Goal: Information Seeking & Learning: Learn about a topic

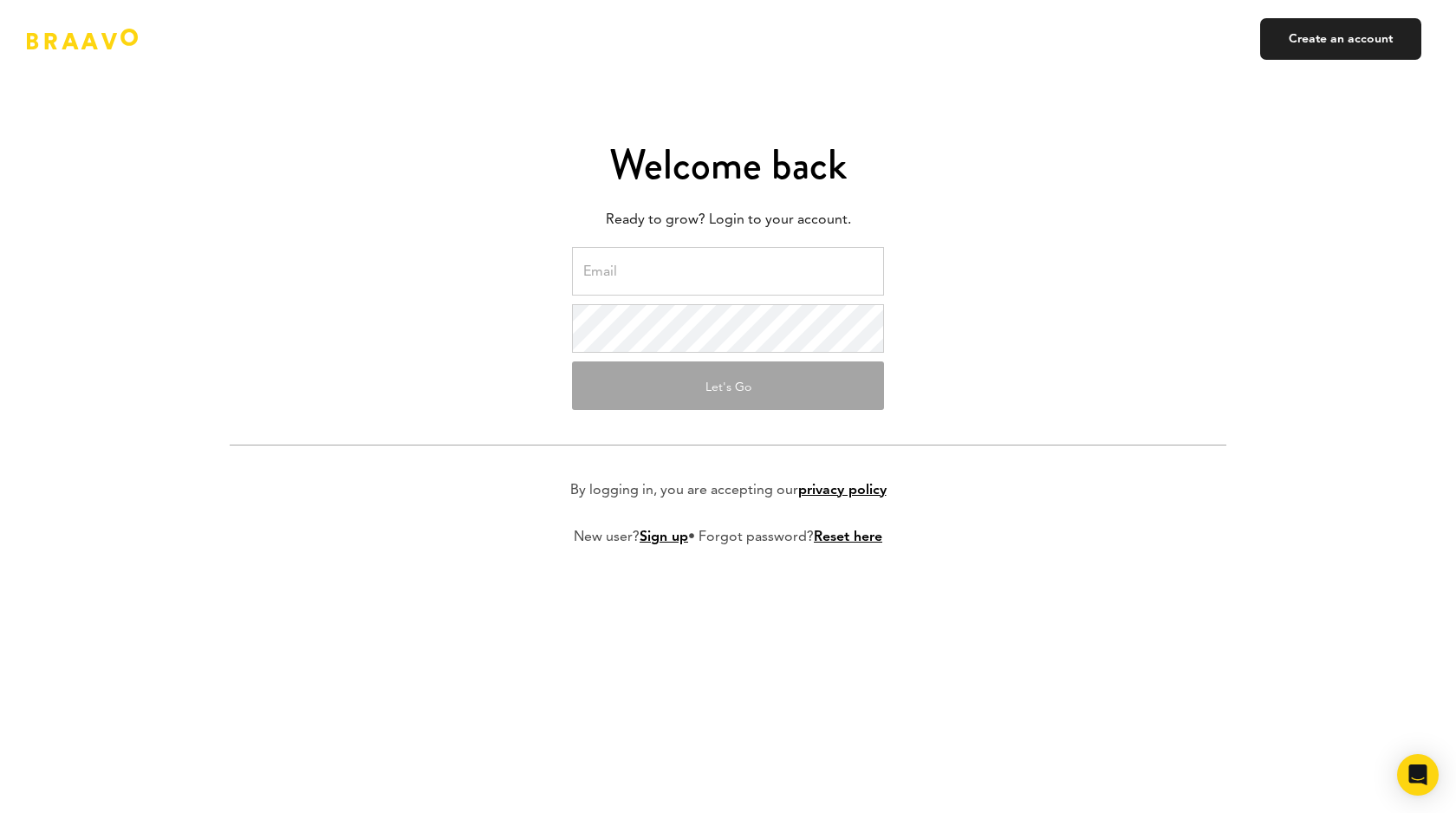
click at [656, 280] on input "email" at bounding box center [728, 271] width 312 height 48
type input "[PERSON_NAME][EMAIL_ADDRESS][DOMAIN_NAME]"
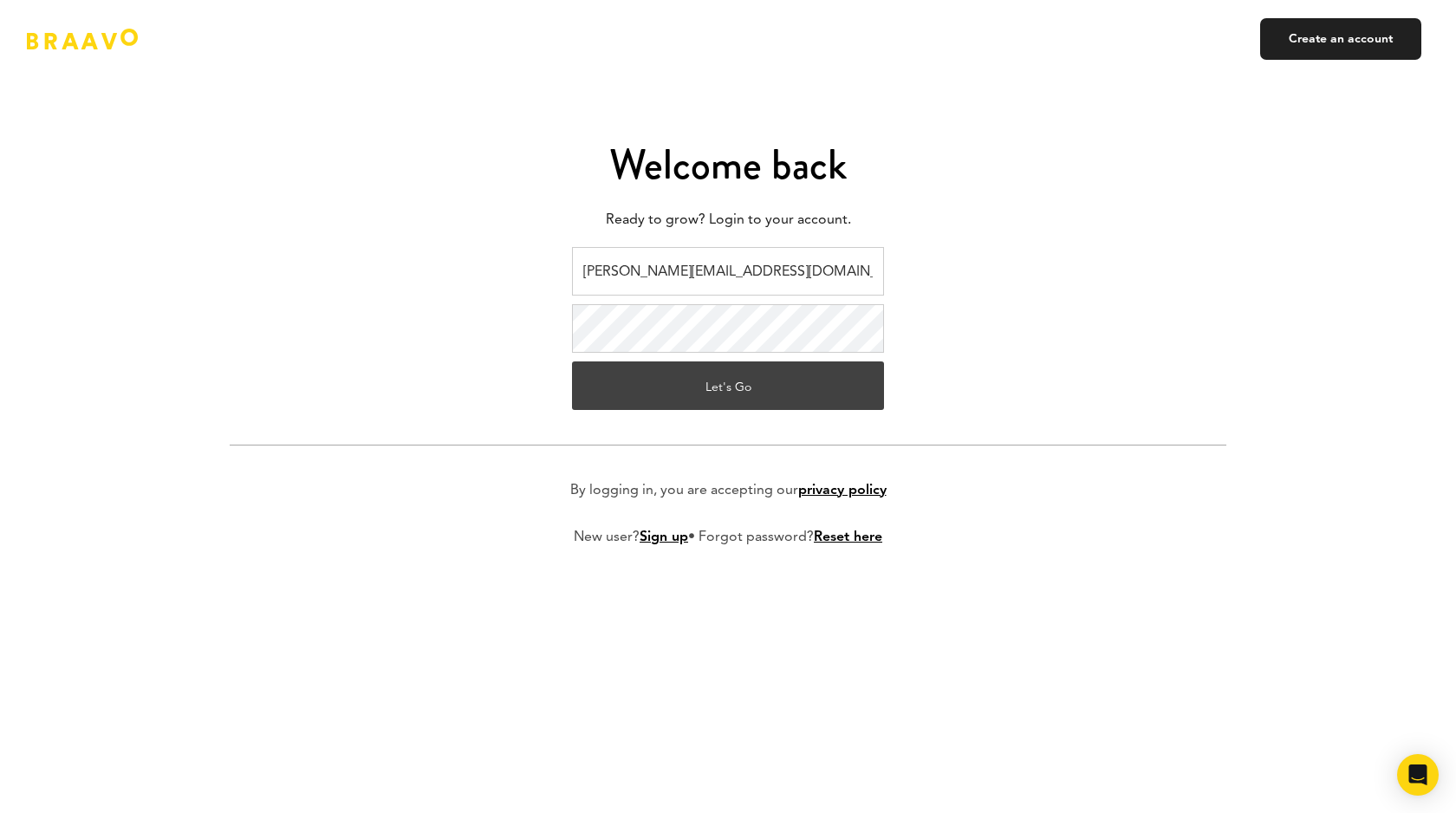
click at [769, 395] on button "Let's Go" at bounding box center [728, 386] width 312 height 48
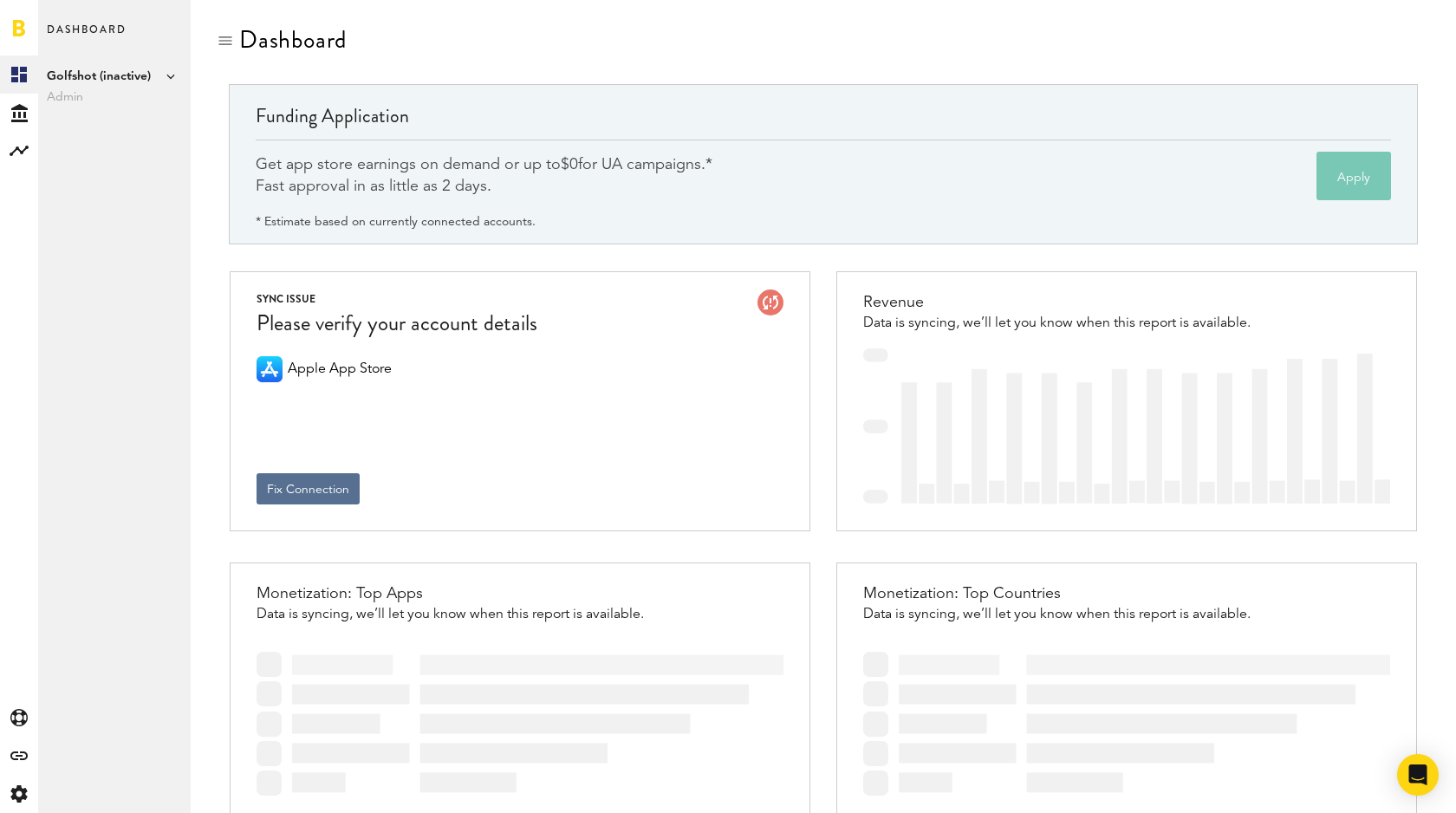
click at [77, 67] on span "Golfshot (inactive)" at bounding box center [114, 77] width 135 height 21
click at [253, 125] on link "Shotzoom Software" at bounding box center [267, 125] width 135 height 31
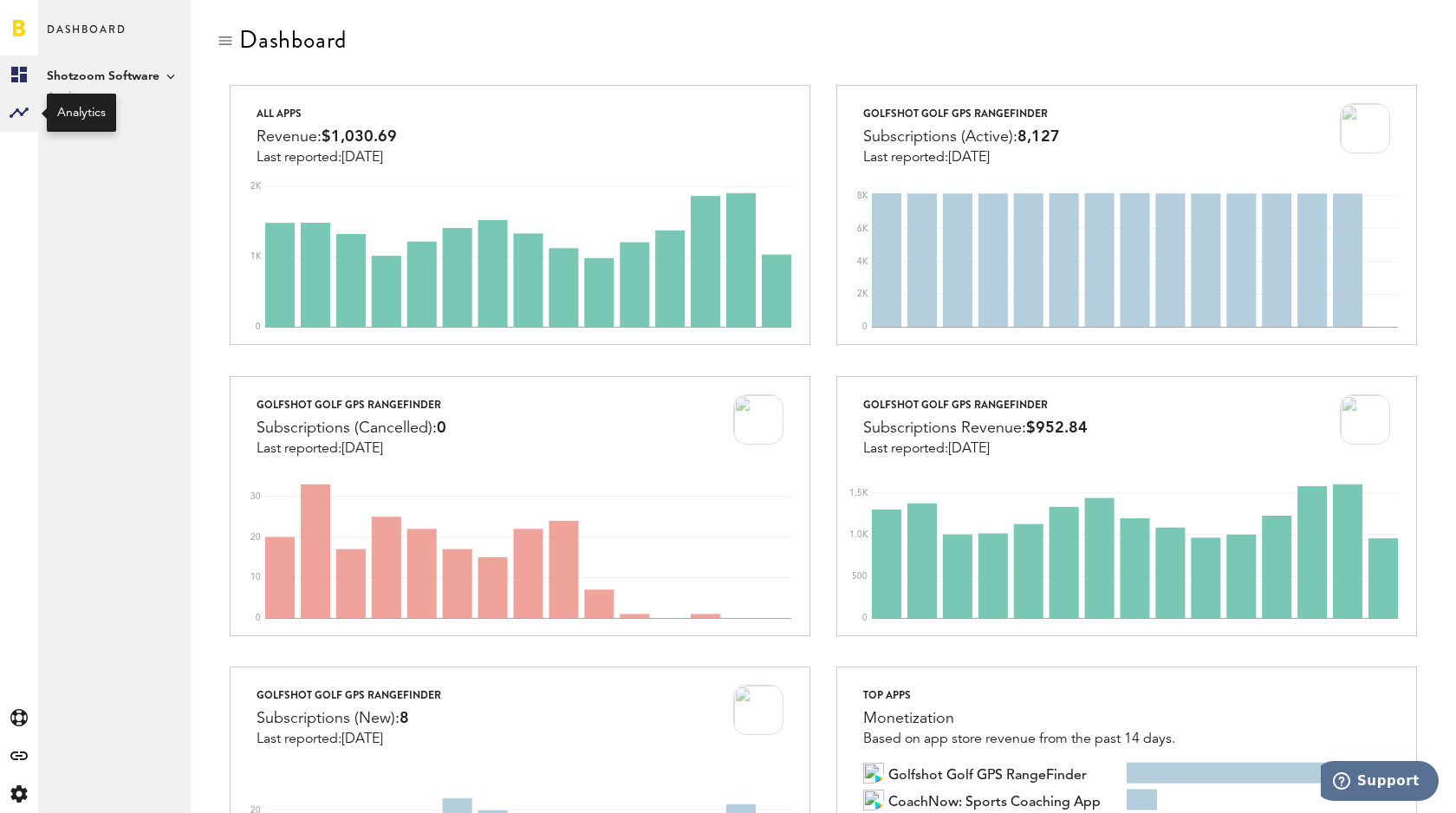
click at [24, 112] on icon at bounding box center [19, 112] width 19 height 10
click at [102, 111] on link "Subscriptions" at bounding box center [114, 113] width 153 height 38
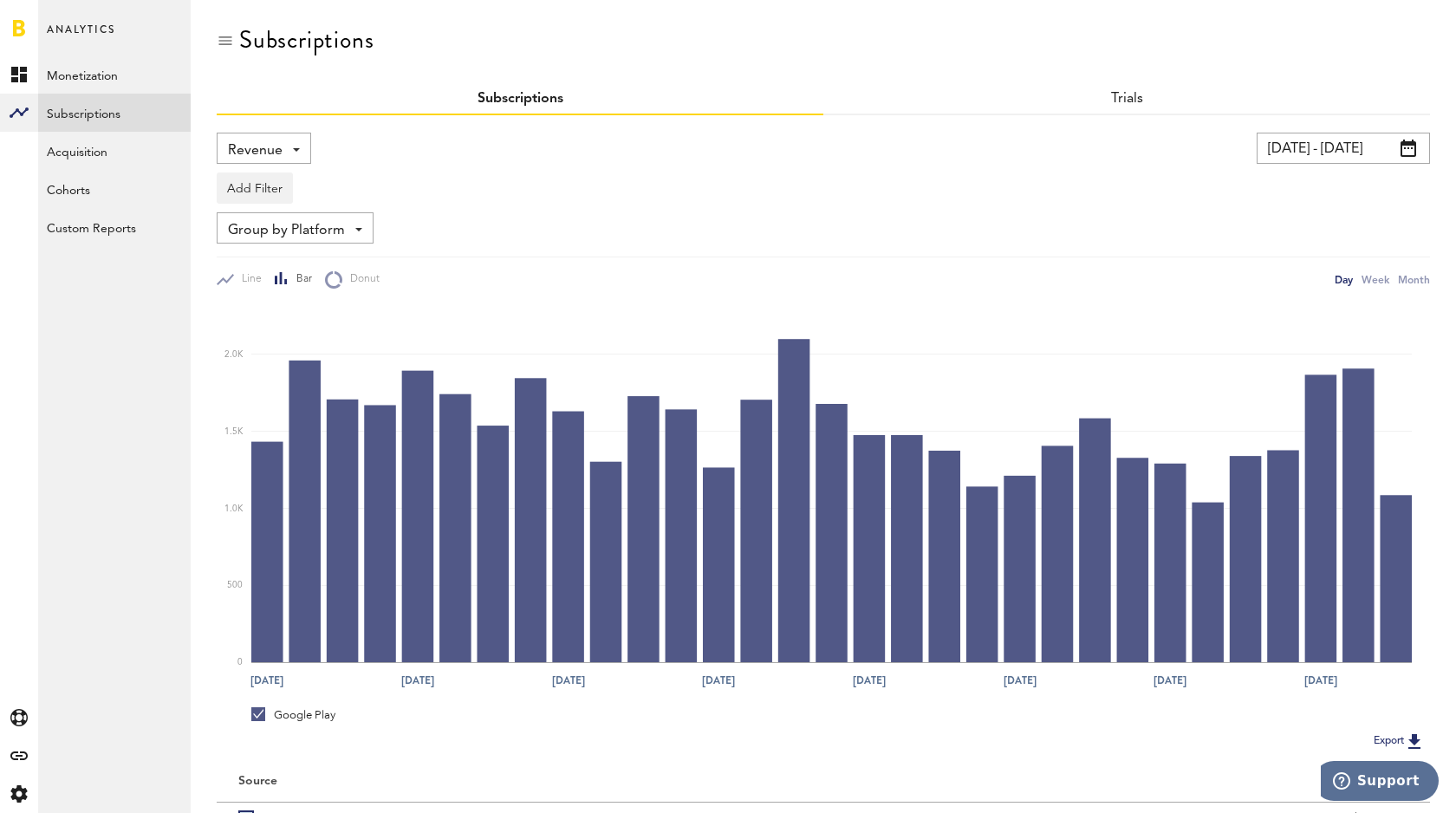
click at [296, 148] on span at bounding box center [296, 150] width 7 height 4
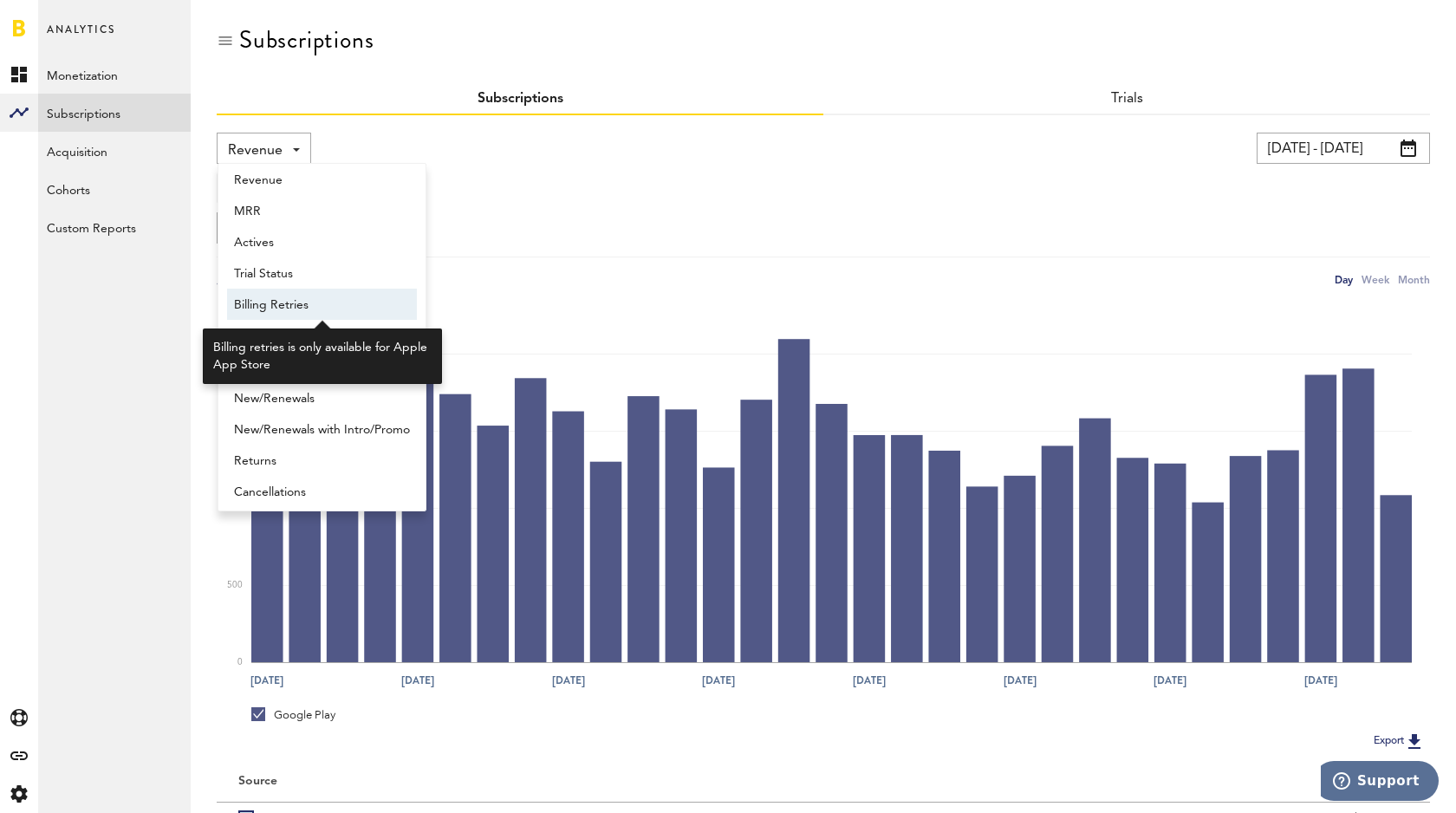
scroll to position [14, 0]
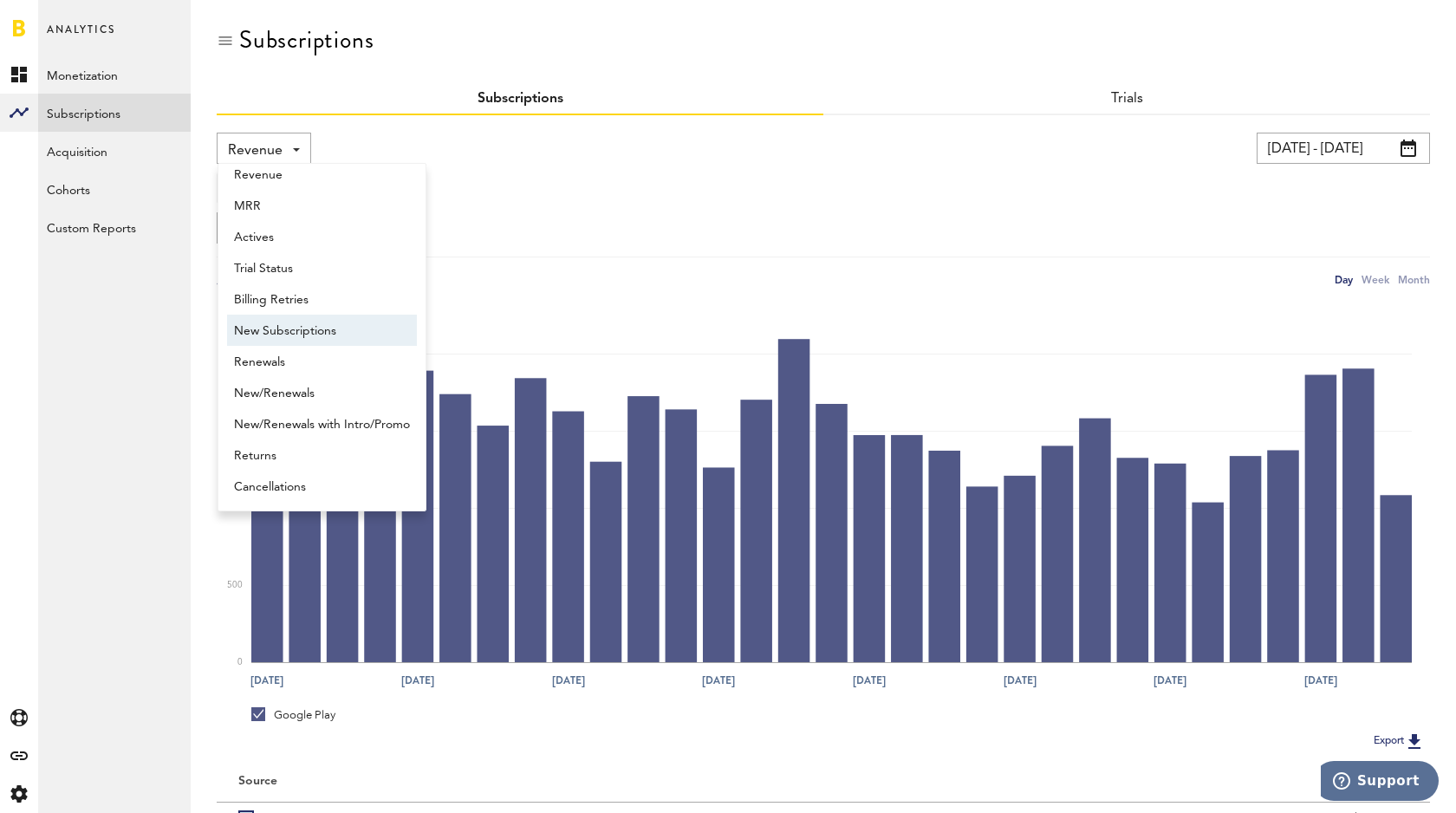
click at [467, 268] on div "Line Bar Donut Day Week Month" at bounding box center [823, 273] width 1213 height 32
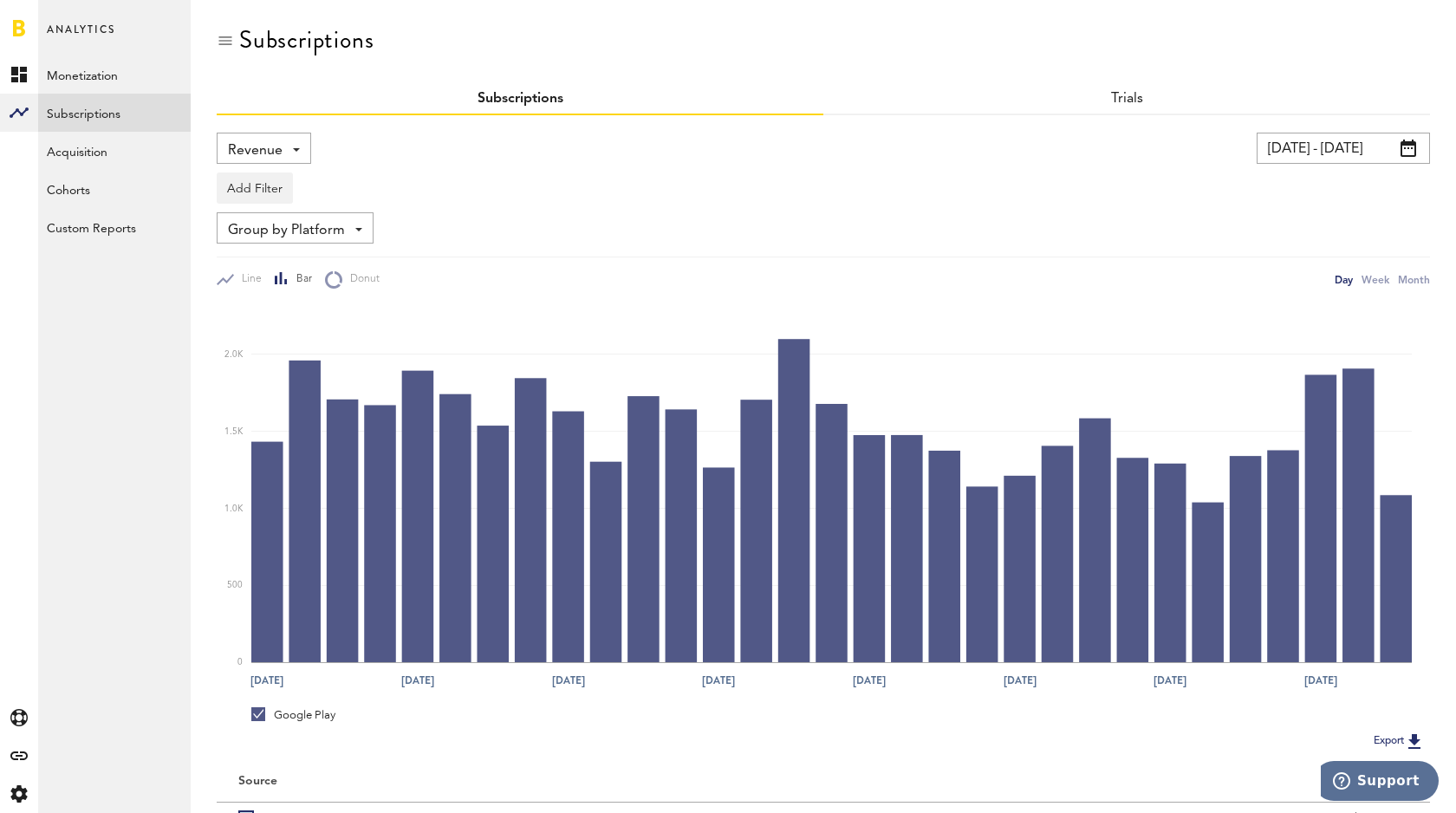
click at [278, 141] on span "Revenue" at bounding box center [256, 151] width 55 height 29
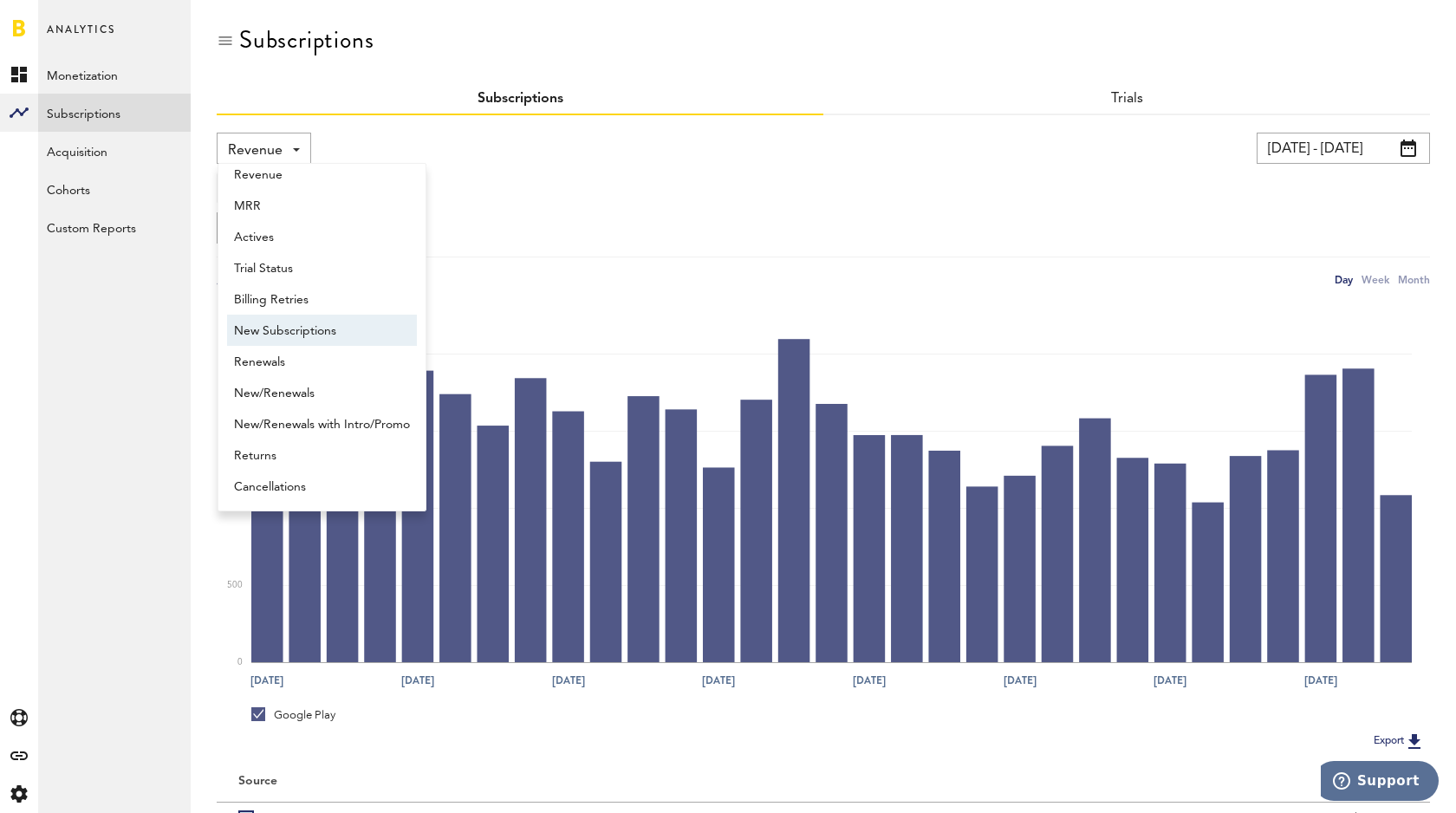
click at [332, 334] on span "New Subscriptions" at bounding box center [322, 331] width 176 height 29
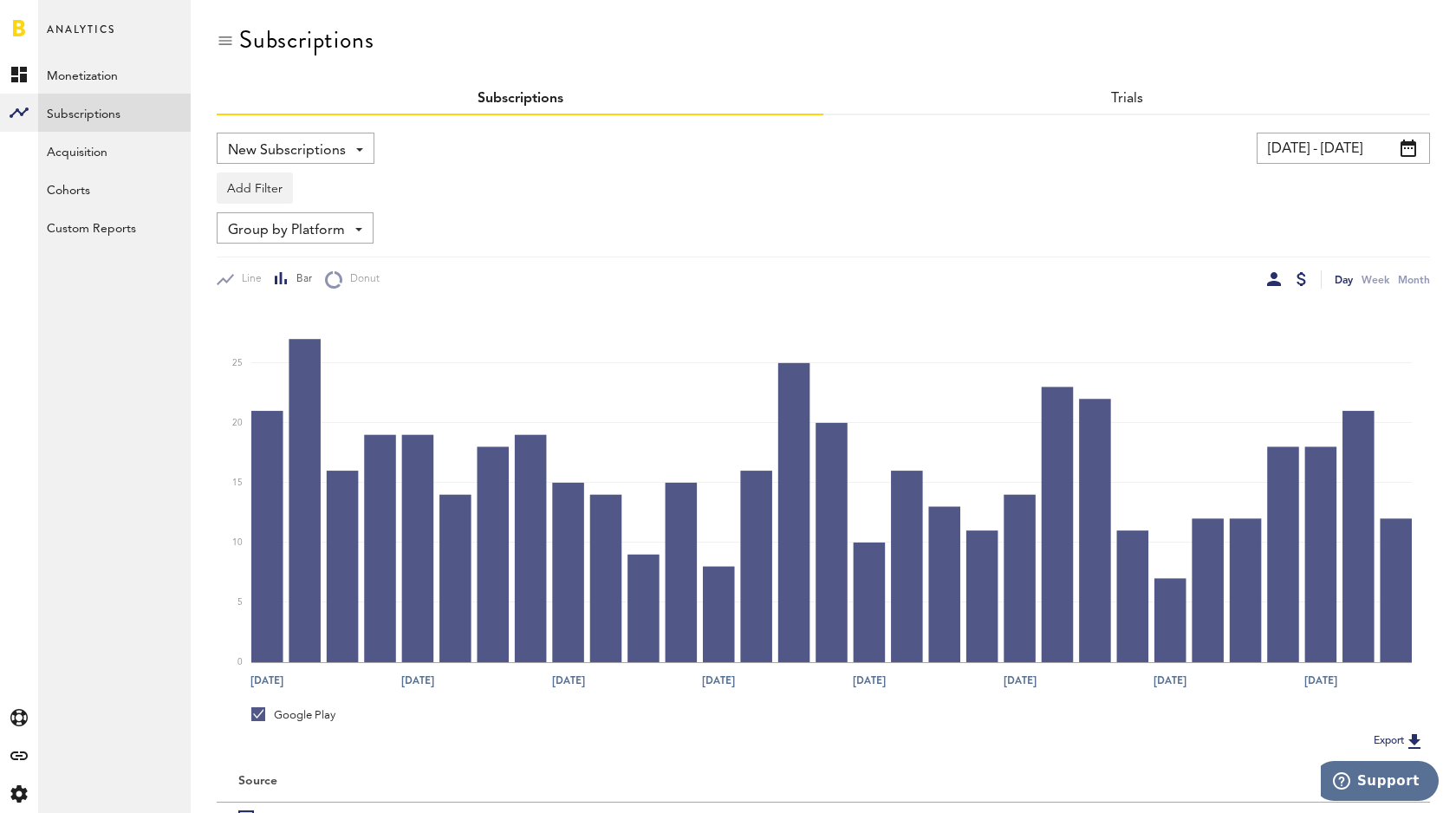
click at [1297, 280] on div at bounding box center [1302, 279] width 9 height 14
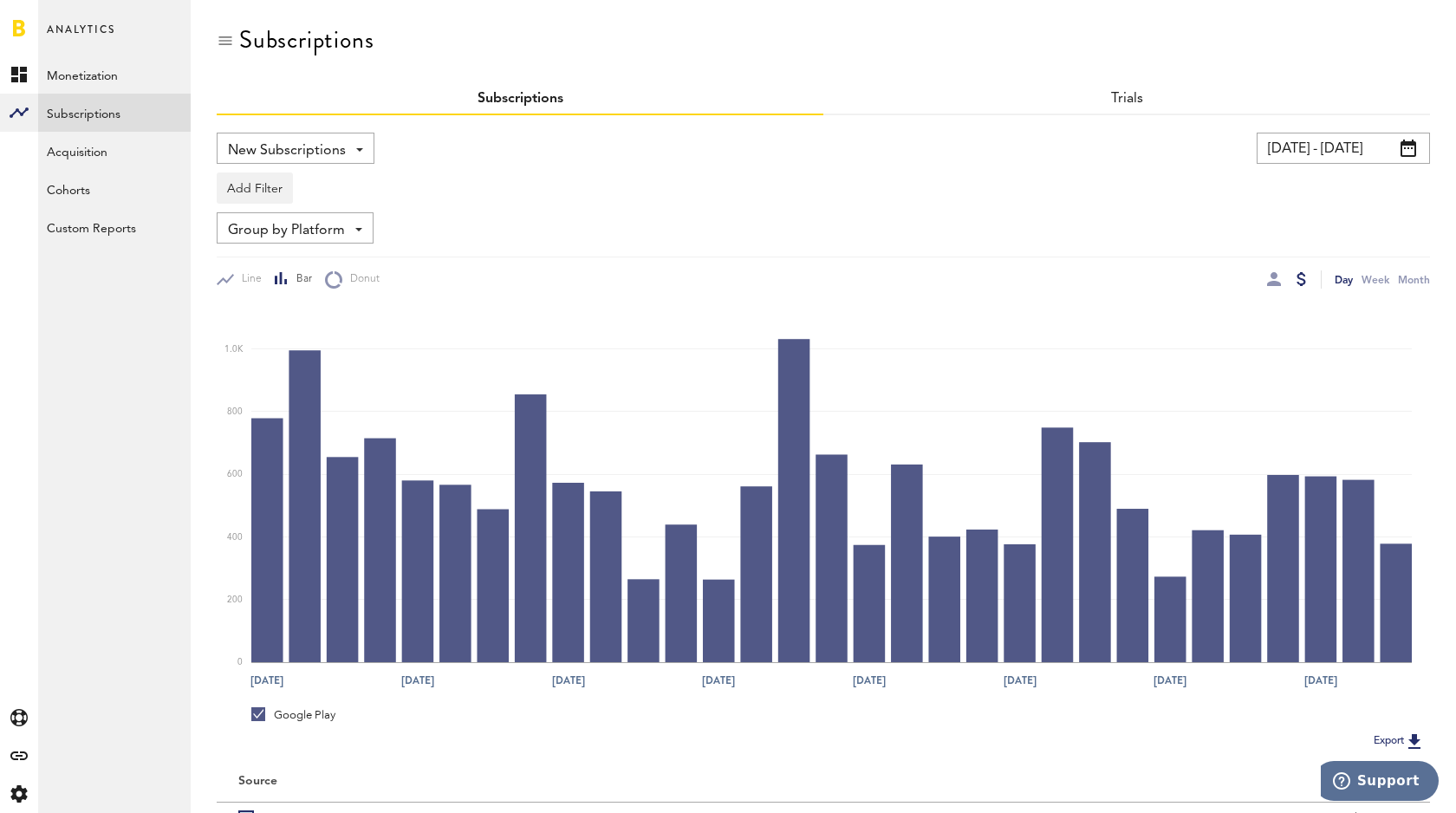
click at [1413, 151] on span at bounding box center [1409, 148] width 15 height 17
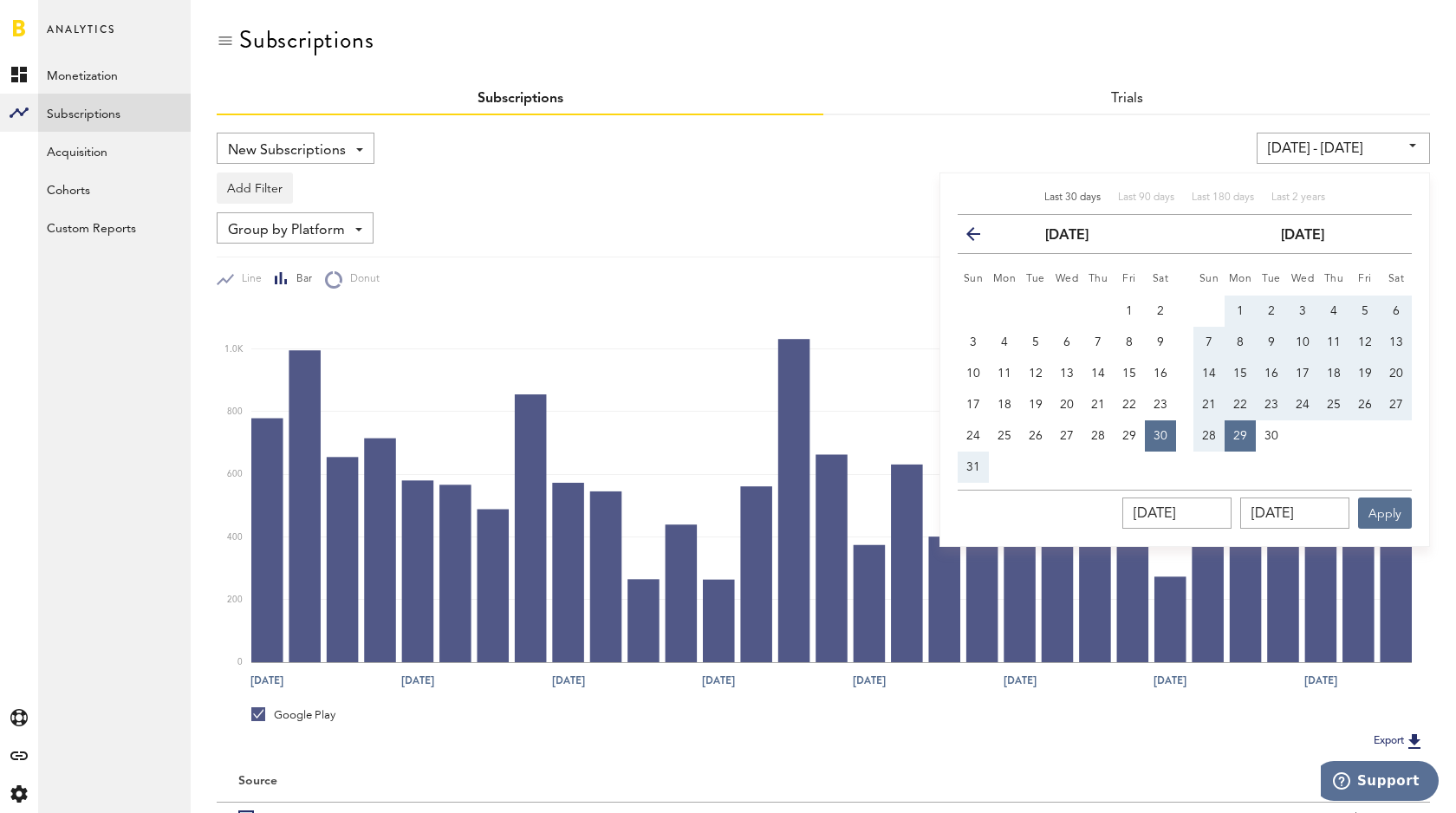
click at [1237, 300] on button "1" at bounding box center [1240, 311] width 31 height 31
type input "09/01/25 - 09/01/25"
type input "[DATE]"
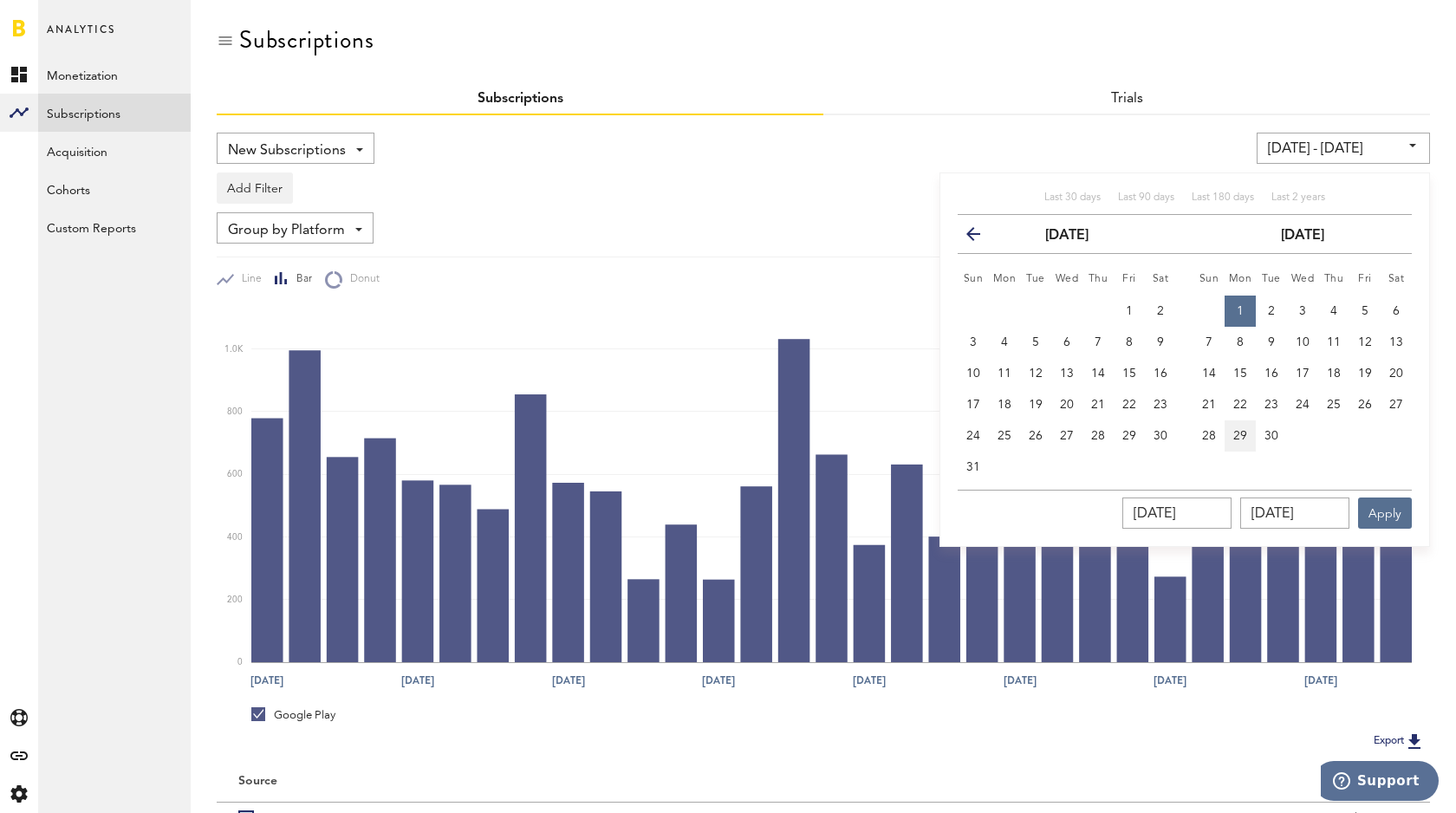
click at [1245, 440] on span "29" at bounding box center [1240, 436] width 14 height 12
type input "[DATE] - [DATE]"
type input "[DATE]"
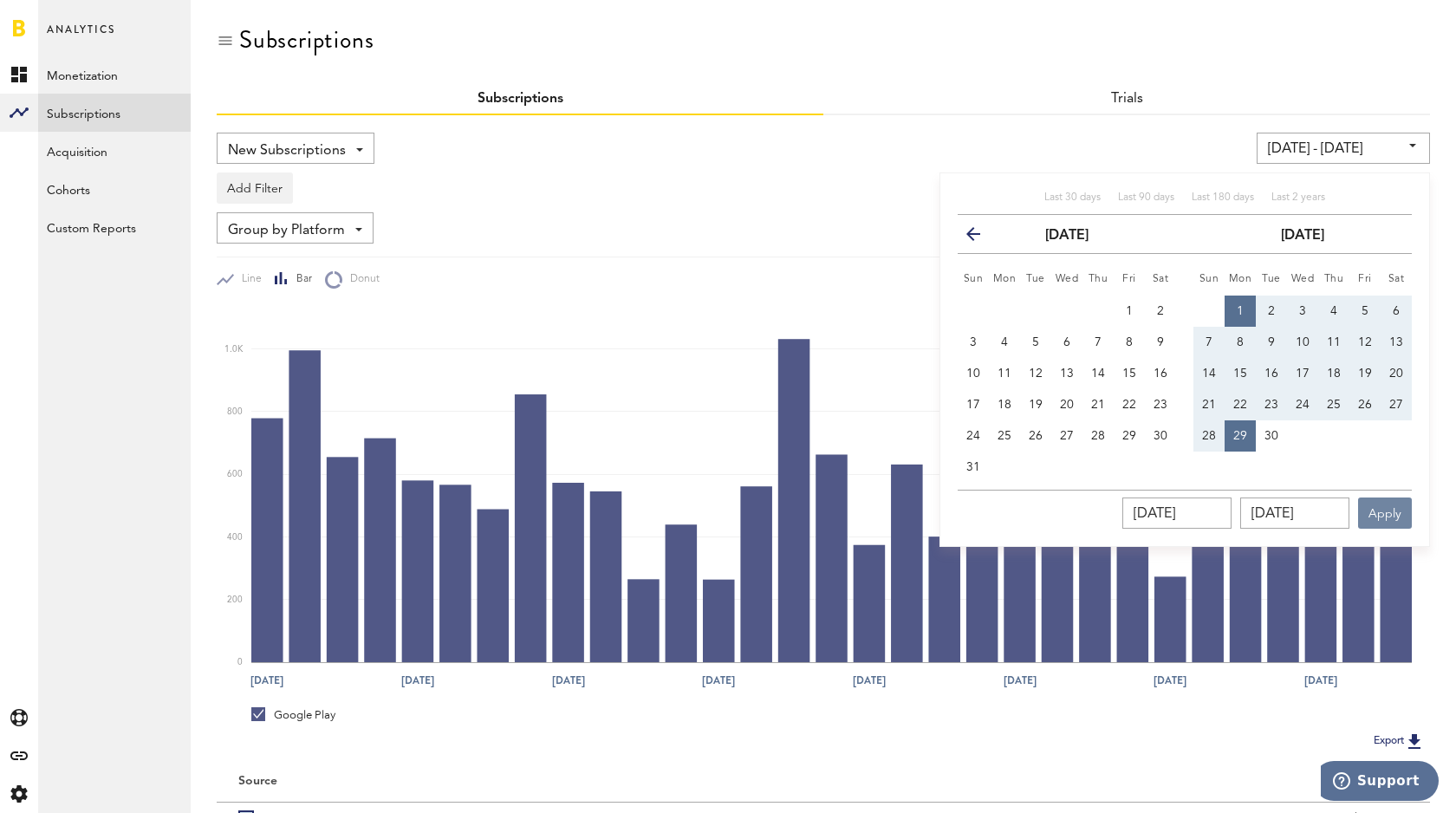
click at [1382, 509] on button "Apply" at bounding box center [1385, 513] width 54 height 31
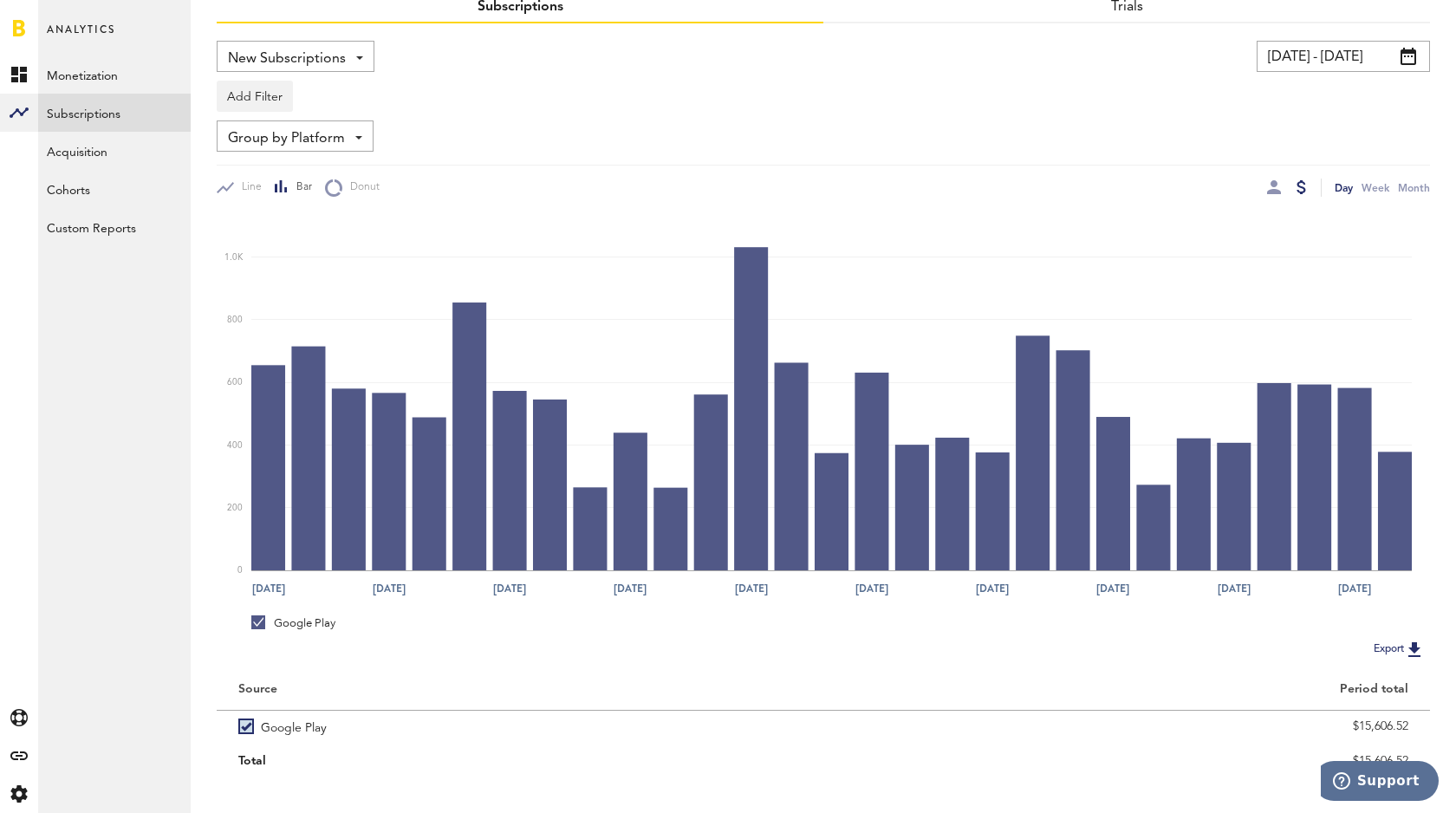
scroll to position [116, 0]
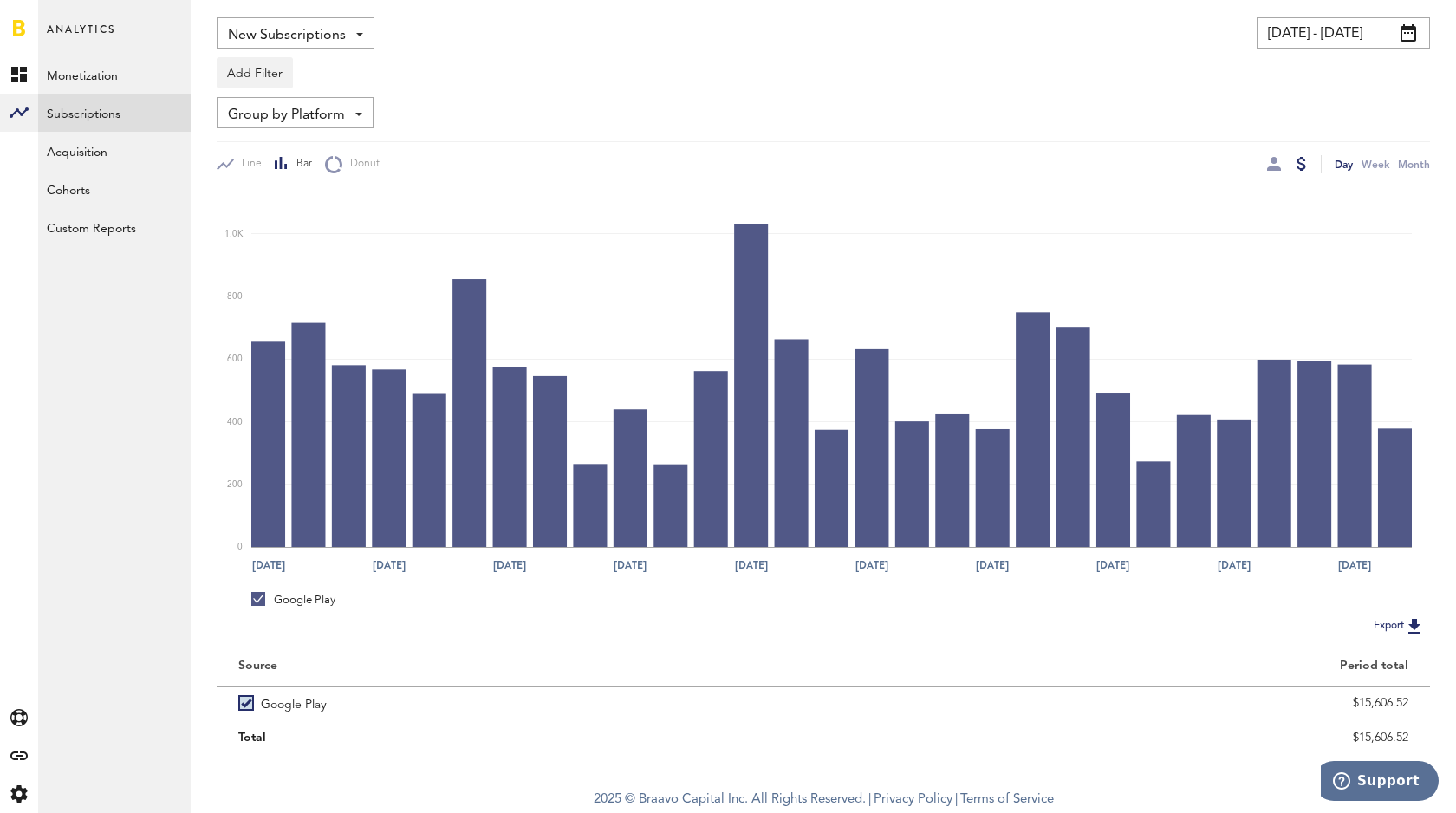
click at [313, 110] on span "Group by Platform" at bounding box center [287, 115] width 117 height 29
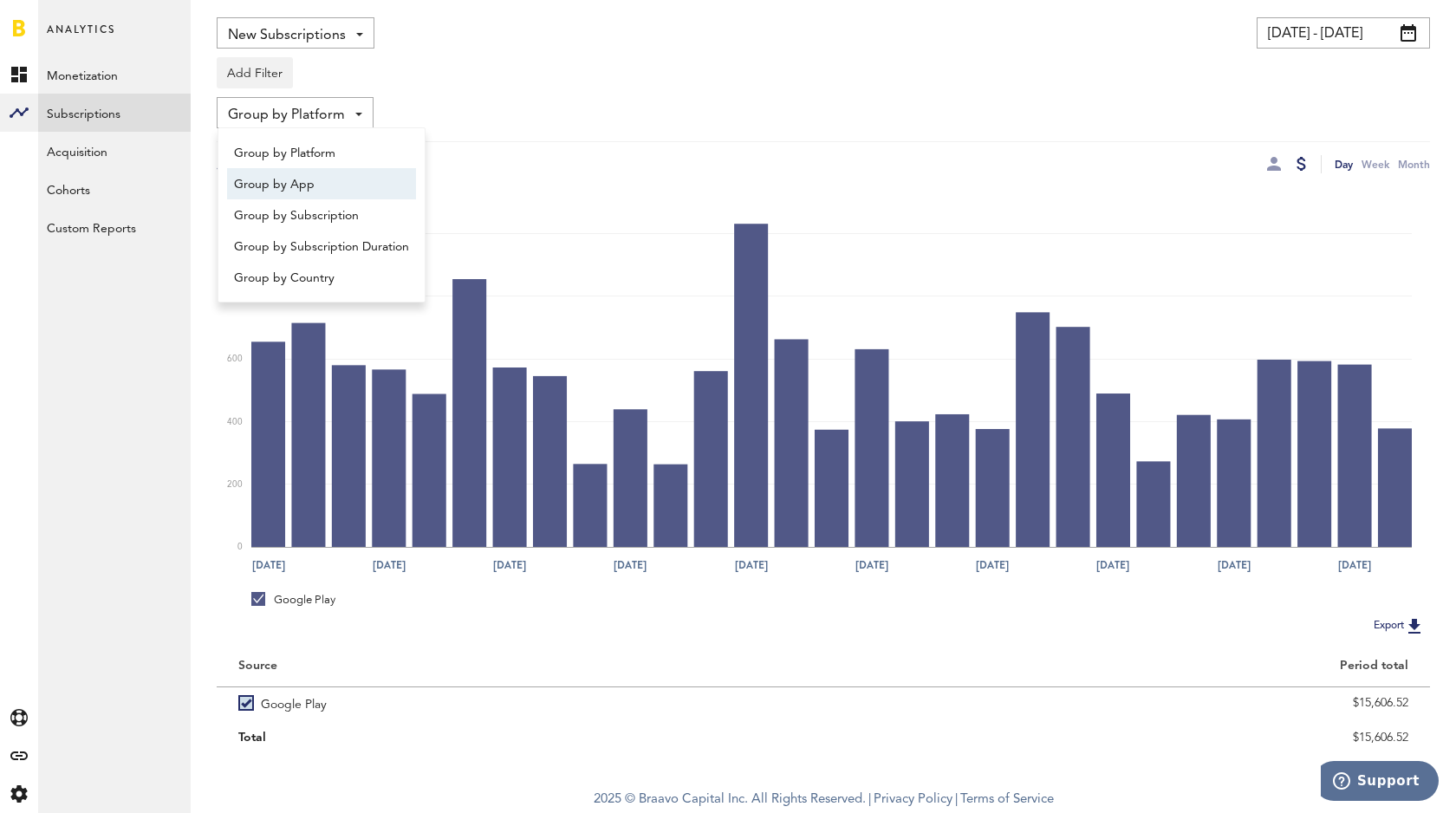
click at [315, 179] on span "Group by App" at bounding box center [321, 184] width 175 height 29
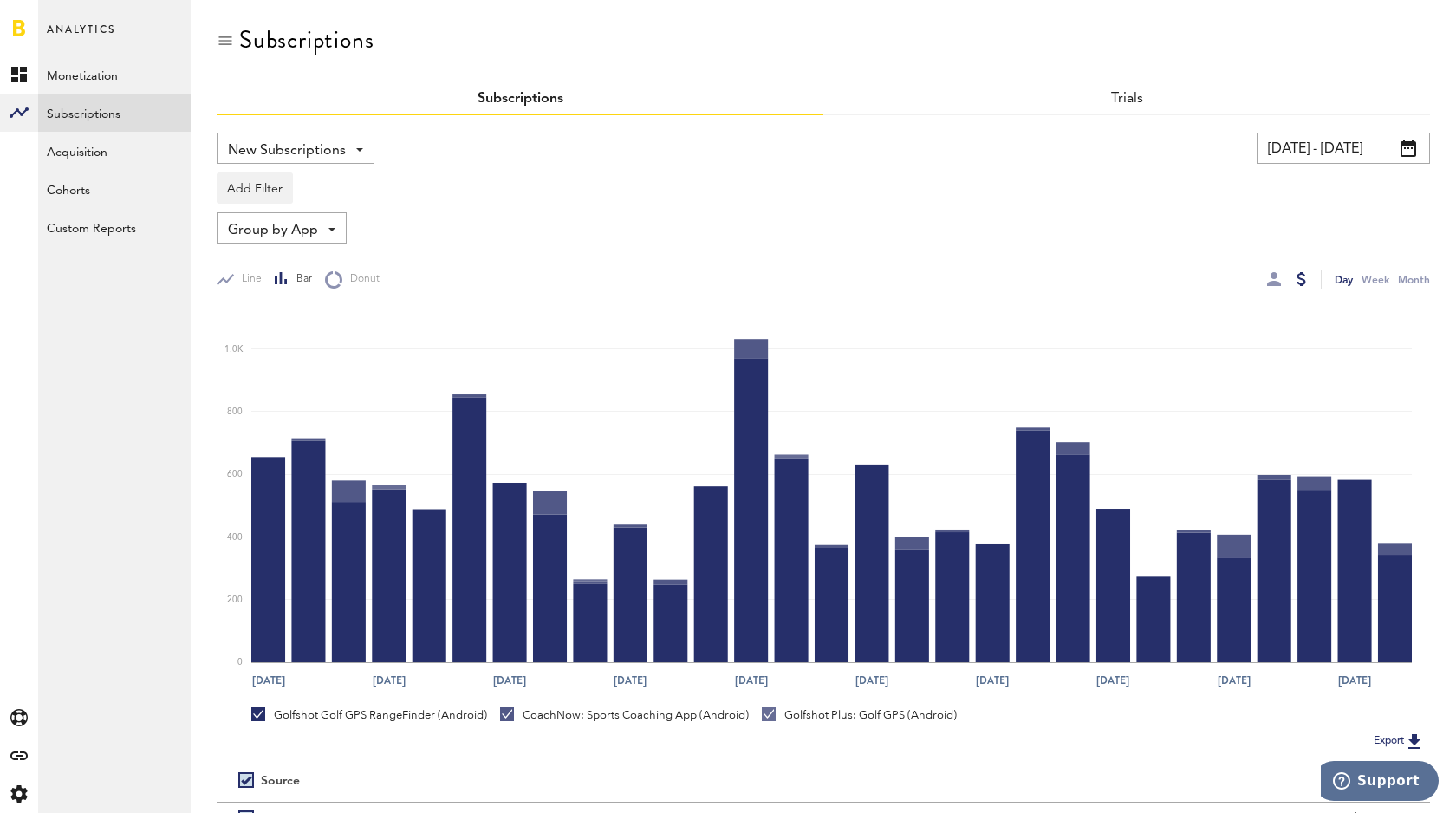
click at [333, 228] on span at bounding box center [332, 230] width 7 height 4
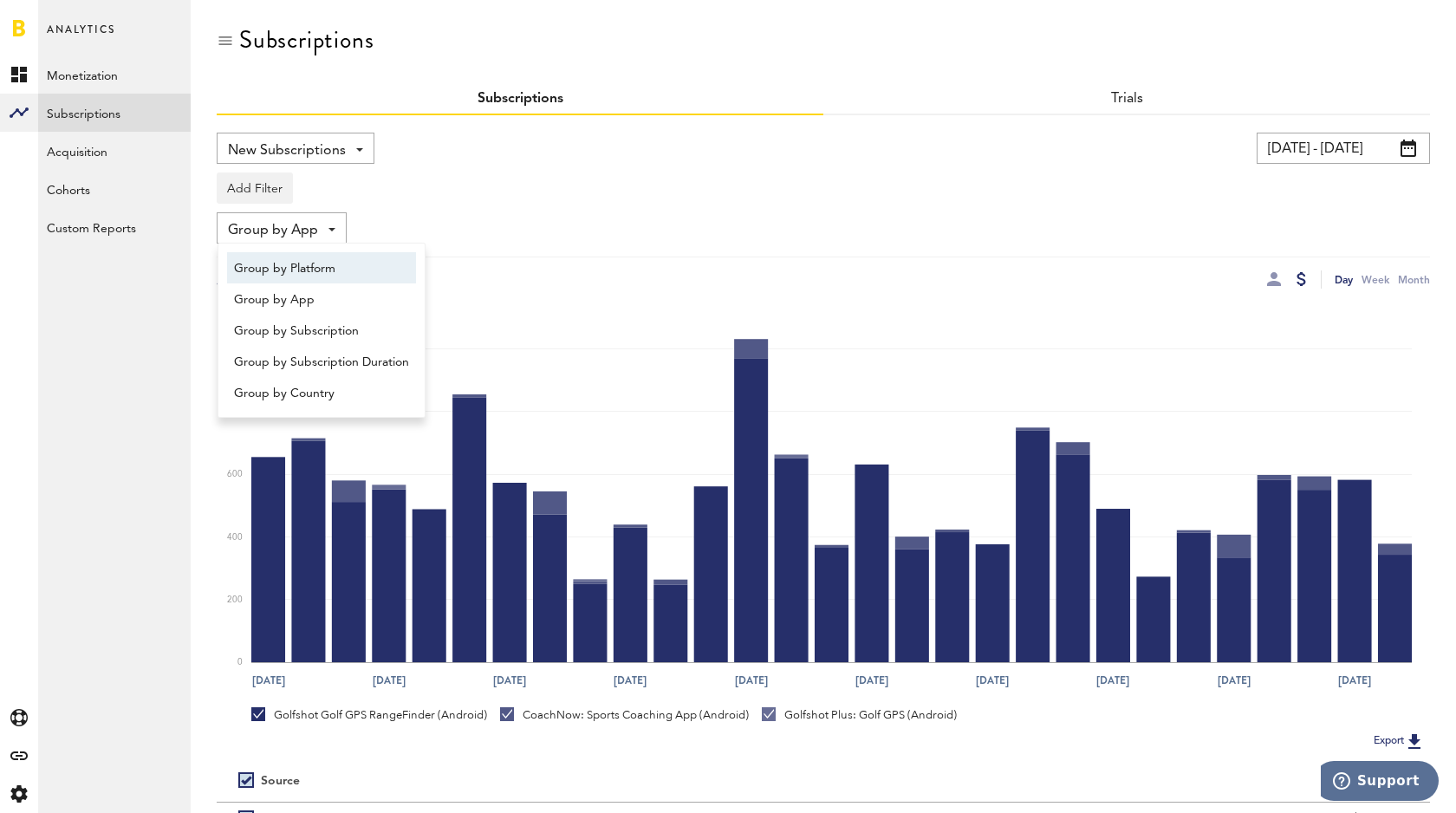
click at [340, 270] on span "Group by Platform" at bounding box center [321, 268] width 175 height 29
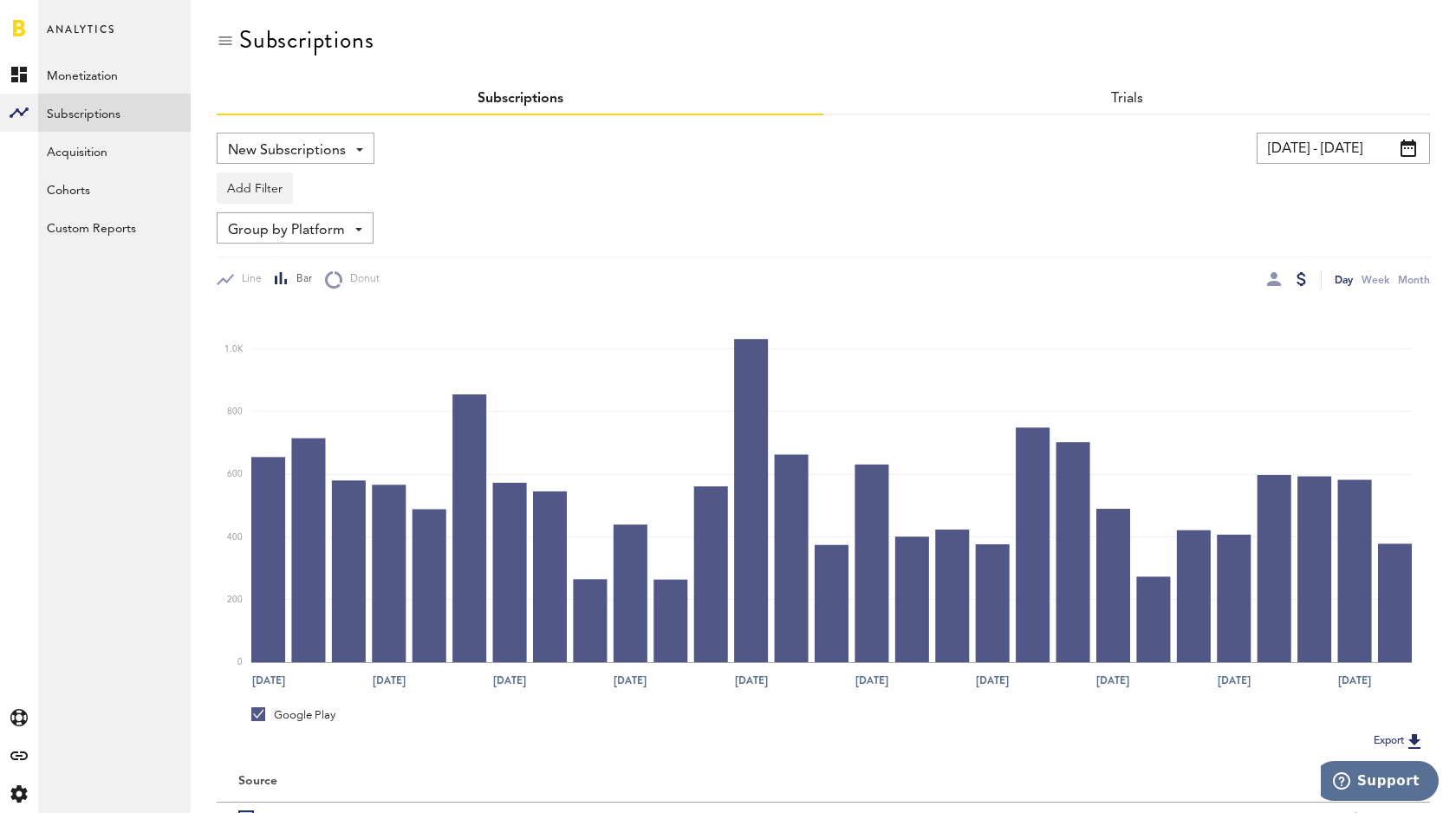
click at [315, 225] on span "Group by Platform" at bounding box center [287, 230] width 117 height 29
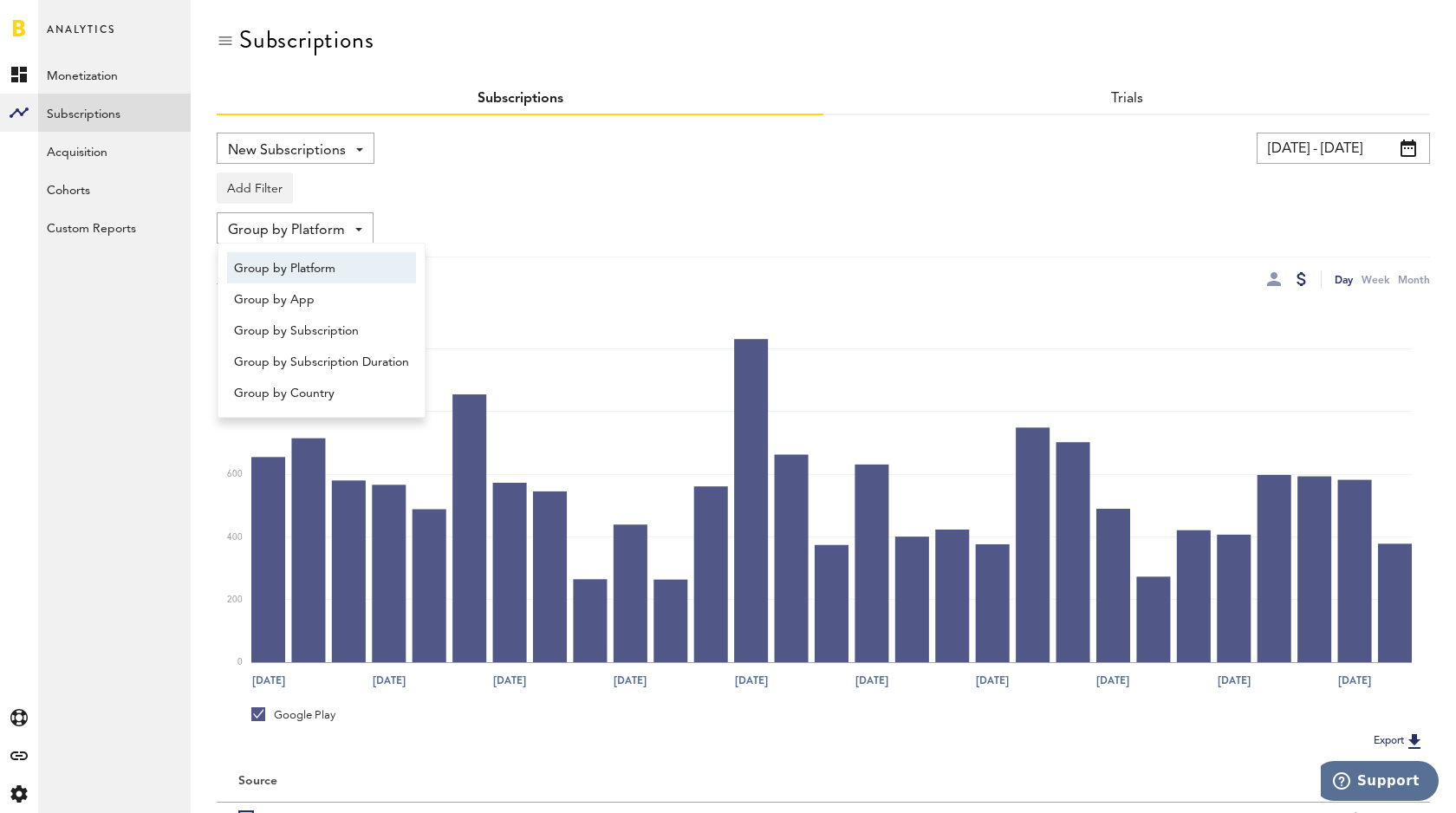
click at [327, 191] on div "Add Filter Platforms Apps Subscriptions Subscription durations Countries" at bounding box center [823, 184] width 1213 height 40
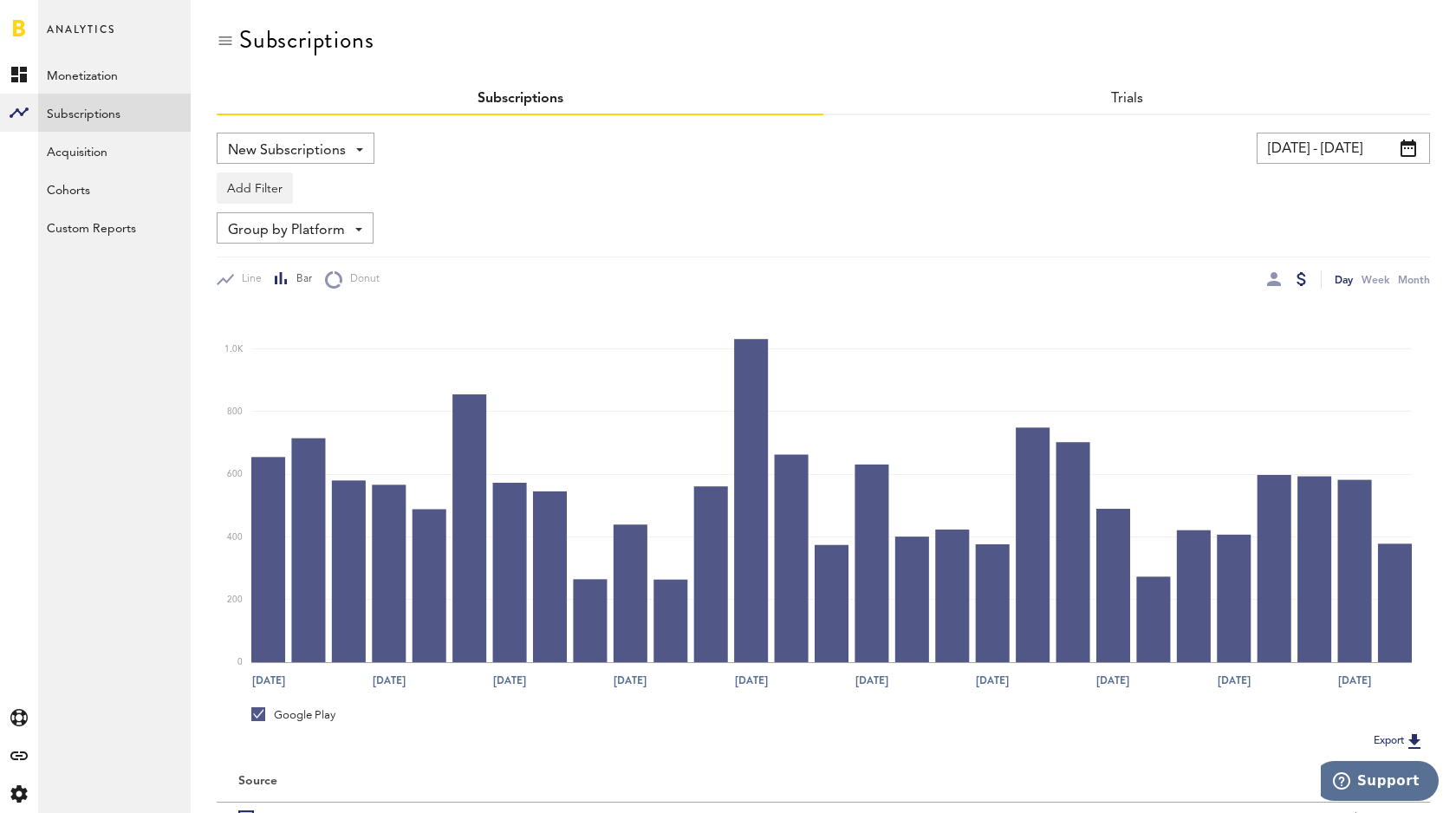
click at [307, 226] on span "Group by Platform" at bounding box center [287, 230] width 117 height 29
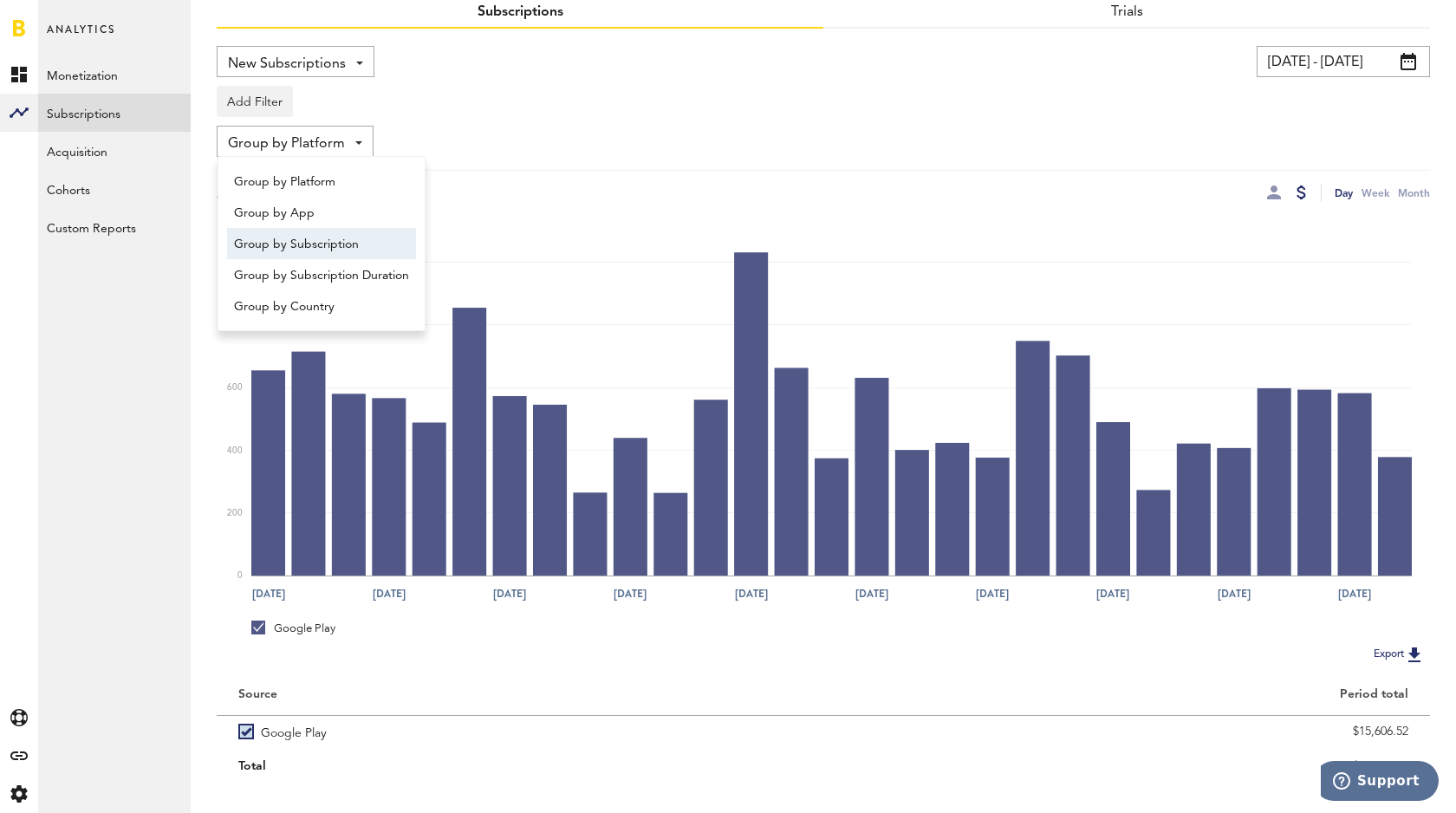
scroll to position [116, 0]
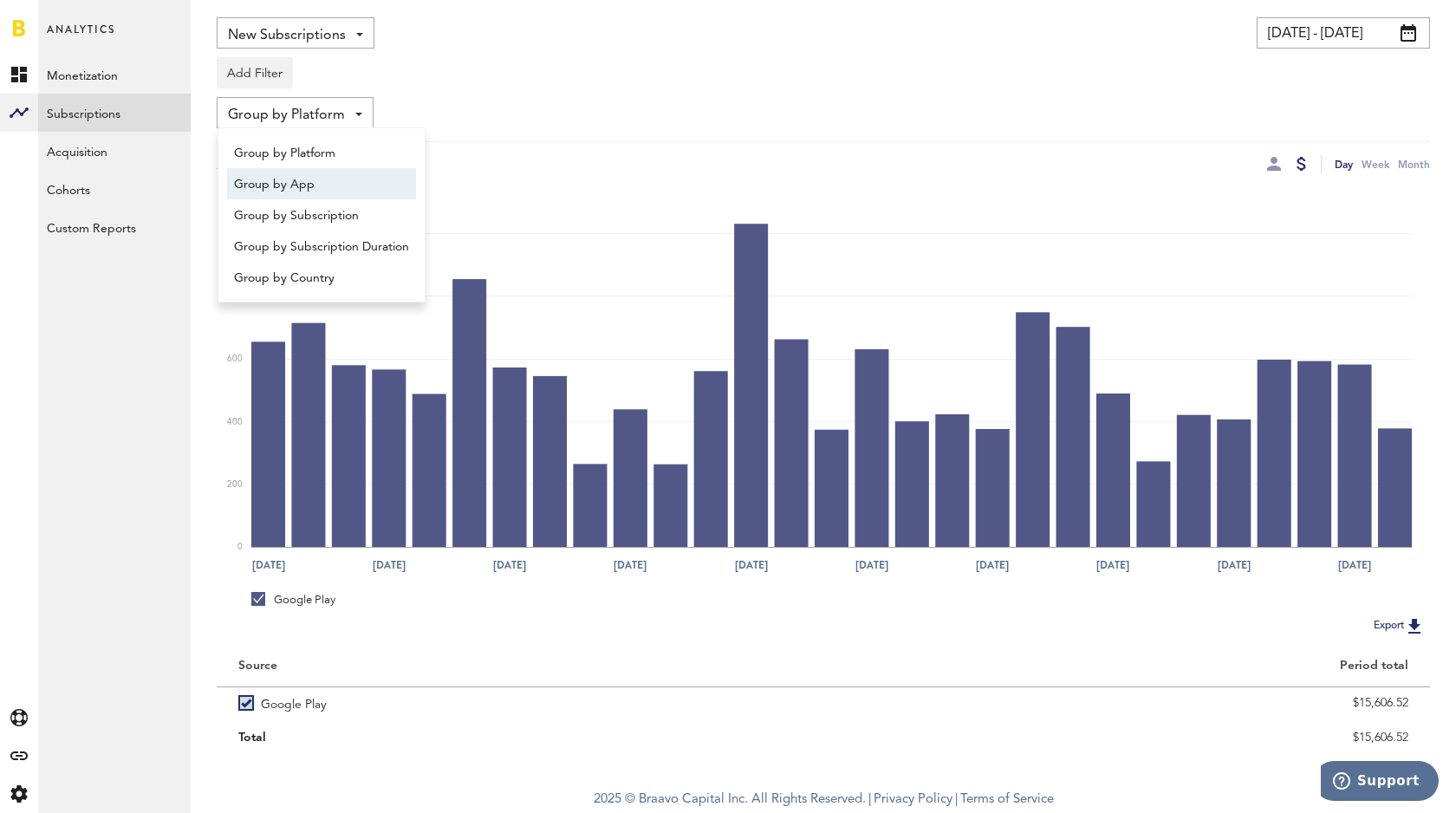
click at [552, 87] on div "Add Filter Platforms Apps Subscriptions Subscription durations Countries" at bounding box center [823, 68] width 1213 height 40
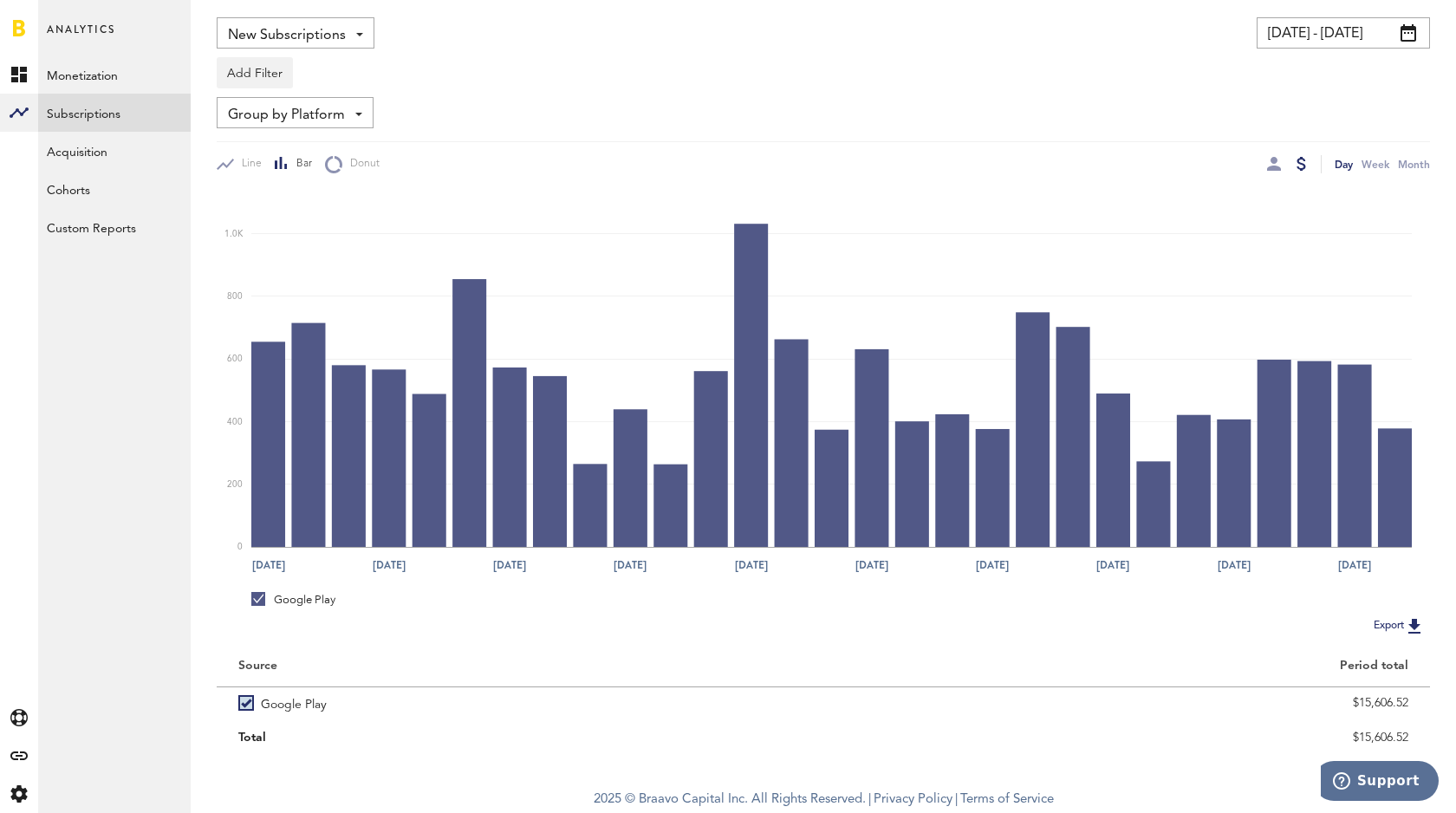
scroll to position [0, 0]
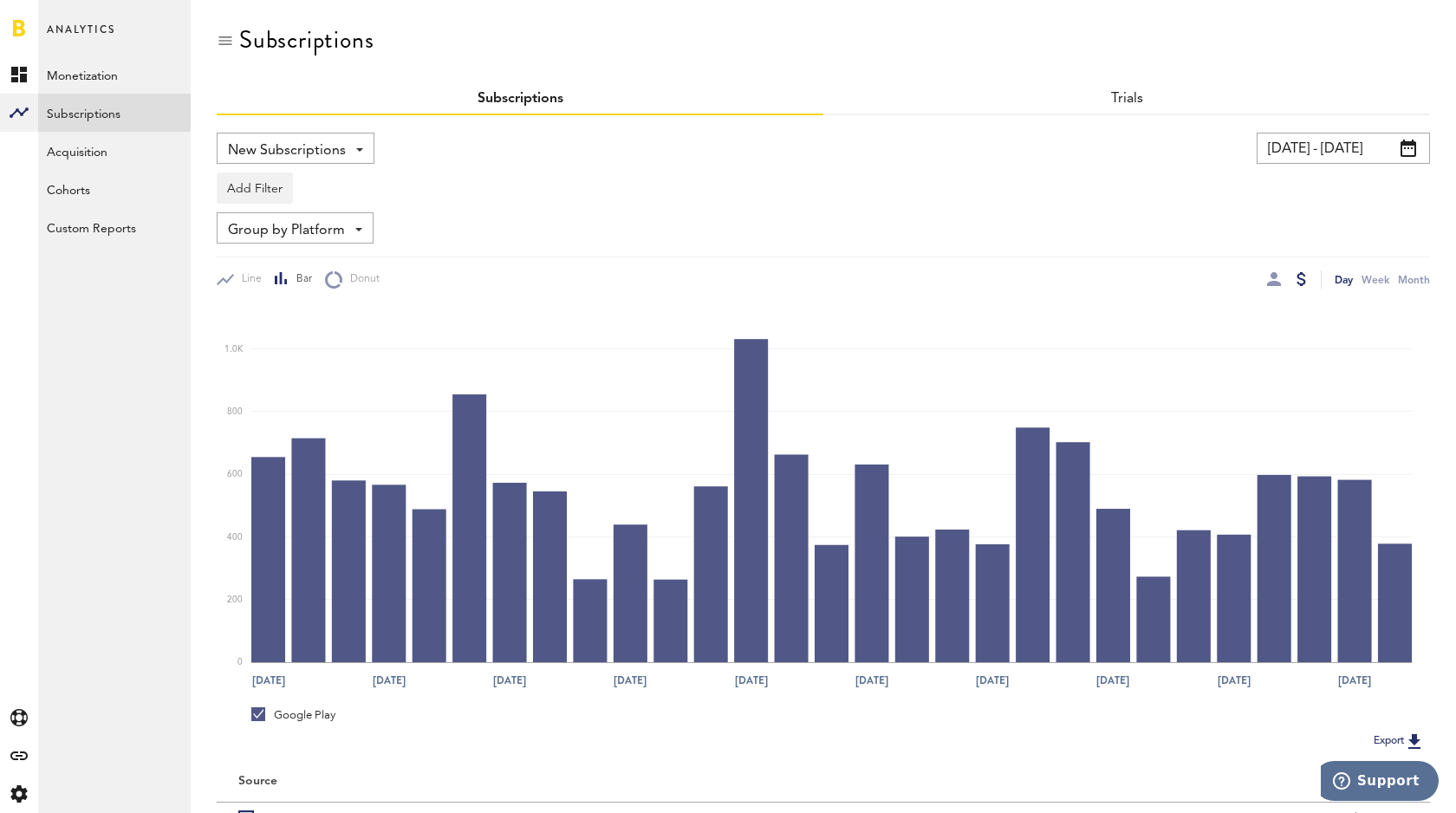
click at [324, 147] on span "New Subscriptions" at bounding box center [287, 151] width 117 height 29
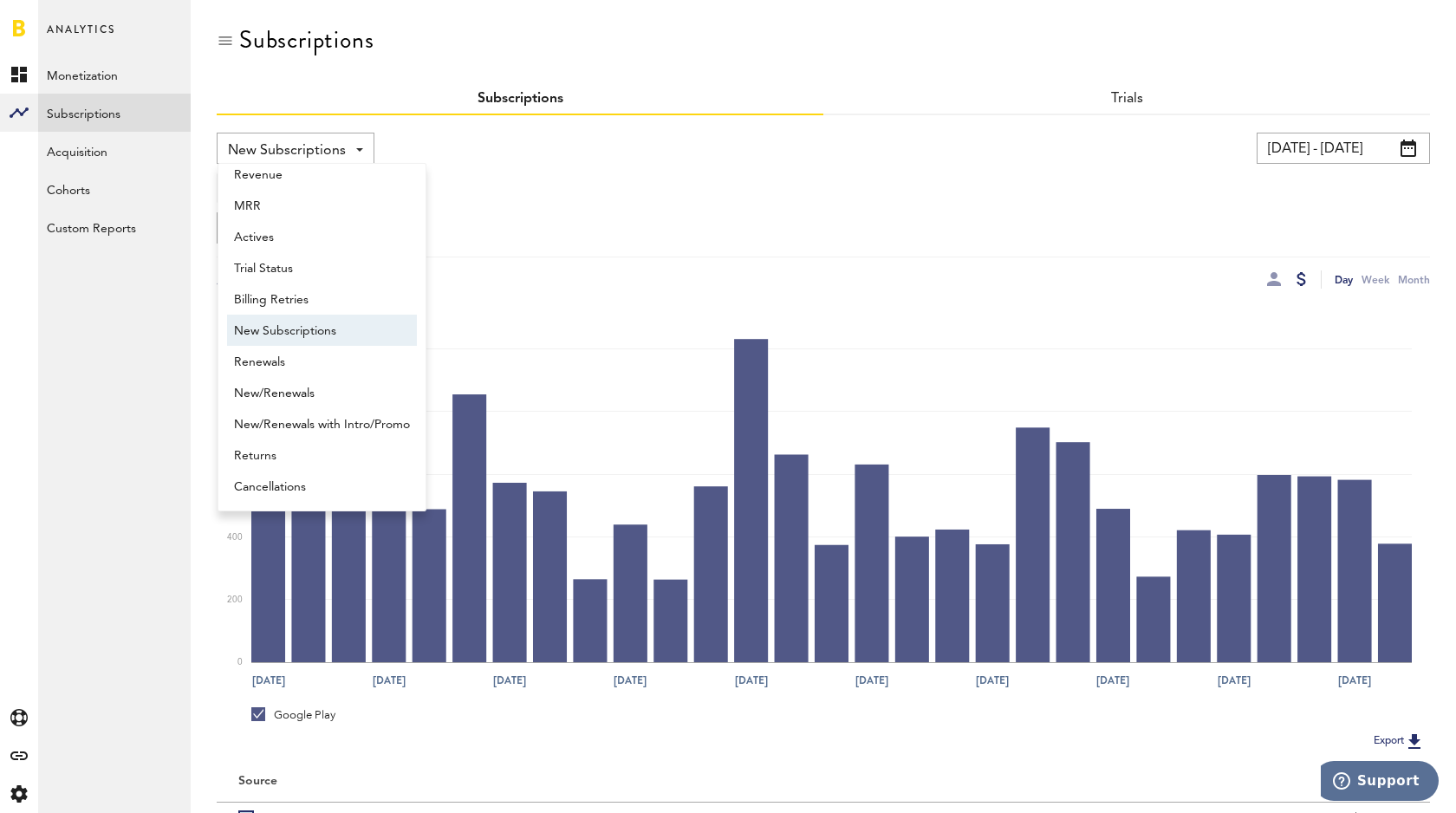
drag, startPoint x: 527, startPoint y: 193, endPoint x: 333, endPoint y: 231, distance: 197.7
click at [527, 193] on div "Add Filter Platforms Apps Subscriptions Subscription durations Countries" at bounding box center [823, 184] width 1213 height 40
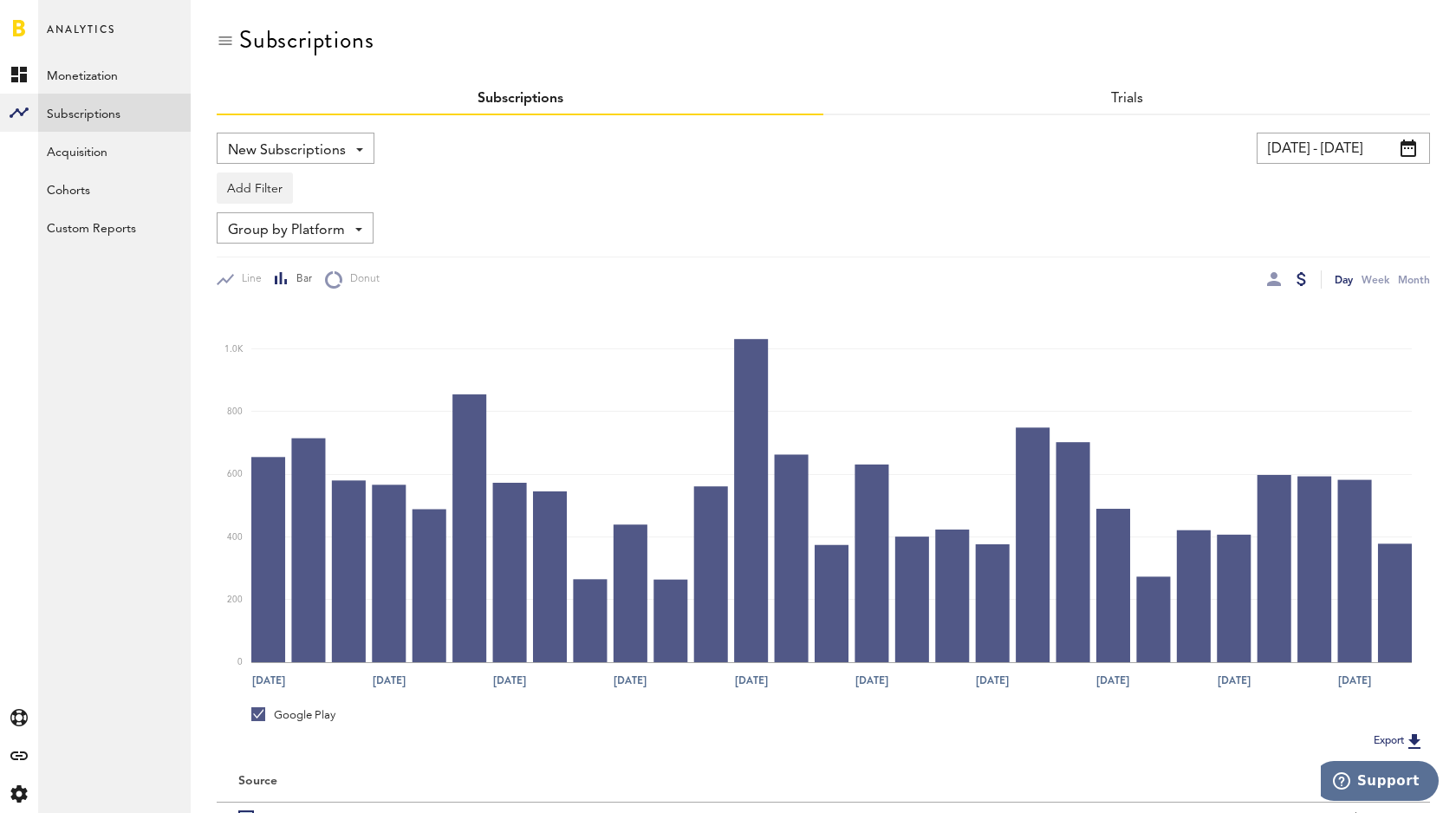
click at [328, 229] on span "Group by Platform" at bounding box center [287, 230] width 117 height 29
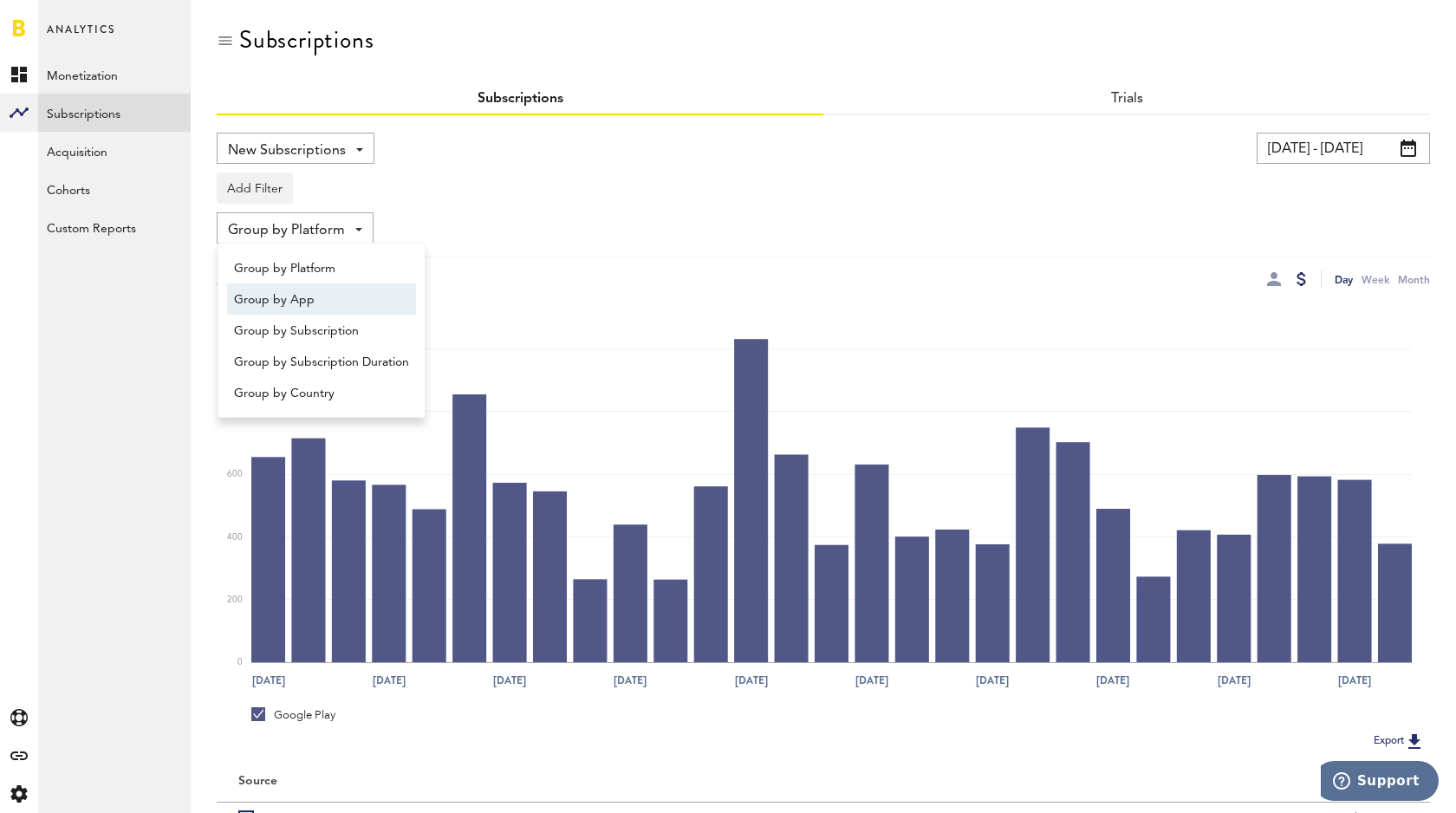
click at [316, 301] on span "Group by App" at bounding box center [321, 299] width 175 height 29
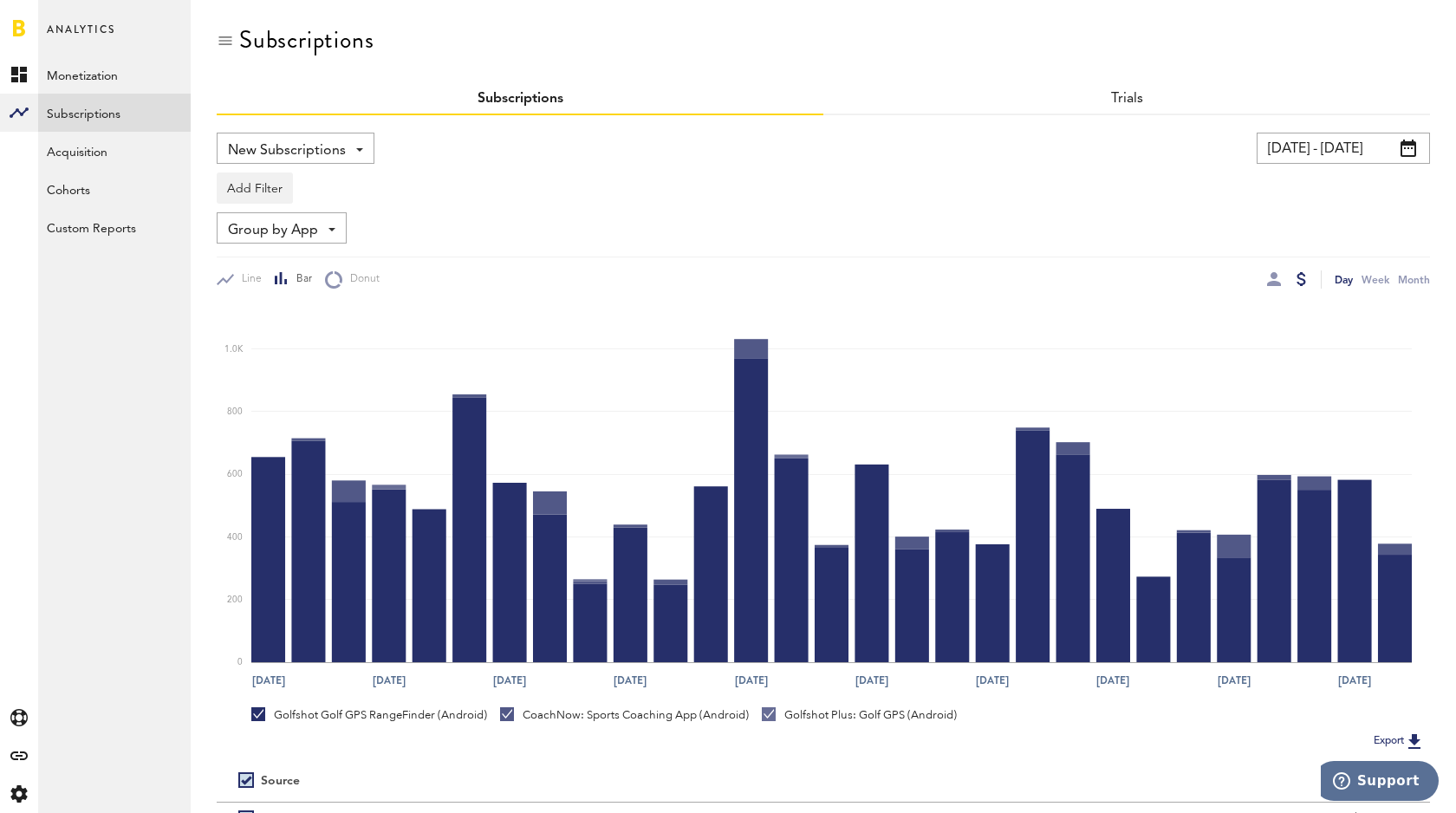
click at [315, 234] on span "Group by App" at bounding box center [273, 230] width 90 height 29
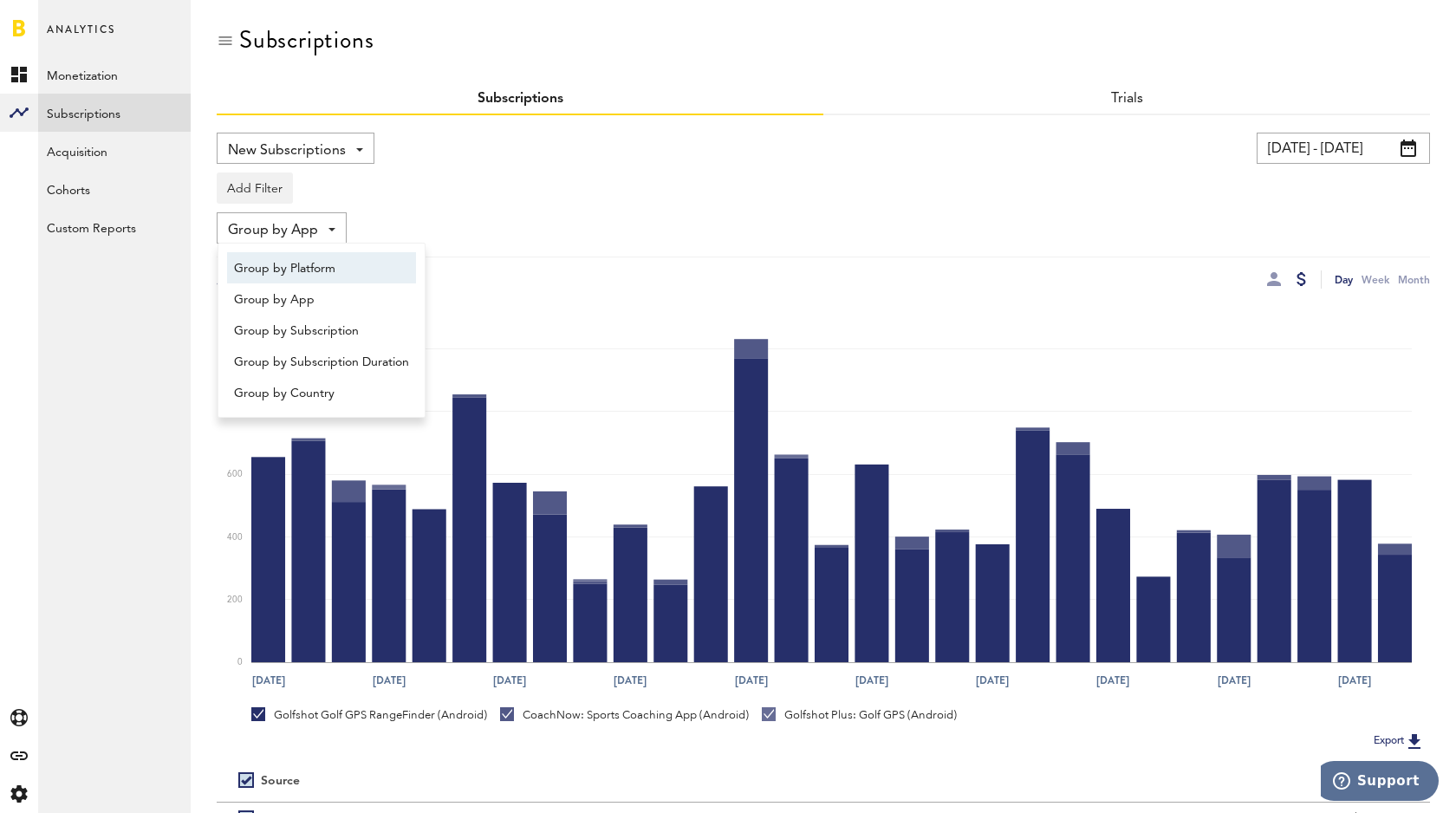
click at [489, 229] on div "Group by App Group by Platform Group by App Group by Subscription Group by Subs…" at bounding box center [823, 227] width 1213 height 31
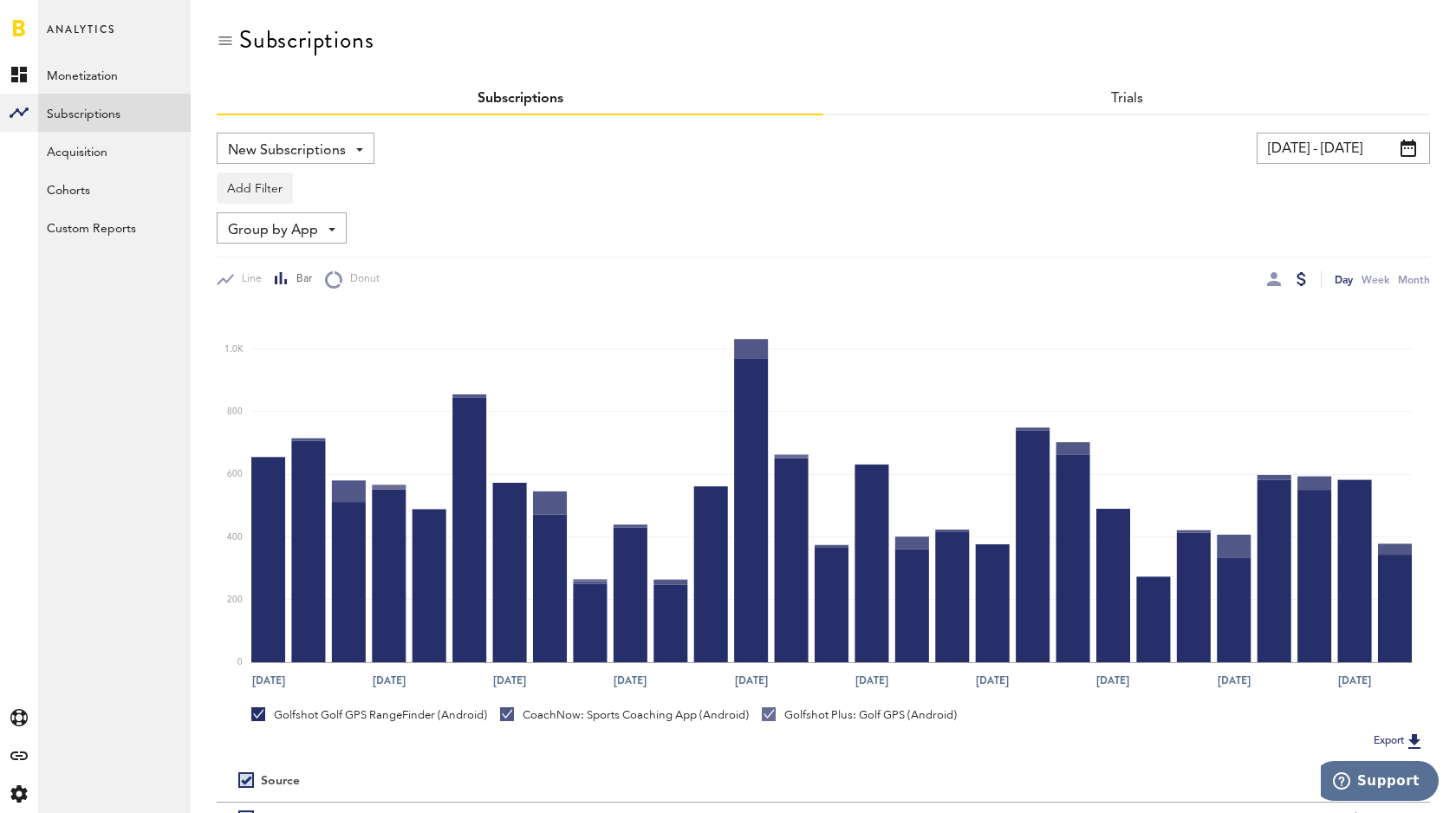
click at [295, 154] on span "New Subscriptions" at bounding box center [287, 151] width 117 height 29
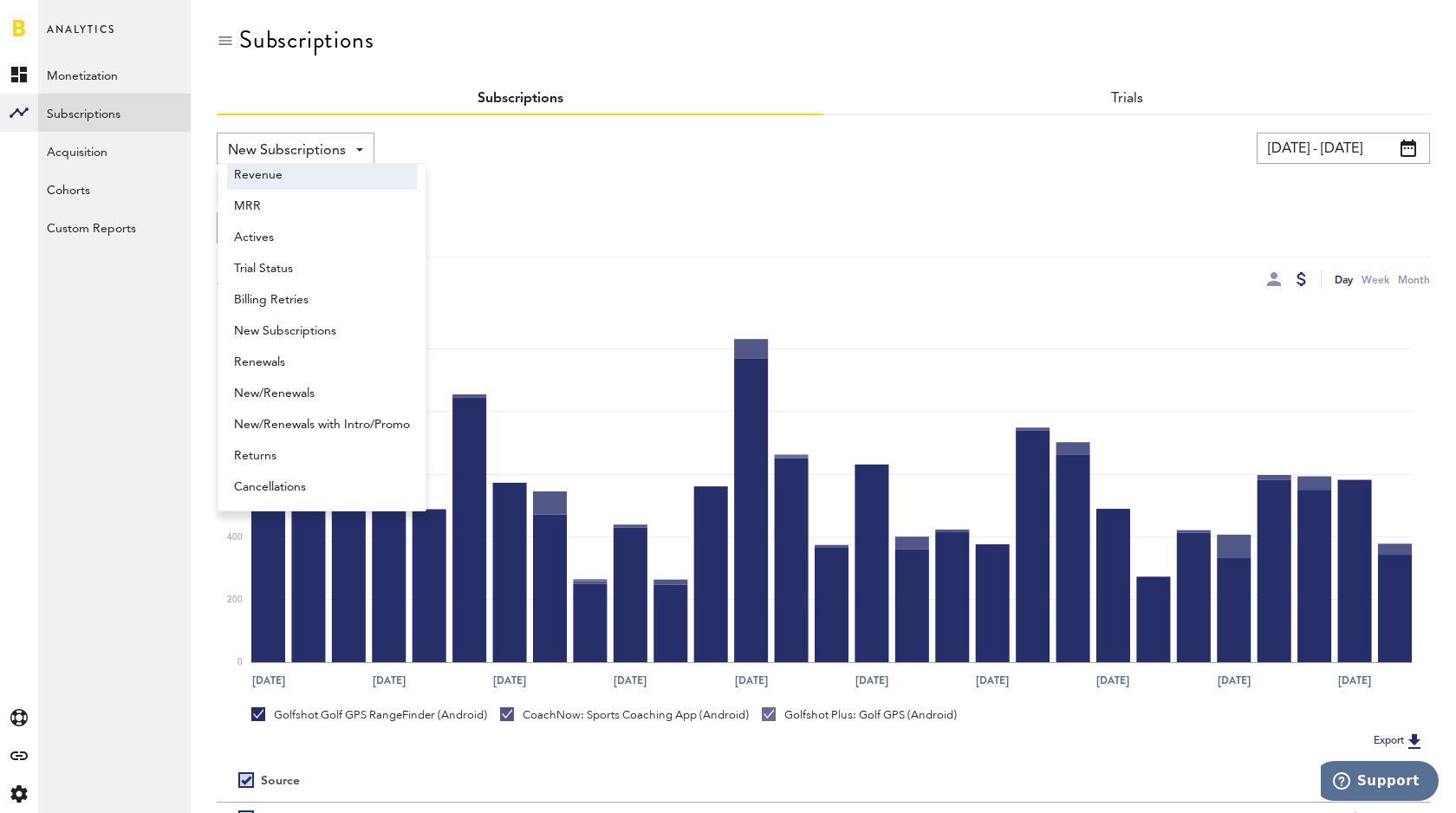
click at [284, 177] on span "Revenue" at bounding box center [322, 174] width 176 height 29
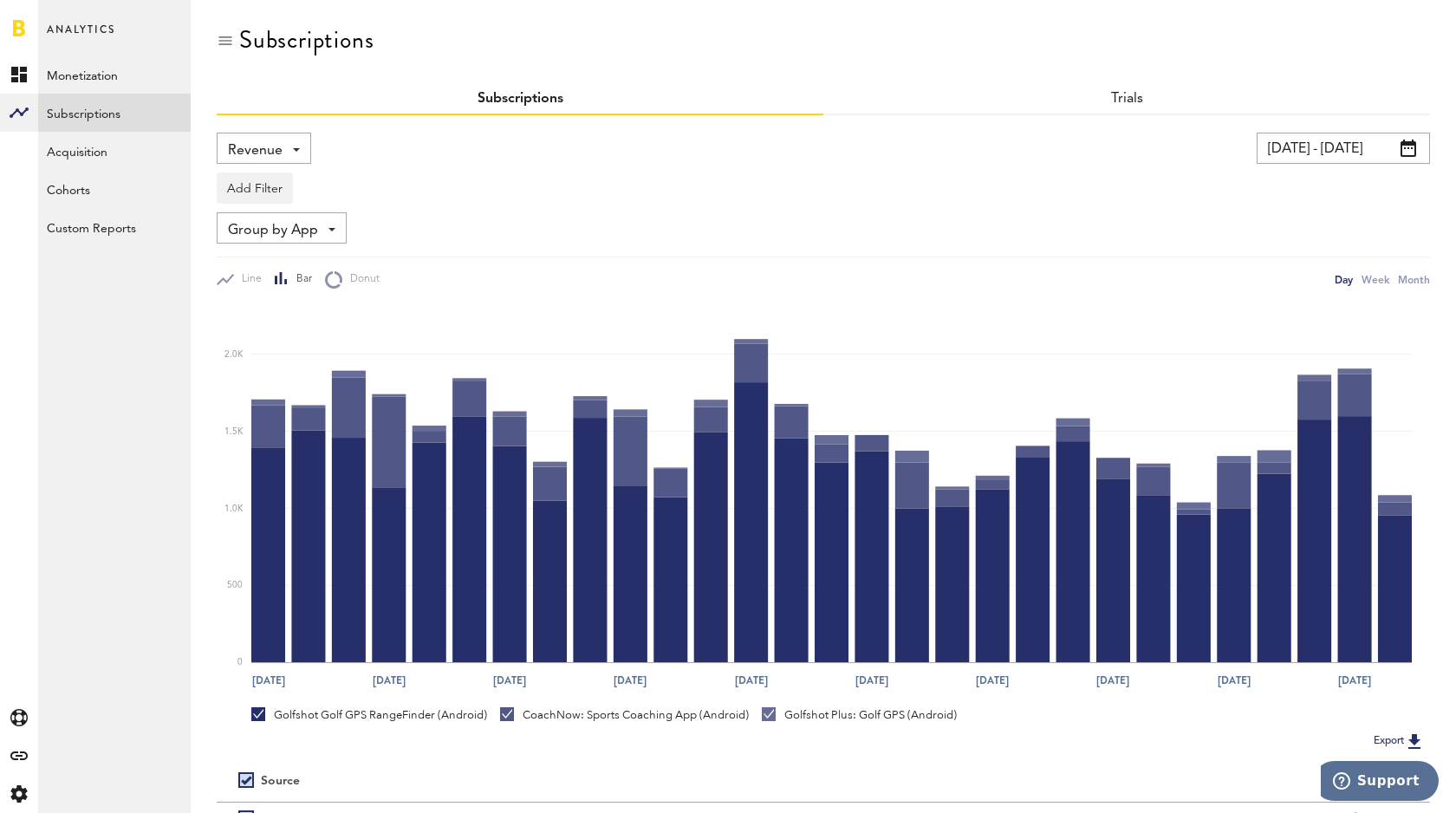
scroll to position [4, 0]
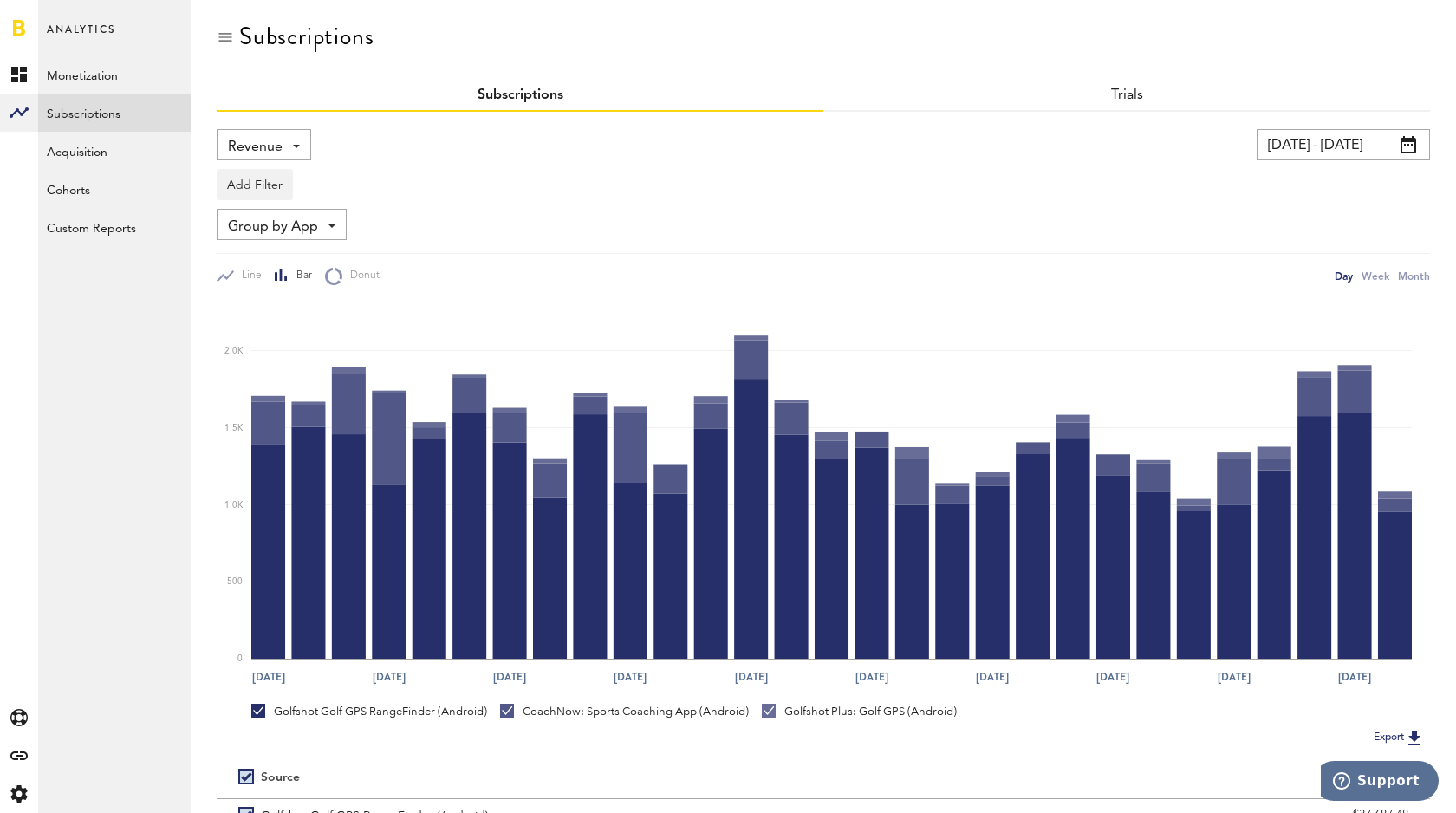
click at [541, 97] on link "Subscriptions" at bounding box center [520, 95] width 86 height 14
click at [235, 43] on div "Subscriptions" at bounding box center [823, 51] width 1213 height 58
click at [81, 104] on link "Subscriptions" at bounding box center [114, 113] width 153 height 38
click at [95, 77] on link "Monetization" at bounding box center [114, 75] width 153 height 38
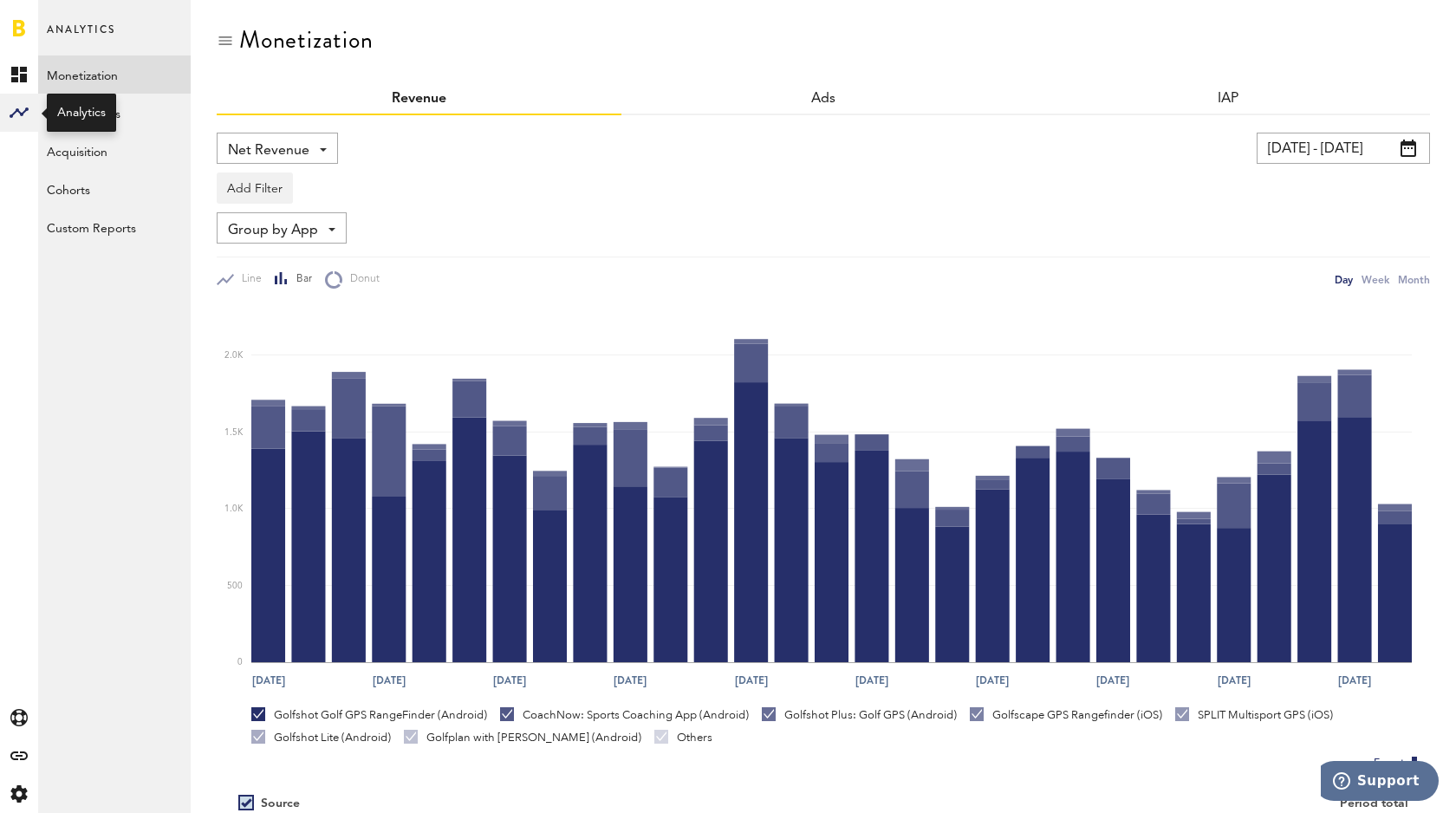
click at [23, 119] on rect at bounding box center [19, 113] width 21 height 21
click at [24, 79] on icon at bounding box center [19, 74] width 15 height 15
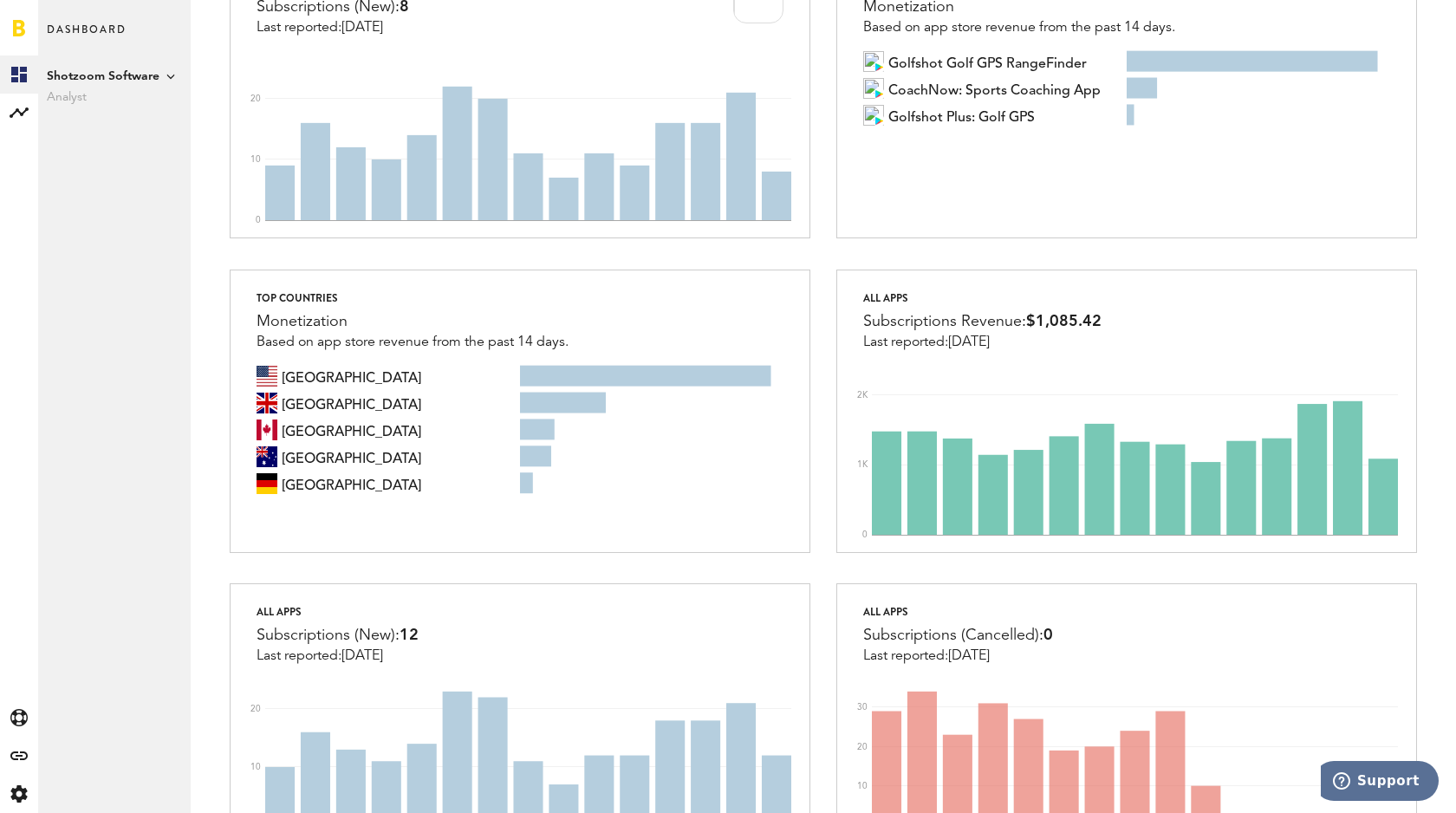
scroll to position [833, 0]
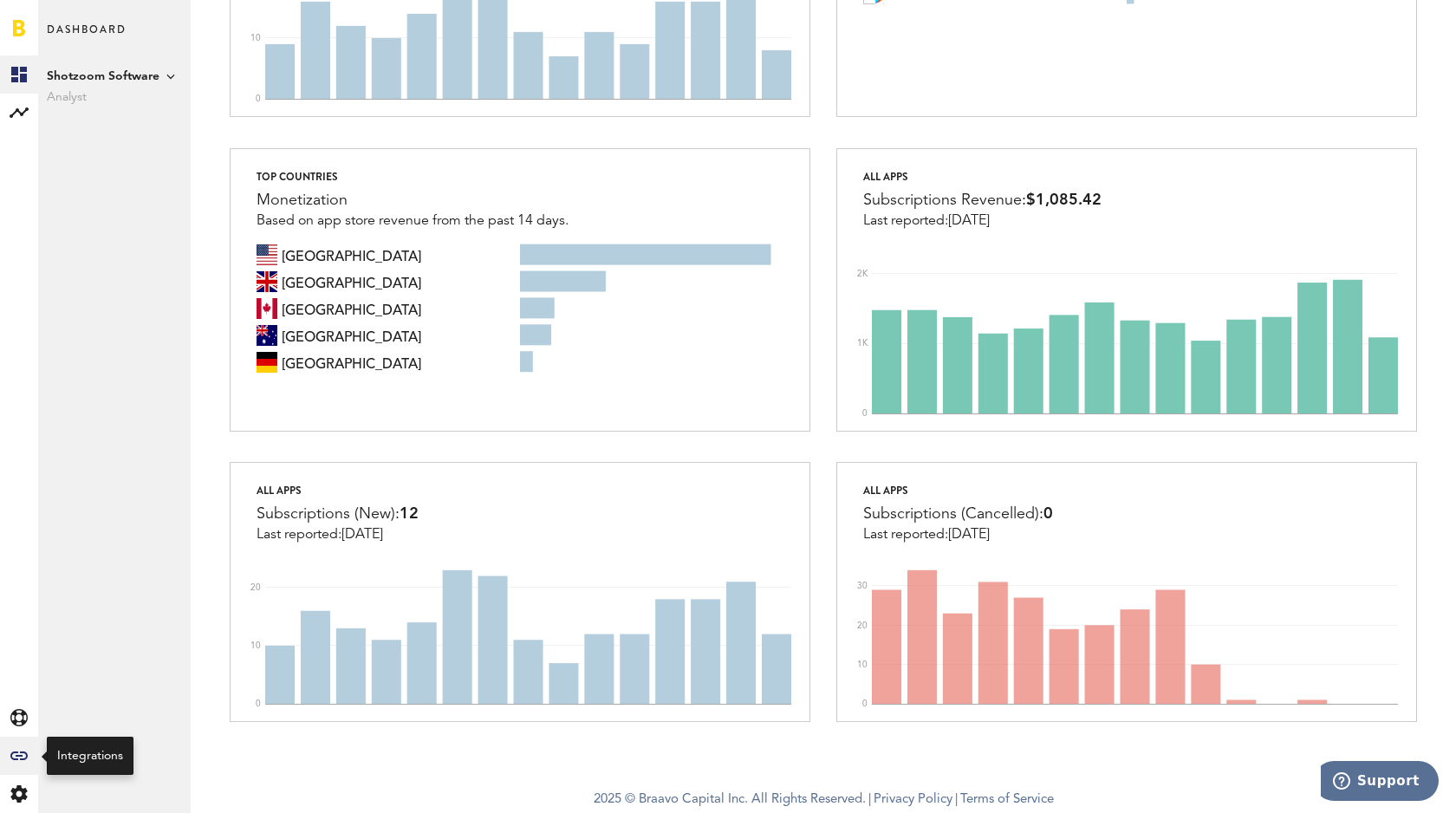
click at [27, 756] on icon at bounding box center [19, 755] width 17 height 9
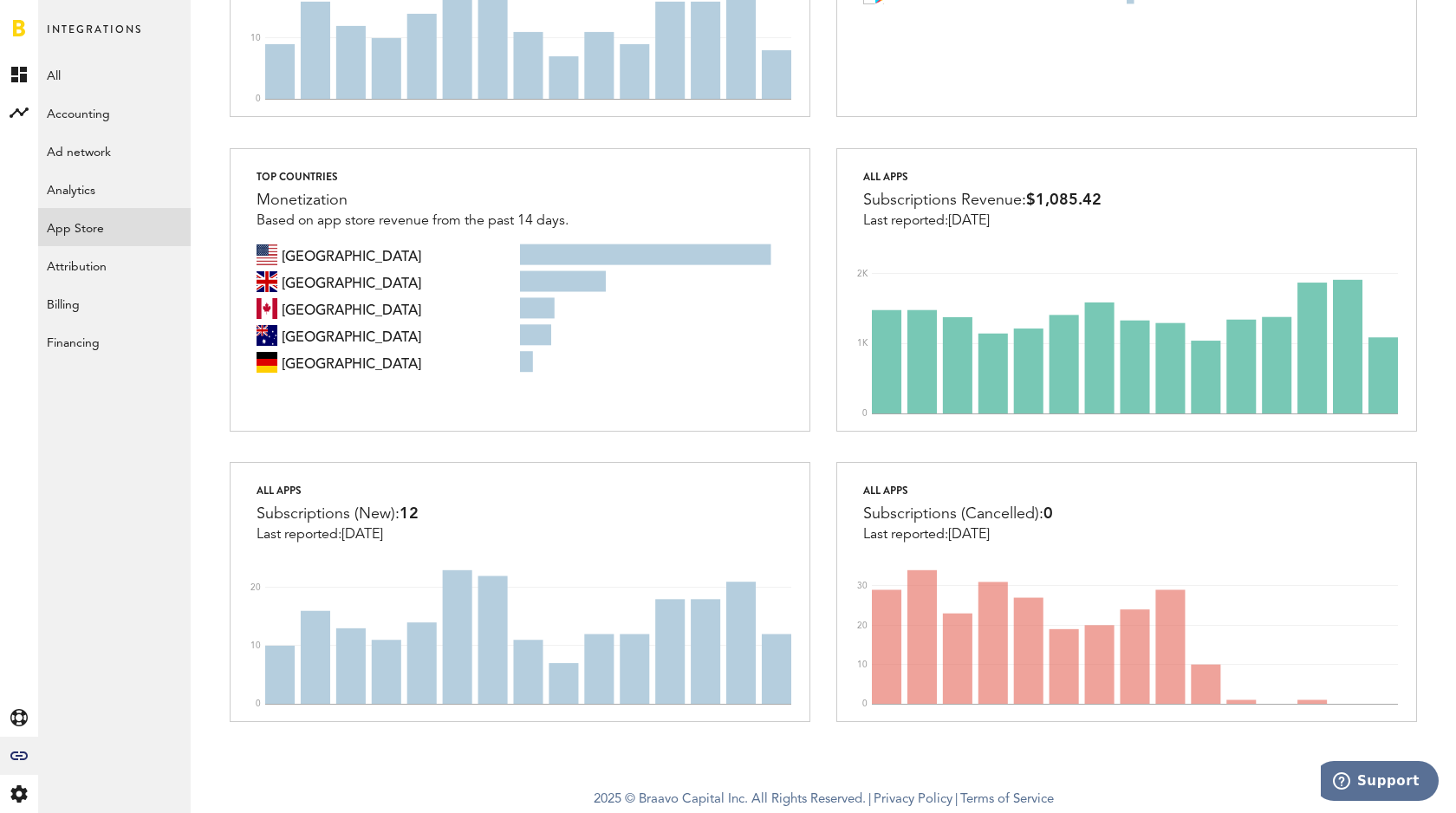
click at [101, 231] on link "App Store" at bounding box center [114, 227] width 153 height 38
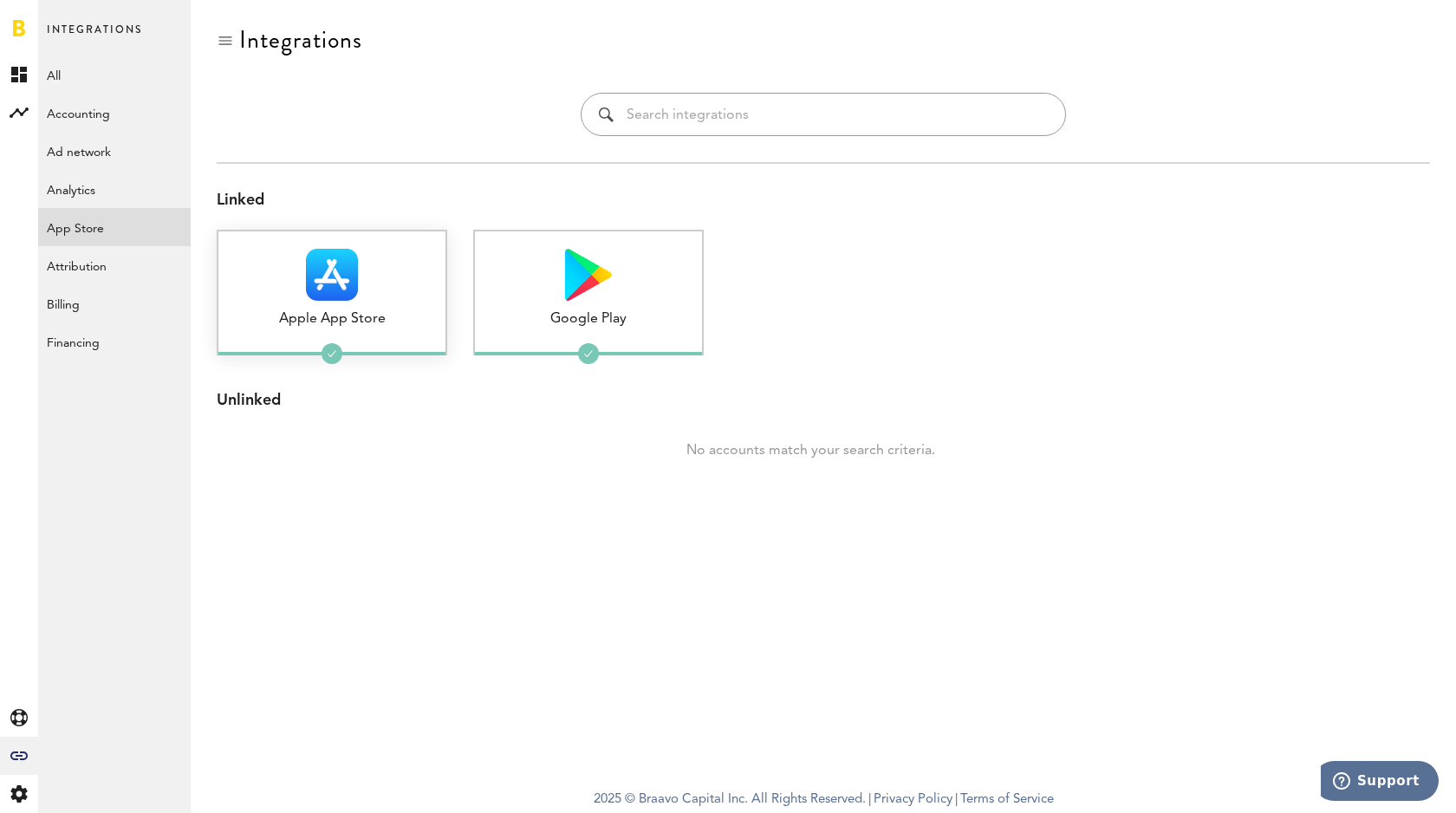
click at [315, 273] on img at bounding box center [332, 275] width 52 height 52
click at [329, 321] on div "Apple App Store" at bounding box center [333, 319] width 227 height 20
click at [101, 199] on link "Analytics" at bounding box center [114, 189] width 153 height 38
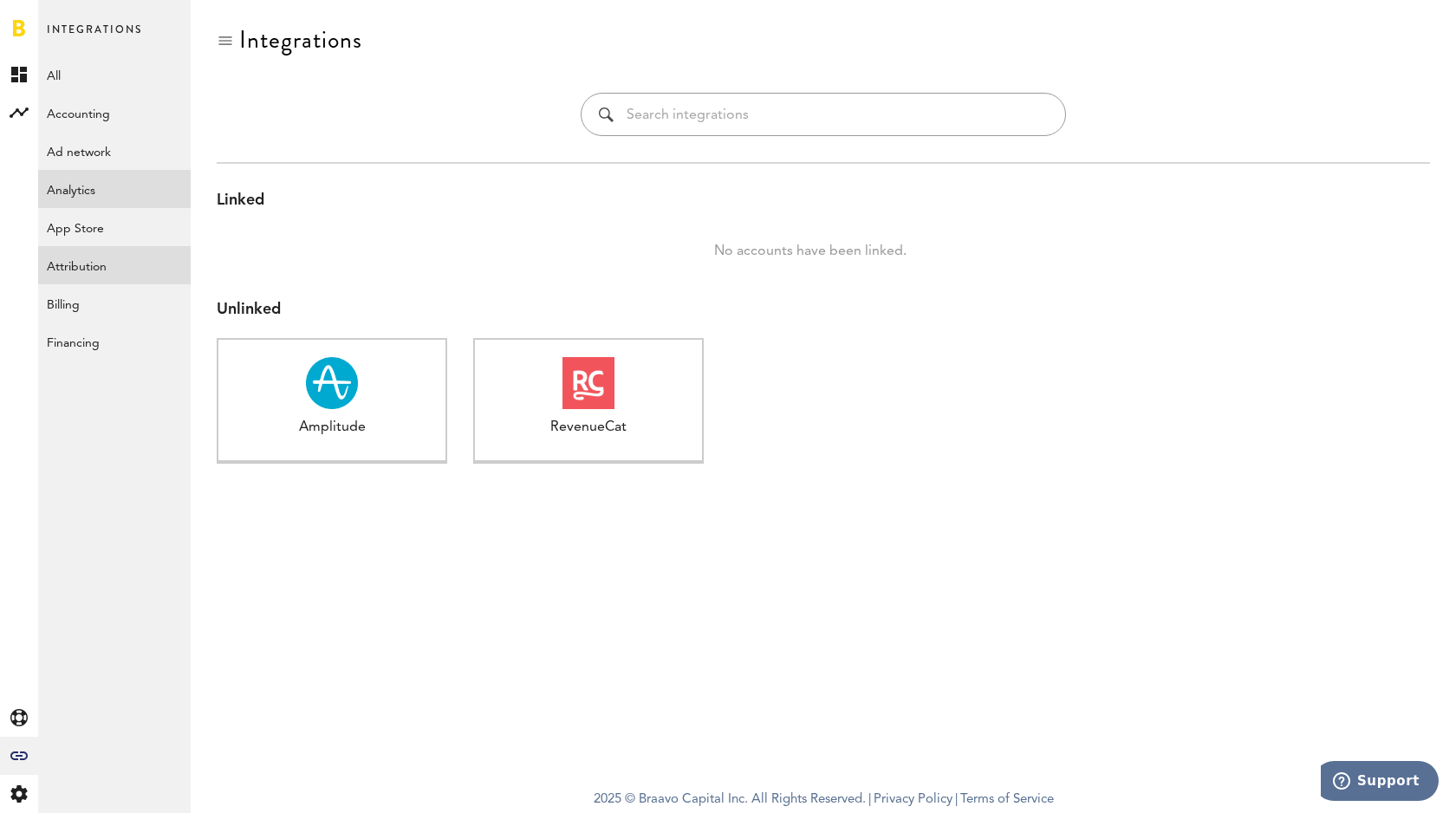
click at [93, 263] on link "Attribution" at bounding box center [114, 265] width 153 height 38
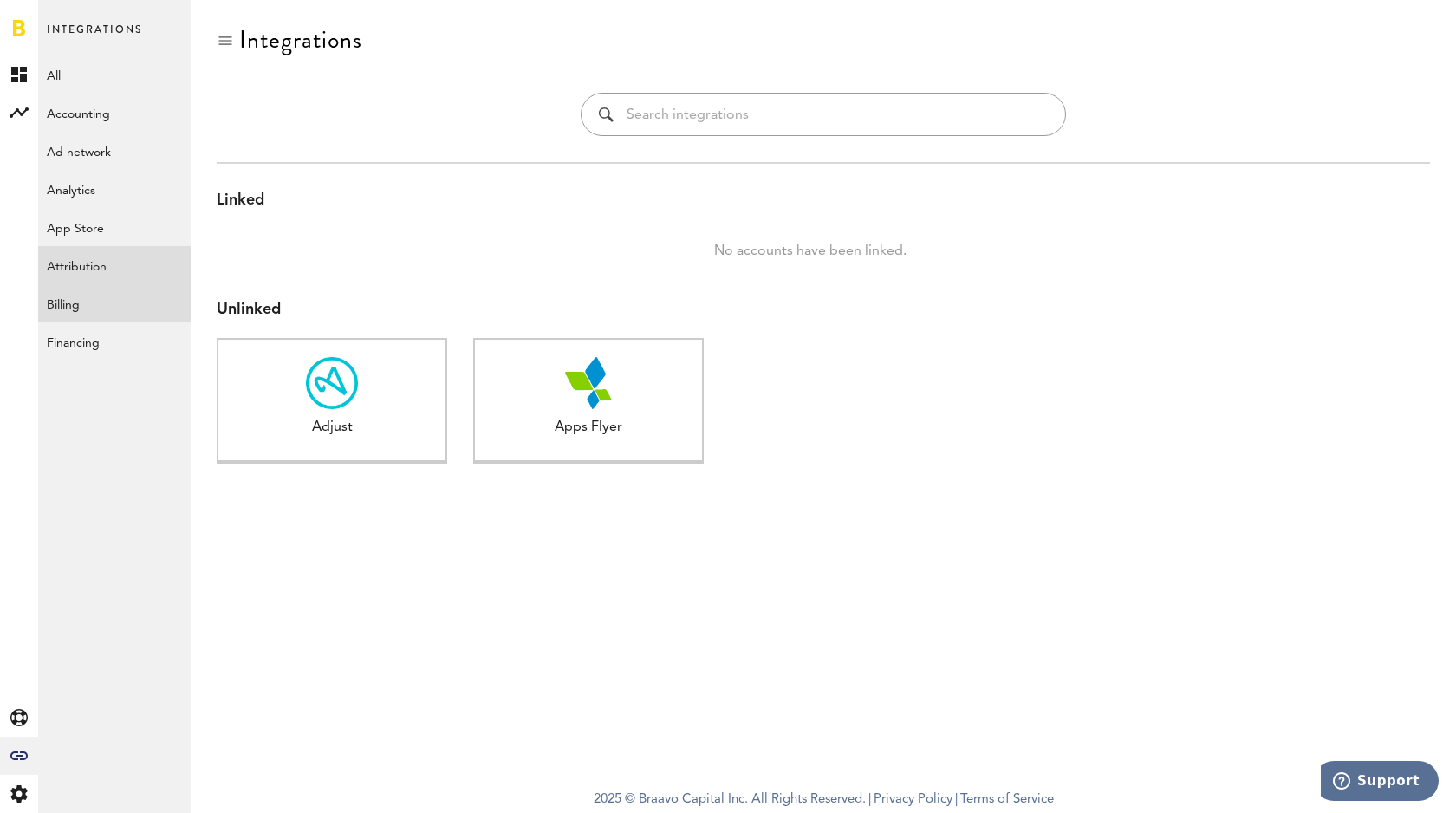
click at [90, 294] on link "Billing" at bounding box center [114, 303] width 153 height 38
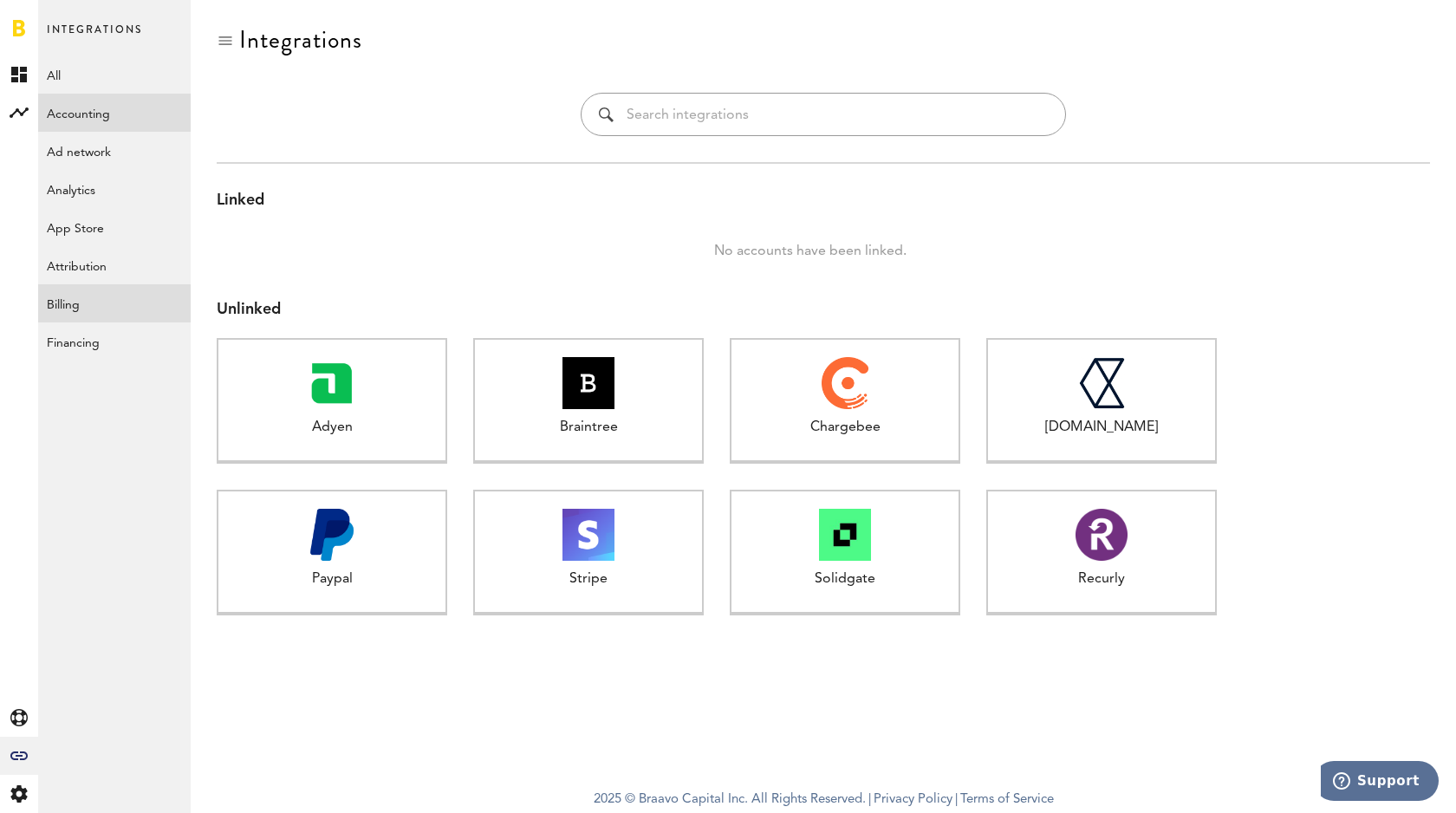
click at [94, 127] on link "Accounting" at bounding box center [114, 113] width 153 height 38
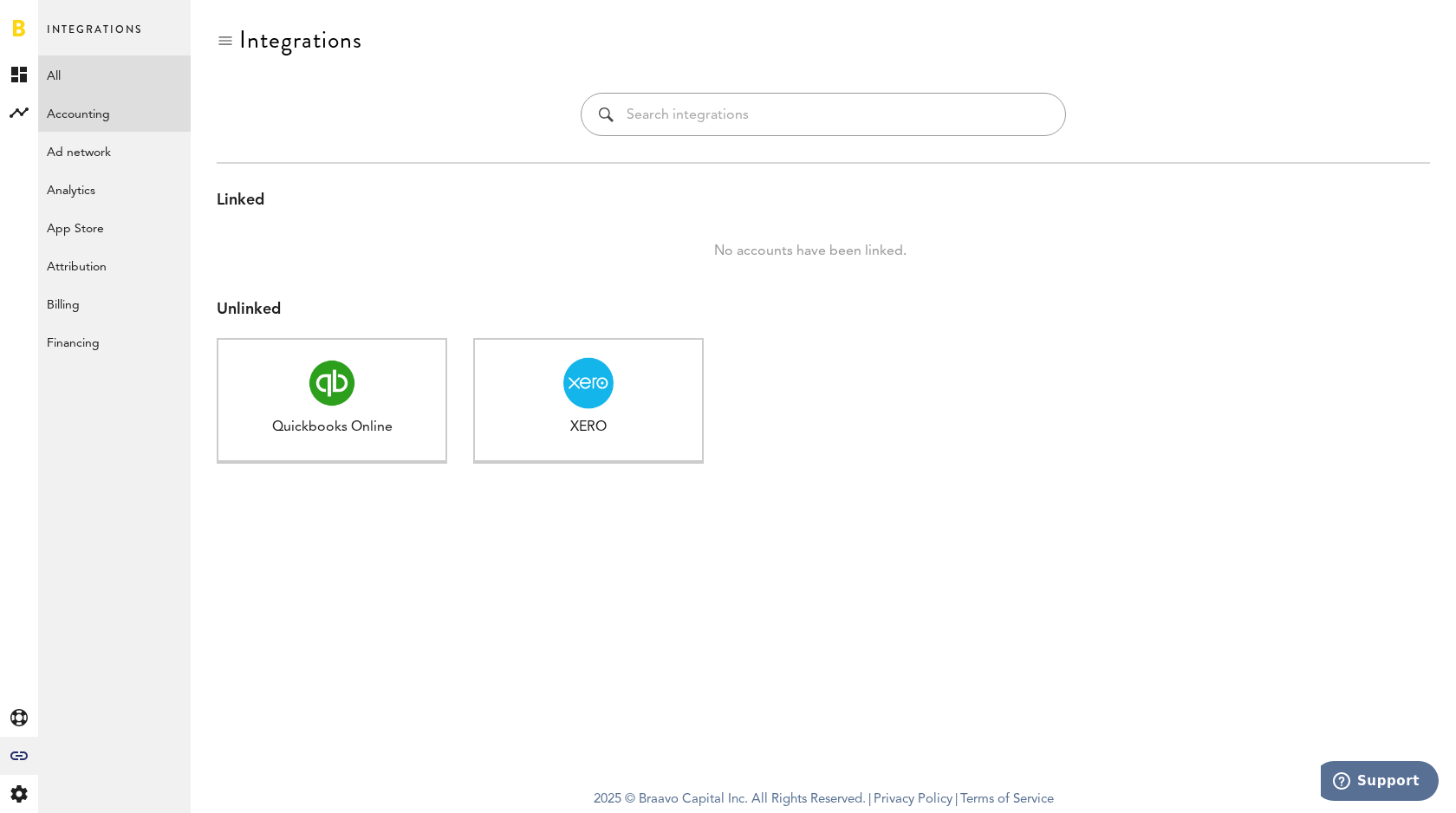
click at [96, 84] on link "All" at bounding box center [114, 75] width 153 height 38
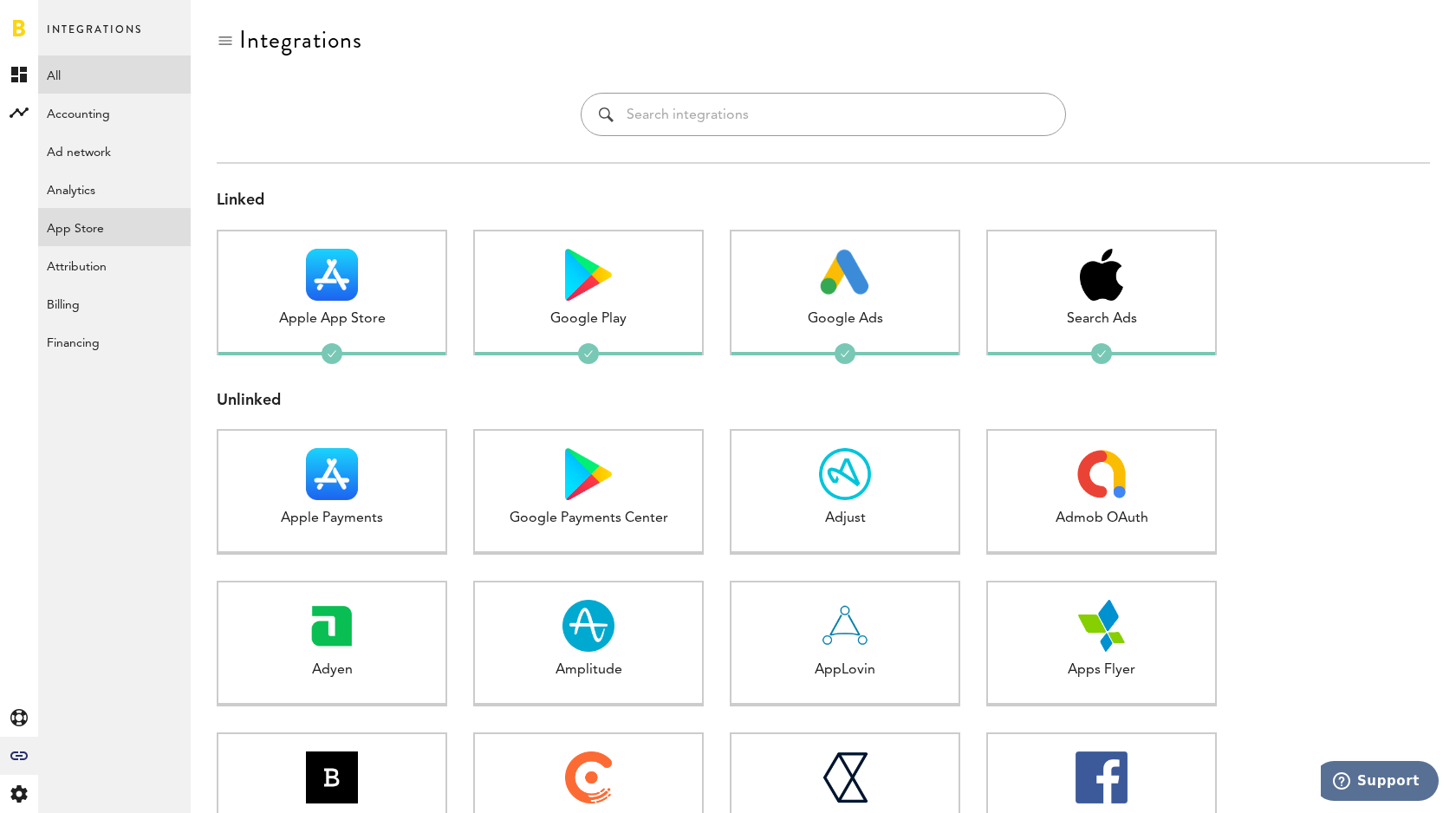
scroll to position [1, 0]
click at [21, 118] on rect at bounding box center [19, 113] width 21 height 21
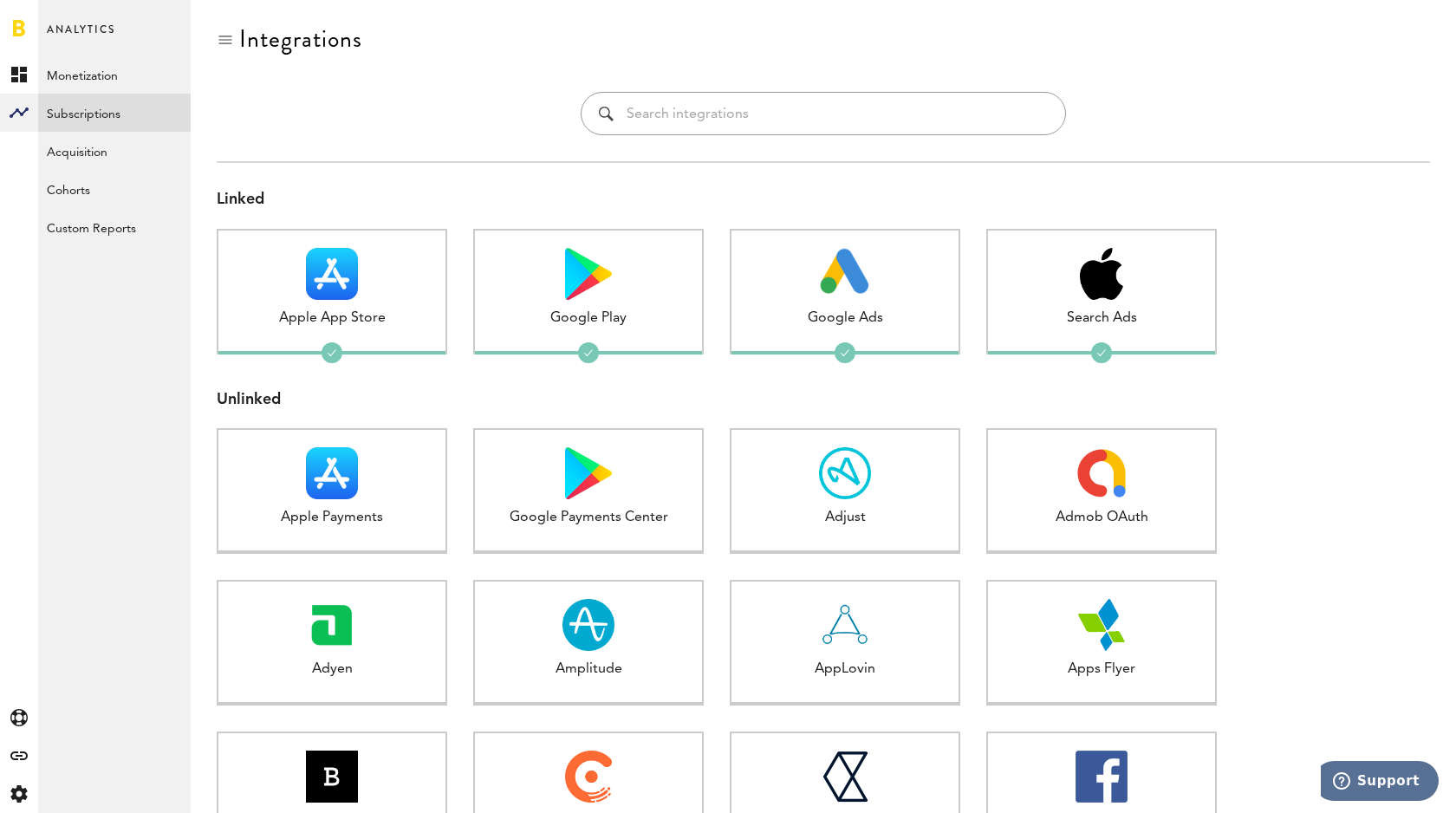
click at [106, 113] on link "Subscriptions" at bounding box center [114, 113] width 153 height 38
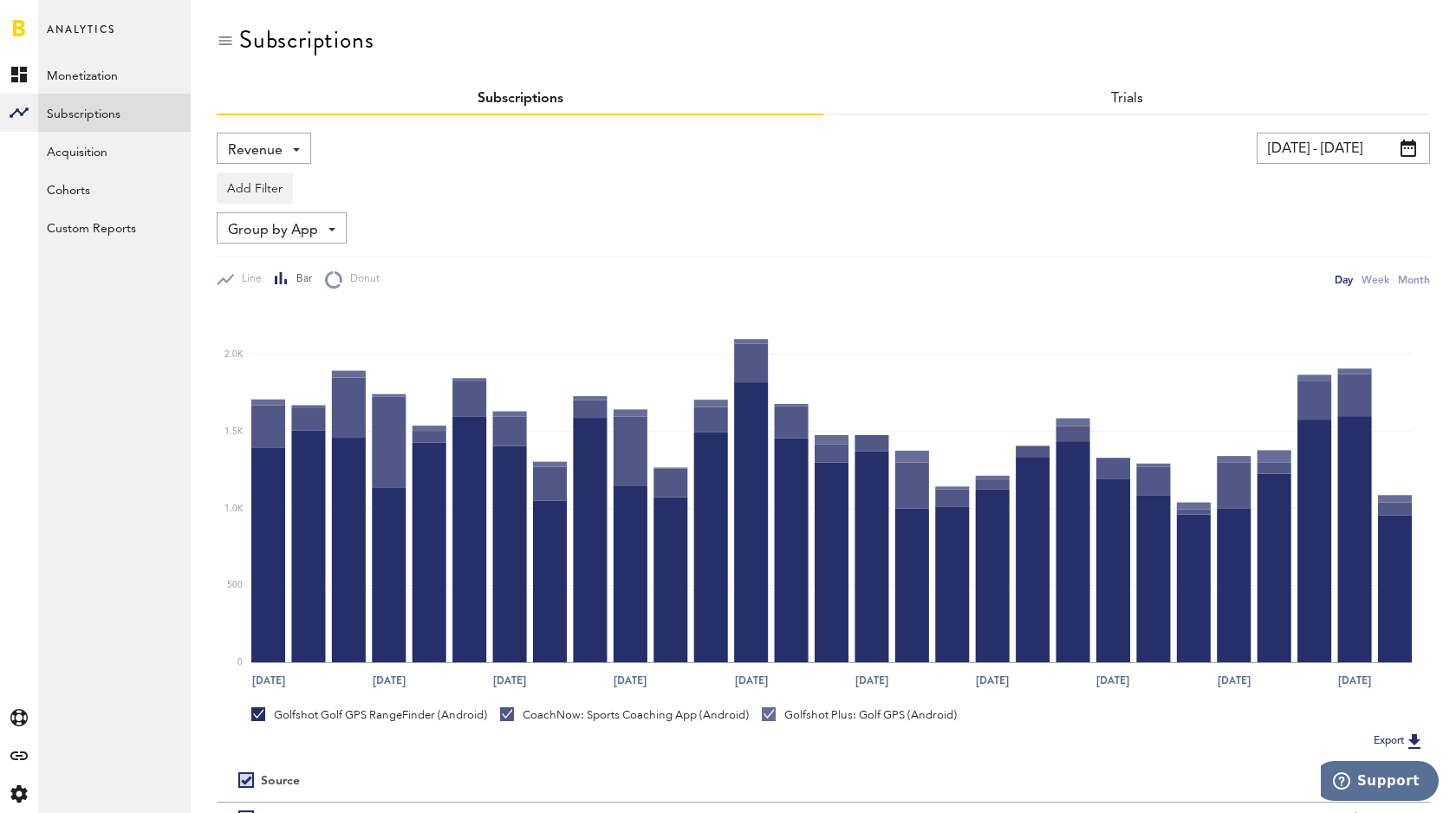
click at [286, 147] on div "Revenue Revenue MRR Actives Trial Status Billing Retries New Subscriptions Rene…" at bounding box center [264, 148] width 95 height 31
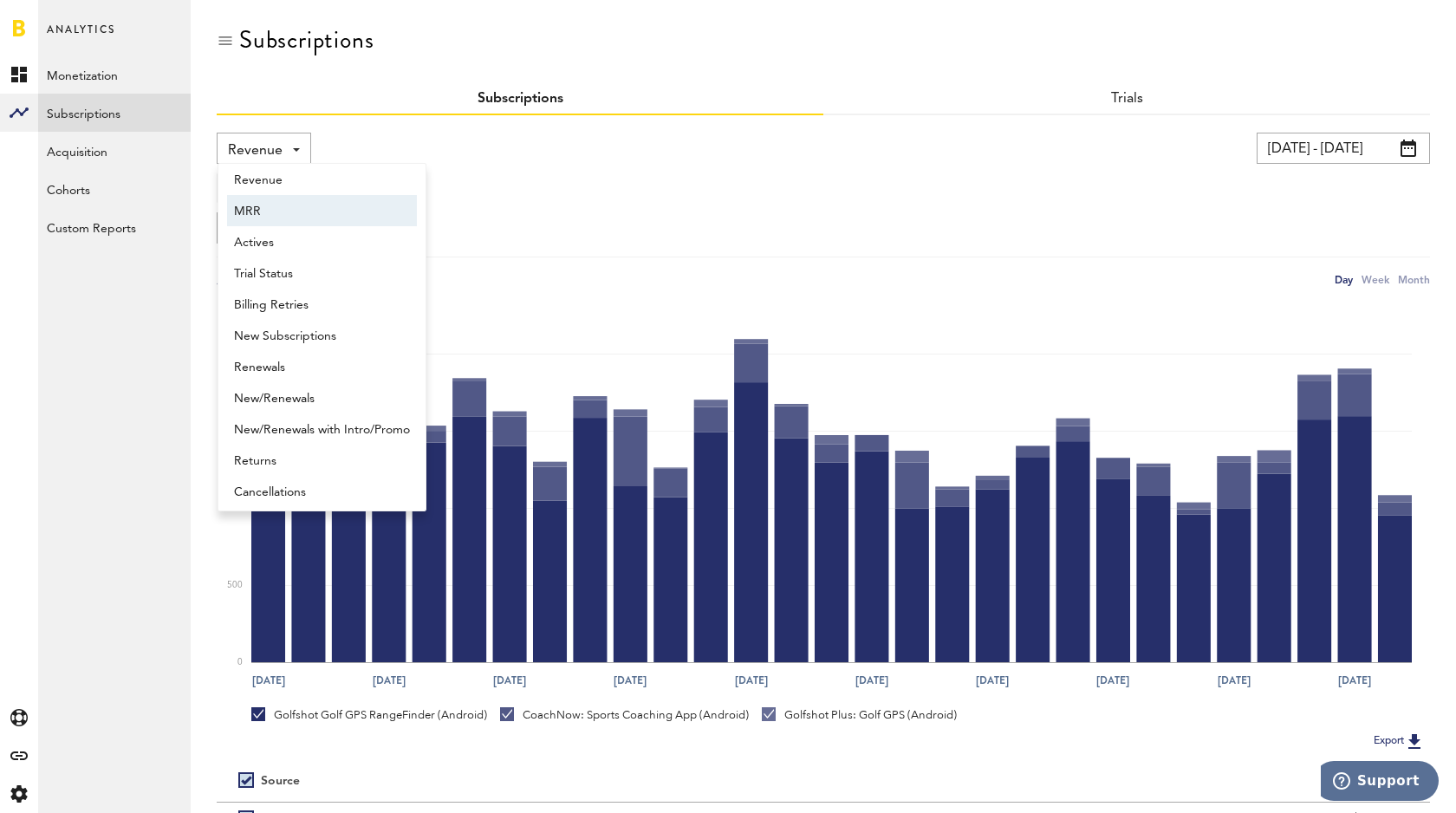
click at [548, 165] on div "Add Filter Platforms Apps Subscriptions Subscription durations Countries" at bounding box center [823, 184] width 1213 height 40
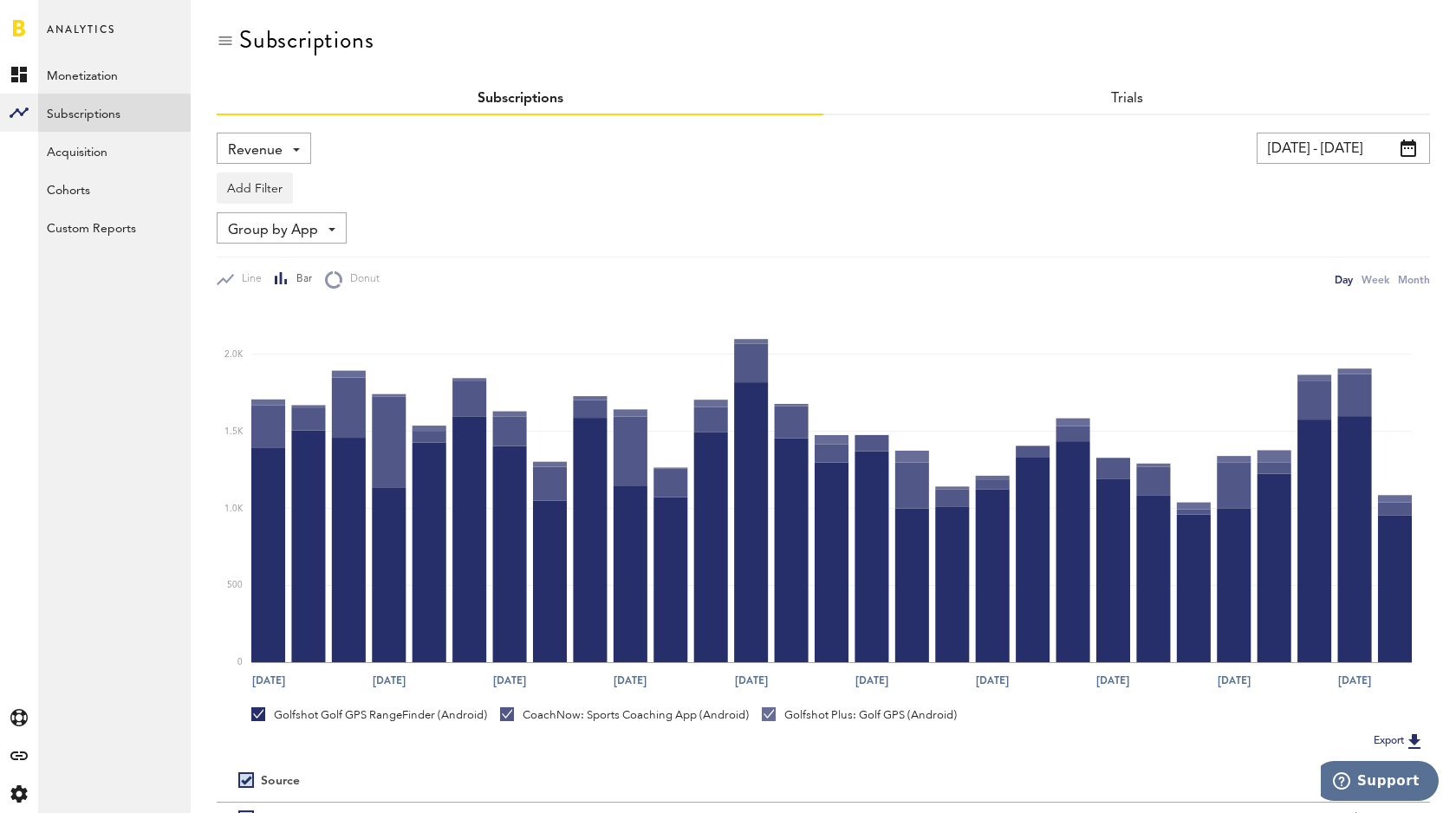
click at [293, 232] on span "Group by App" at bounding box center [273, 230] width 90 height 29
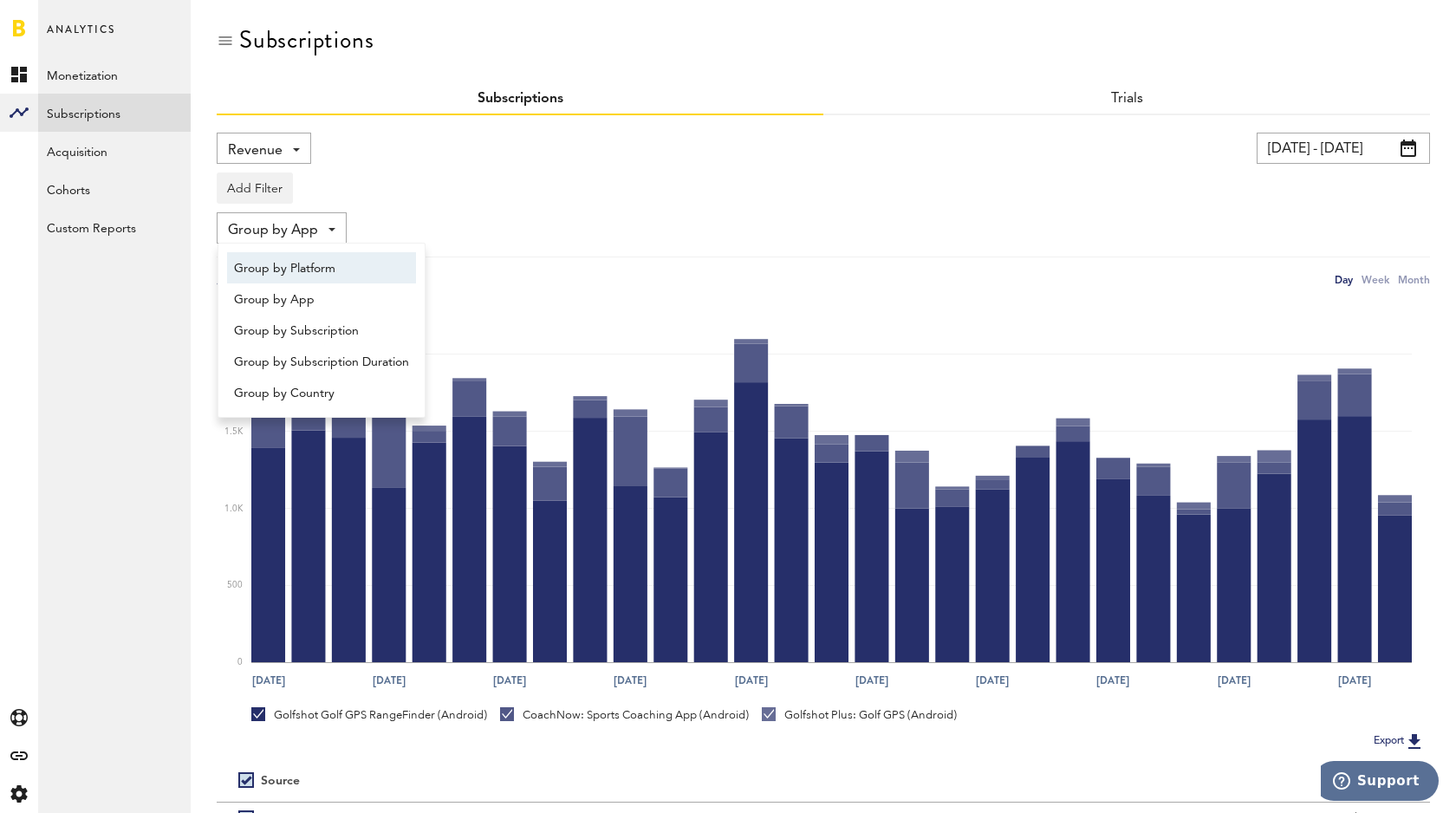
drag, startPoint x: 315, startPoint y: 265, endPoint x: 408, endPoint y: 251, distance: 94.0
click at [315, 265] on span "Group by Platform" at bounding box center [321, 268] width 175 height 29
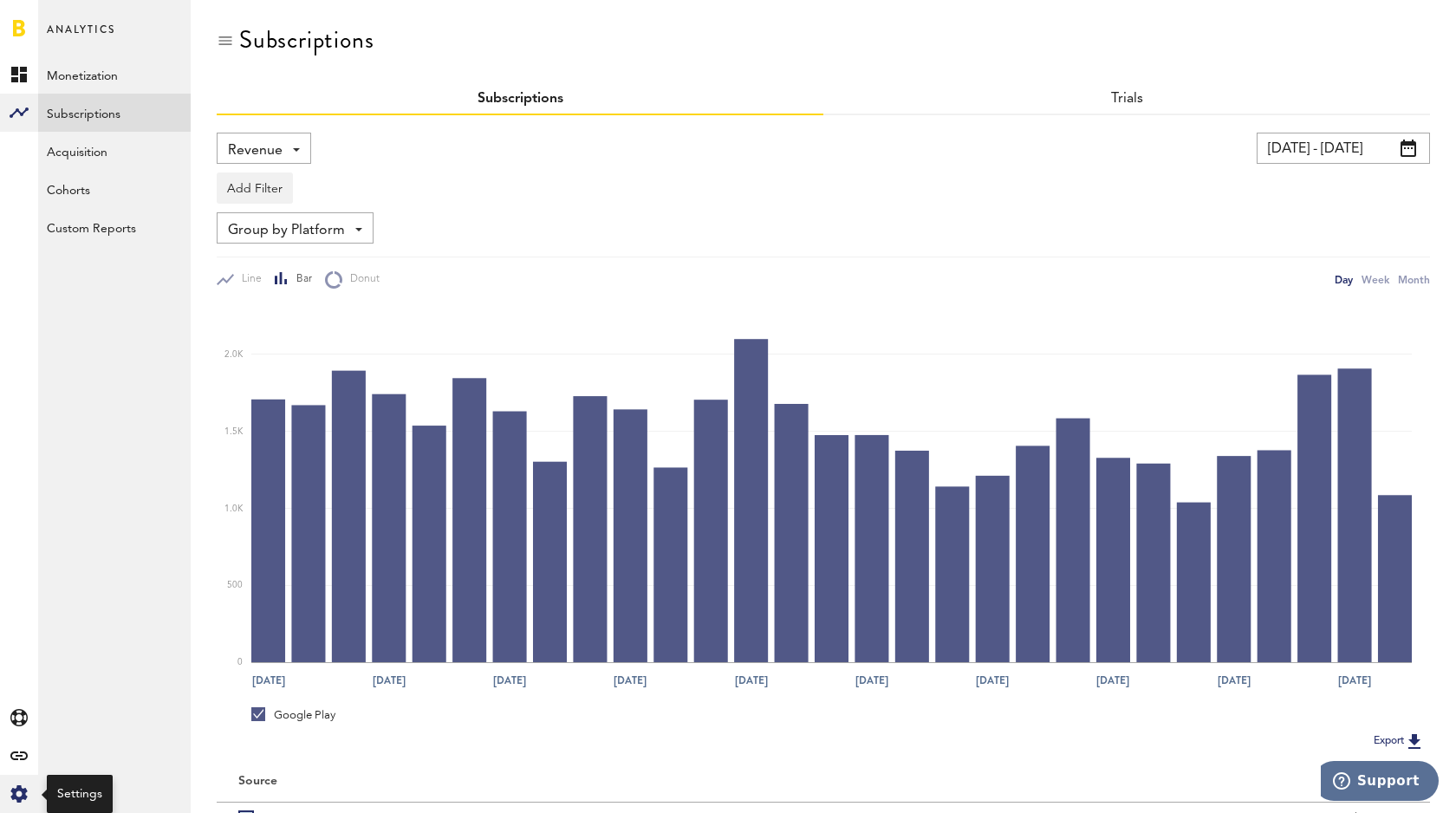
click at [24, 789] on icon at bounding box center [18, 794] width 16 height 17
click at [26, 794] on icon "Created with Sketch." at bounding box center [19, 794] width 17 height 17
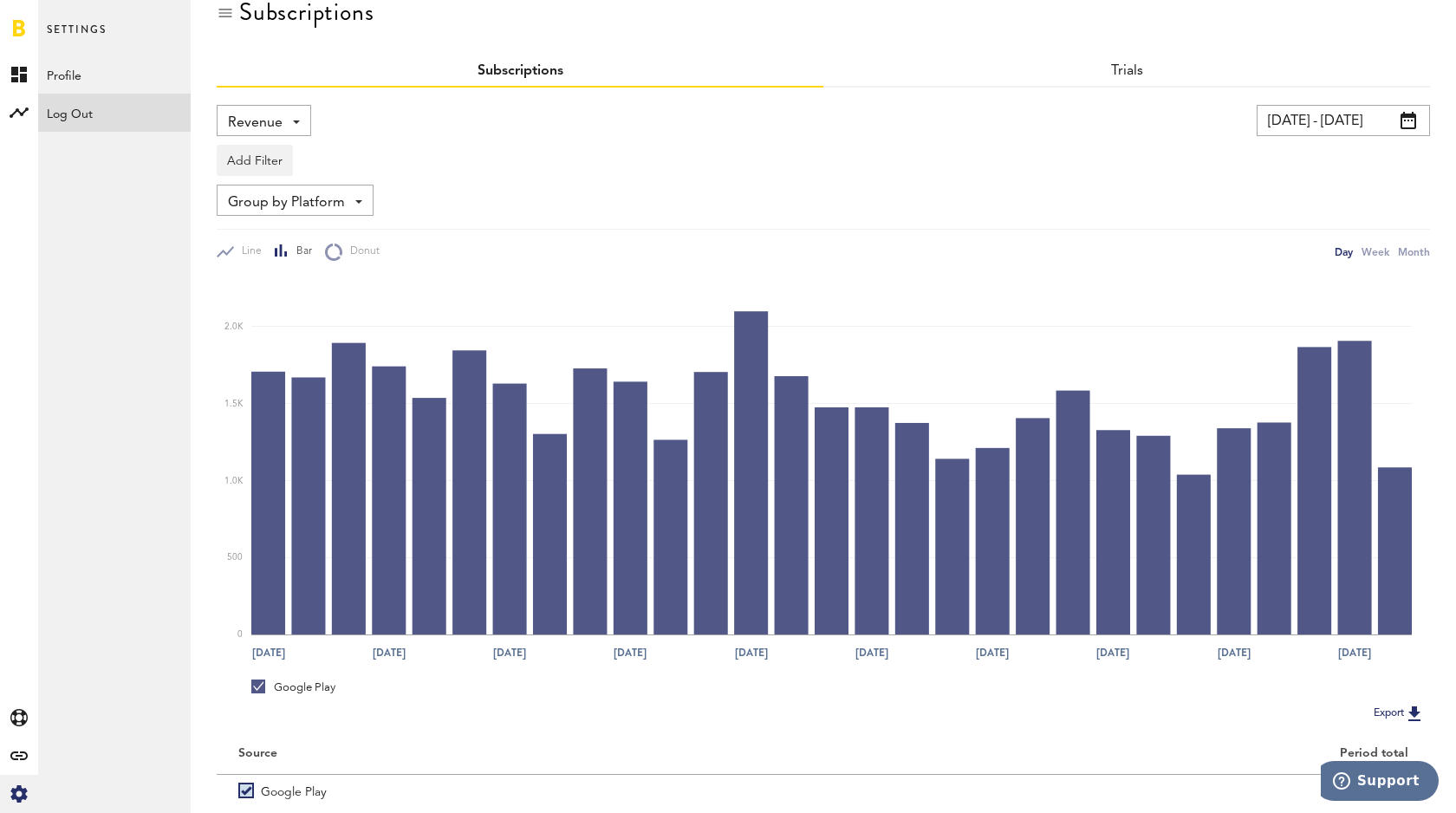
scroll to position [53, 0]
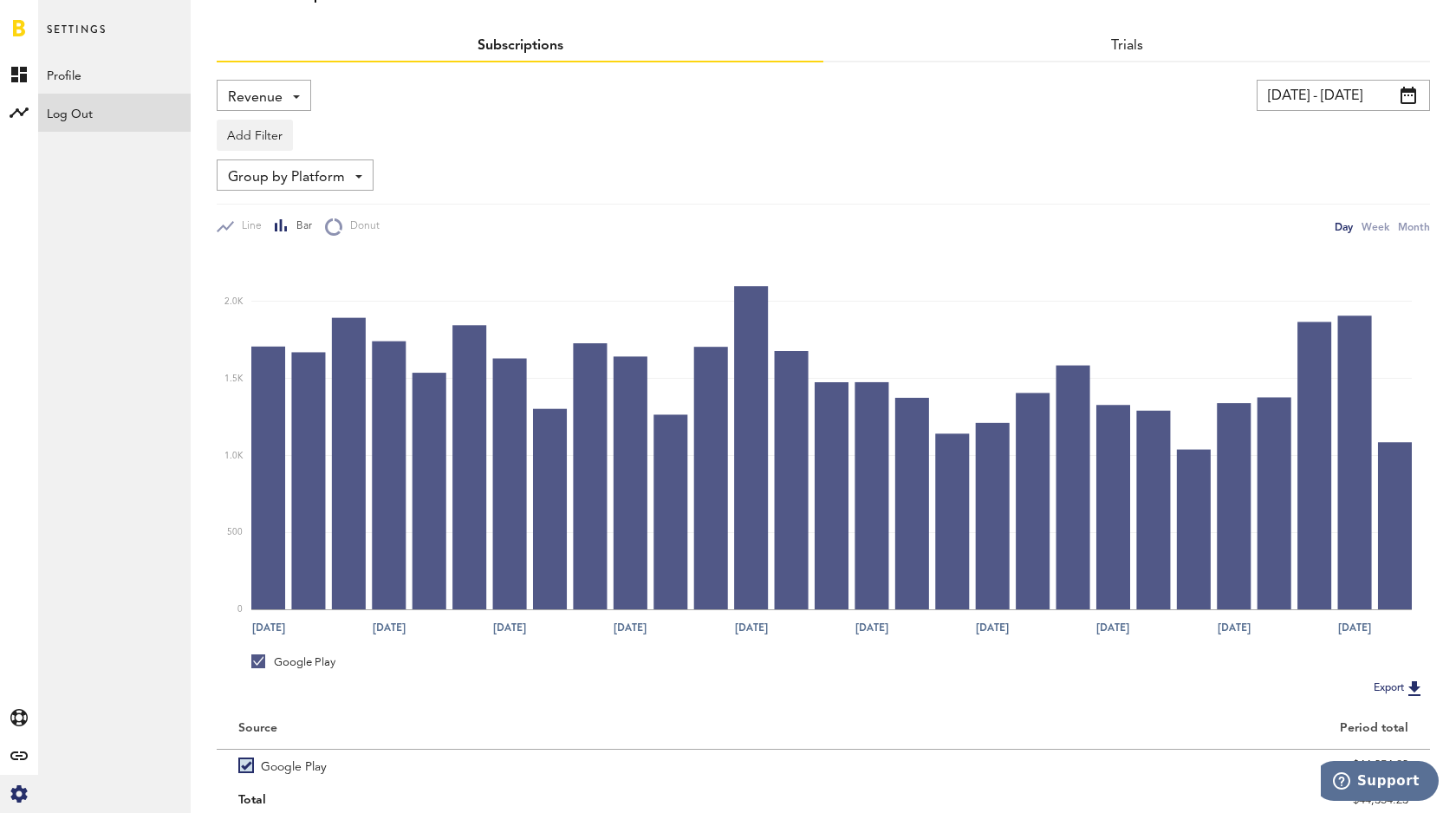
click at [81, 117] on div "Log Out" at bounding box center [114, 109] width 153 height 31
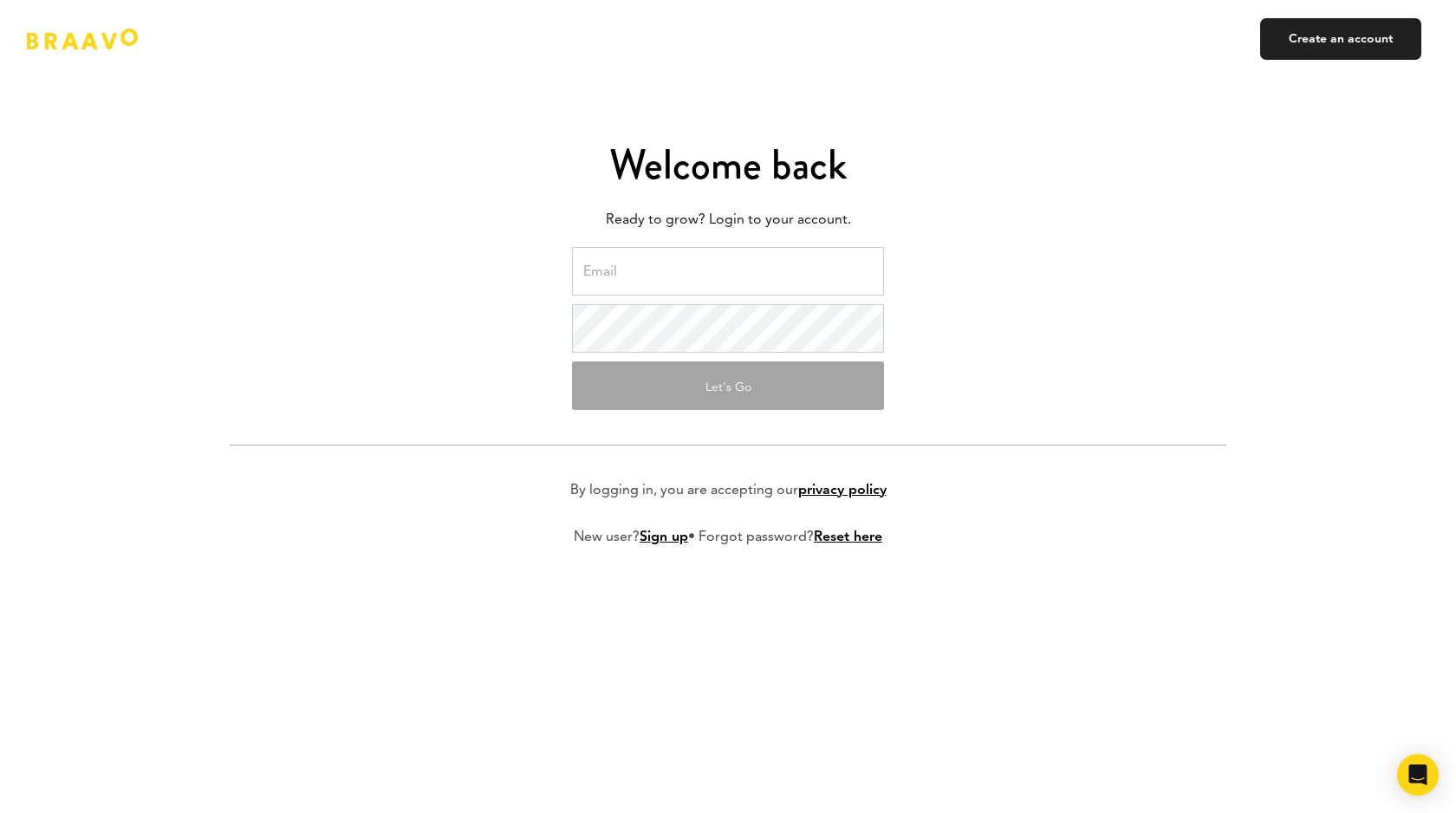
click at [699, 271] on input "email" at bounding box center [728, 271] width 312 height 48
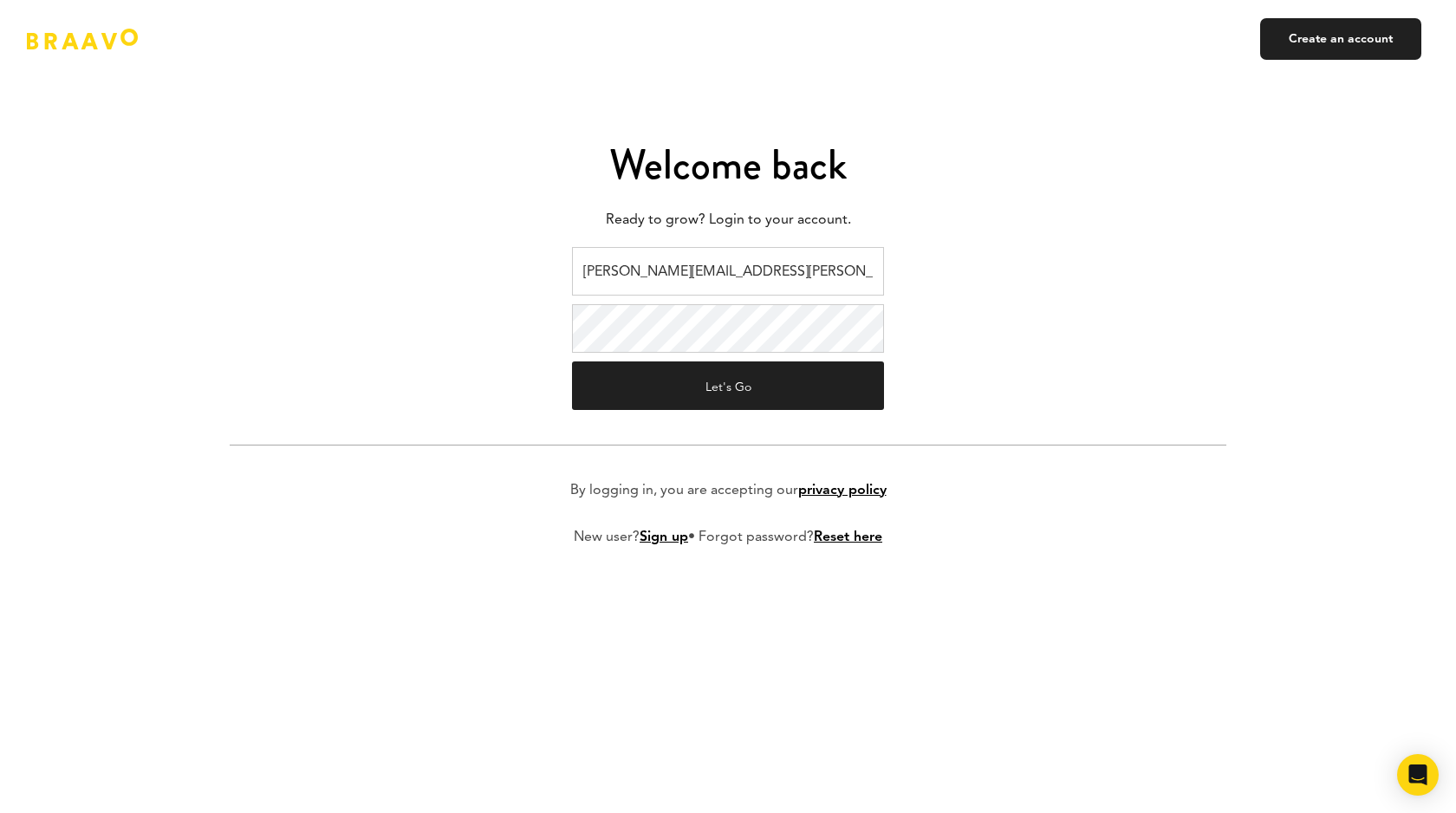
click at [1055, 395] on form "kyle.schomer@golfgenius.com Let's Go By logging in, you are accepting our priva…" at bounding box center [728, 410] width 997 height 327
click at [806, 391] on button "Let's Go" at bounding box center [728, 386] width 312 height 48
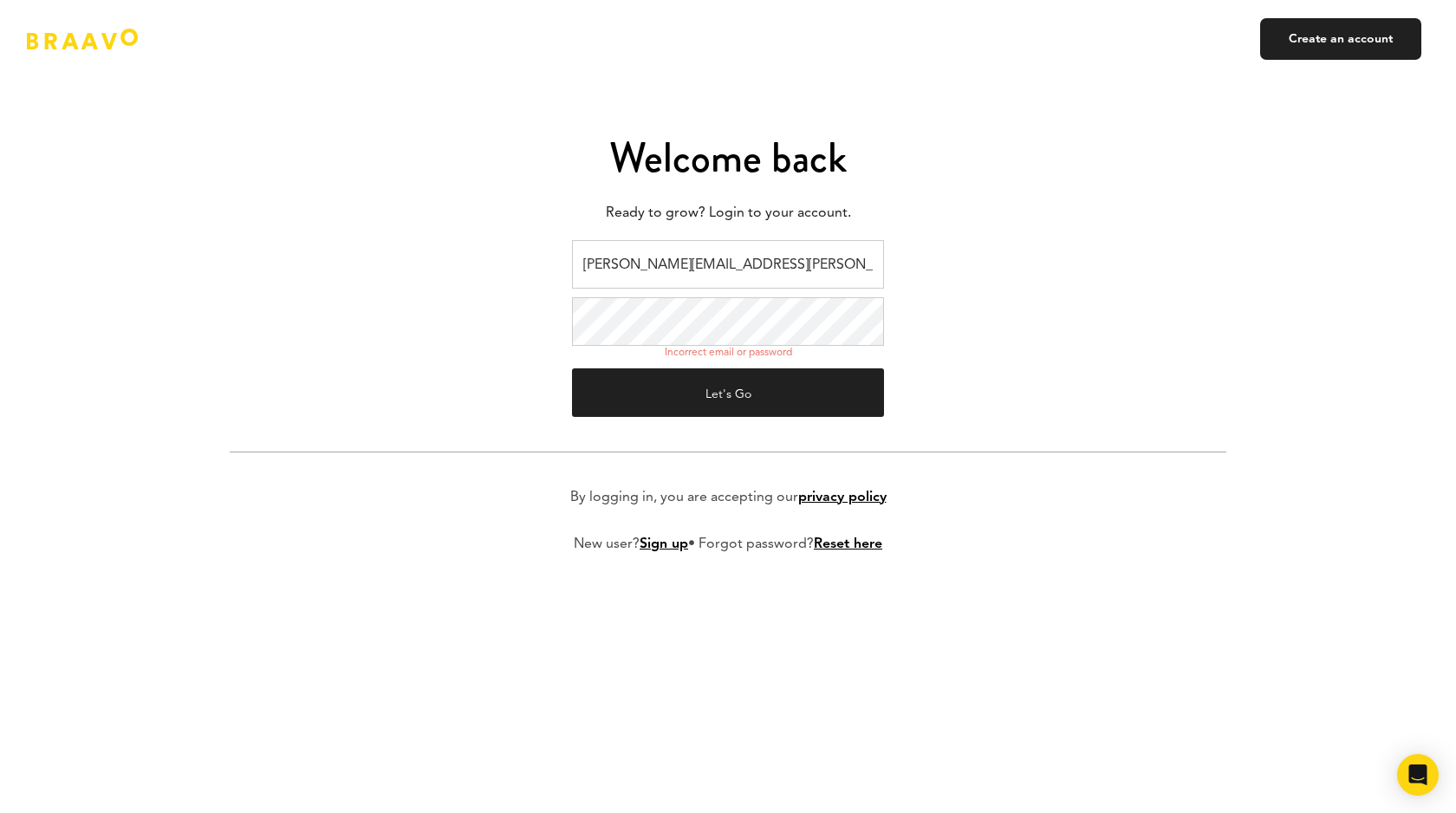
click at [572, 369] on button "Let's Go" at bounding box center [728, 392] width 312 height 48
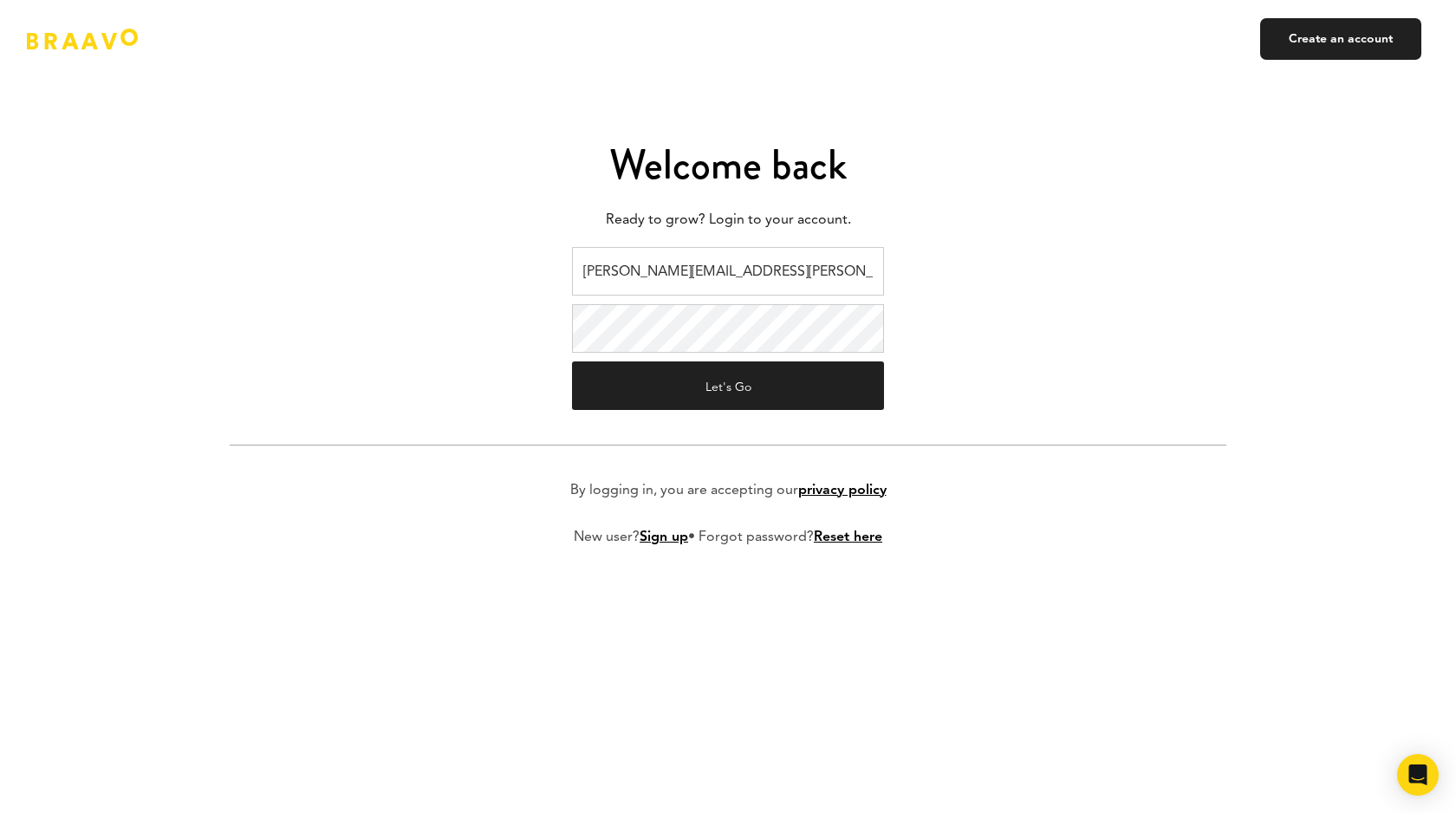
drag, startPoint x: 729, startPoint y: 272, endPoint x: 497, endPoint y: 266, distance: 232.1
click at [497, 266] on form "kyle.schomer@golfgenius.com Let's Go By logging in, you are accepting our priva…" at bounding box center [728, 410] width 997 height 327
click at [572, 362] on button "Let's Go" at bounding box center [728, 386] width 312 height 48
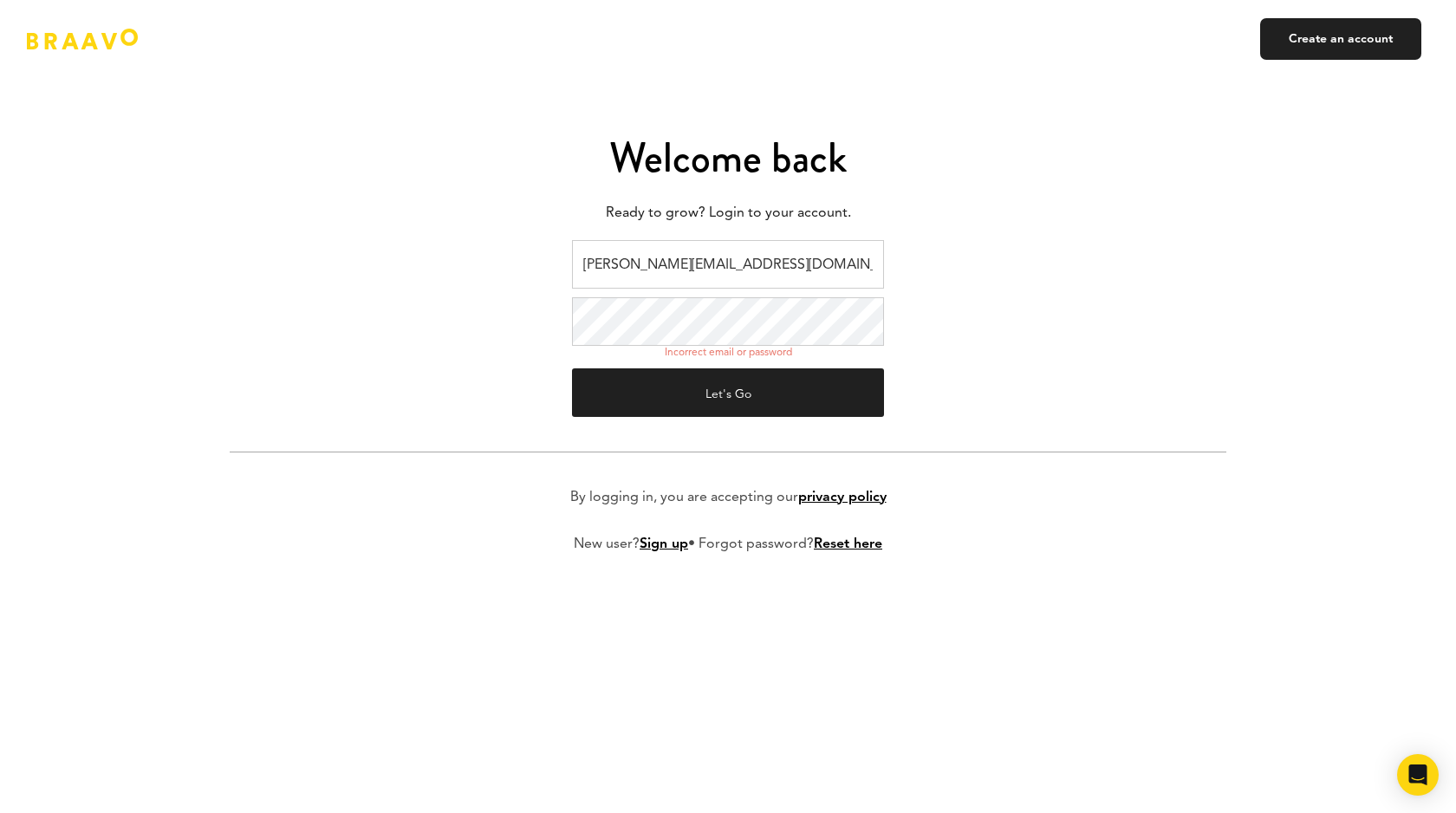
click at [555, 314] on form "kyles@shotzoom.com Incorrect email or password Let's Go By logging in, you are …" at bounding box center [728, 410] width 997 height 341
click at [572, 369] on button "Let's Go" at bounding box center [728, 392] width 312 height 48
click at [661, 263] on input "kyles@shotzoom.com" at bounding box center [728, 263] width 312 height 48
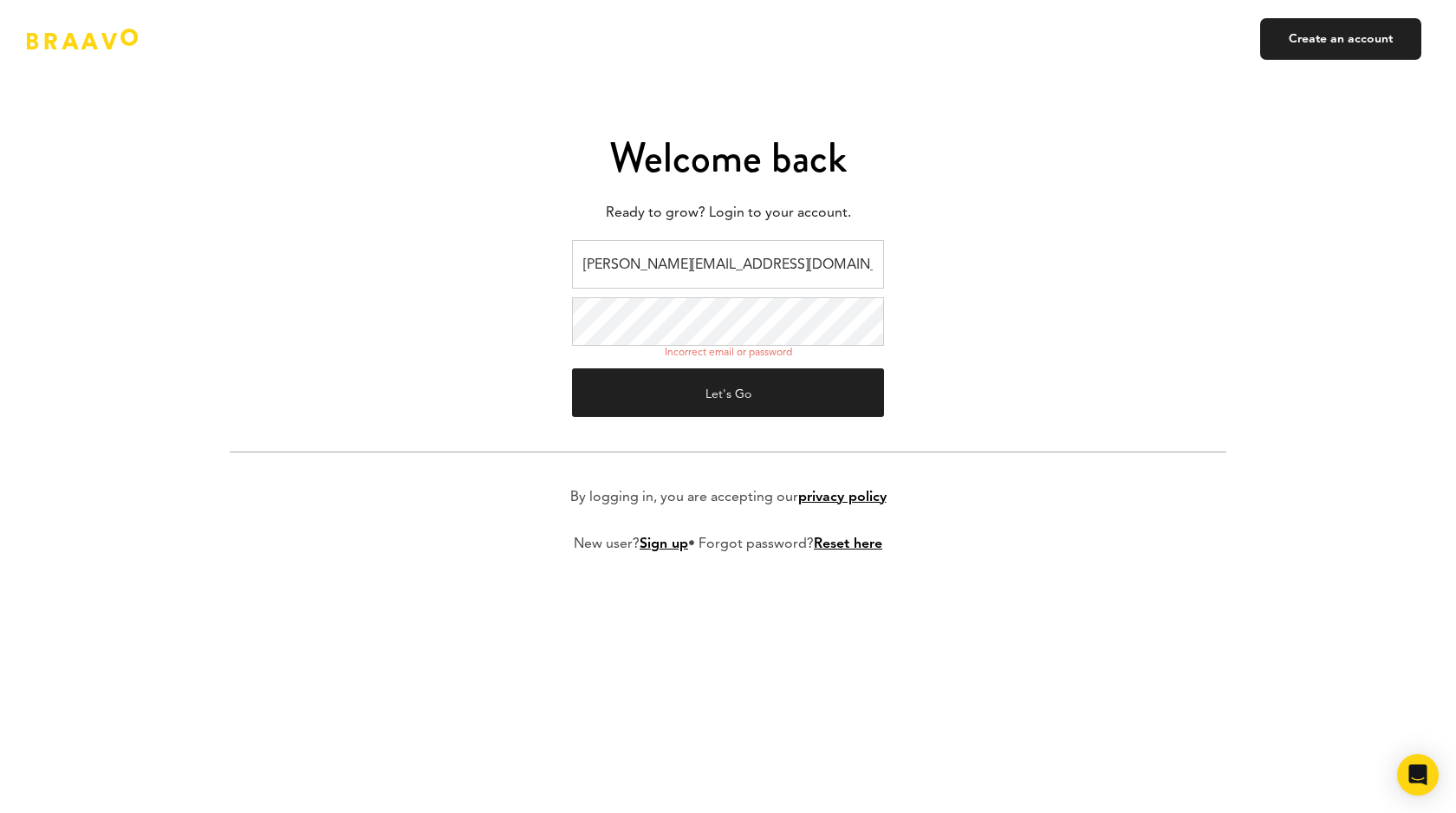
click at [572, 369] on button "Let's Go" at bounding box center [728, 392] width 312 height 48
click at [555, 313] on form "kyles@golfshot.com Incorrect email or password Let's Go By logging in, you are …" at bounding box center [728, 410] width 997 height 341
click at [572, 369] on button "Let's Go" at bounding box center [728, 392] width 312 height 48
click at [1092, 279] on form "kyles@golfshot.com Incorrect email or password Let's Go By logging in, you are …" at bounding box center [728, 410] width 997 height 341
click at [550, 311] on form "kyles@golfshot.com Incorrect email or password Let's Go By logging in, you are …" at bounding box center [728, 410] width 997 height 341
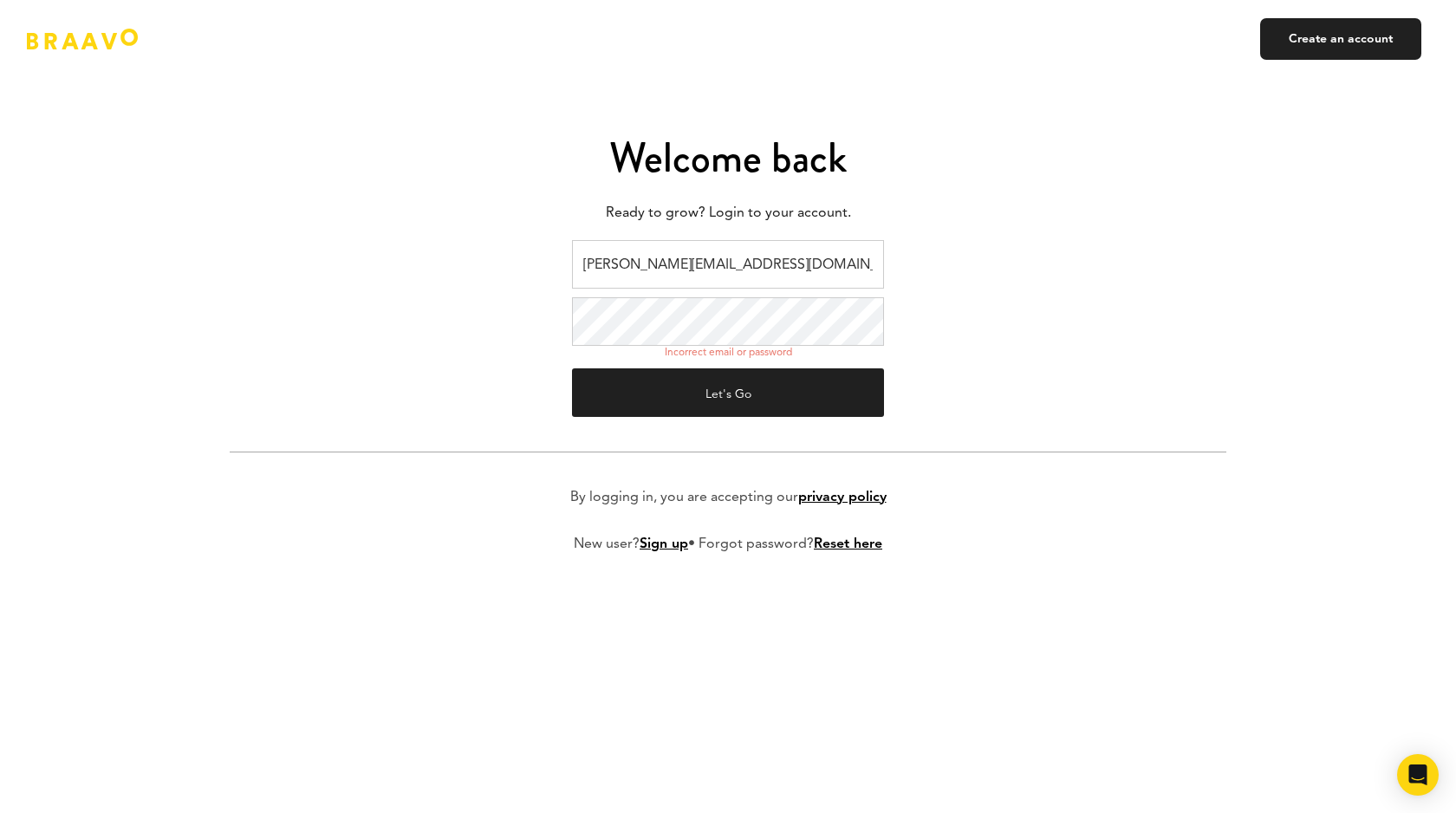
drag, startPoint x: 707, startPoint y: 265, endPoint x: 526, endPoint y: 264, distance: 181.0
click at [526, 264] on form "kyles@golfshot.com Incorrect email or password Let's Go By logging in, you are …" at bounding box center [728, 410] width 997 height 341
paste input ".schomer@golfgenius"
type input "[PERSON_NAME][EMAIL_ADDRESS][PERSON_NAME][DOMAIN_NAME]"
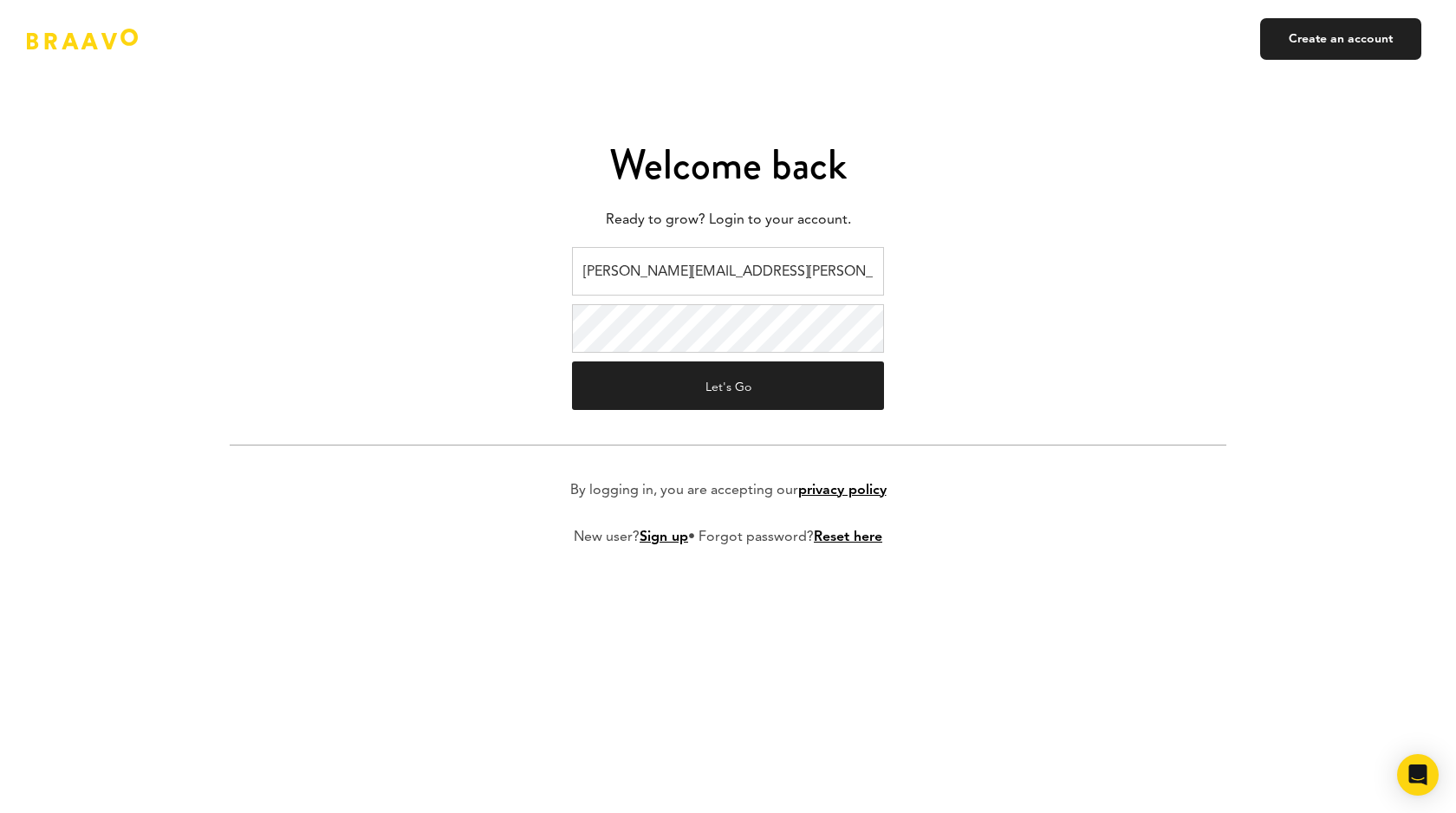
click at [529, 315] on form "kyle.schomer@golfgenius.com Let's Go By logging in, you are accepting our priva…" at bounding box center [728, 410] width 997 height 327
click at [572, 362] on button "Let's Go" at bounding box center [728, 386] width 312 height 48
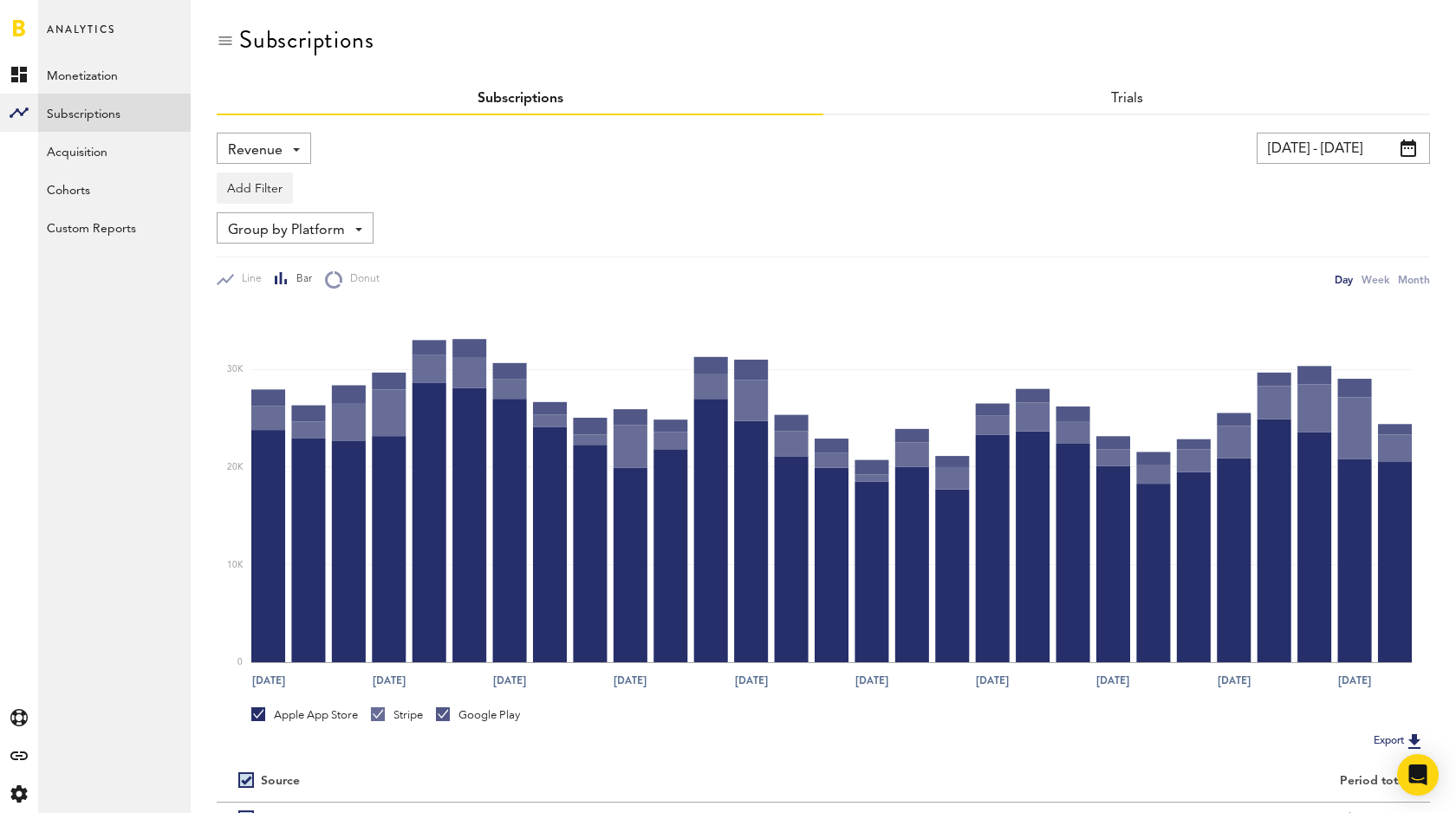
click at [280, 148] on span "Revenue" at bounding box center [256, 151] width 55 height 29
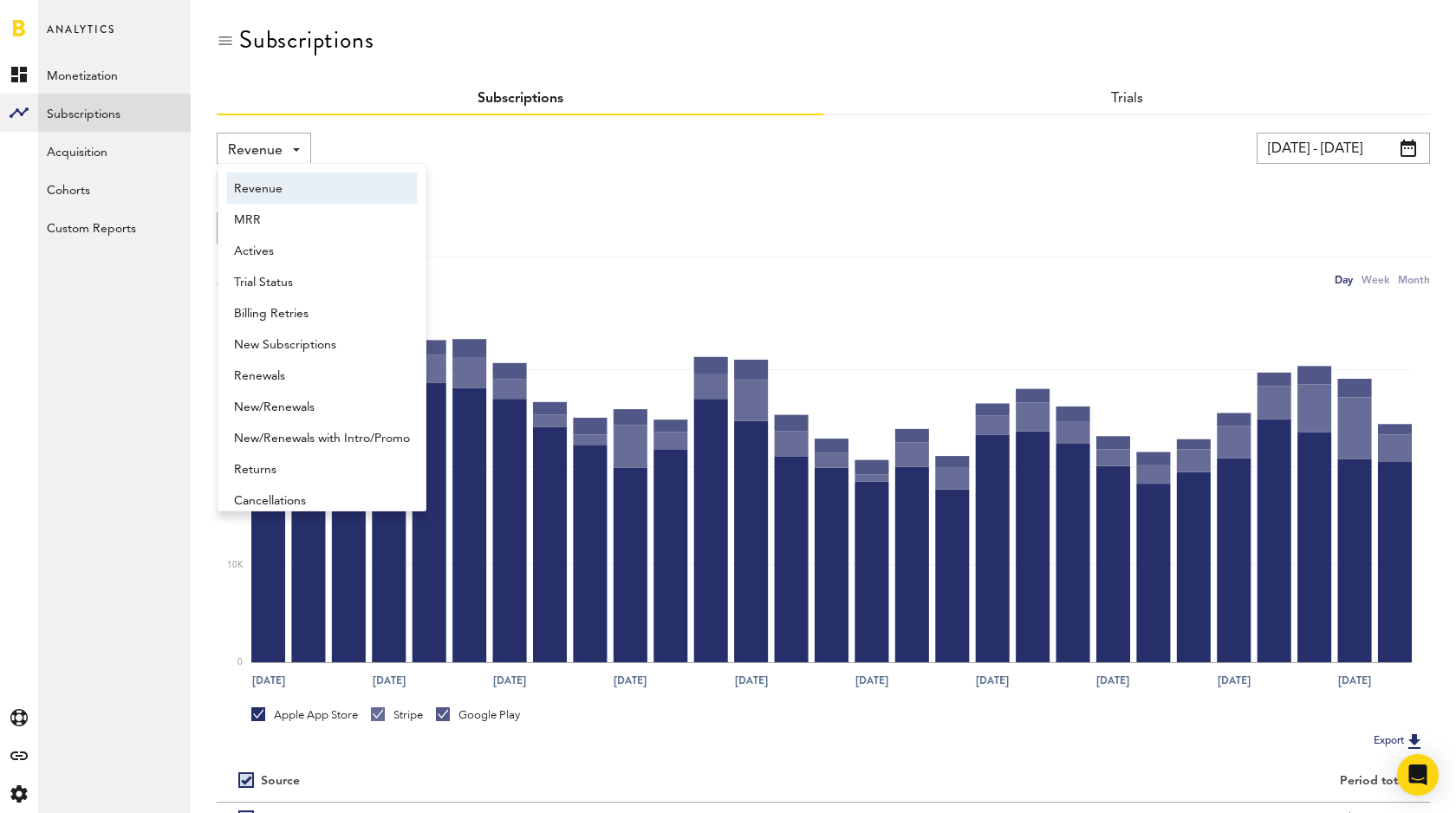
scroll to position [9, 0]
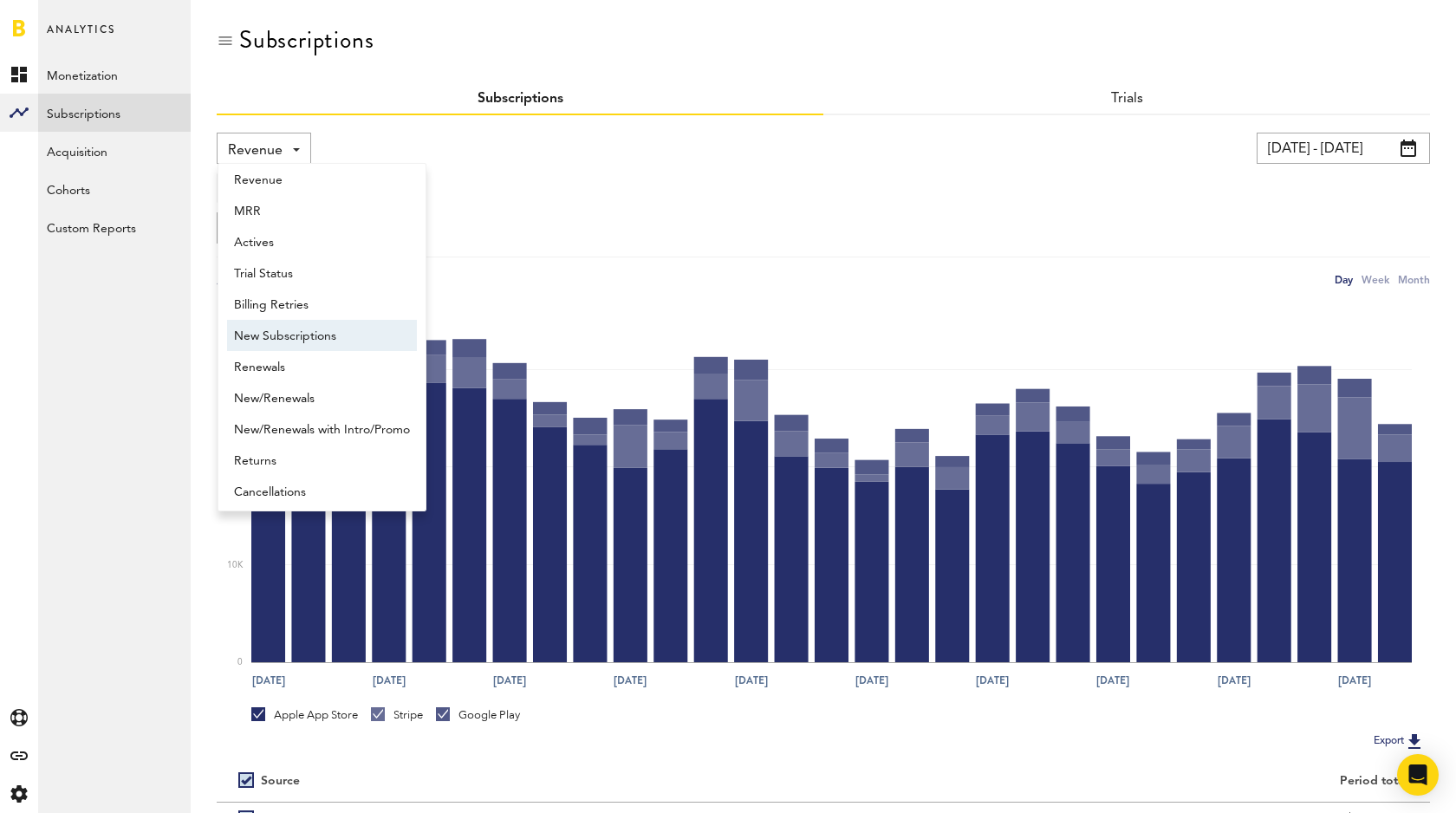
click at [330, 339] on span "New Subscriptions" at bounding box center [322, 335] width 176 height 29
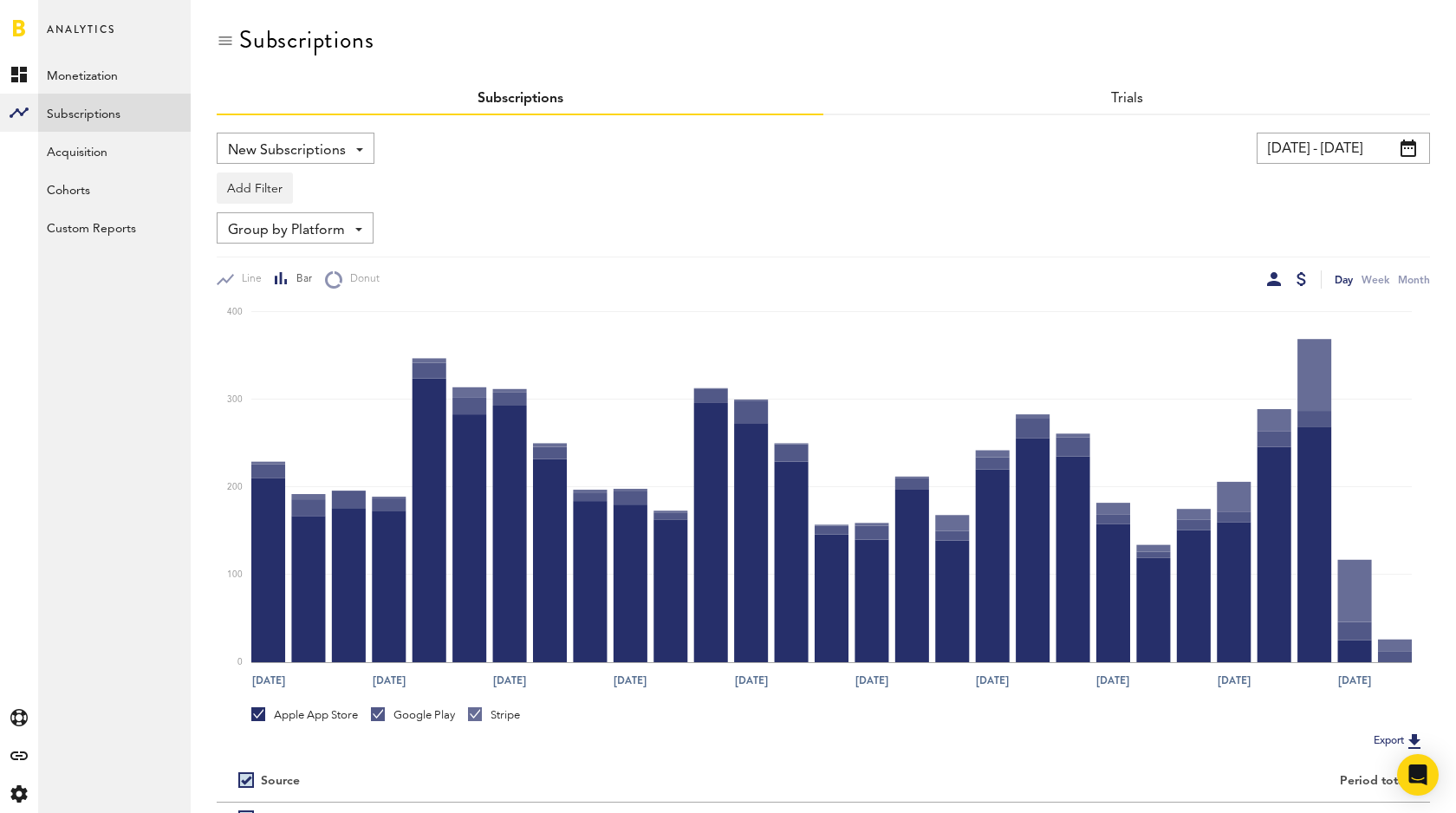
click at [1302, 272] on div at bounding box center [1302, 279] width 9 height 14
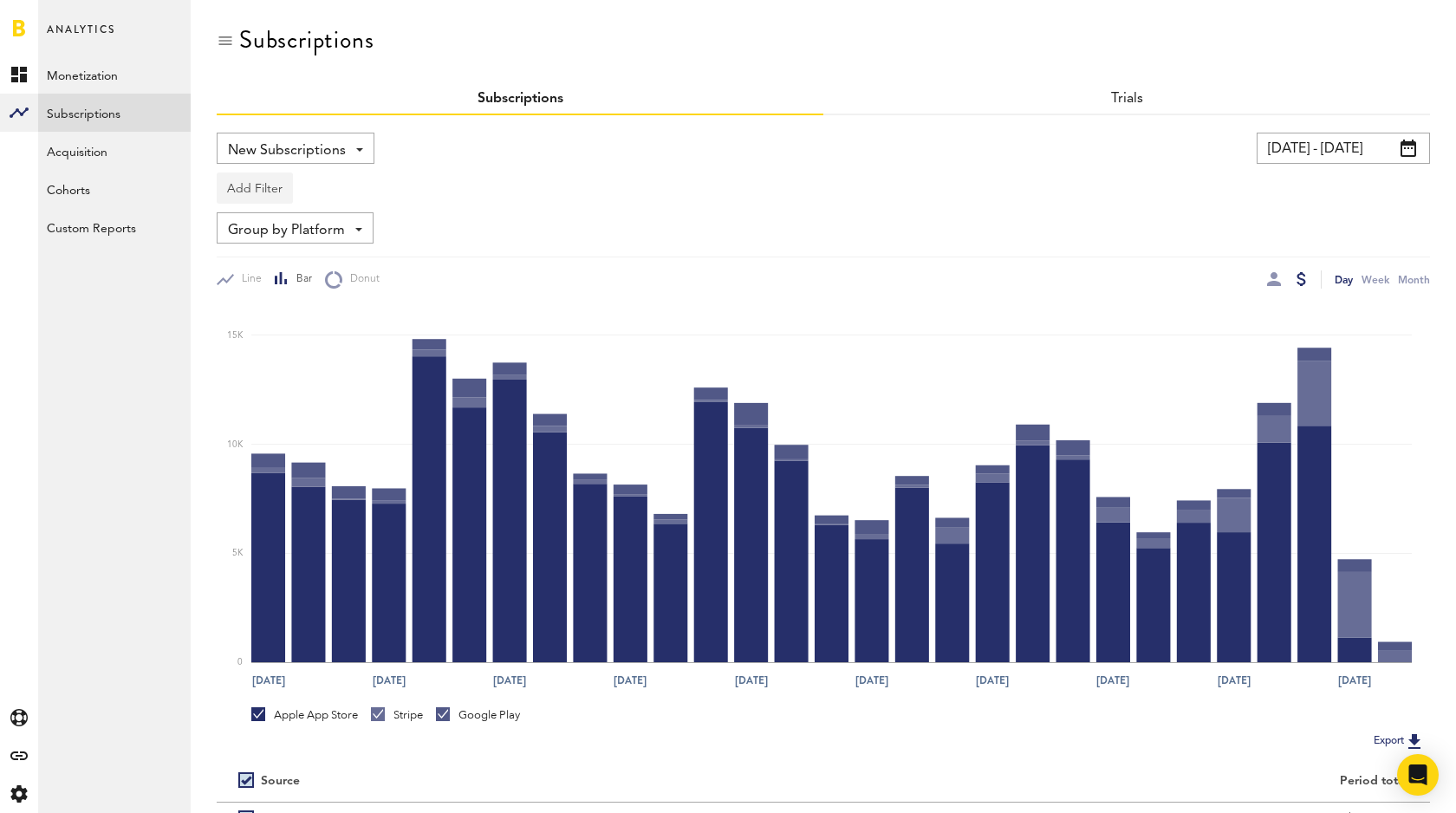
click at [261, 190] on button "Add Filter" at bounding box center [255, 188] width 77 height 31
click at [437, 185] on div "Add Filter Platforms Apps Subscriptions Subscription durations Countries" at bounding box center [823, 184] width 1213 height 40
click at [452, 222] on div "Group by Platform Group by Platform Group by App Group by Subscription Group by…" at bounding box center [823, 227] width 1213 height 31
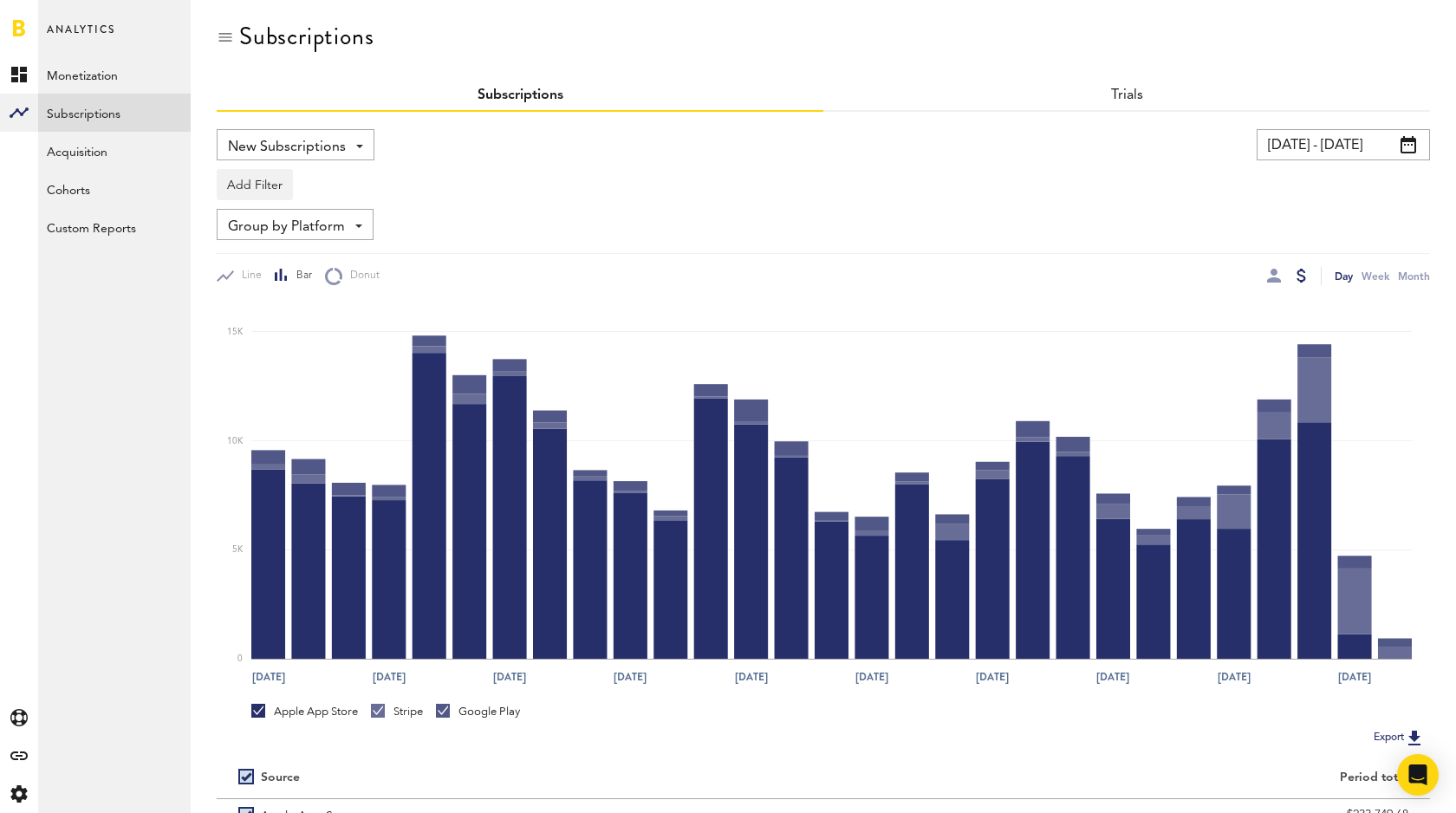
scroll to position [5, 0]
click at [1139, 92] on link "Trials" at bounding box center [1127, 94] width 32 height 14
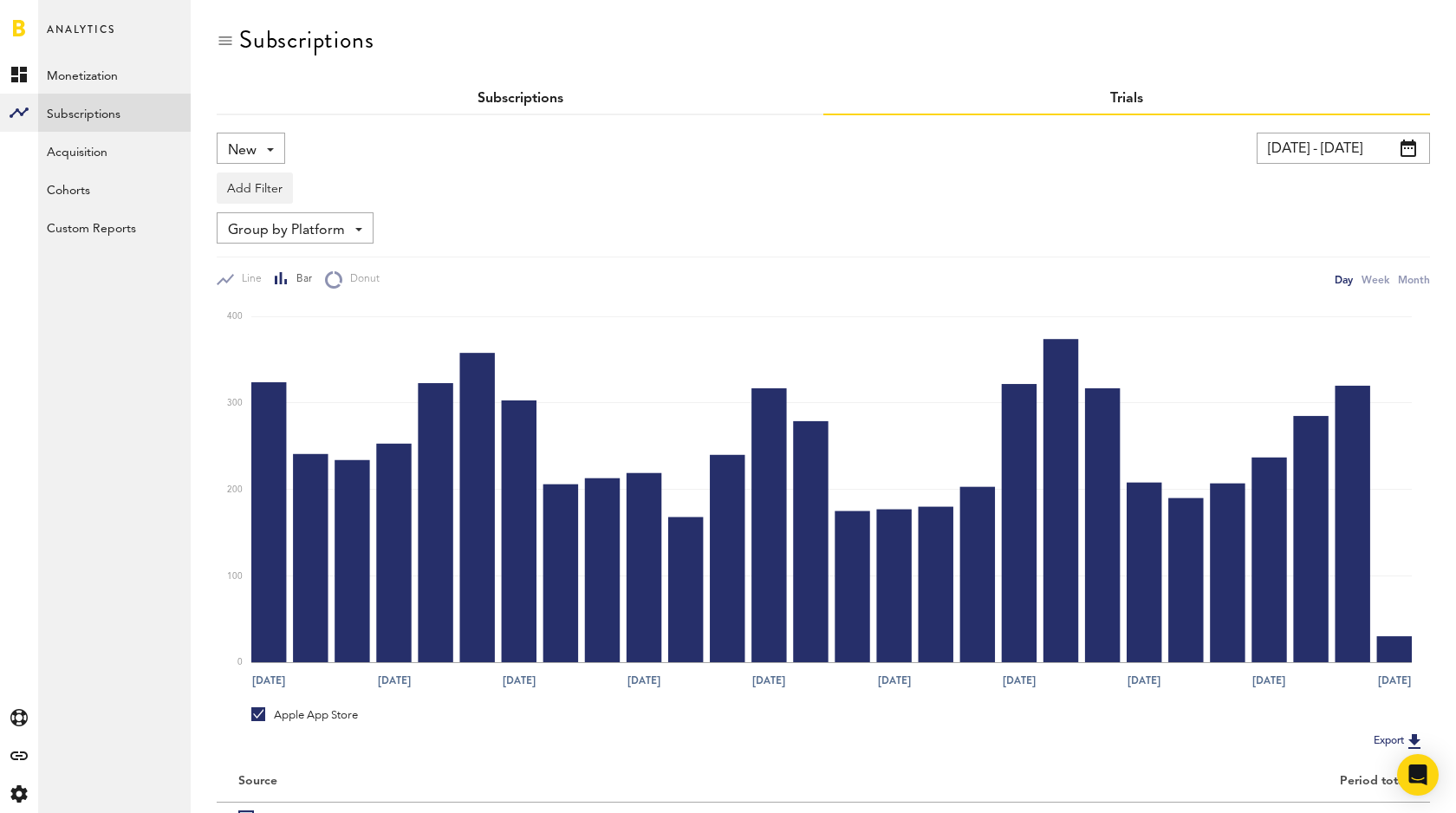
click at [538, 97] on link "Subscriptions" at bounding box center [520, 99] width 86 height 14
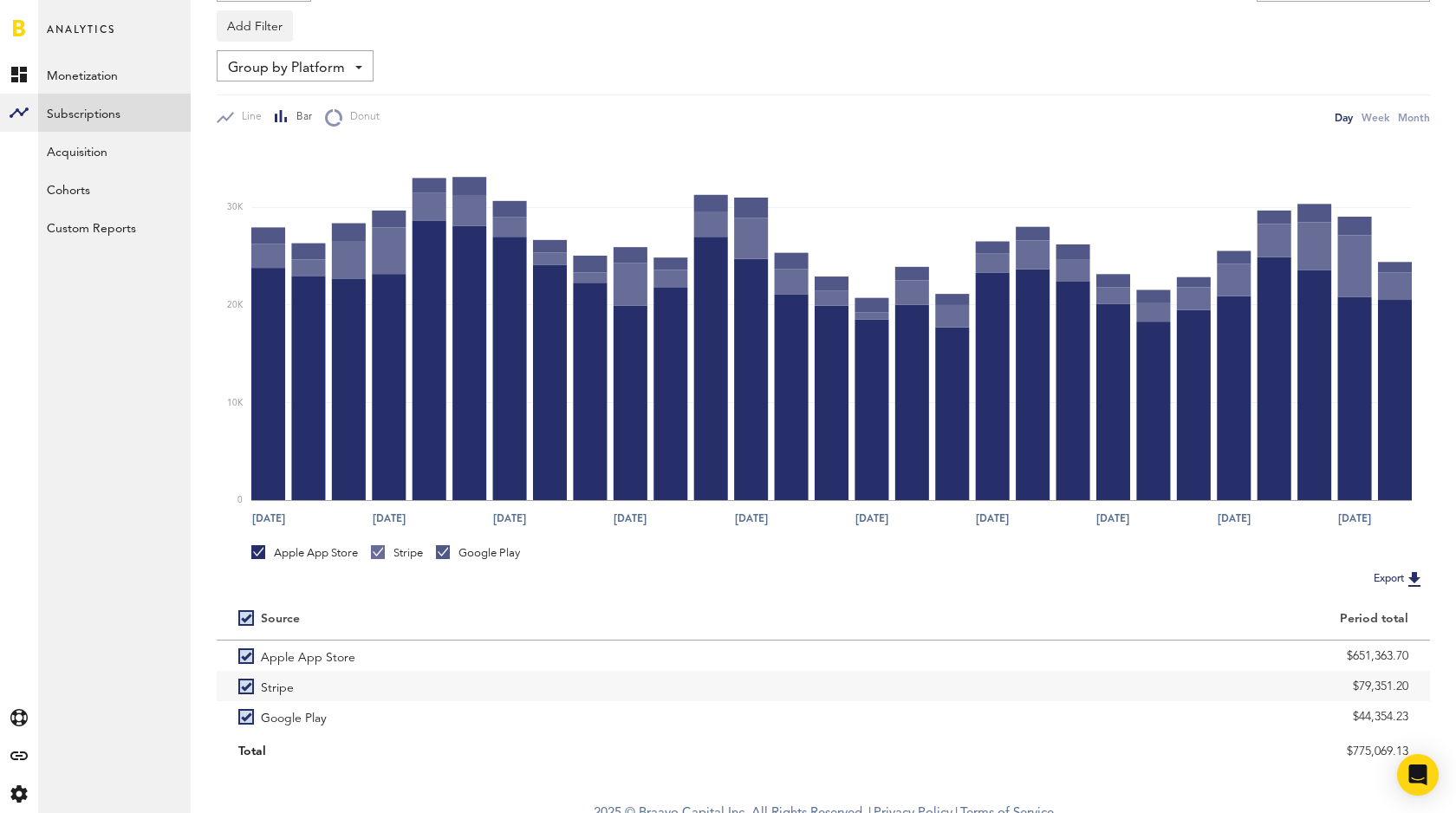
scroll to position [164, 0]
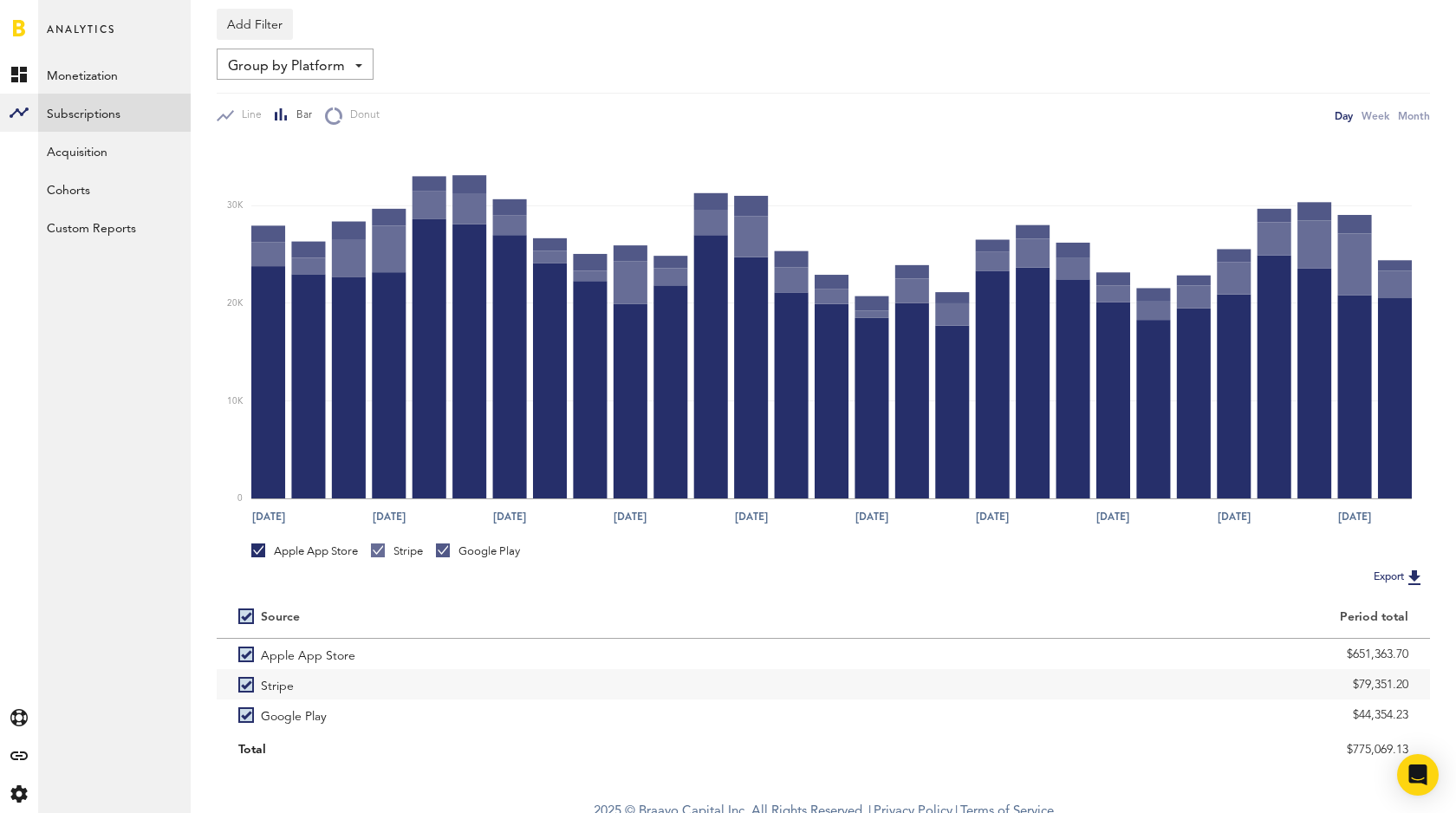
click at [1405, 576] on img at bounding box center [1414, 577] width 21 height 21
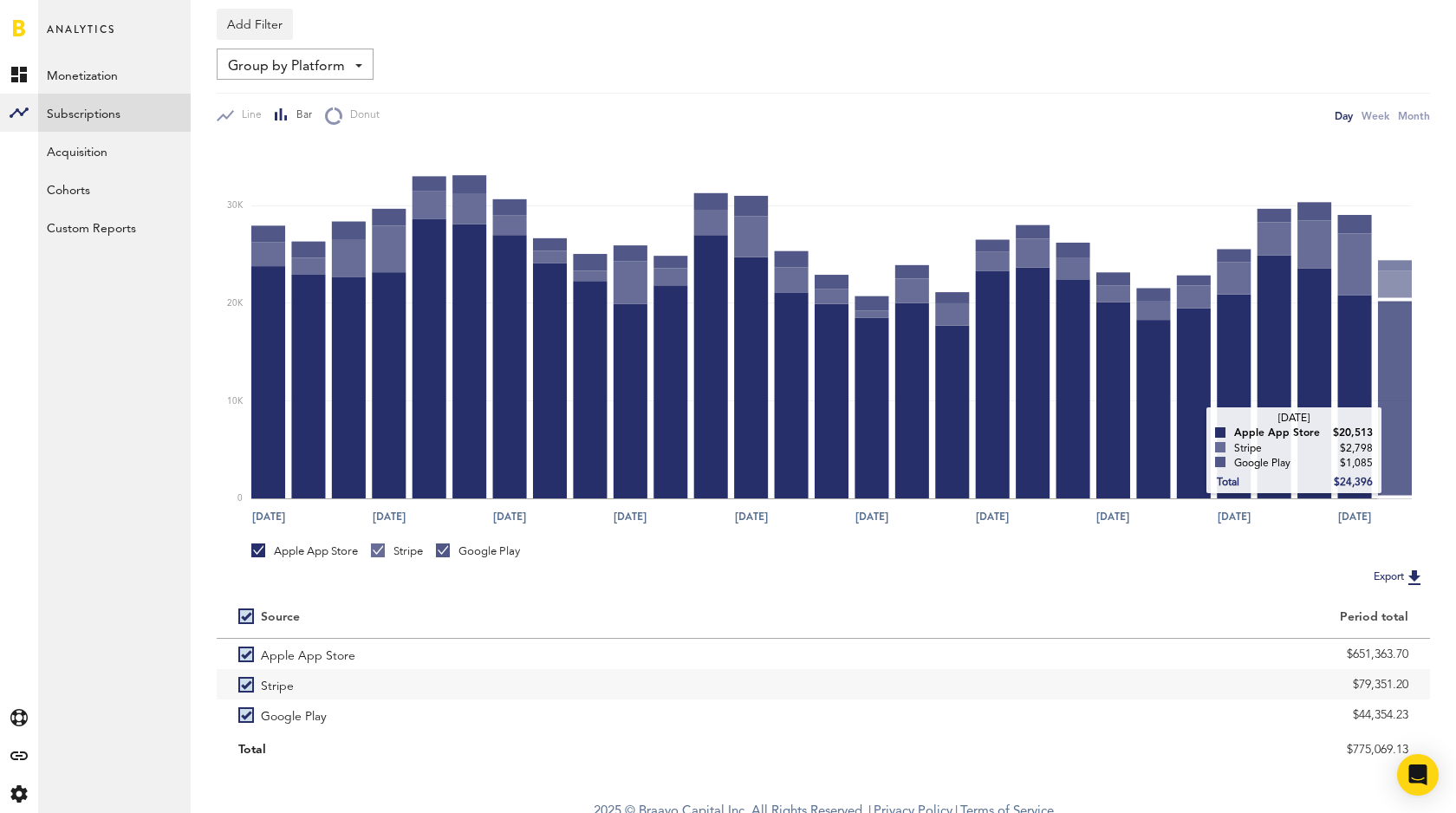
scroll to position [176, 0]
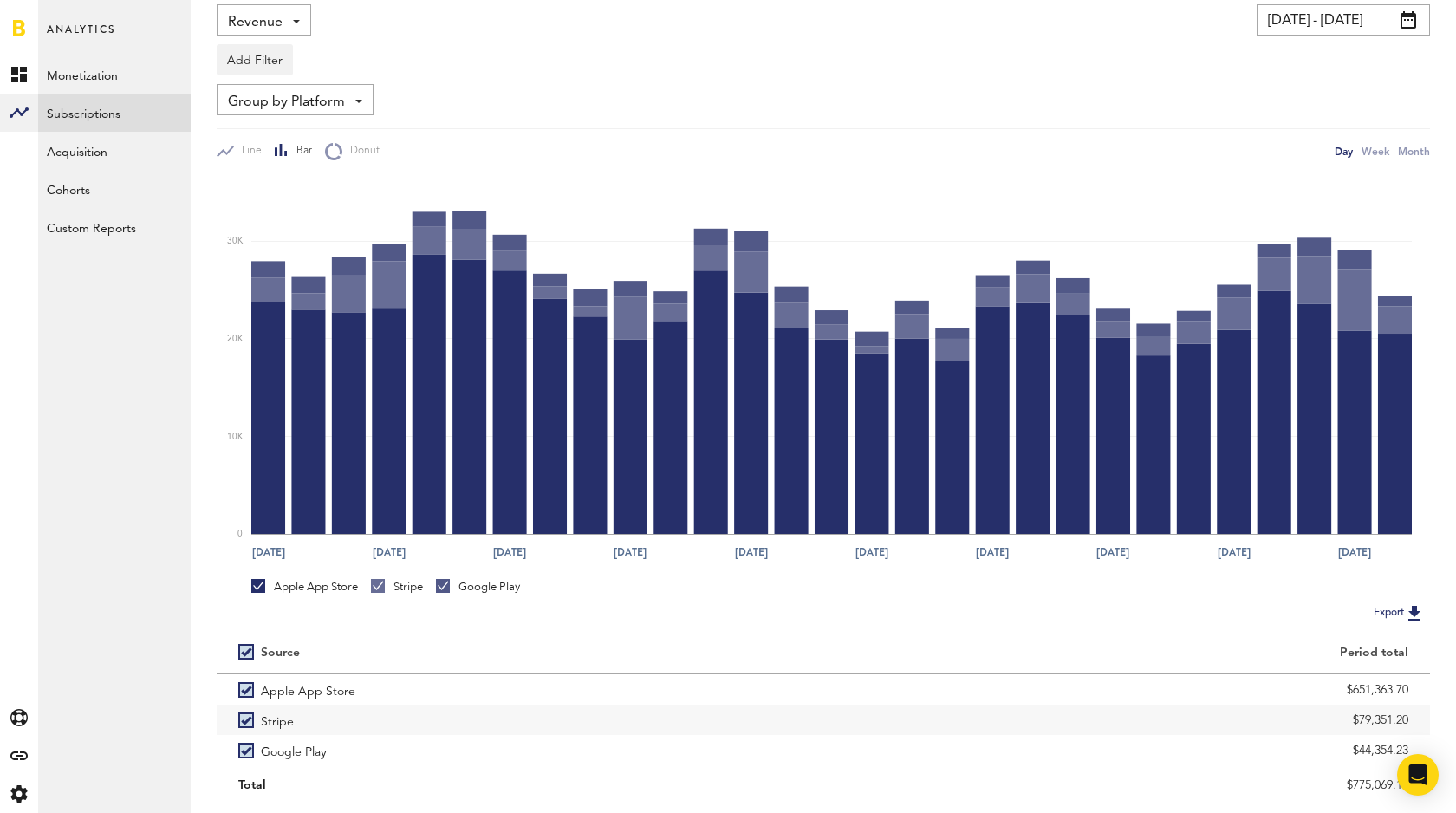
click at [351, 97] on div "Group by Platform Group by Platform Group by App Group by Subscription Group by…" at bounding box center [296, 99] width 157 height 31
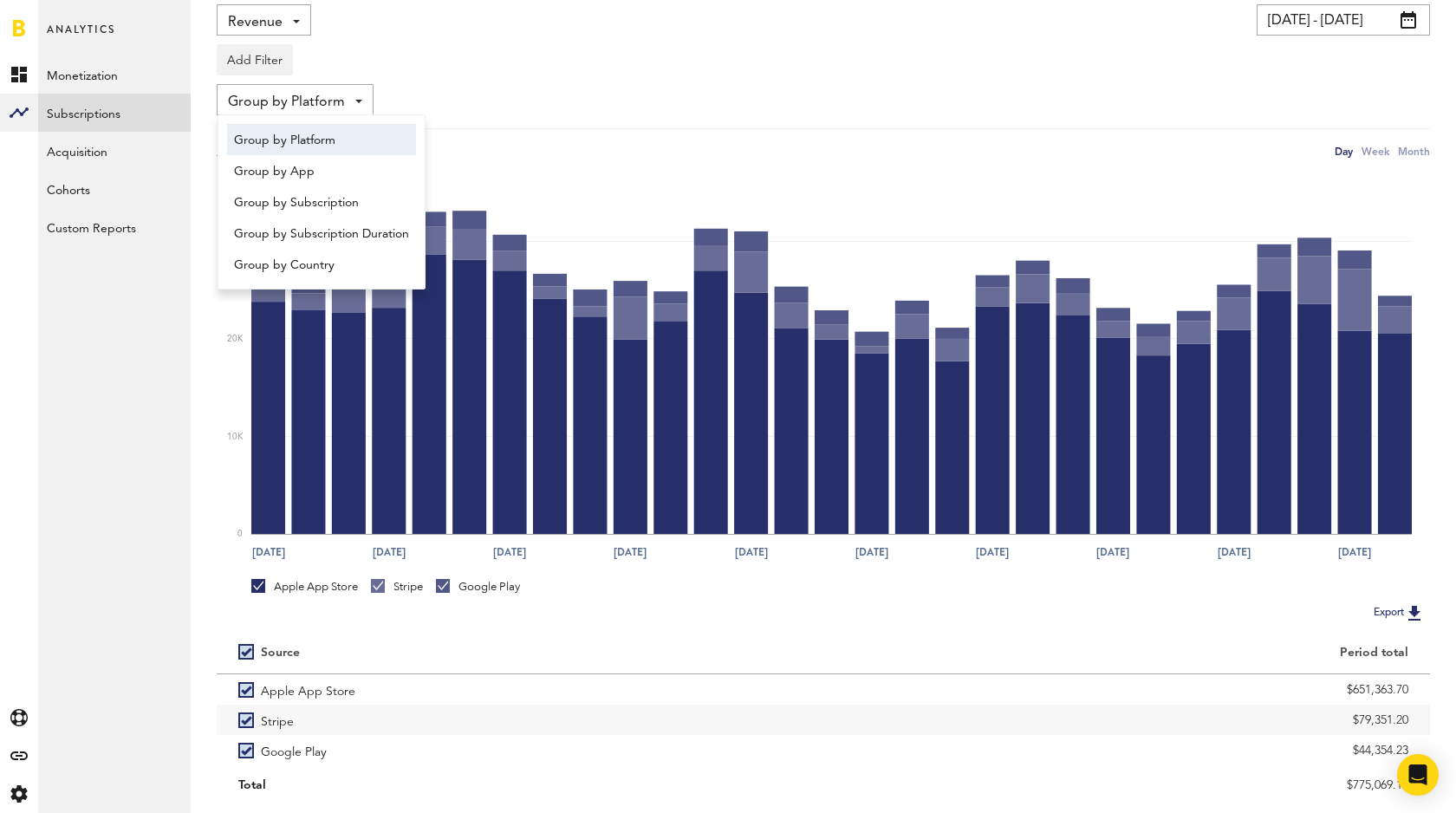
scroll to position [130, 0]
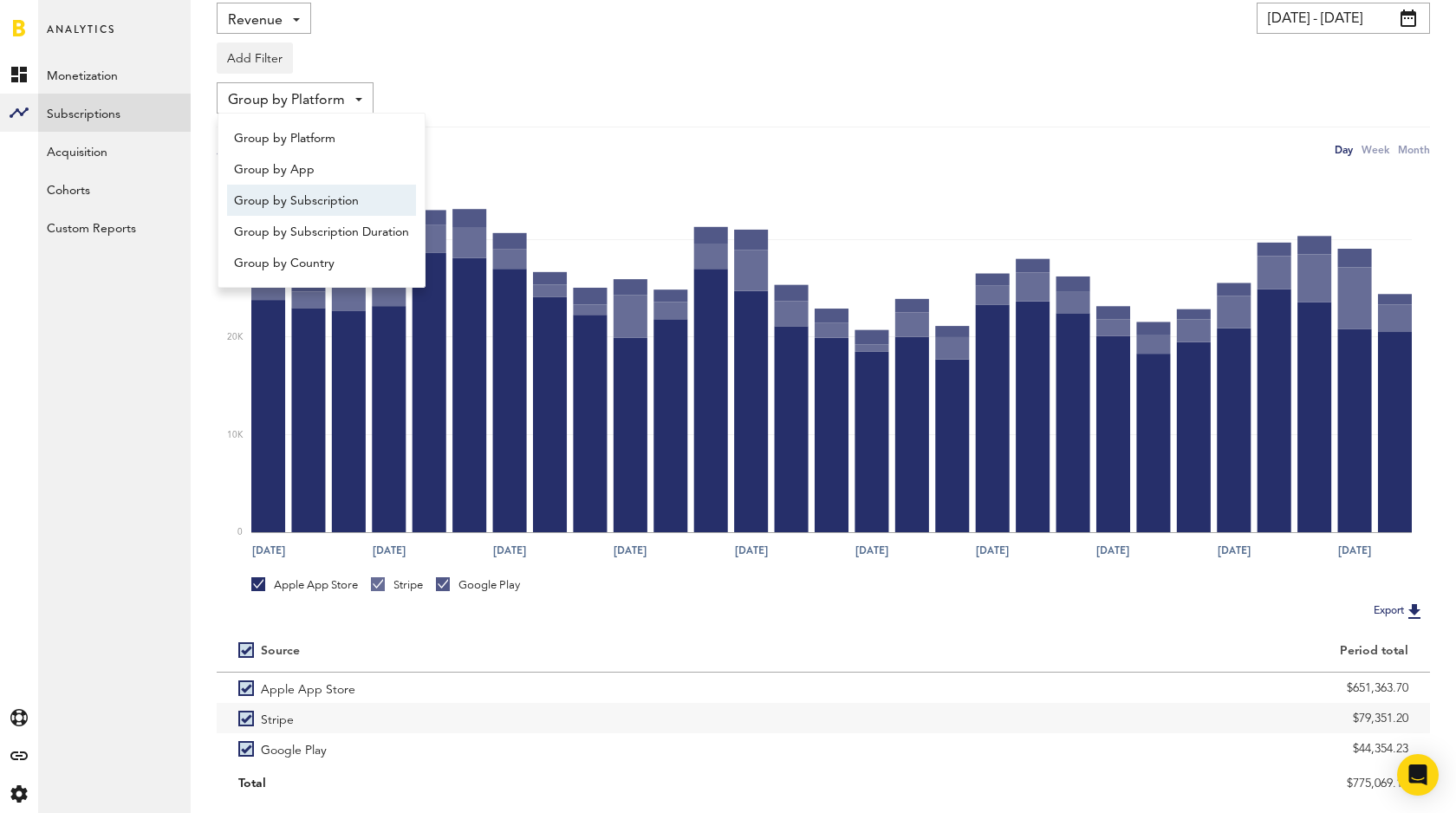
click at [355, 208] on span "Group by Subscription" at bounding box center [321, 201] width 175 height 29
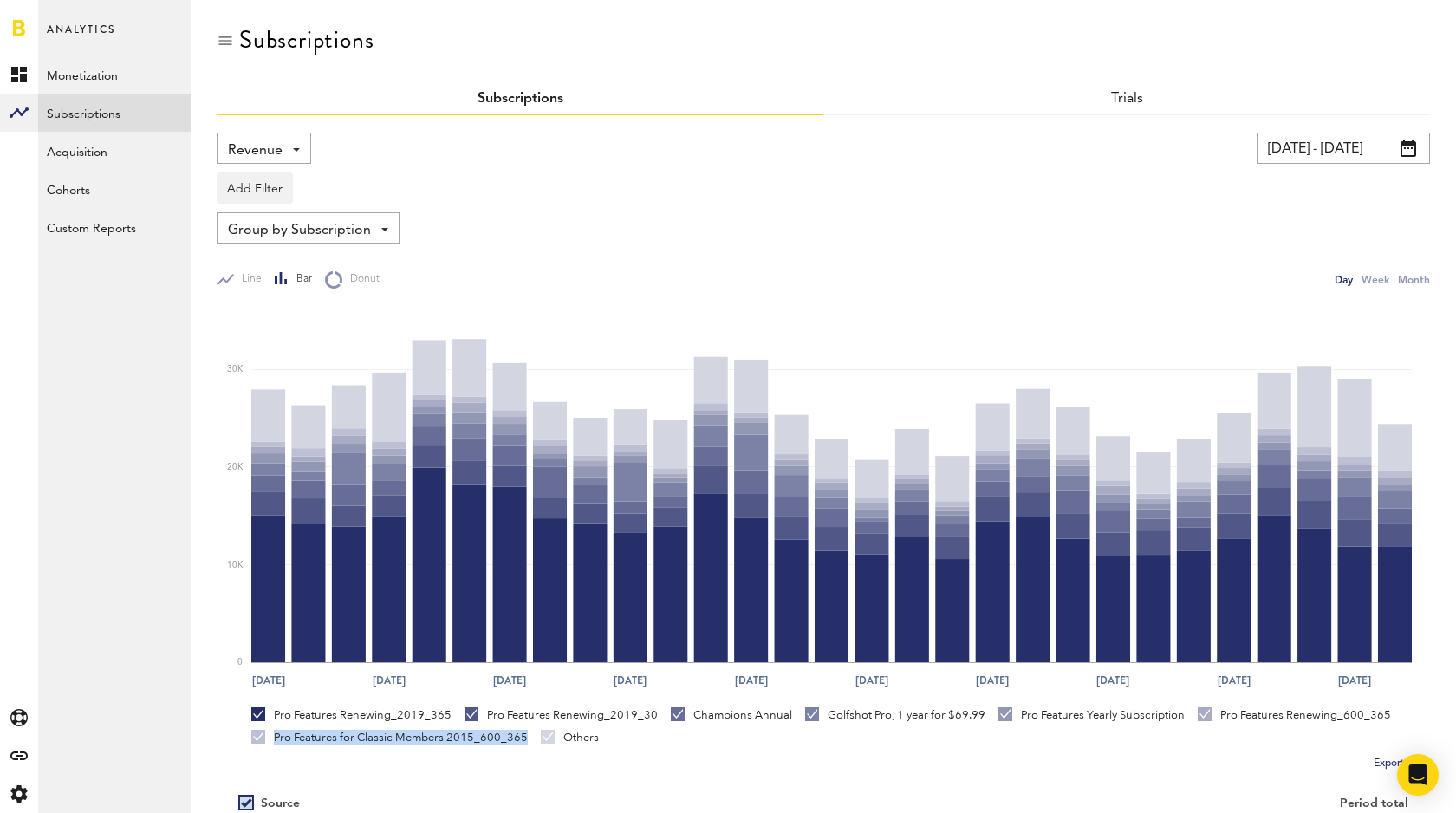
drag, startPoint x: 274, startPoint y: 738, endPoint x: 521, endPoint y: 739, distance: 247.0
click at [521, 739] on div "Pro Features for Classic Members 2015_600_365" at bounding box center [389, 737] width 277 height 15
copy div "Pro Features for Classic Members 2015_600_365"
click at [318, 226] on span "Group by Subscription" at bounding box center [299, 230] width 143 height 29
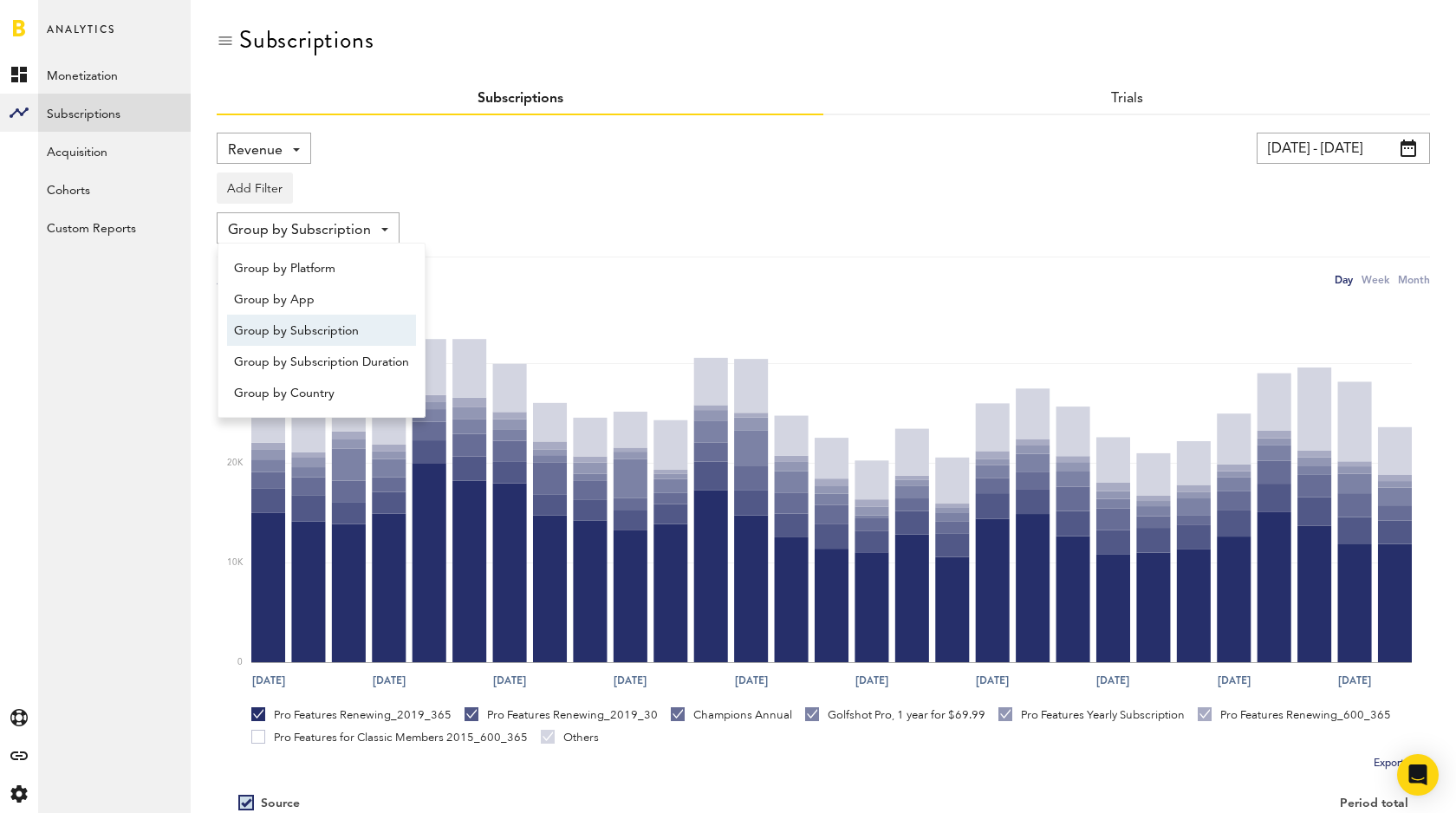
click at [470, 195] on div "Add Filter Platforms Apps Subscriptions Subscription durations Countries" at bounding box center [823, 184] width 1213 height 40
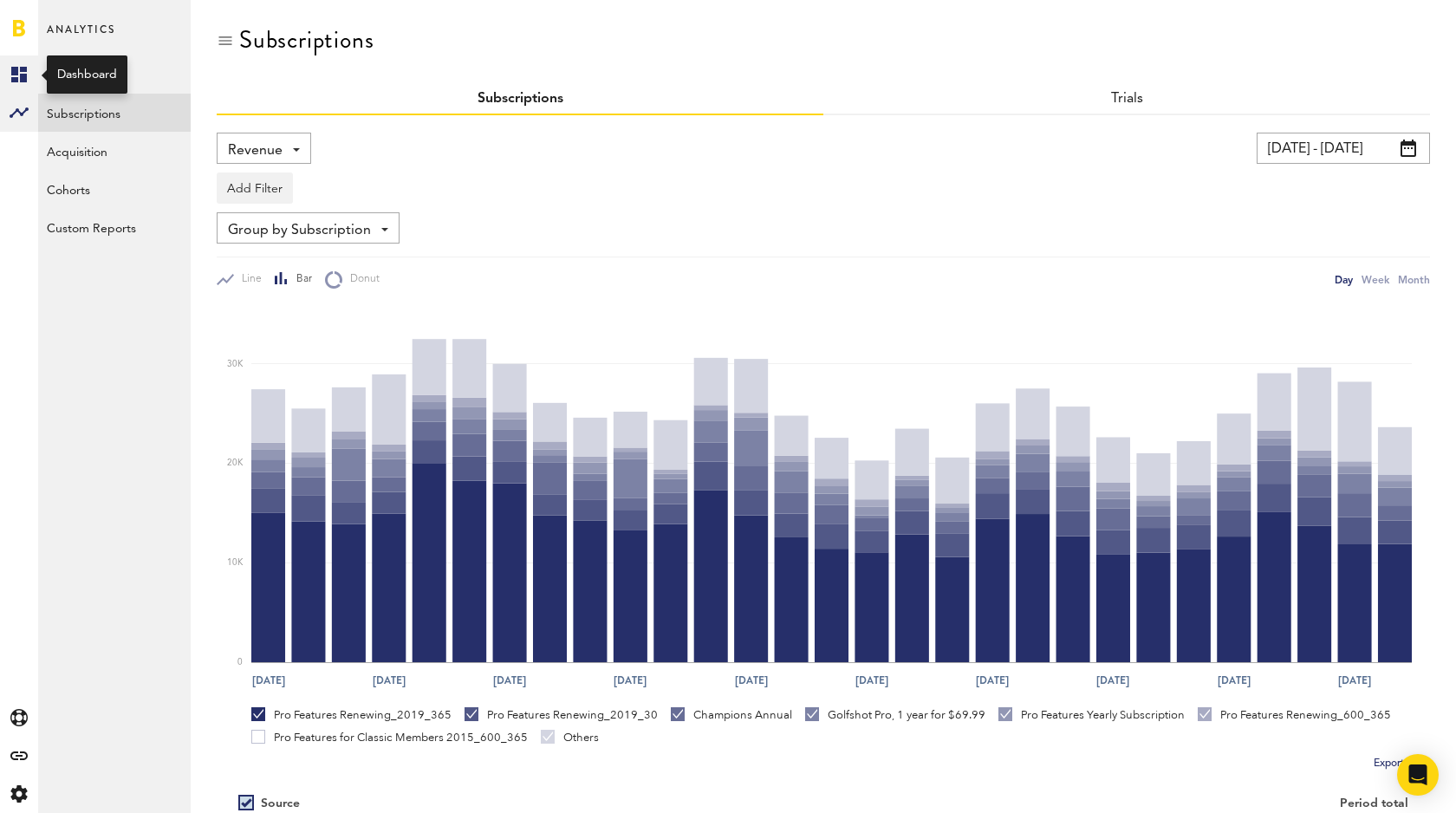
click at [24, 77] on icon at bounding box center [19, 74] width 15 height 15
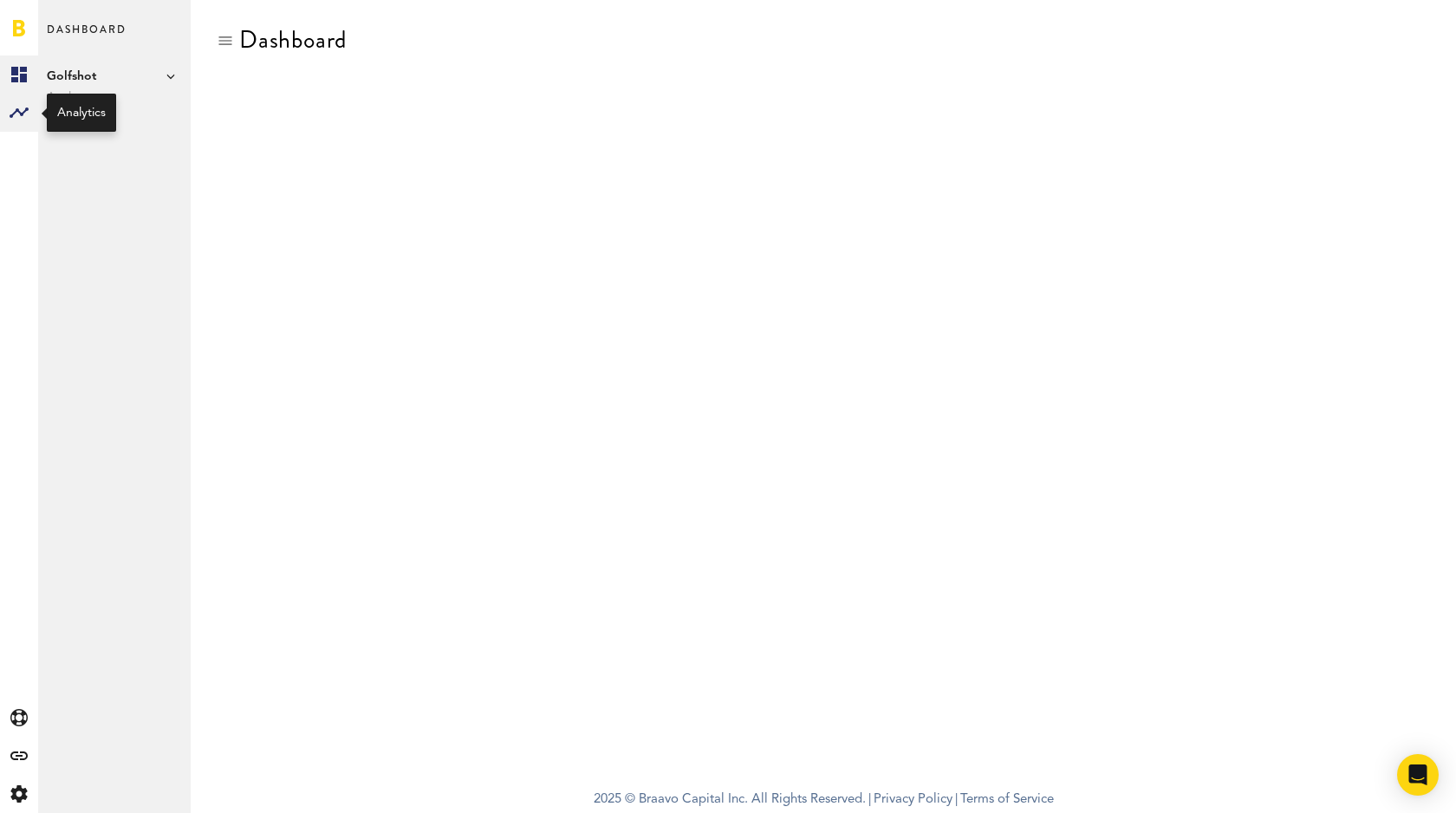
click at [12, 119] on rect at bounding box center [19, 113] width 21 height 21
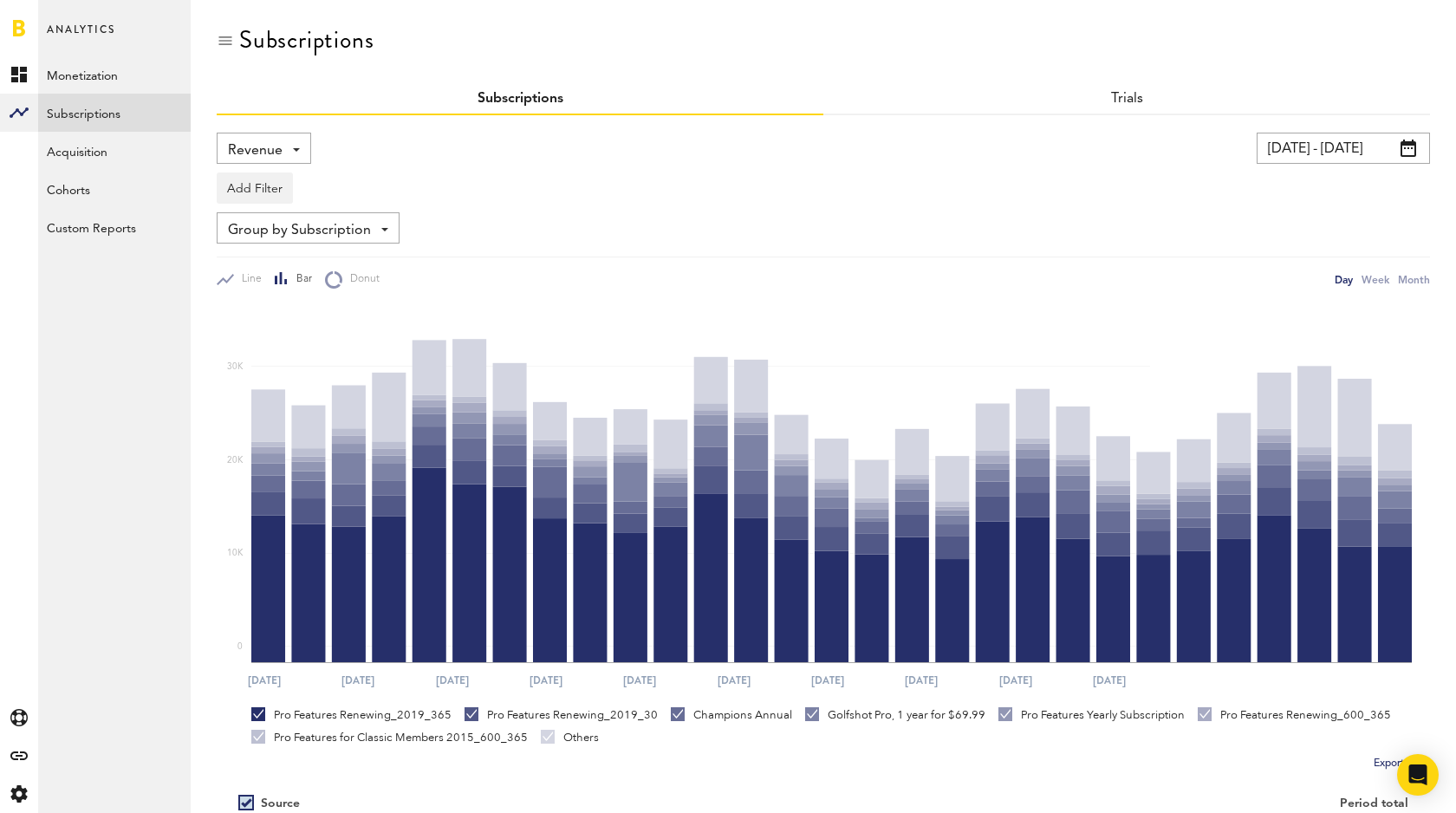
scroll to position [130, 0]
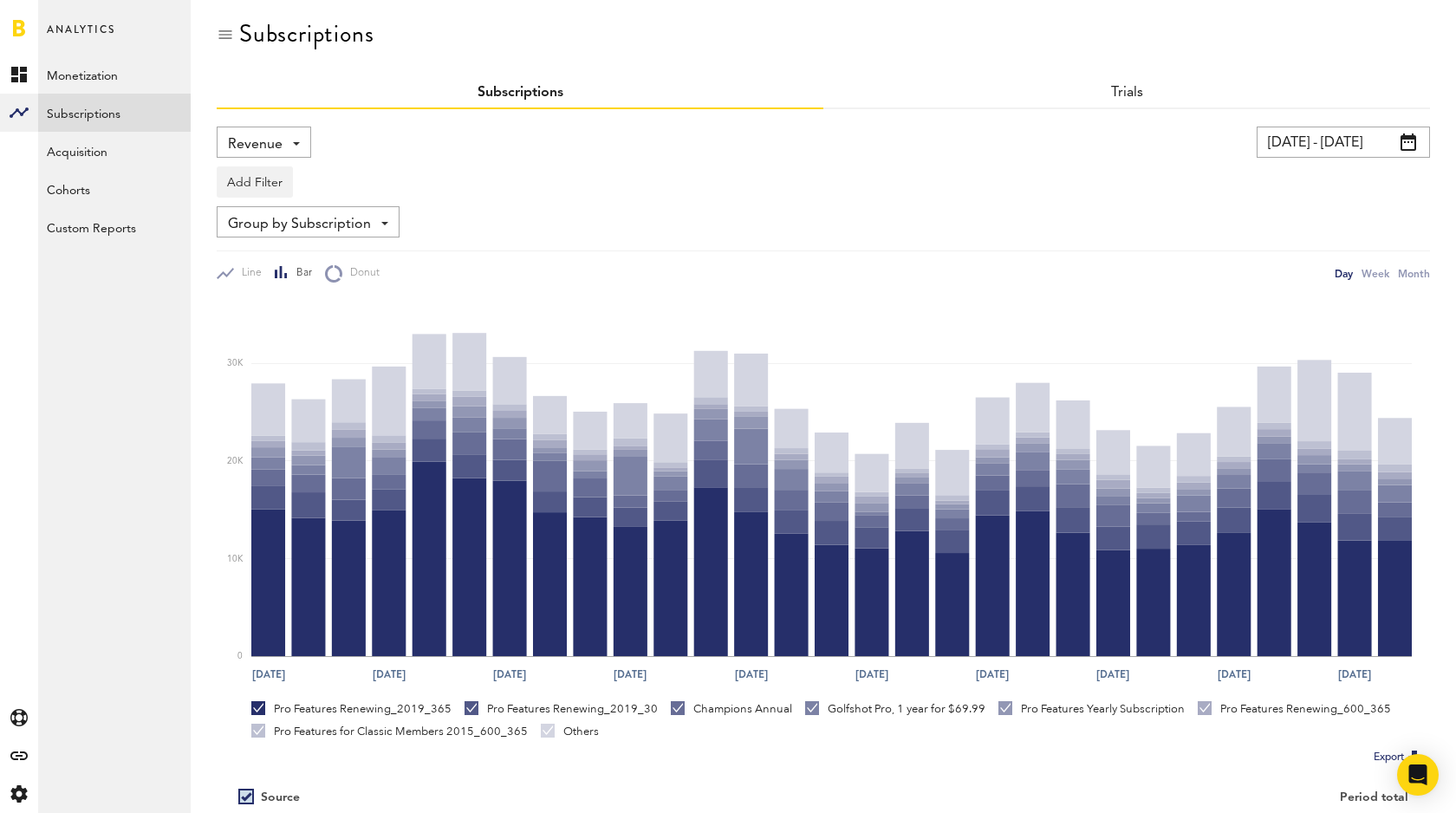
click at [297, 227] on span "Group by Subscription" at bounding box center [299, 224] width 143 height 29
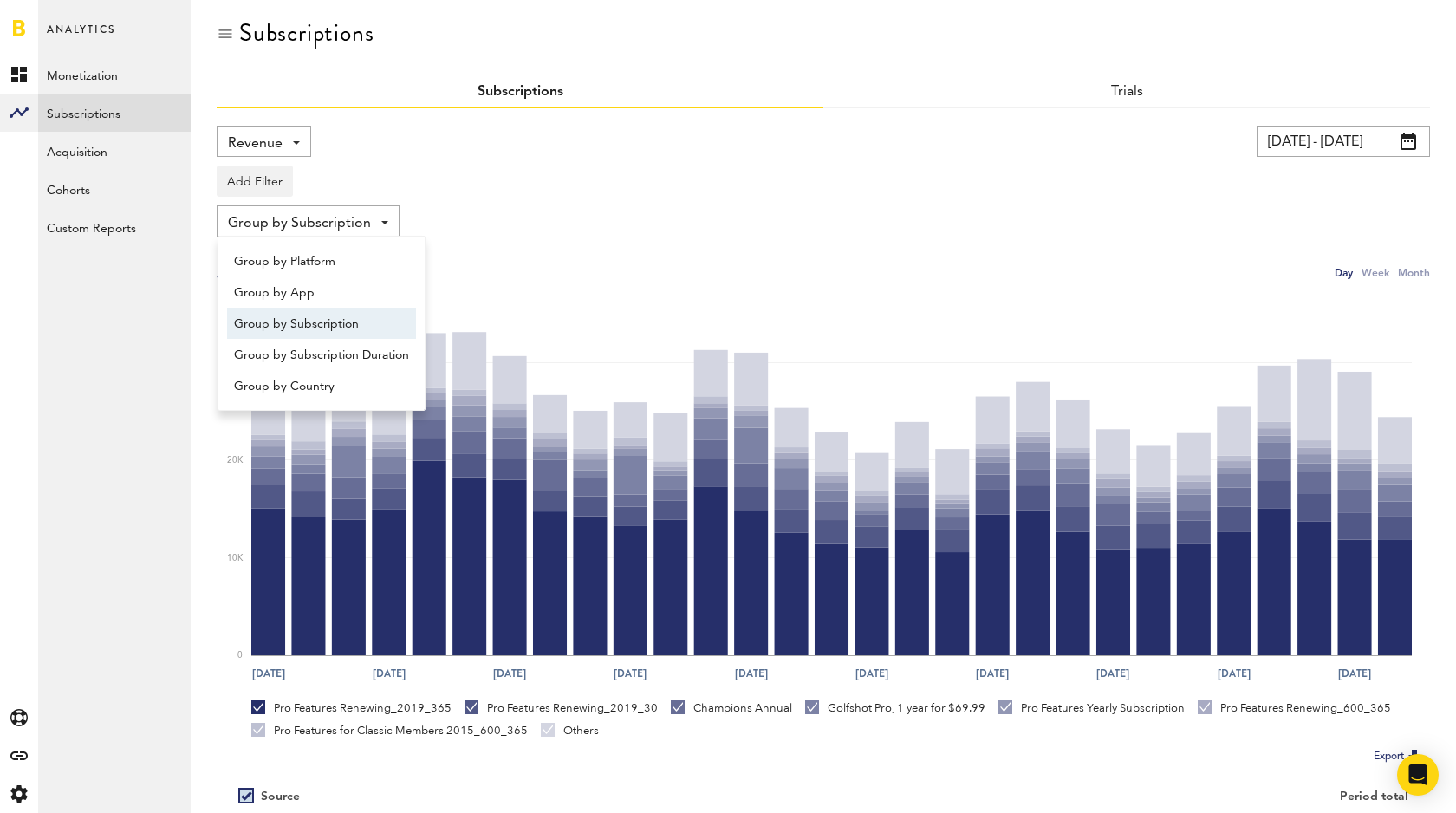
drag, startPoint x: 776, startPoint y: 152, endPoint x: 980, endPoint y: 203, distance: 210.3
click at [776, 152] on div "Revenue Revenue MRR Actives Trial Status Billing Retries New Subscriptions Rene…" at bounding box center [500, 141] width 567 height 31
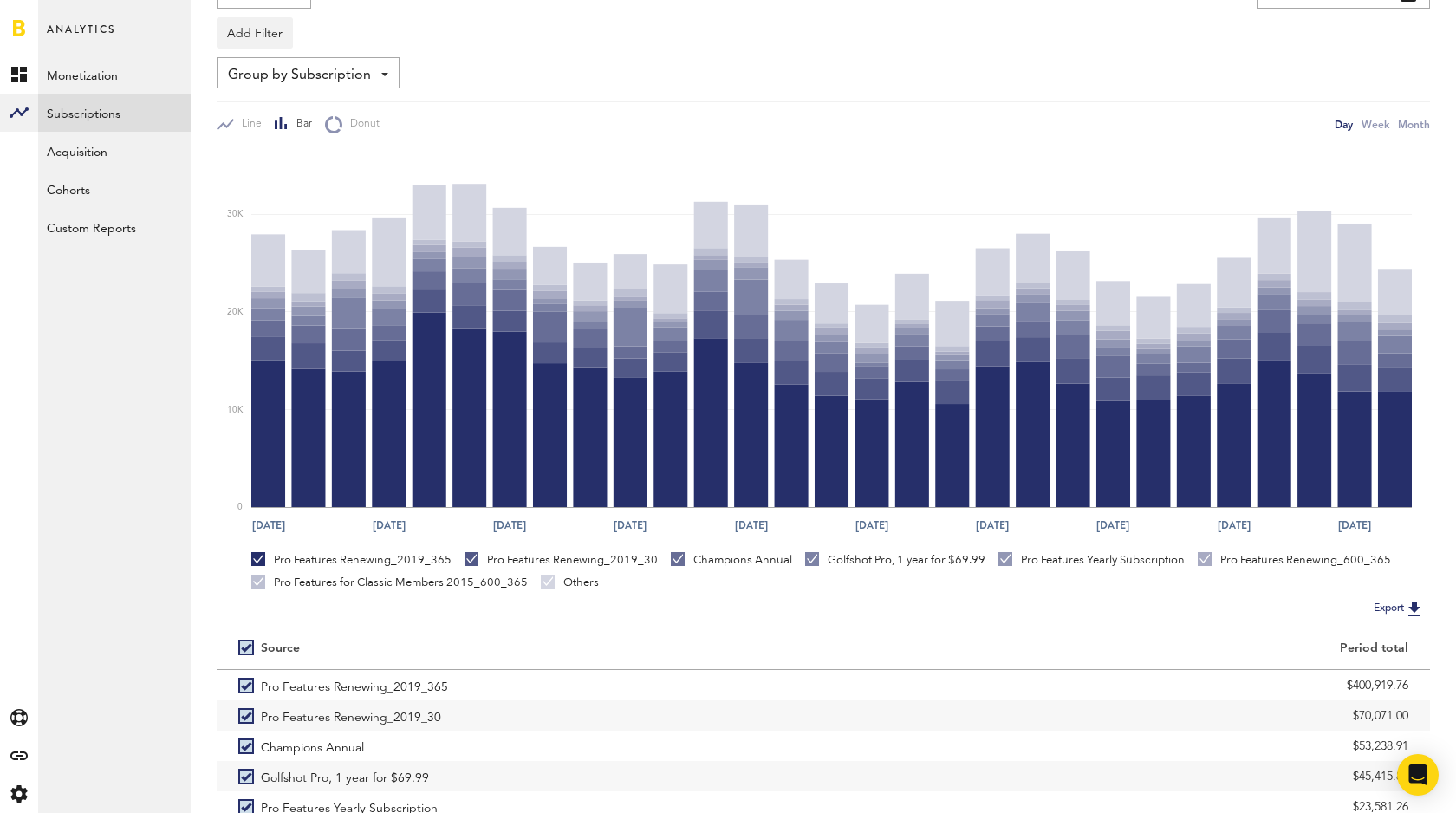
scroll to position [260, 0]
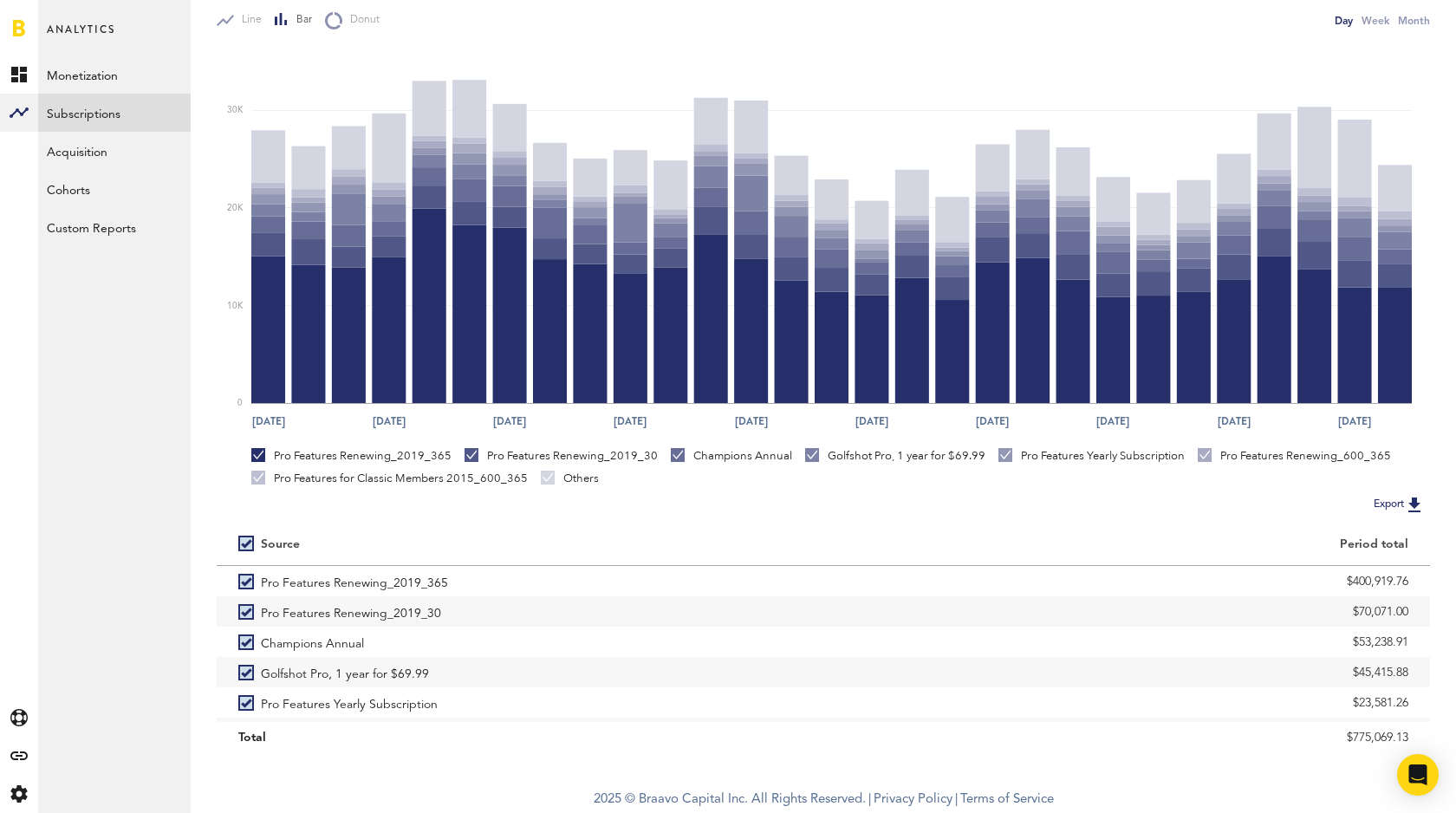
click at [1399, 500] on button "Export" at bounding box center [1399, 505] width 62 height 23
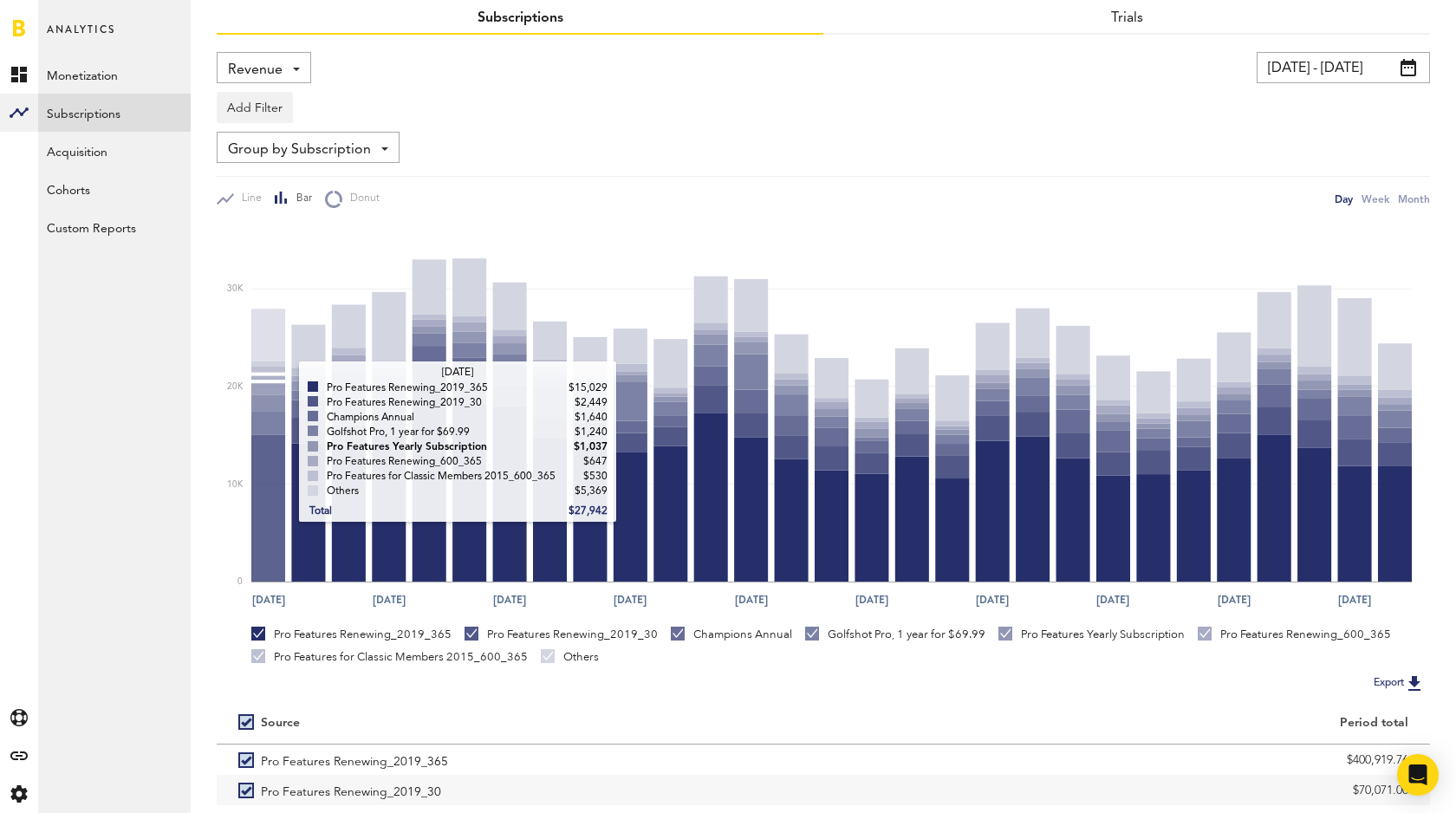
scroll to position [0, 0]
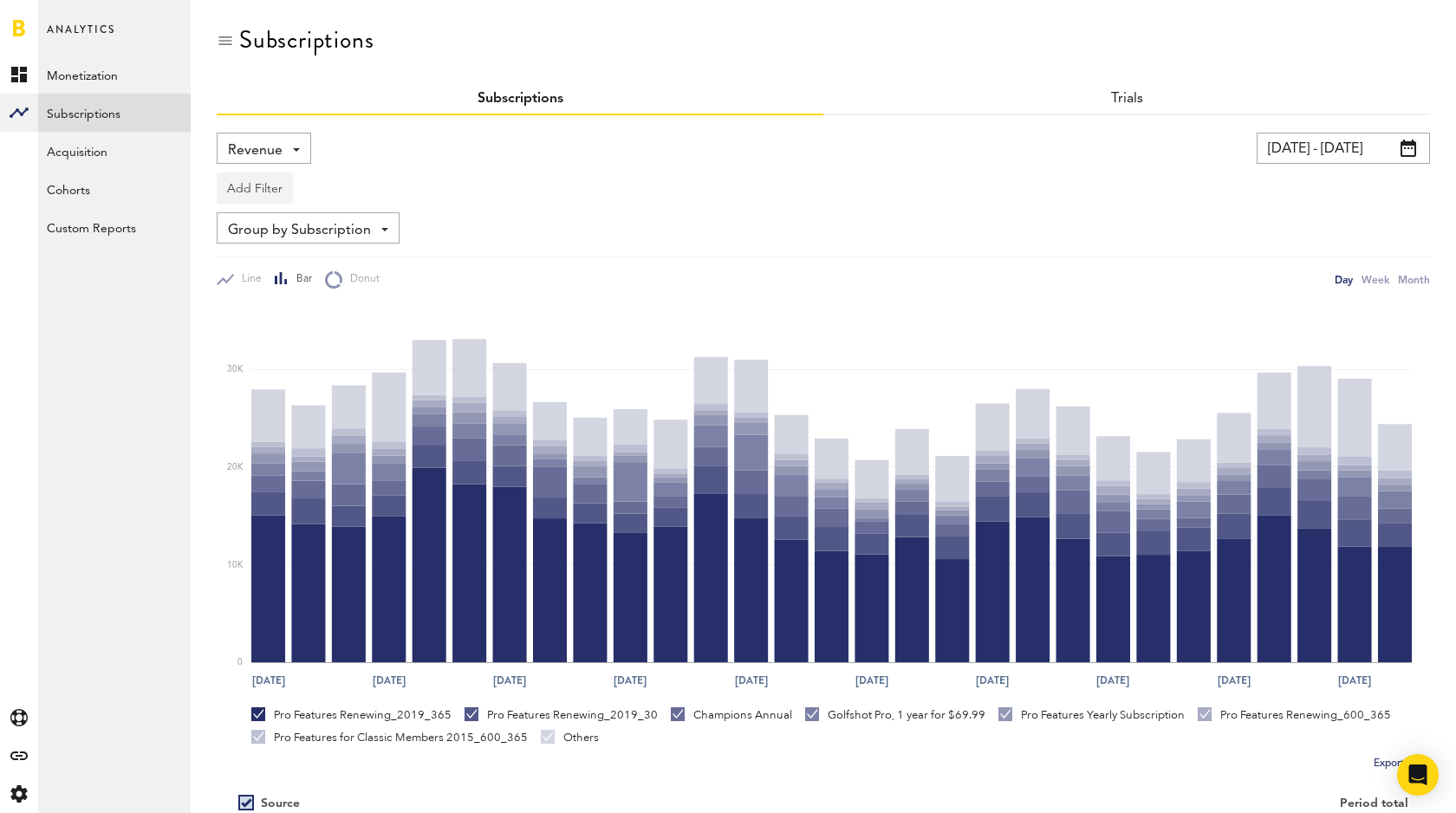
click at [272, 189] on button "Add Filter" at bounding box center [255, 188] width 77 height 31
click at [290, 260] on li "Apps" at bounding box center [297, 264] width 140 height 31
click at [389, 189] on button "Add Filter" at bounding box center [404, 188] width 77 height 31
click at [322, 189] on div "Apps - All Active Inactive CoachNow: Sports Coaching App CoachNow: Sports Coach…" at bounding box center [287, 189] width 138 height 31
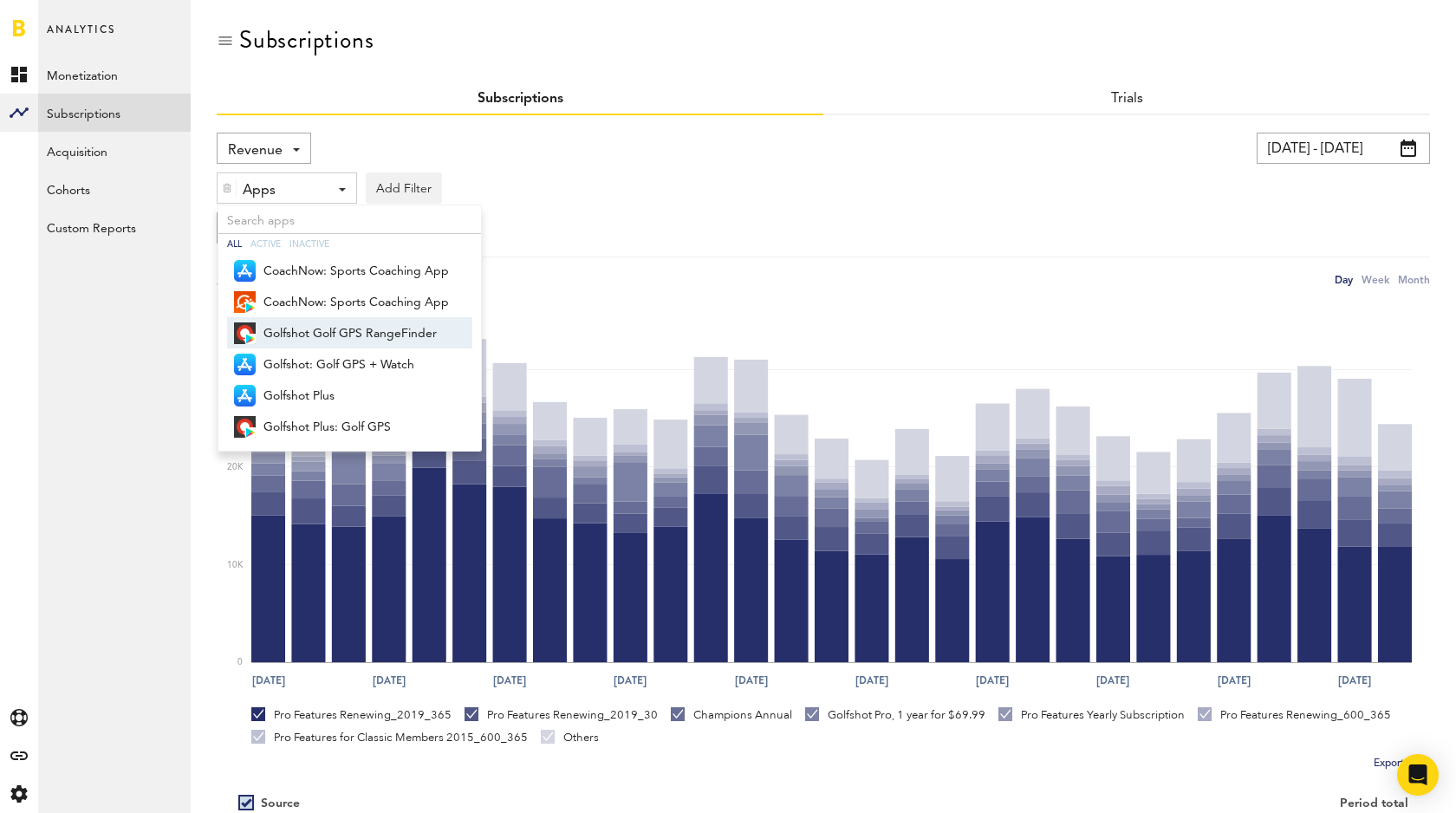
click at [337, 328] on span "Golfshot Golf GPS RangeFinder" at bounding box center [356, 334] width 186 height 29
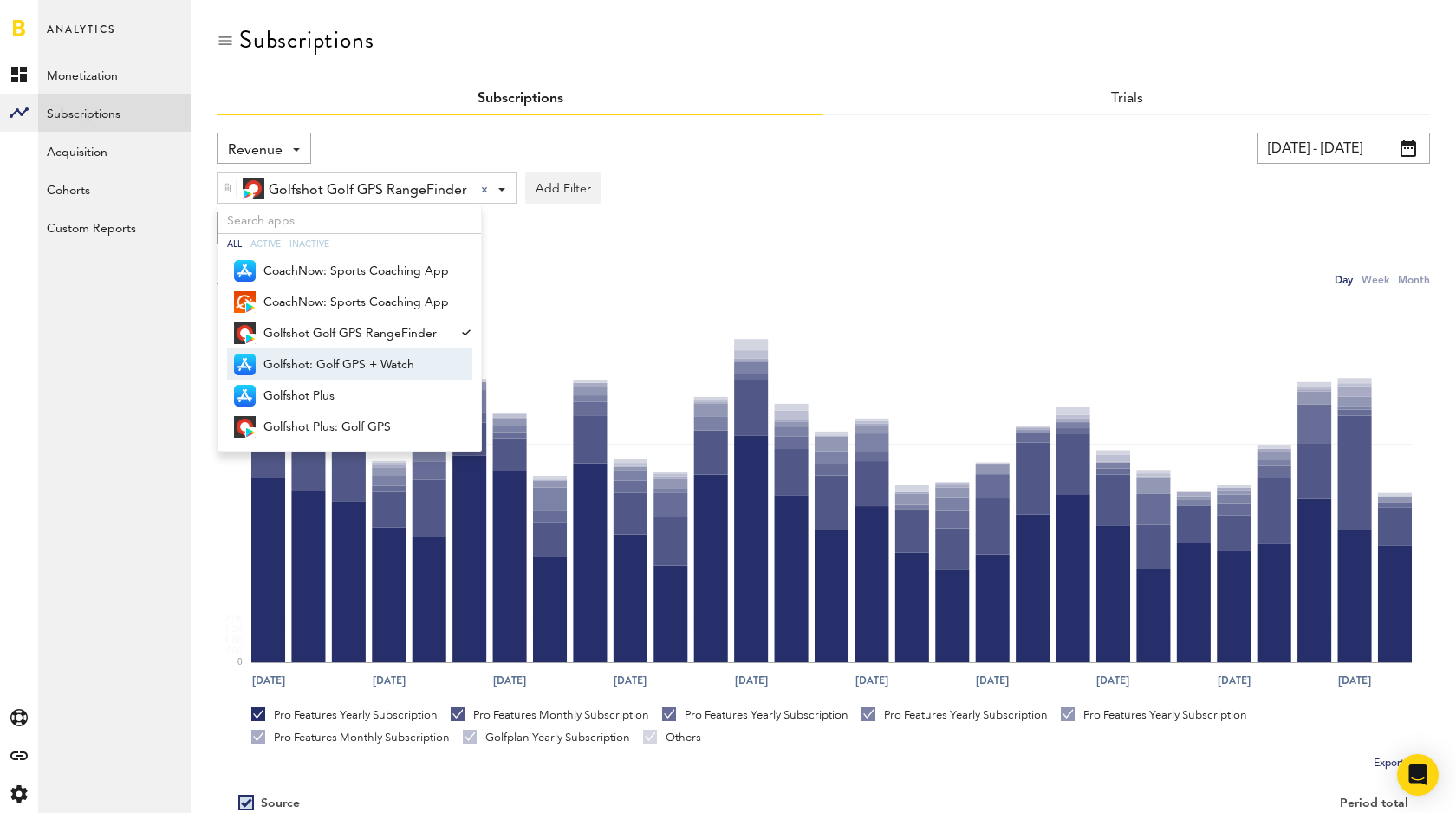
click at [328, 362] on span "Golfshot: Golf GPS + Watch" at bounding box center [356, 365] width 186 height 29
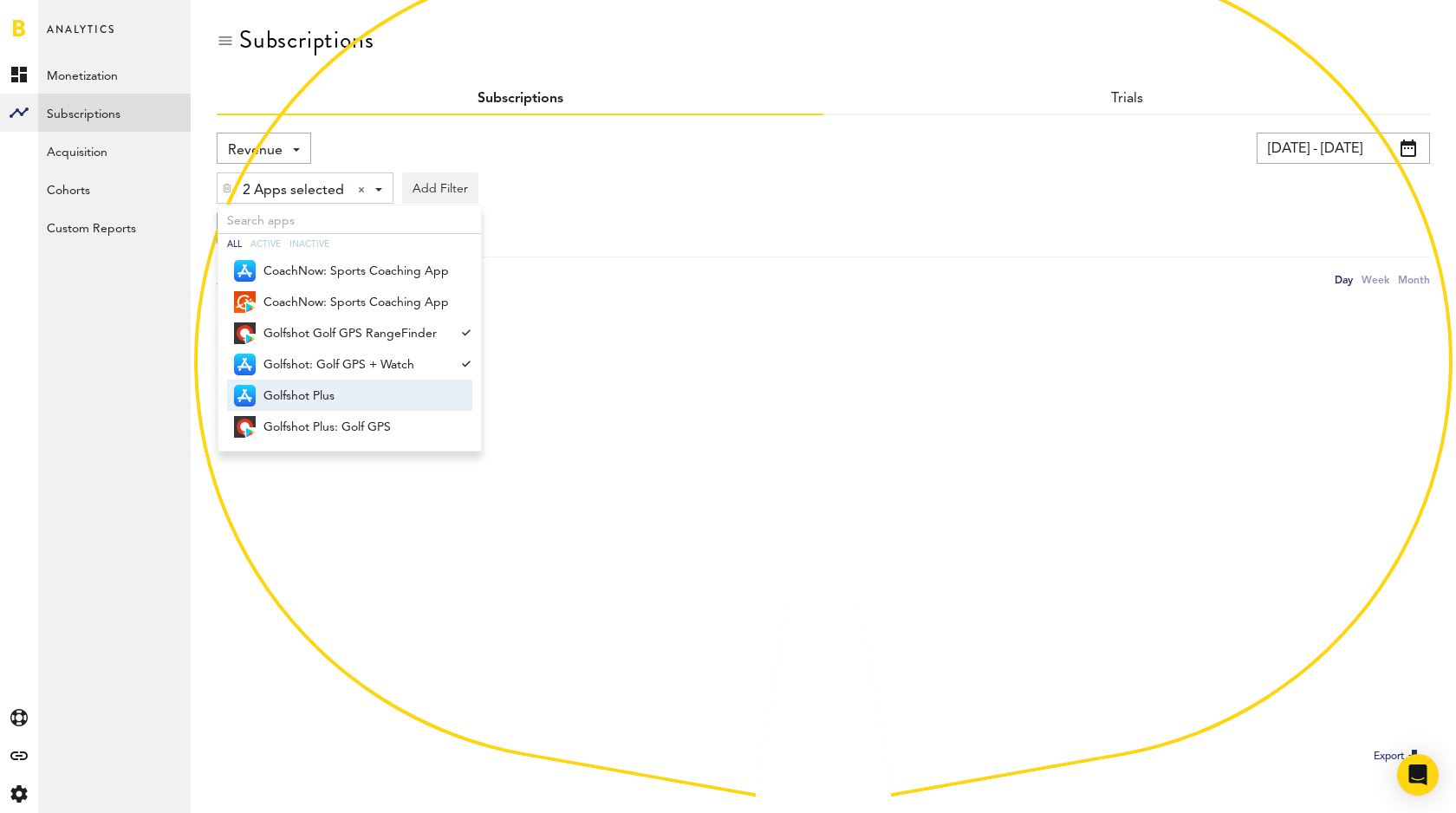
click at [319, 401] on span "Golfshot Plus" at bounding box center [356, 396] width 186 height 29
drag, startPoint x: 332, startPoint y: 422, endPoint x: 341, endPoint y: 419, distance: 9.5
click at [332, 422] on span "Golfshot Plus: Golf GPS" at bounding box center [356, 427] width 186 height 29
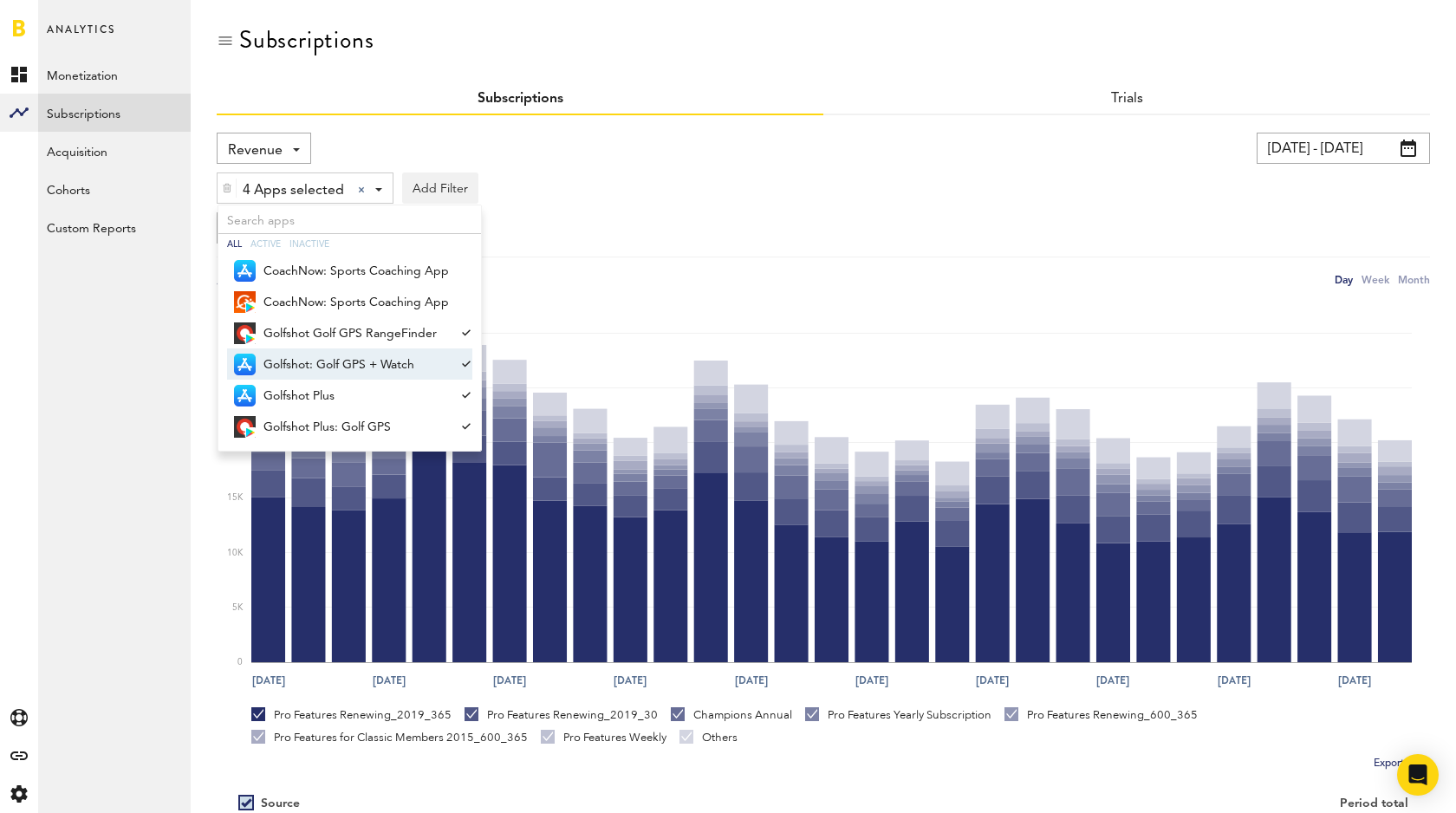
click at [677, 137] on div "Revenue Revenue MRR Actives Trial Status Billing Retries New Subscriptions Rene…" at bounding box center [500, 148] width 567 height 31
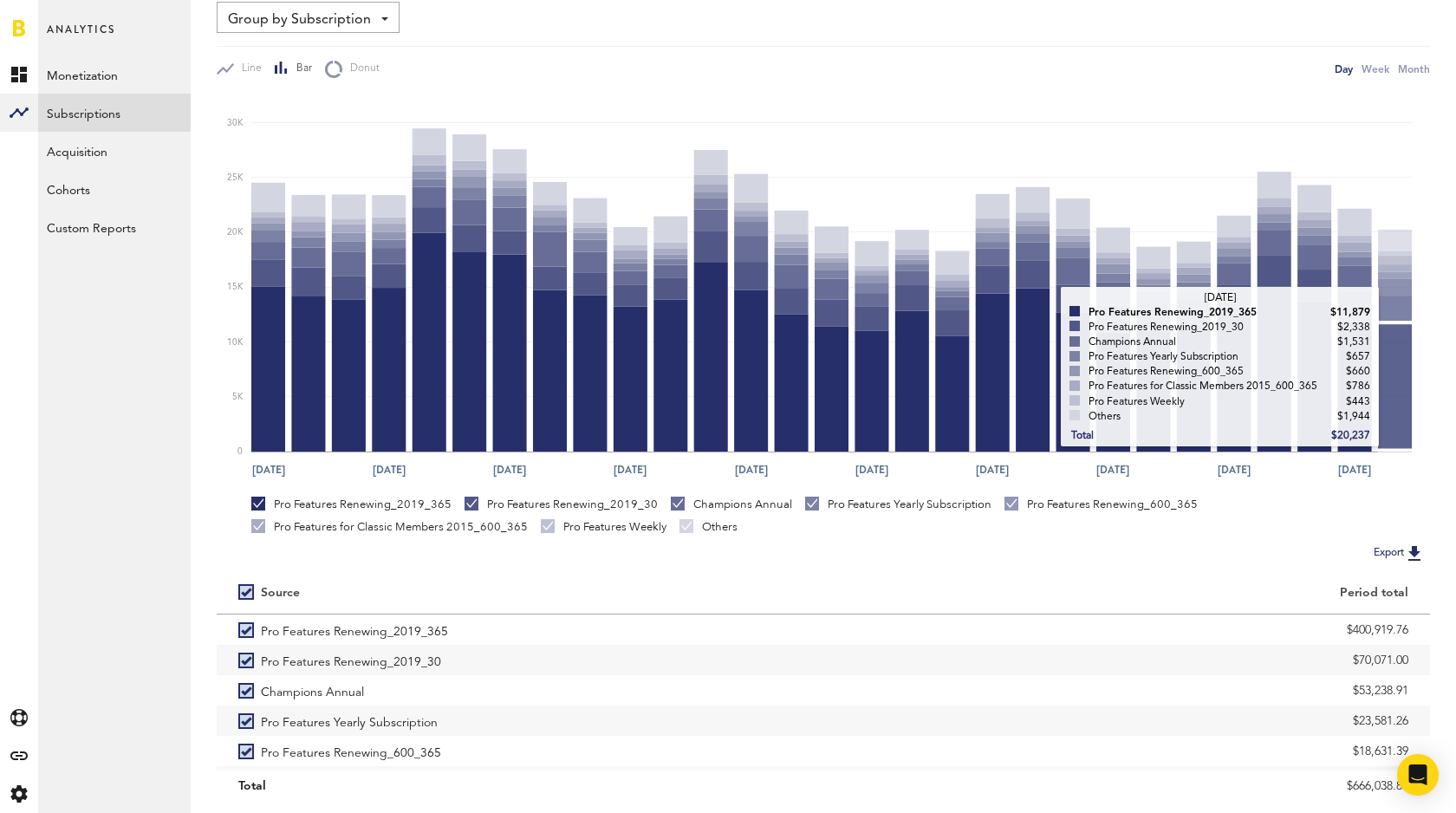
scroll to position [260, 0]
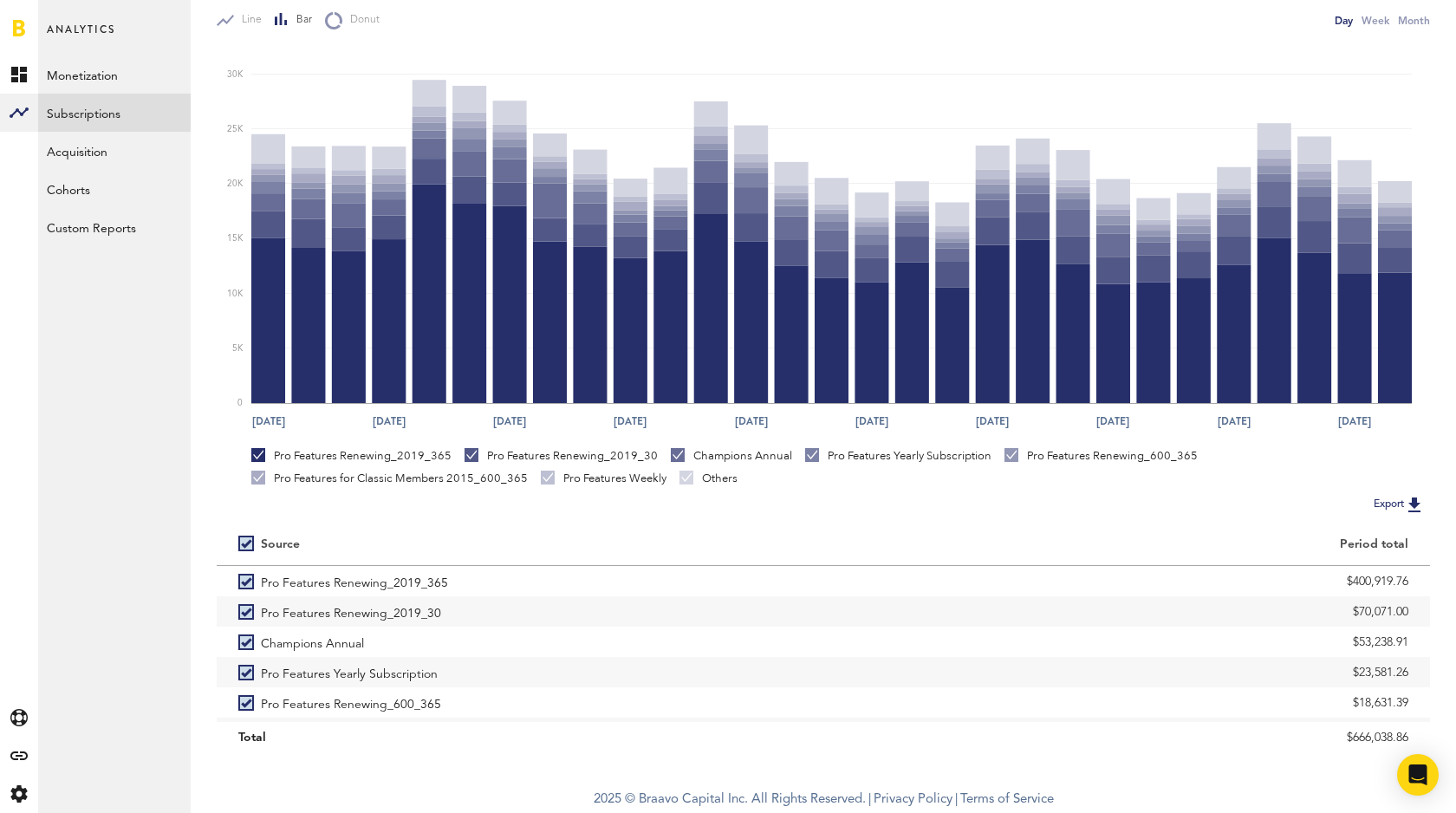
click at [1396, 498] on button "Export" at bounding box center [1399, 505] width 62 height 23
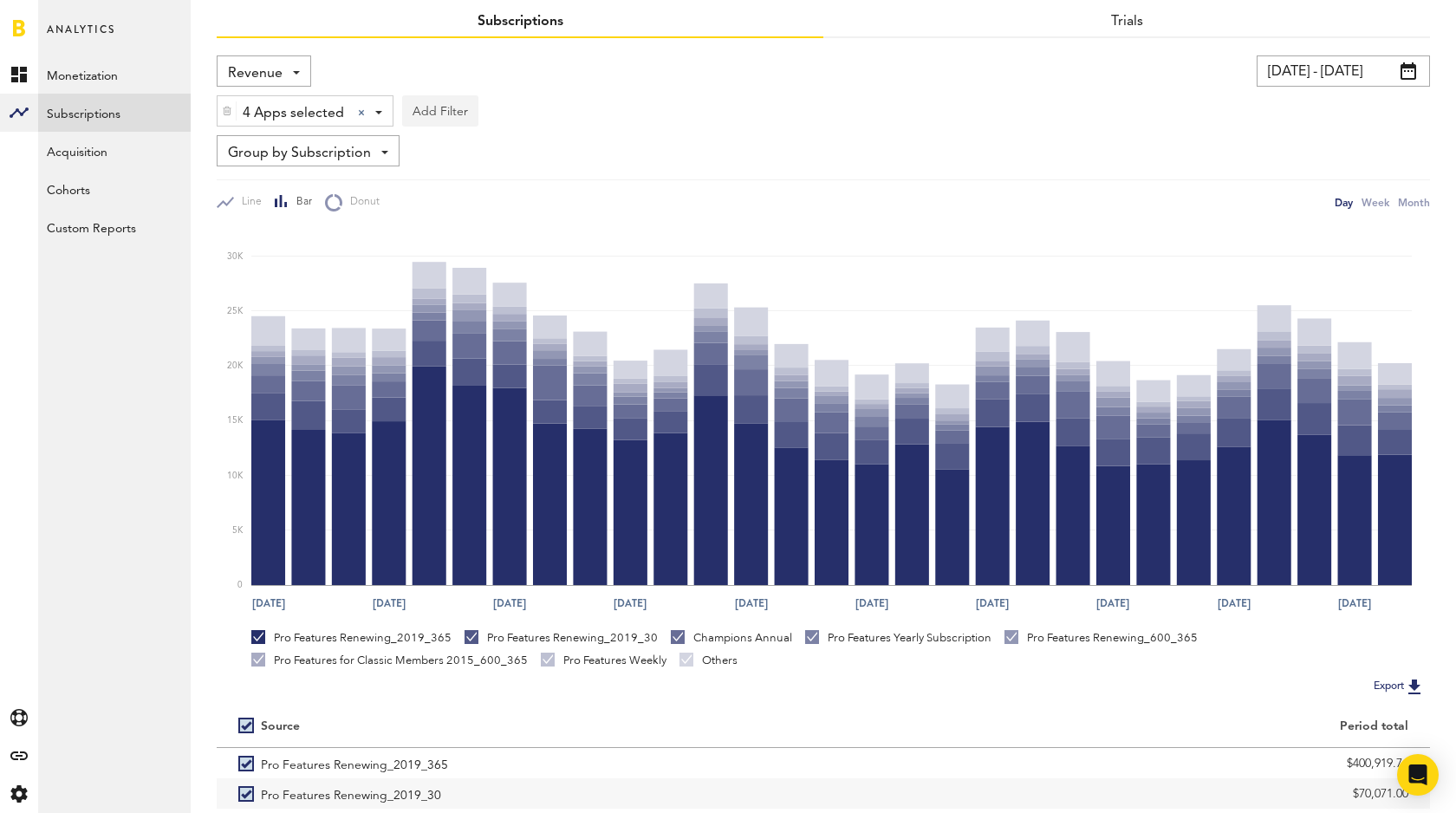
scroll to position [0, 0]
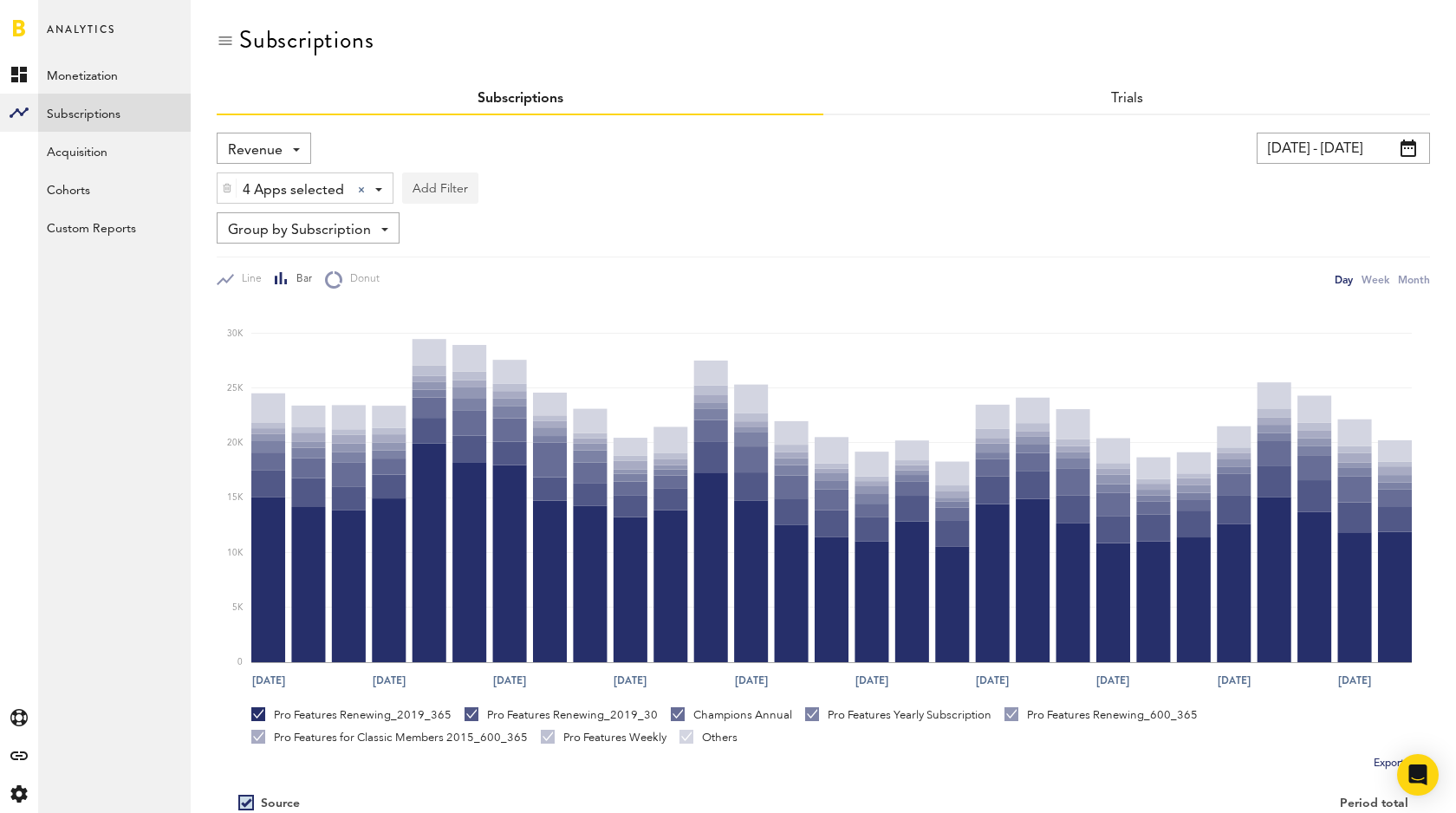
click at [441, 186] on button "Add Filter" at bounding box center [440, 188] width 77 height 31
click at [501, 326] on li "Subscription durations" at bounding box center [482, 326] width 140 height 31
click at [523, 187] on div "Subscription durations" at bounding box center [505, 190] width 153 height 29
click at [475, 294] on span "1 year" at bounding box center [486, 293] width 133 height 29
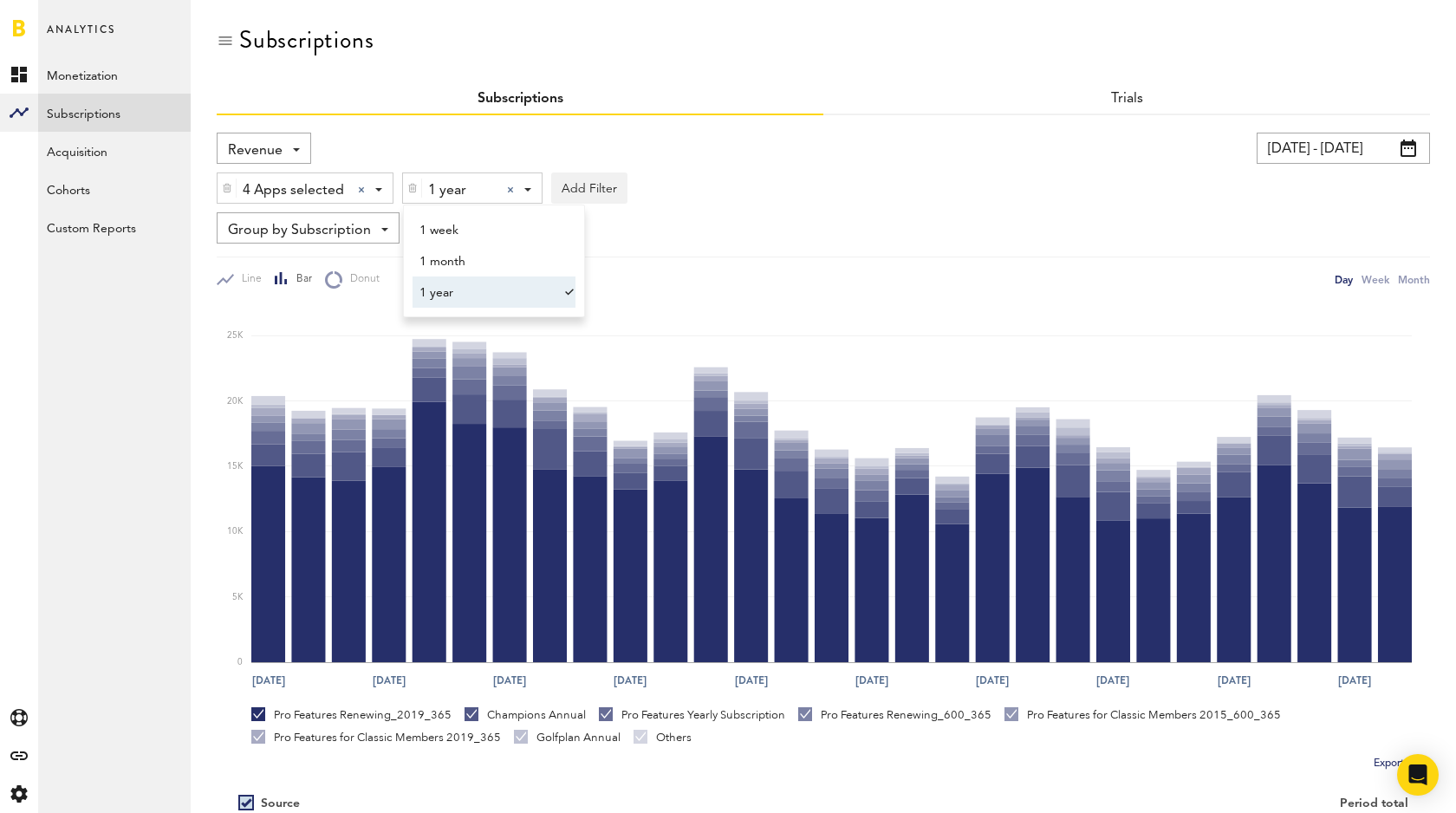
click at [788, 168] on div "4 Apps selected 4 Apps selected All Active Inactive CoachNow: Sports Coaching A…" at bounding box center [823, 184] width 1213 height 40
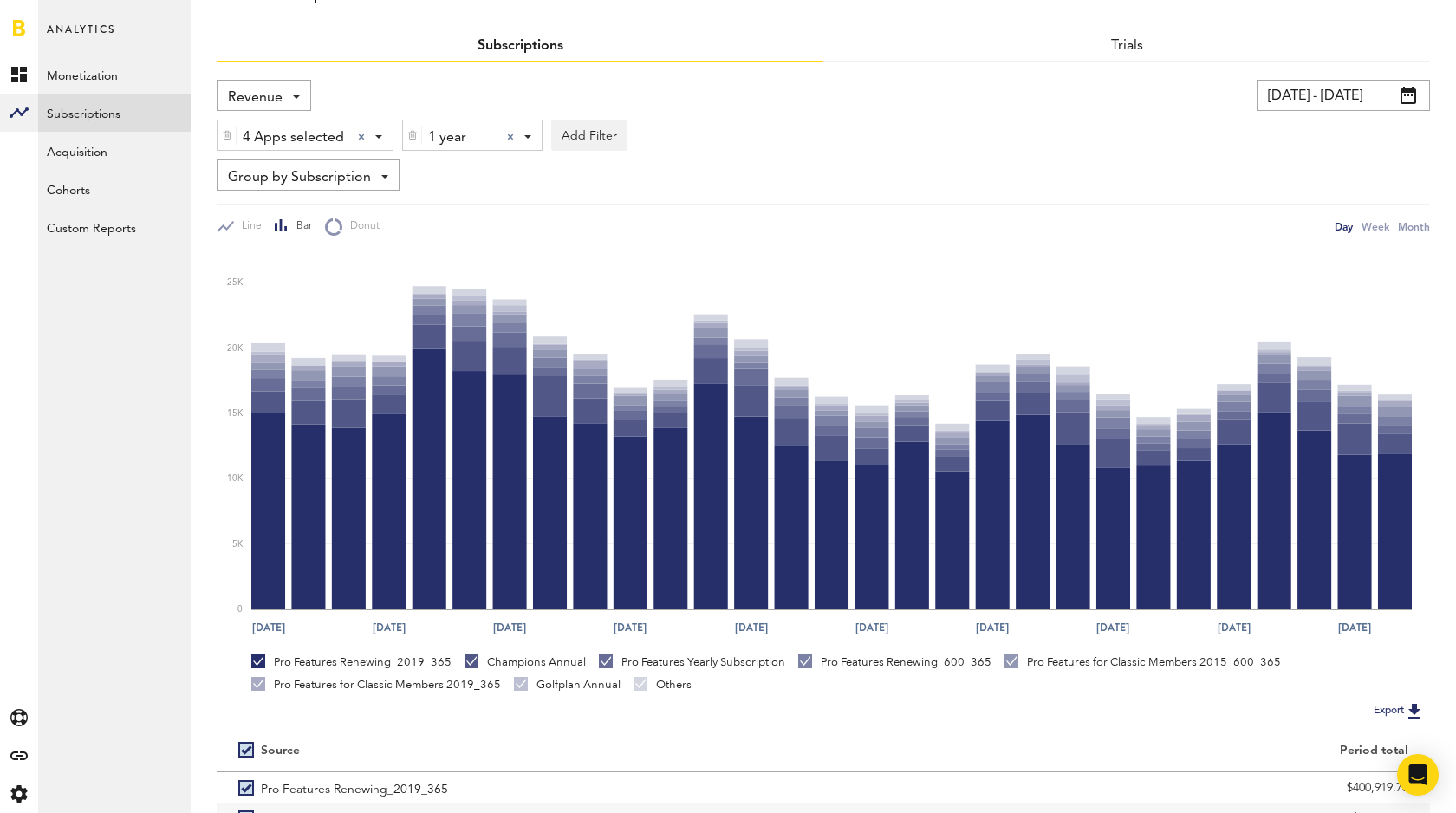
scroll to position [68, 0]
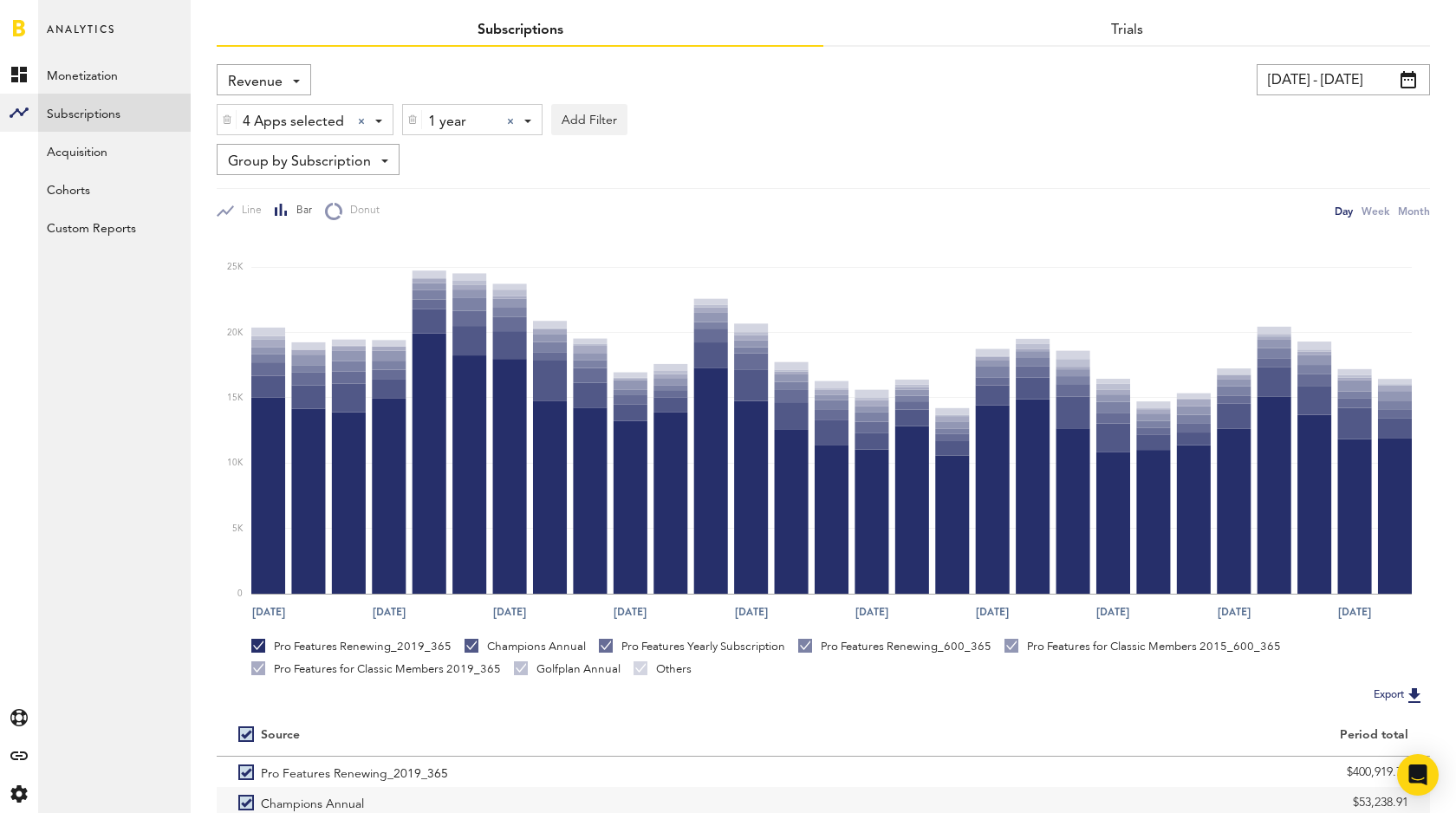
click at [1396, 700] on button "Export" at bounding box center [1399, 696] width 62 height 23
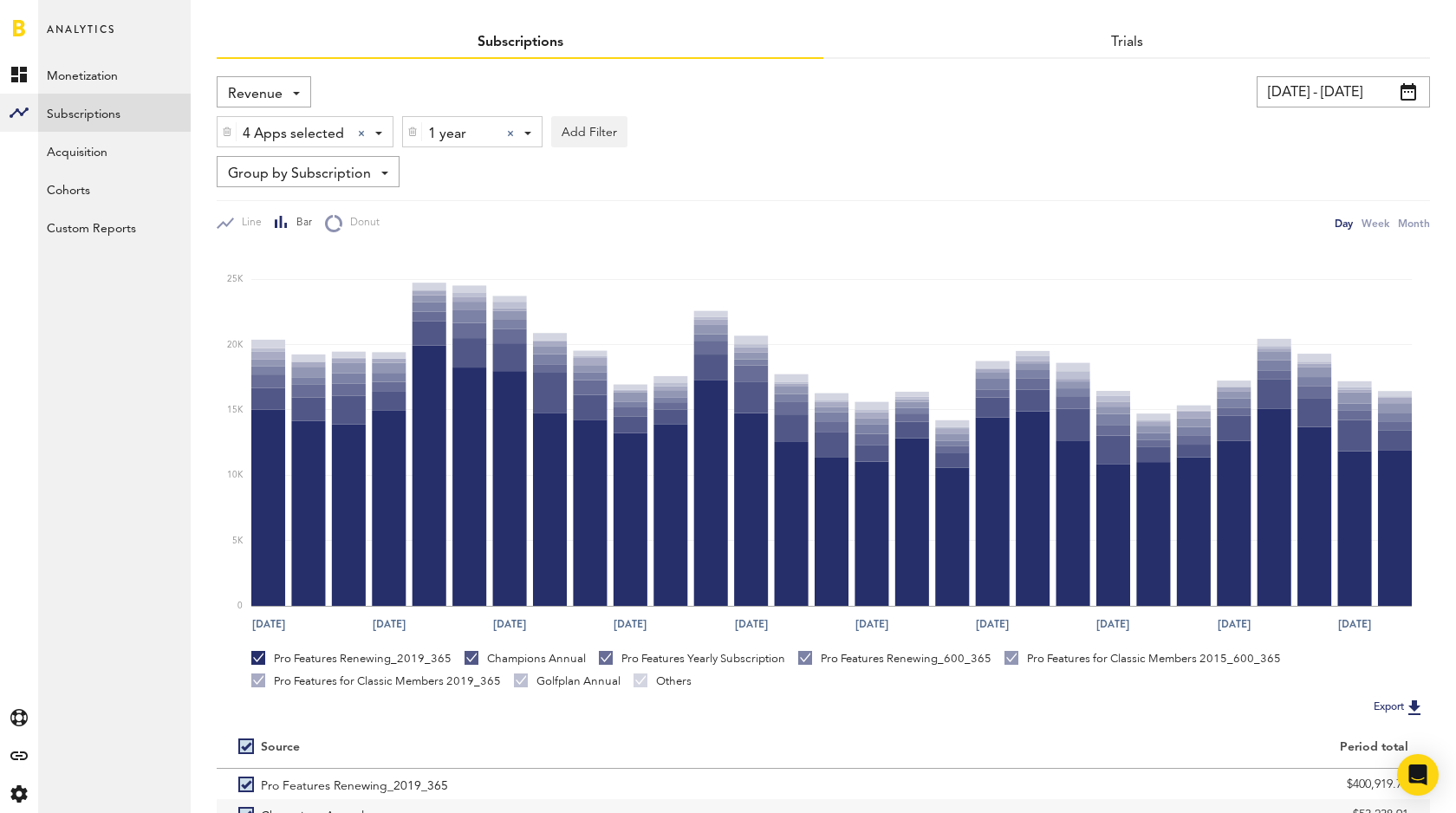
scroll to position [56, 0]
click at [452, 139] on span "1 year" at bounding box center [460, 135] width 65 height 29
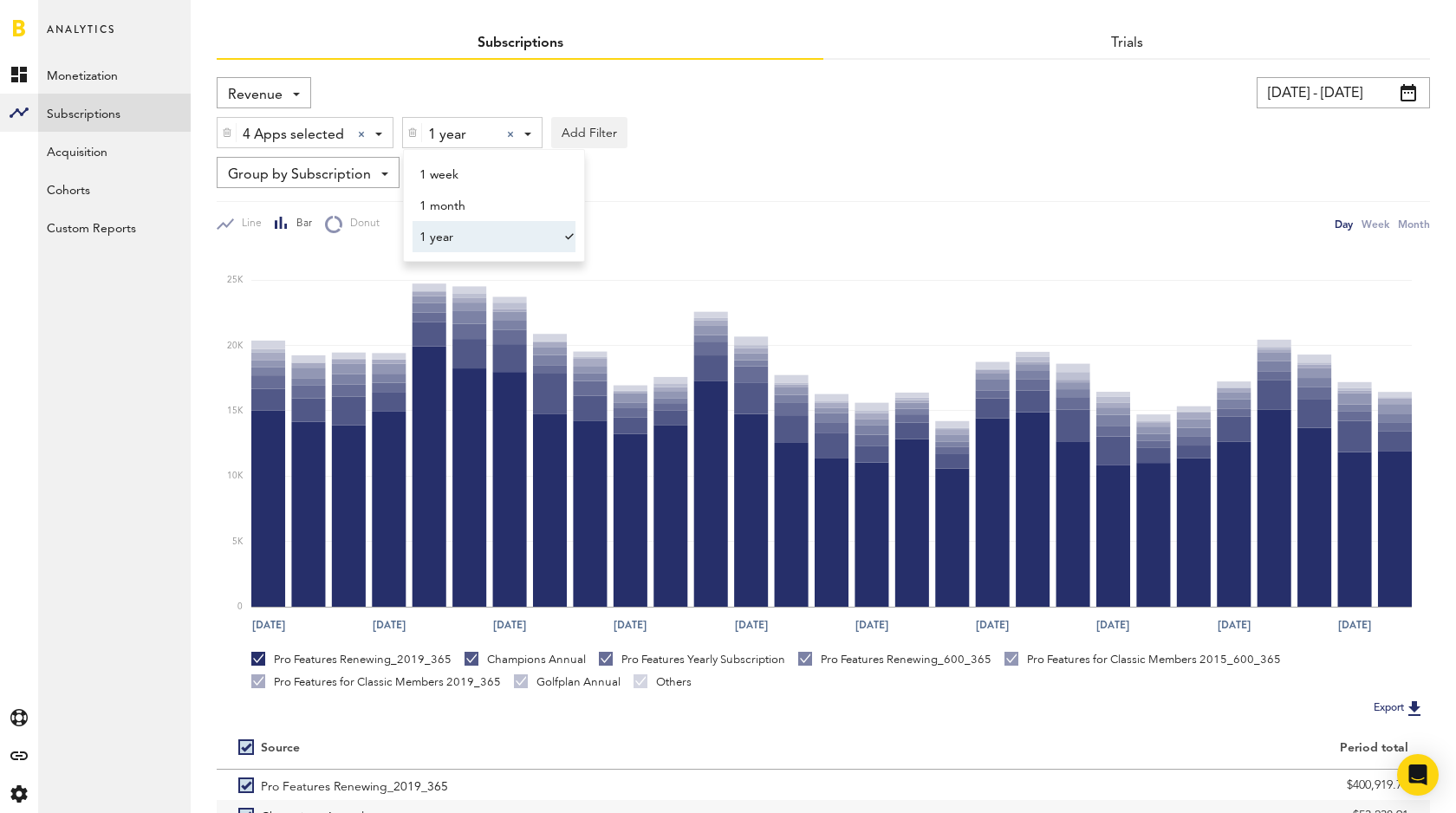
click at [463, 236] on span "1 year" at bounding box center [486, 237] width 133 height 29
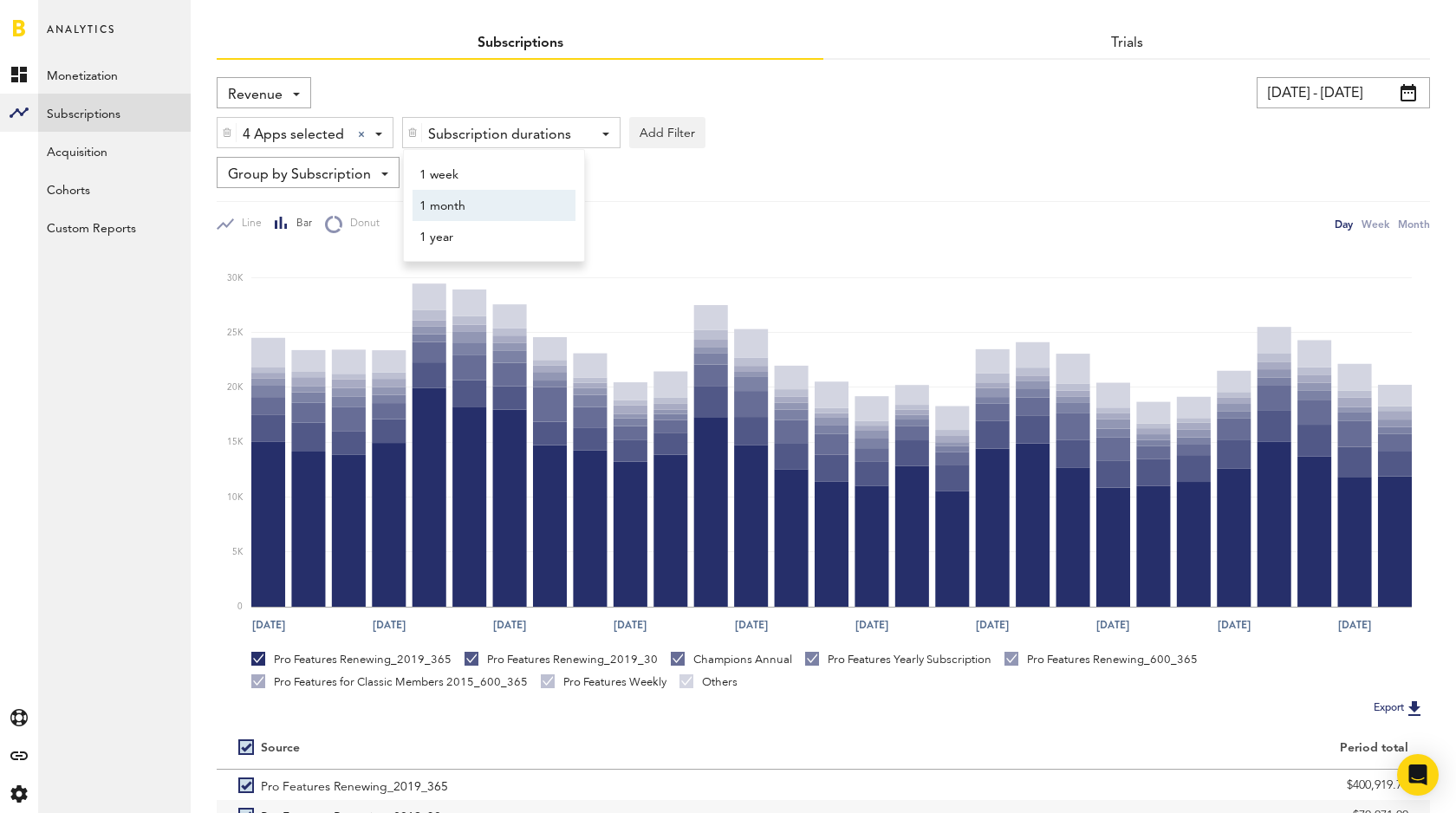
click at [467, 209] on span "1 month" at bounding box center [486, 206] width 133 height 29
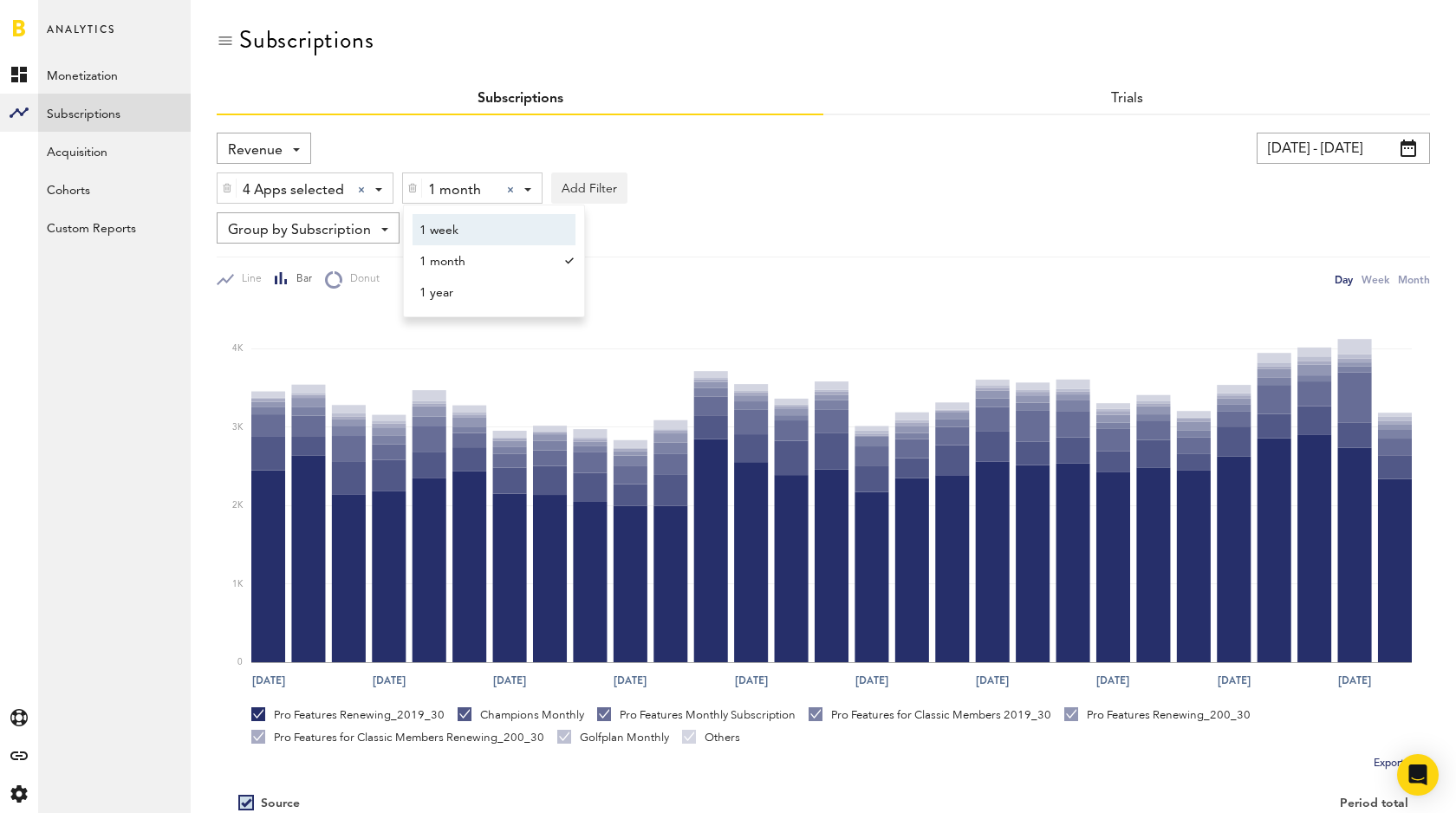
click at [996, 152] on div "09/01/25 - 09/29/25 Last 30 days Last 90 days Last 180 days Last 2 years previo…" at bounding box center [1107, 148] width 647 height 31
click at [1372, 759] on button "Export" at bounding box center [1399, 764] width 62 height 23
click at [291, 151] on div "Revenue Revenue MRR Actives Trial Status Billing Retries New Subscriptions Rene…" at bounding box center [264, 148] width 95 height 31
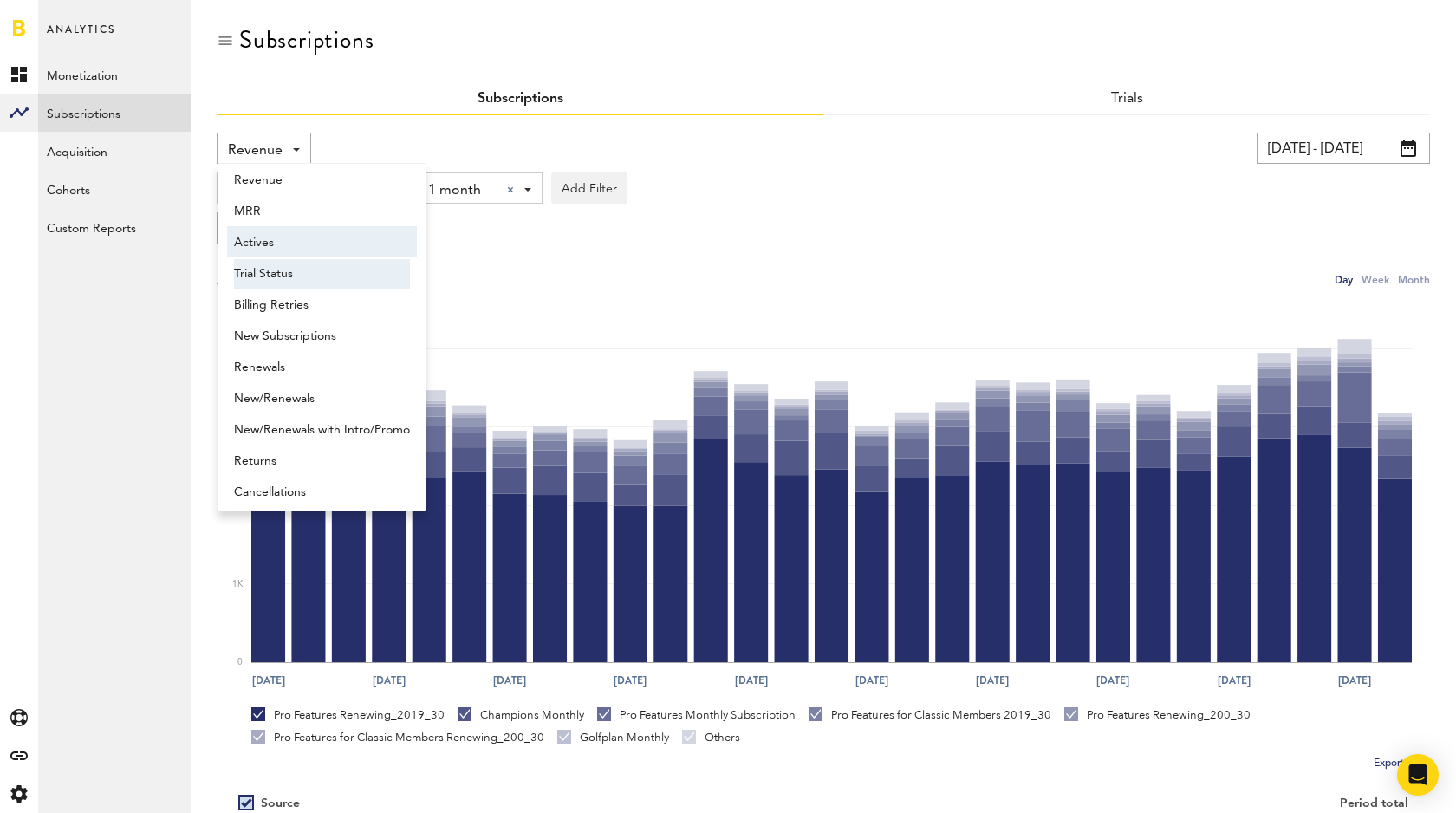
scroll to position [1, 0]
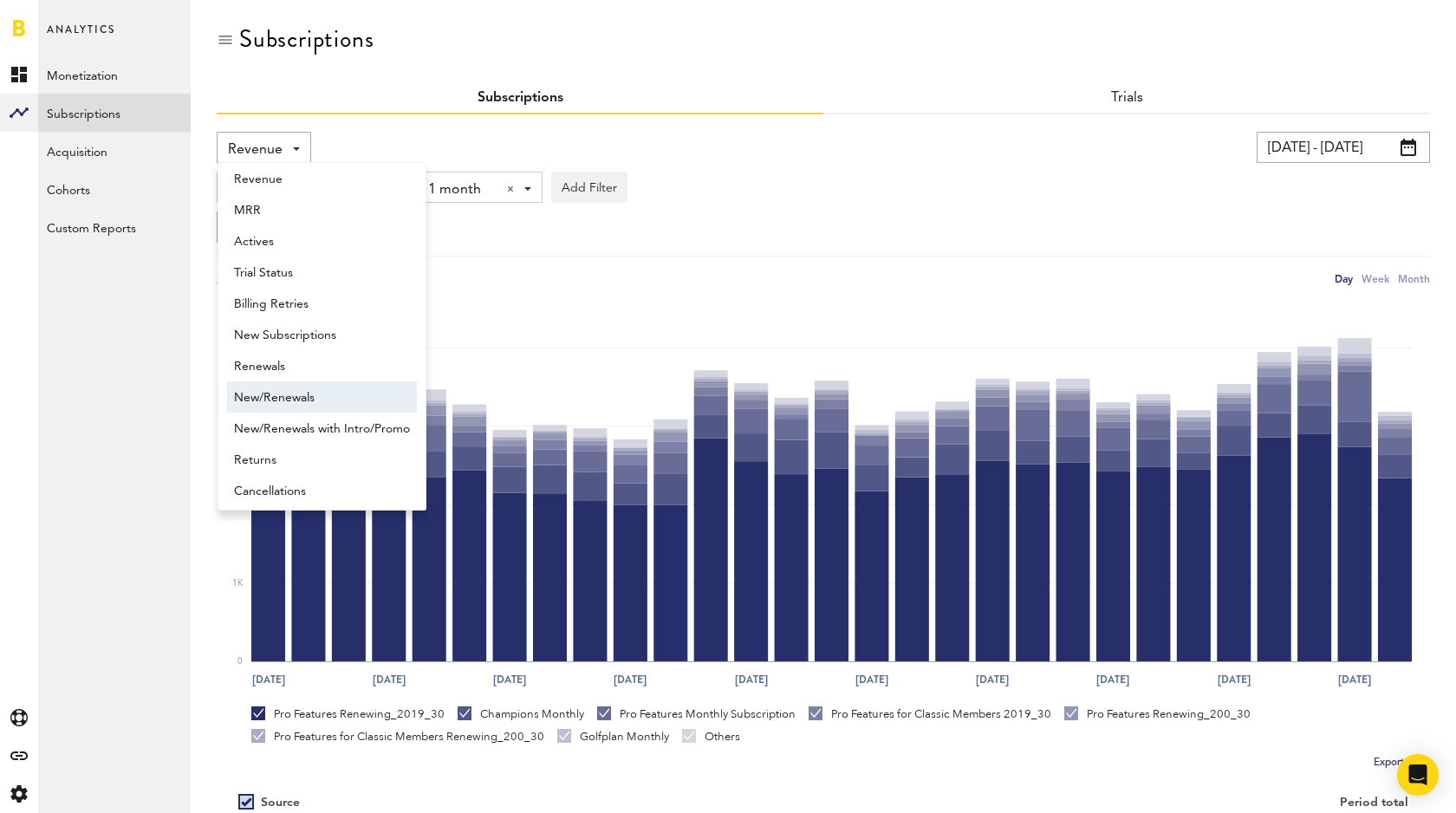
click at [312, 393] on span "New/Renewals" at bounding box center [322, 397] width 176 height 29
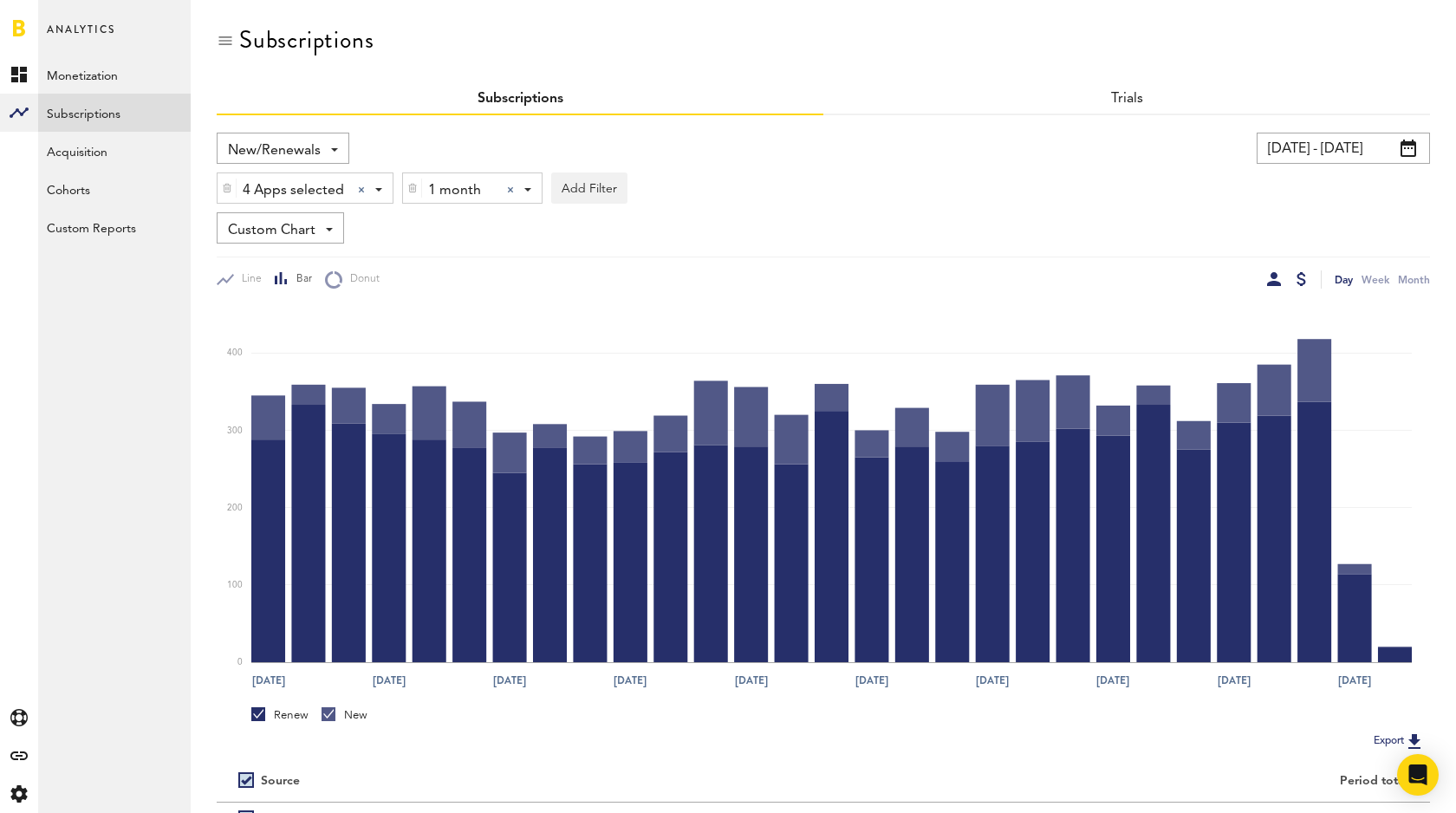
click at [1300, 275] on div at bounding box center [1302, 279] width 9 height 14
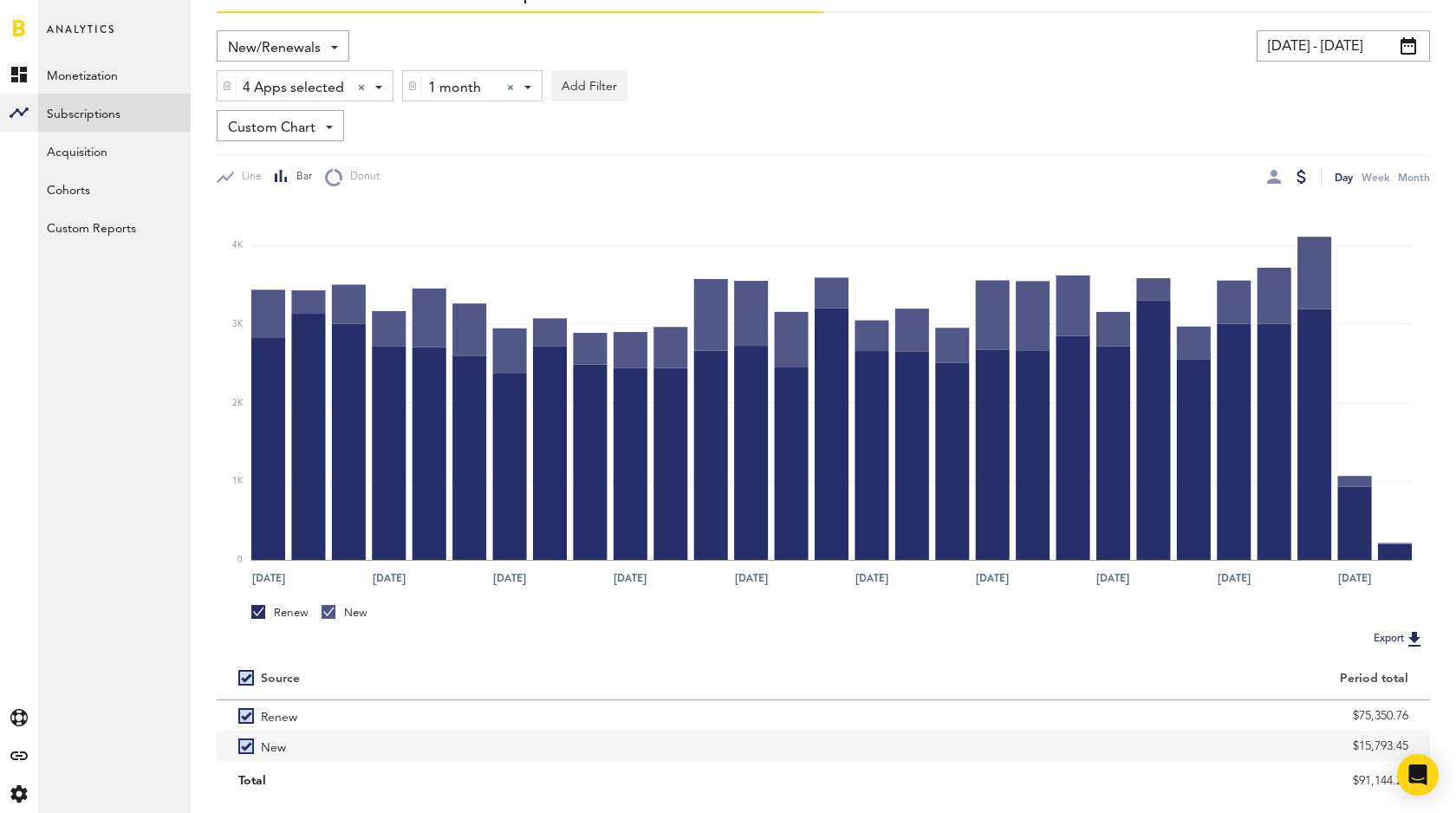
scroll to position [111, 0]
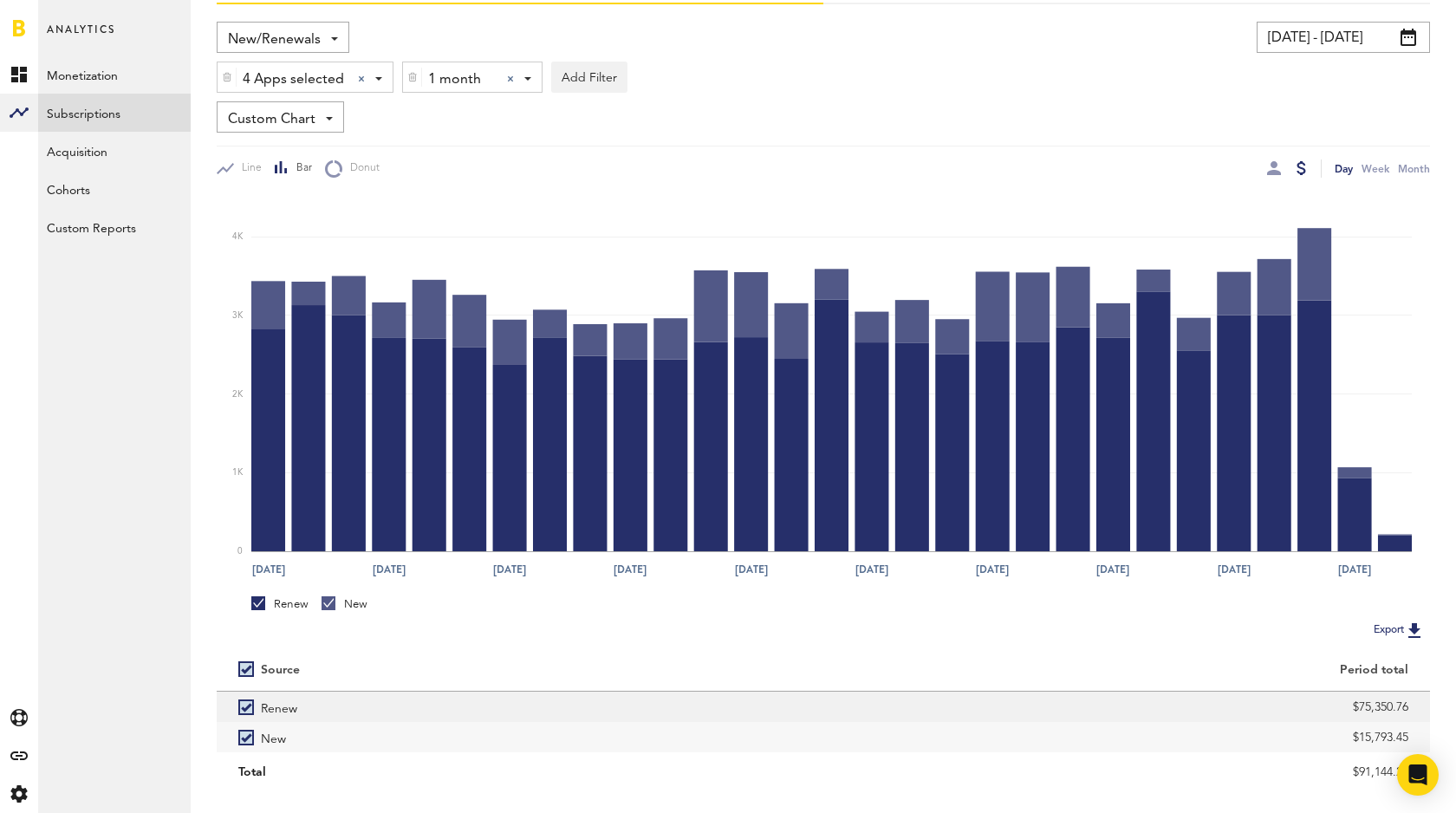
click at [245, 708] on label "Renew" at bounding box center [520, 707] width 564 height 30
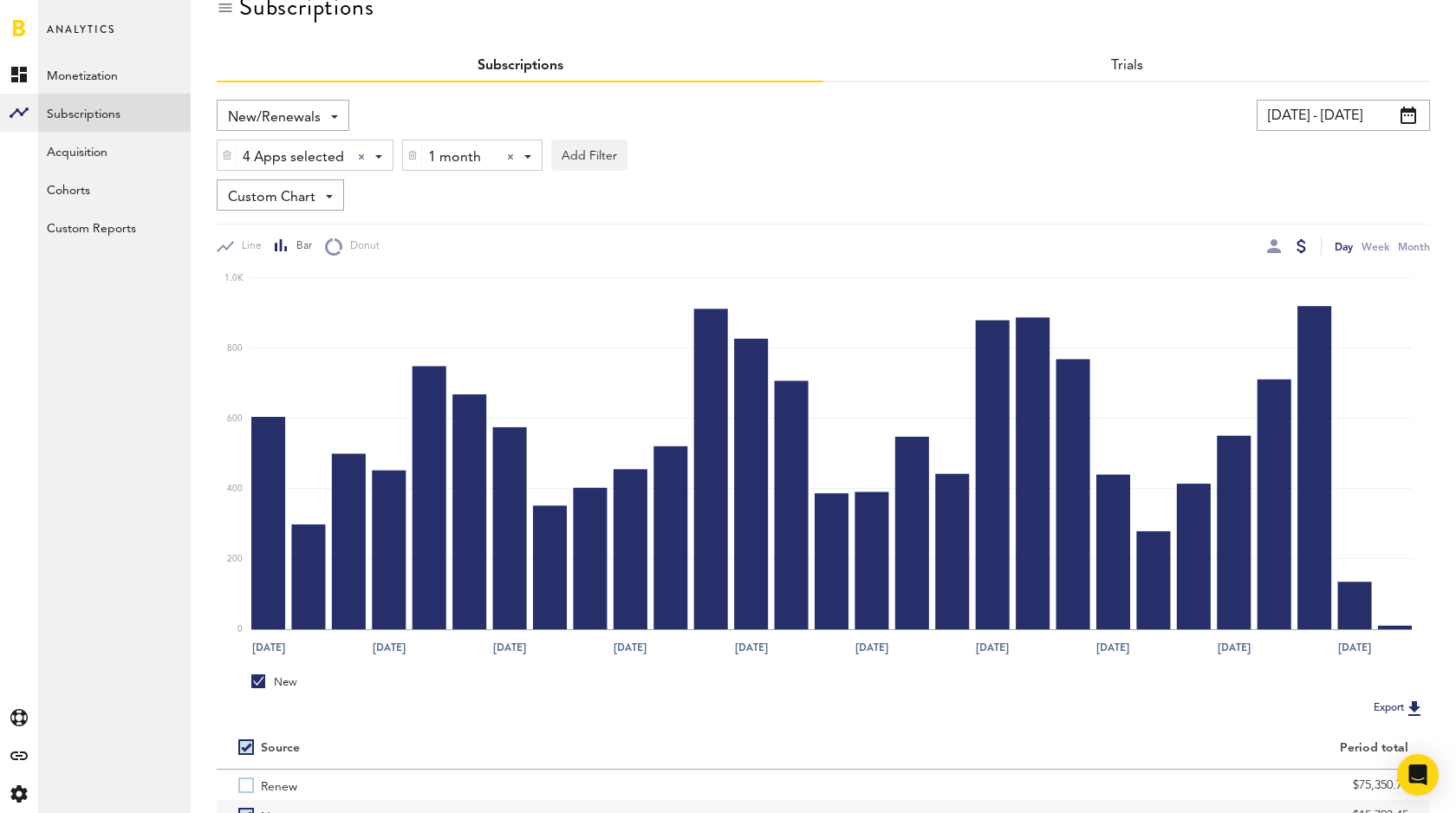
scroll to position [29, 0]
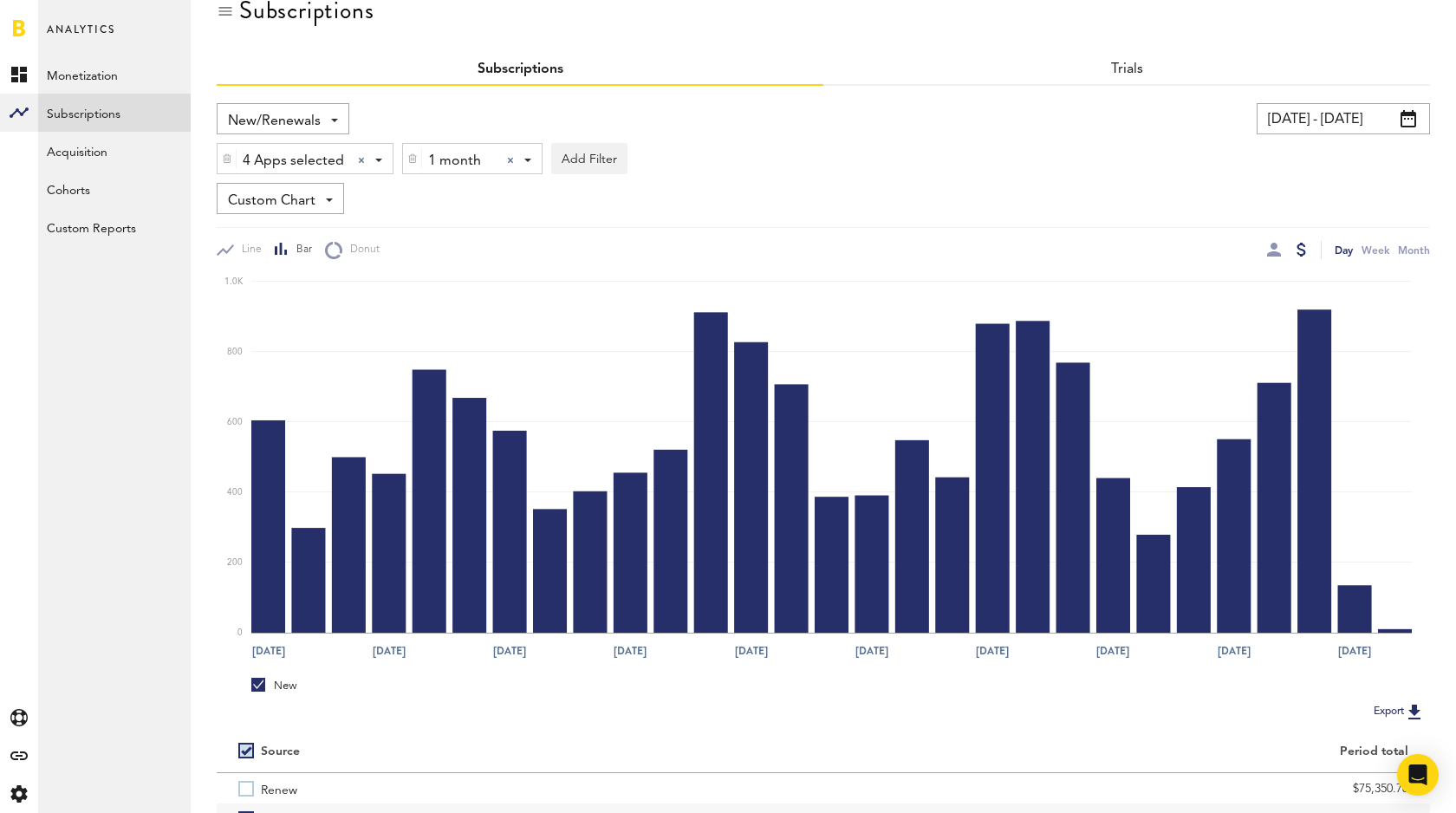
click at [1410, 706] on img at bounding box center [1414, 712] width 21 height 21
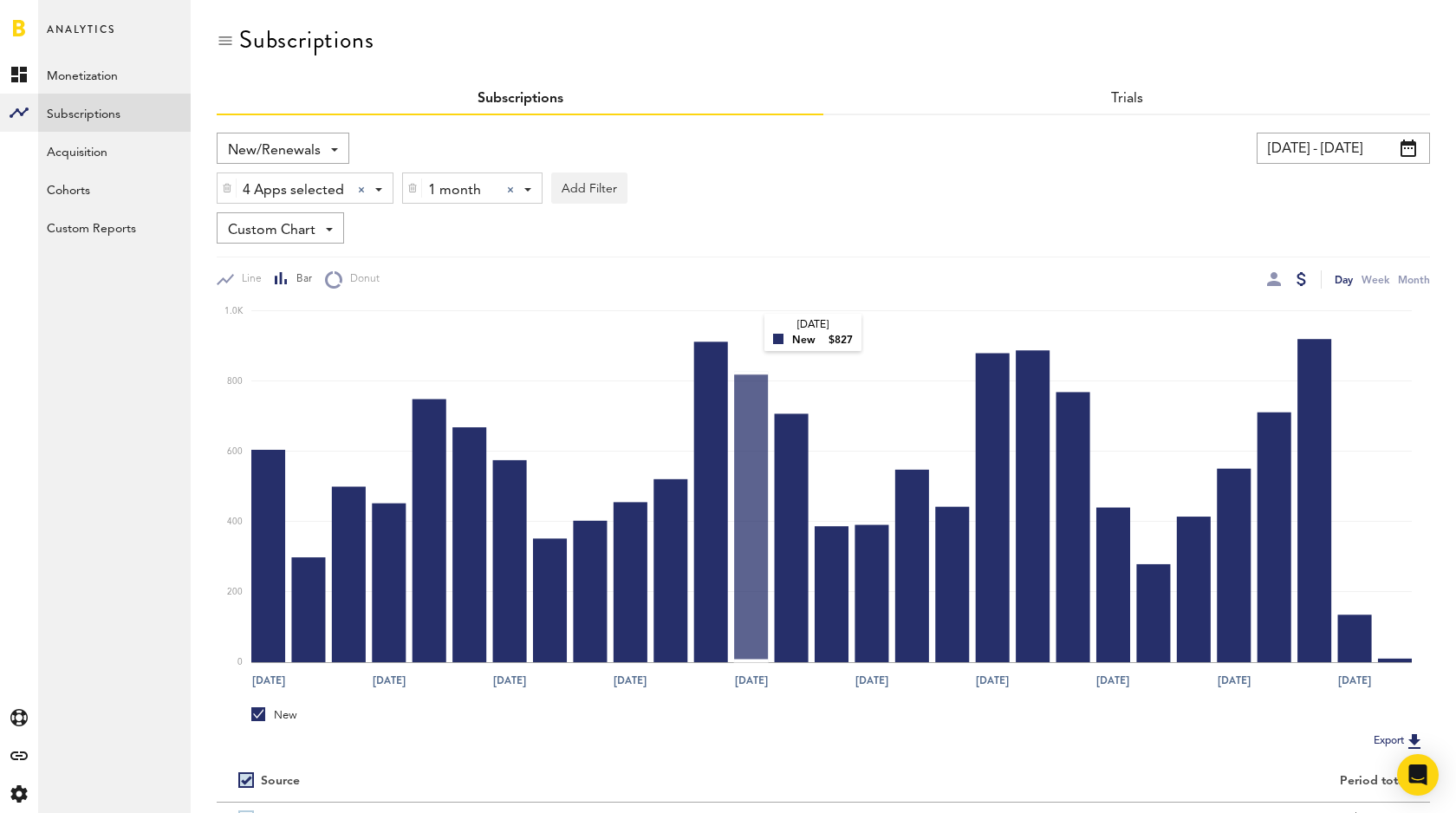
scroll to position [0, 0]
click at [565, 189] on button "Add Filter" at bounding box center [589, 188] width 77 height 31
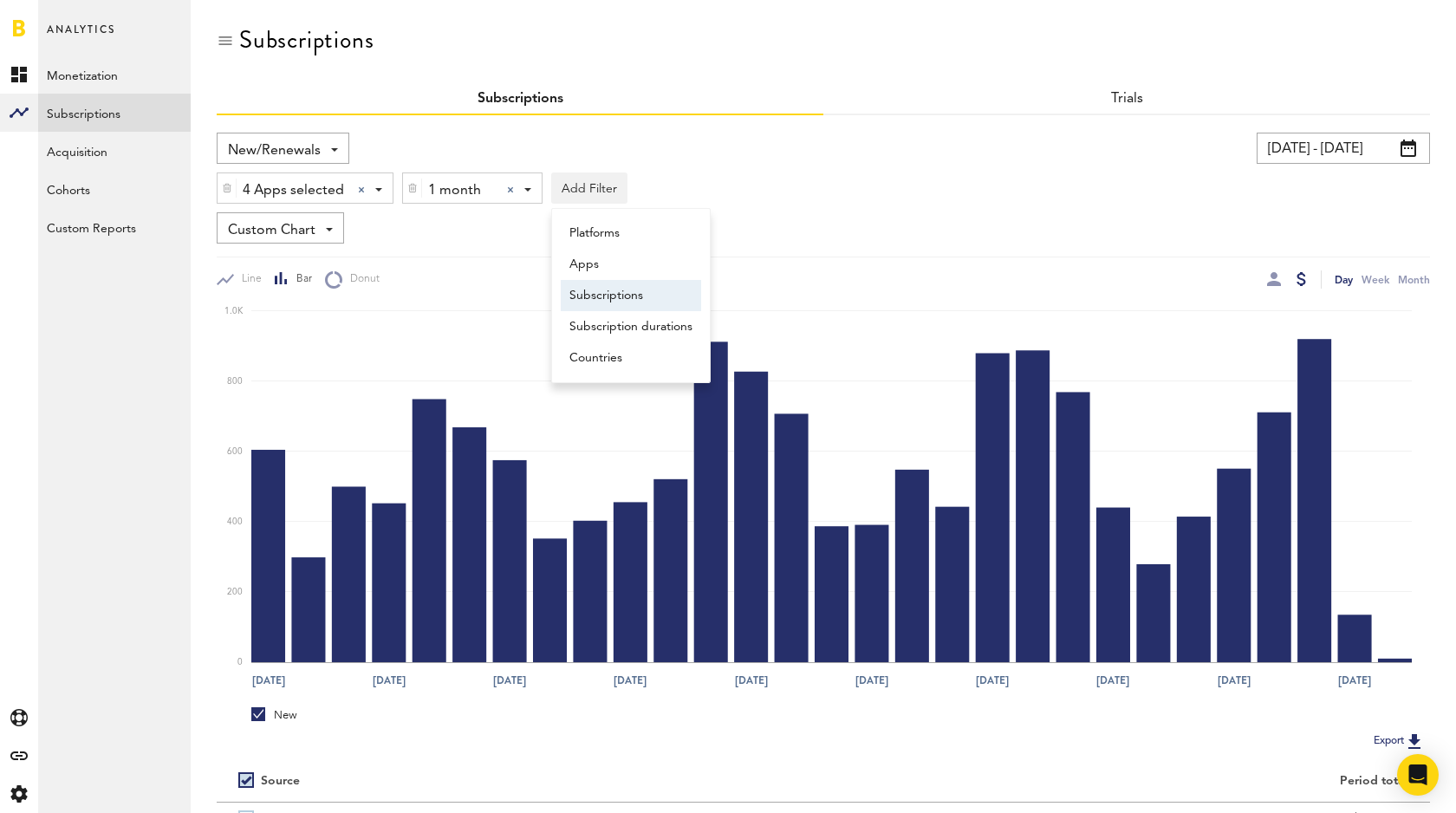
click at [646, 295] on li "Subscriptions" at bounding box center [631, 296] width 140 height 31
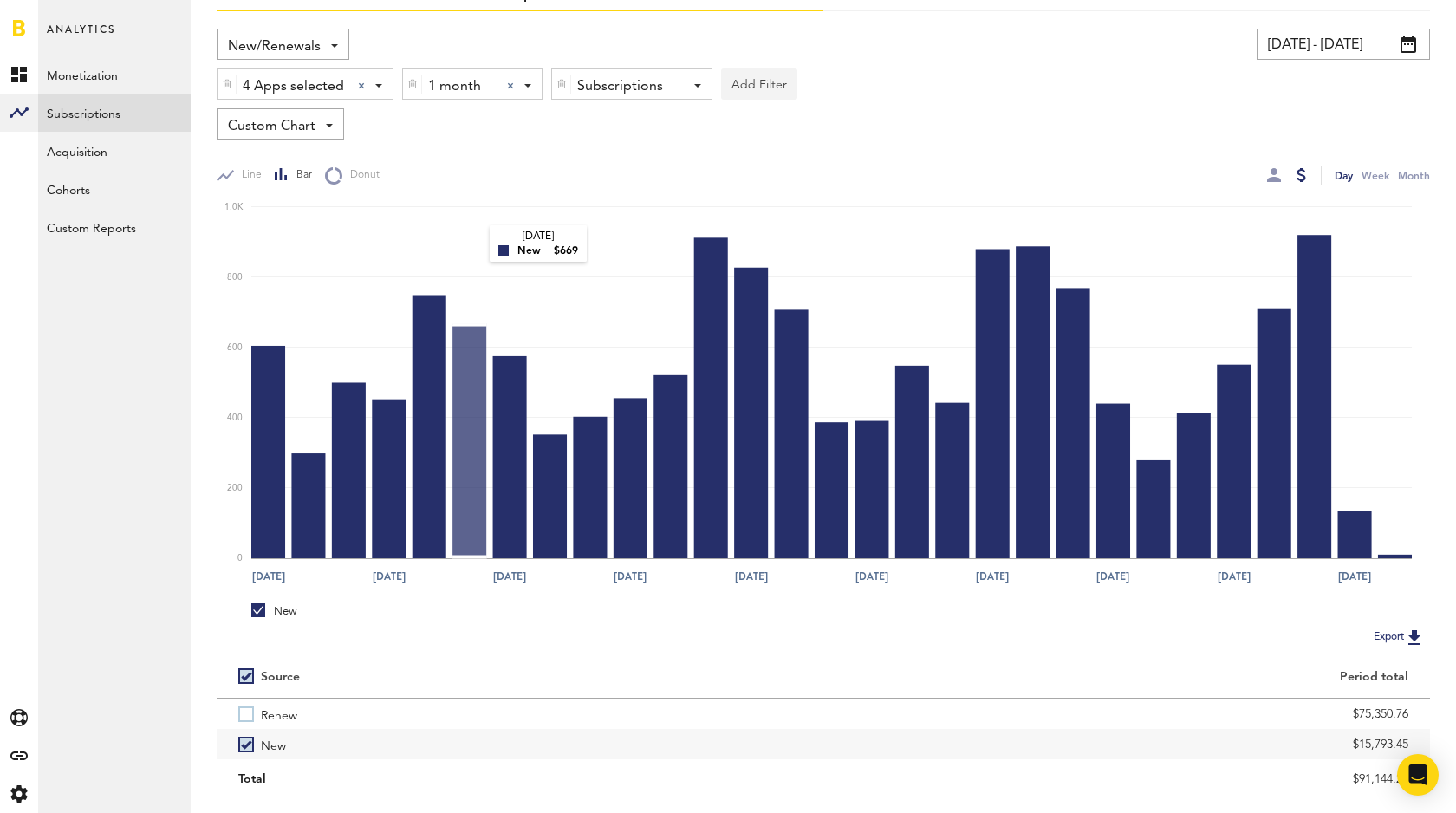
scroll to position [101, 0]
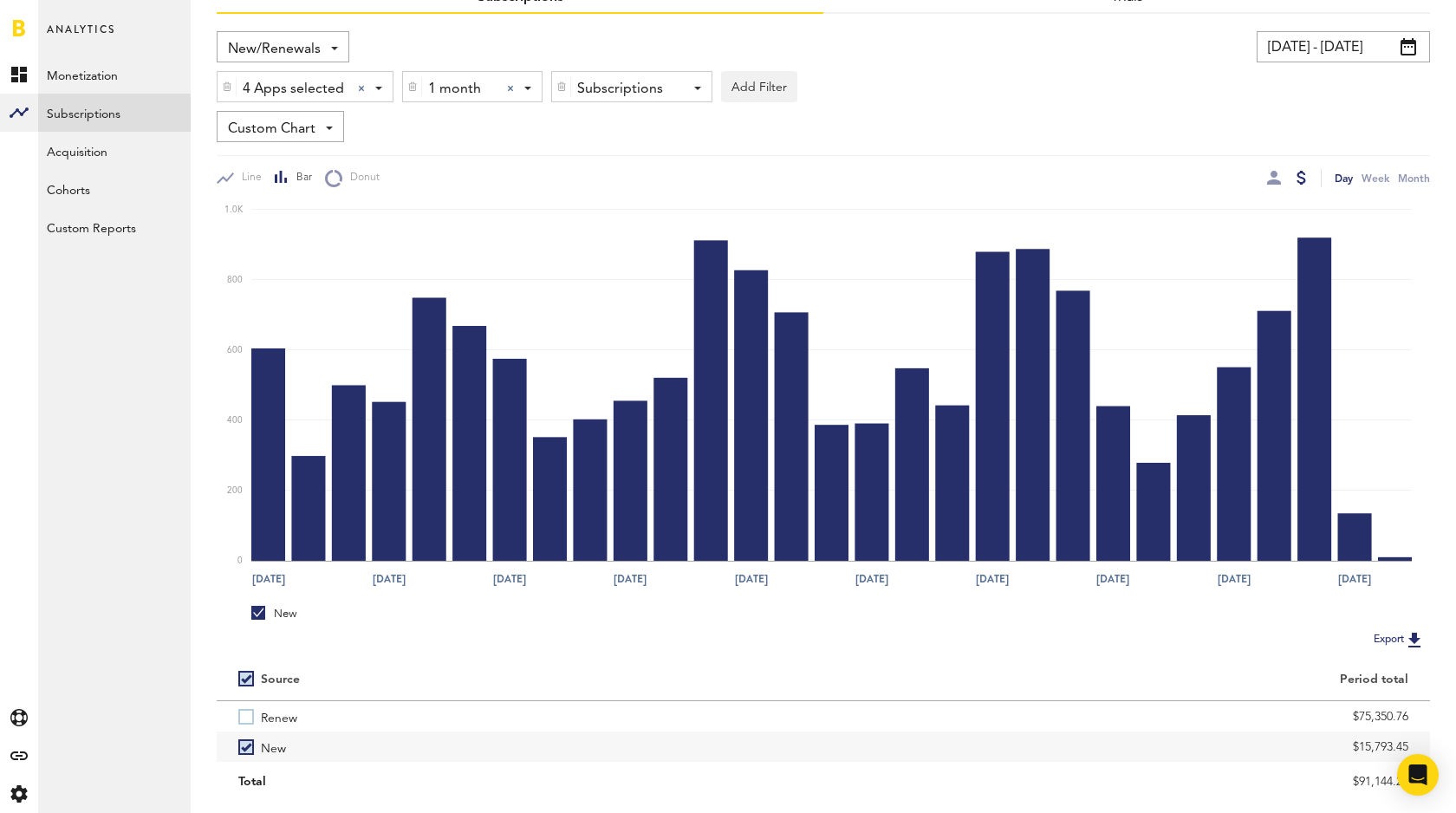
click at [614, 91] on div "Subscriptions" at bounding box center [625, 89] width 97 height 29
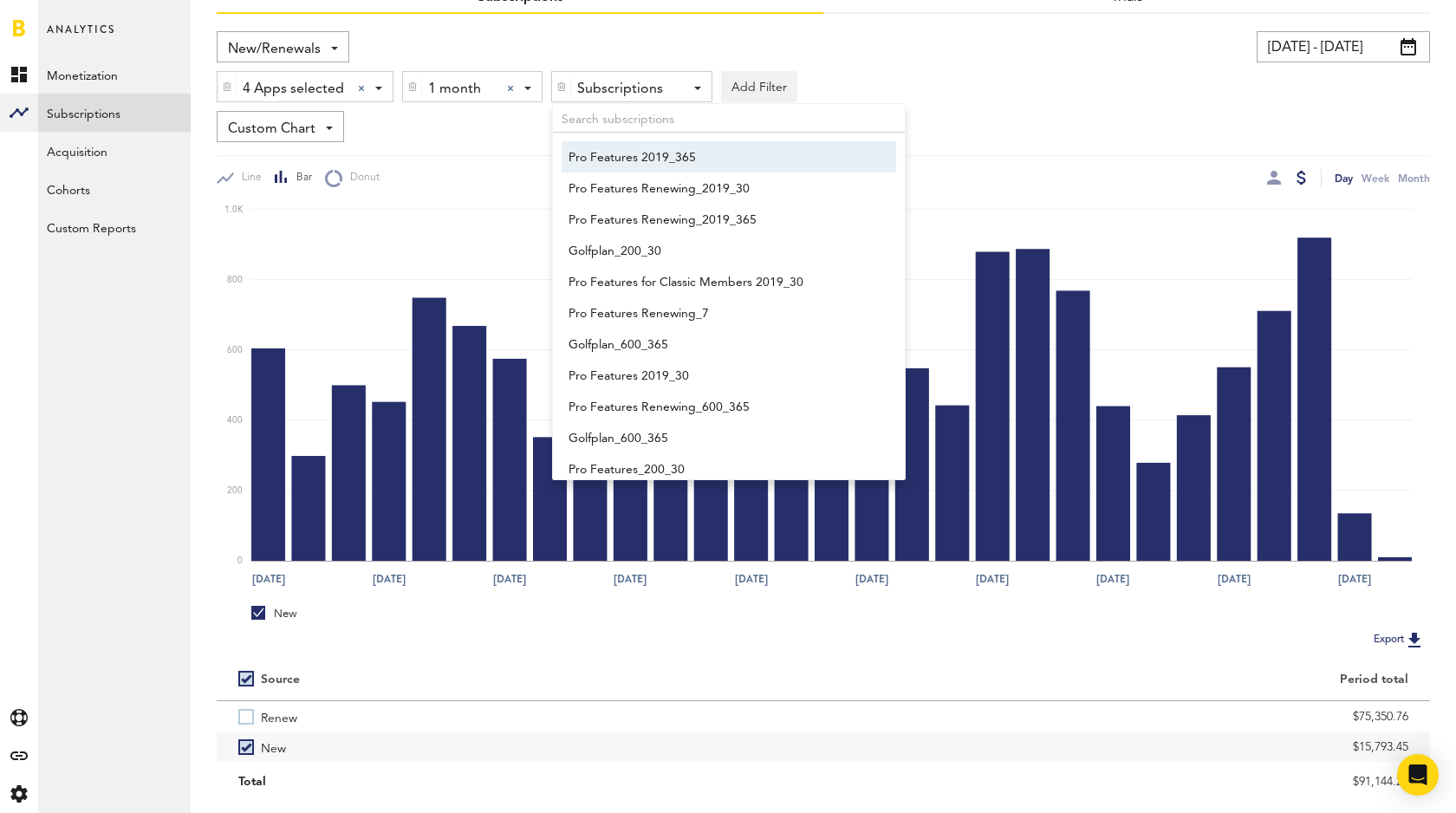
scroll to position [3, 0]
click at [613, 155] on span "Pro Features 2019_365" at bounding box center [720, 154] width 304 height 29
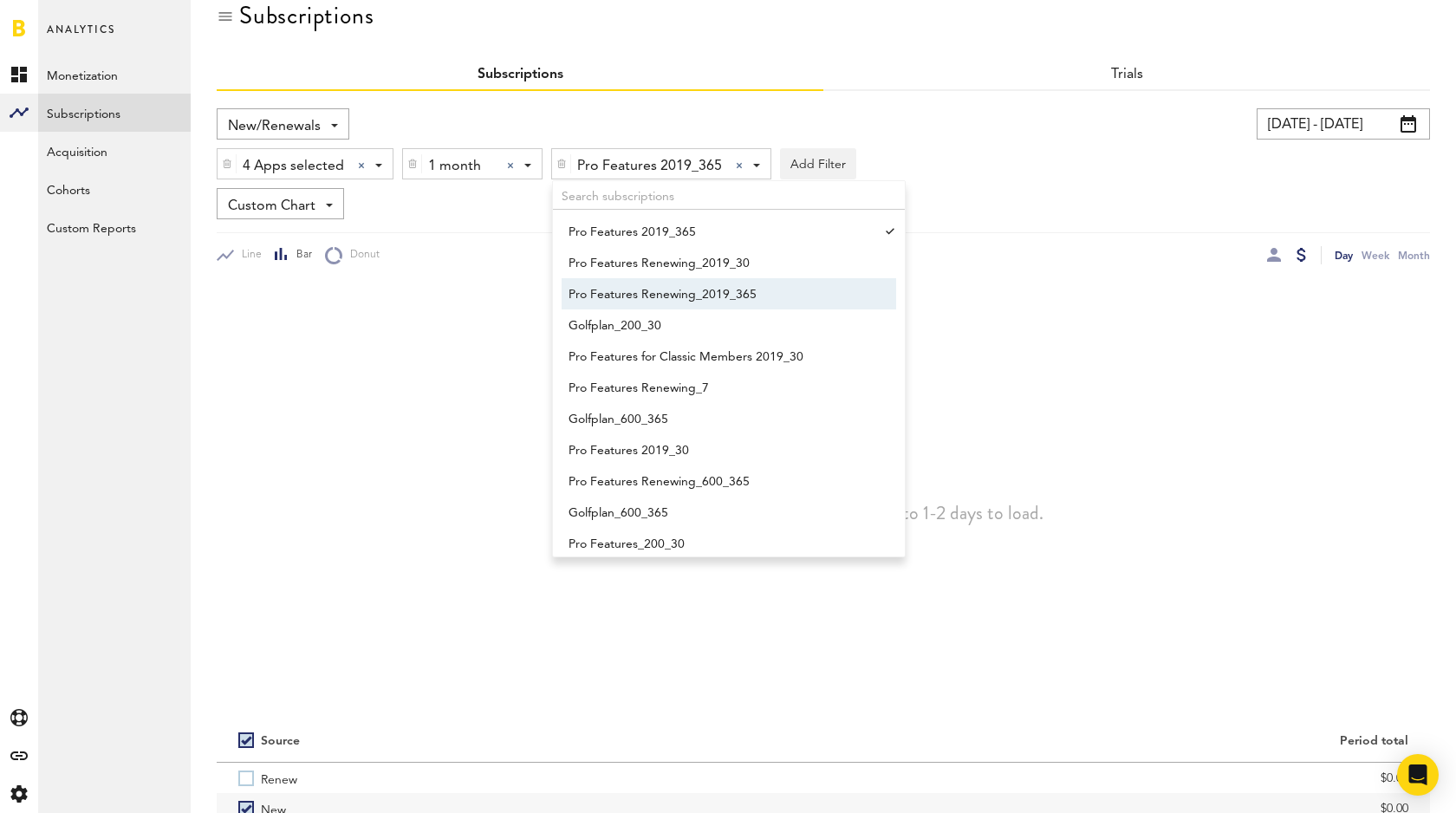
scroll to position [101, 0]
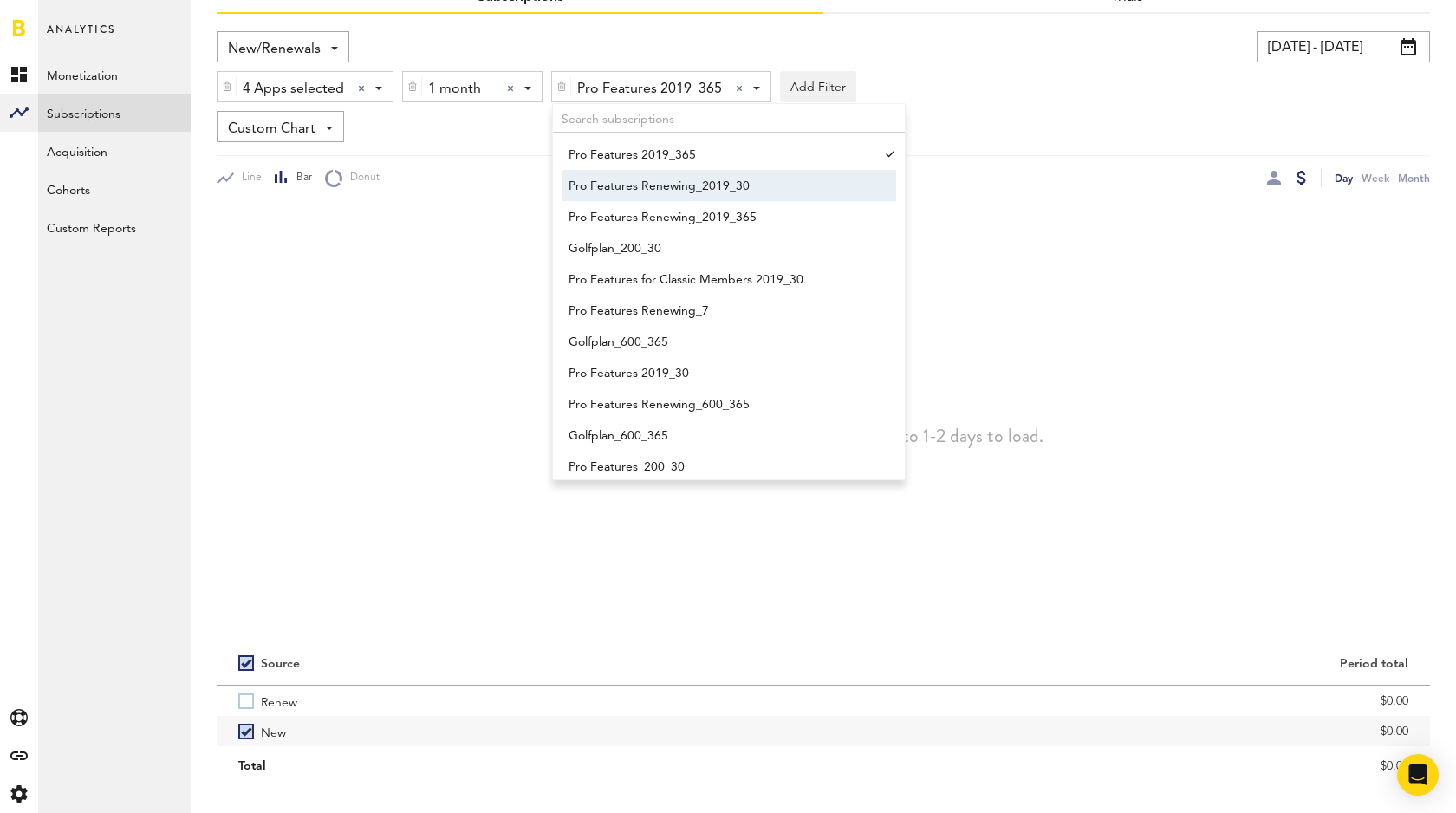
drag, startPoint x: 692, startPoint y: 197, endPoint x: 693, endPoint y: 208, distance: 11.0
click at [693, 197] on span "Pro Features Renewing_2019_30" at bounding box center [720, 186] width 304 height 29
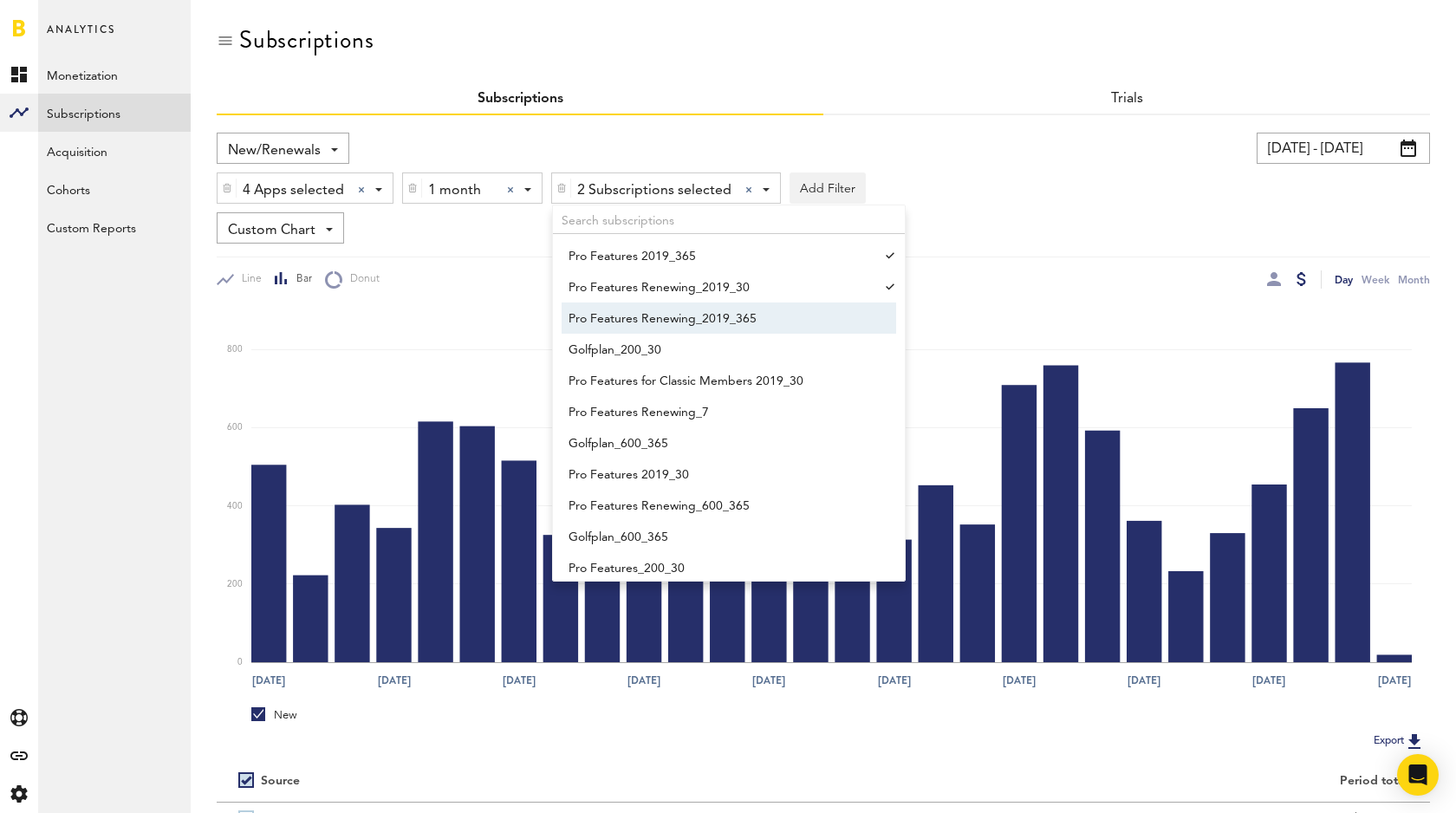
drag, startPoint x: 728, startPoint y: 310, endPoint x: 733, endPoint y: 320, distance: 11.2
click at [728, 310] on span "Pro Features Renewing_2019_365" at bounding box center [720, 318] width 304 height 29
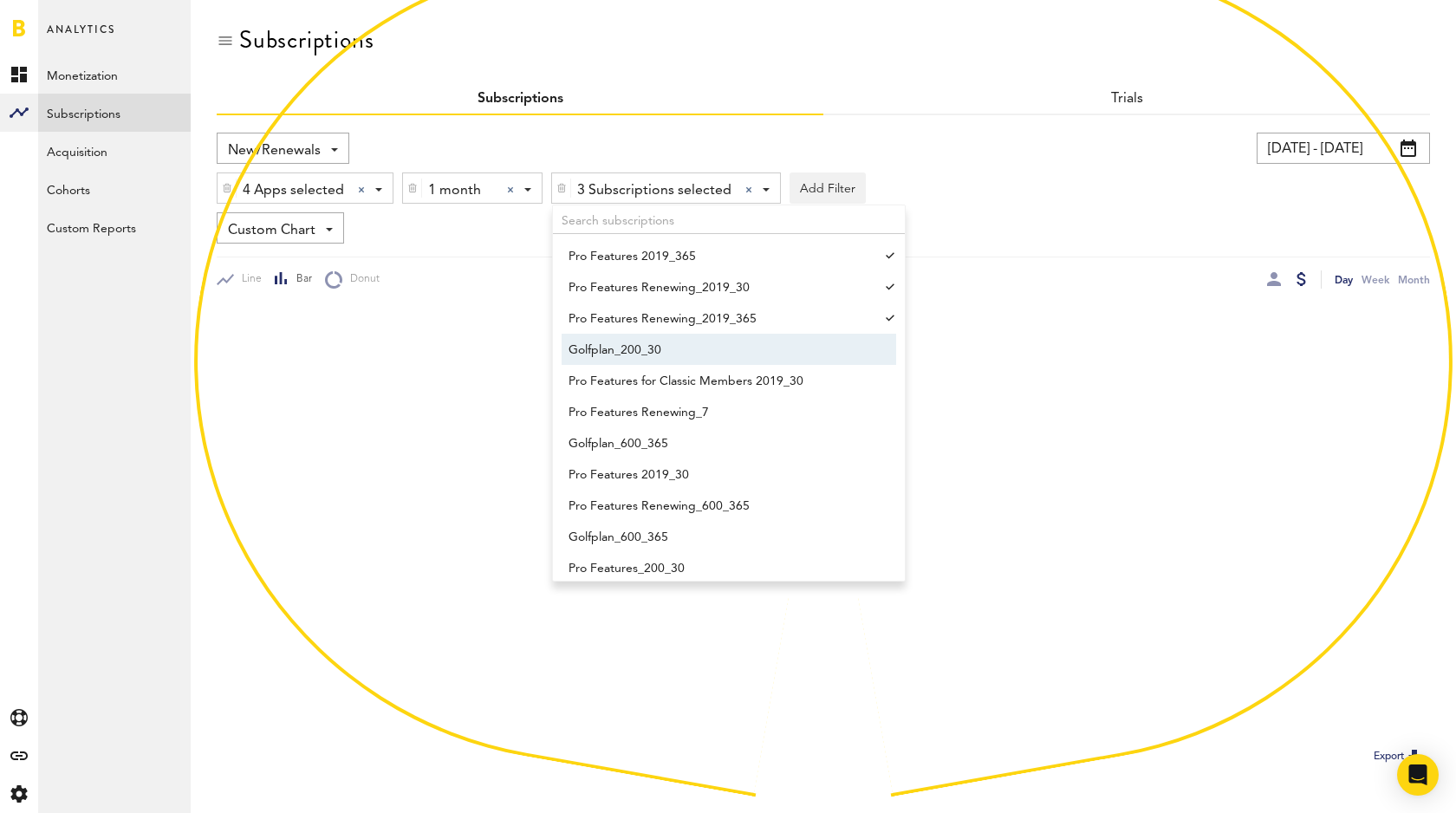
click at [736, 350] on span "Golfplan_200_30" at bounding box center [720, 350] width 304 height 29
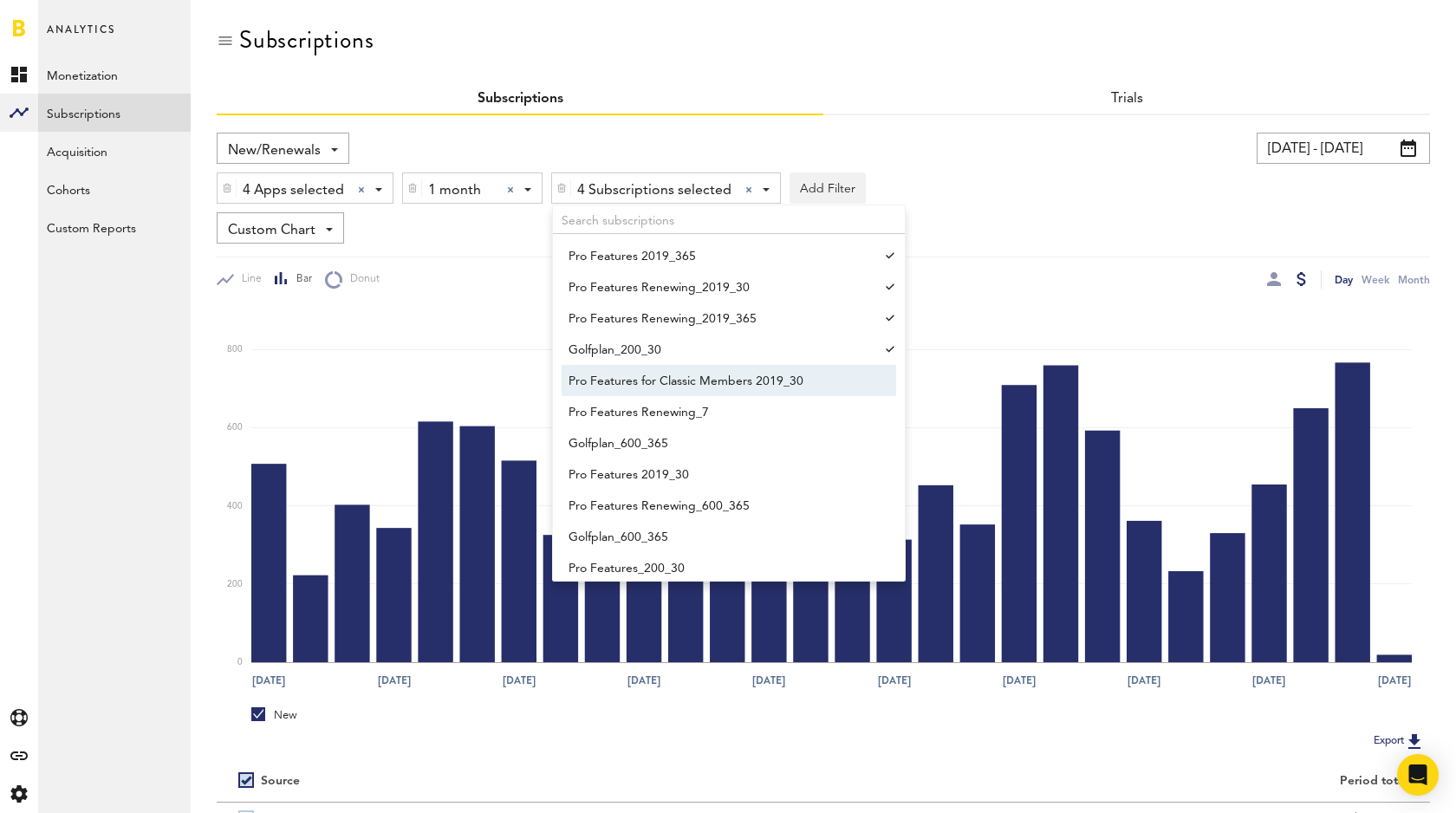
click at [739, 382] on span "Pro Features for Classic Members 2019_30" at bounding box center [720, 381] width 304 height 29
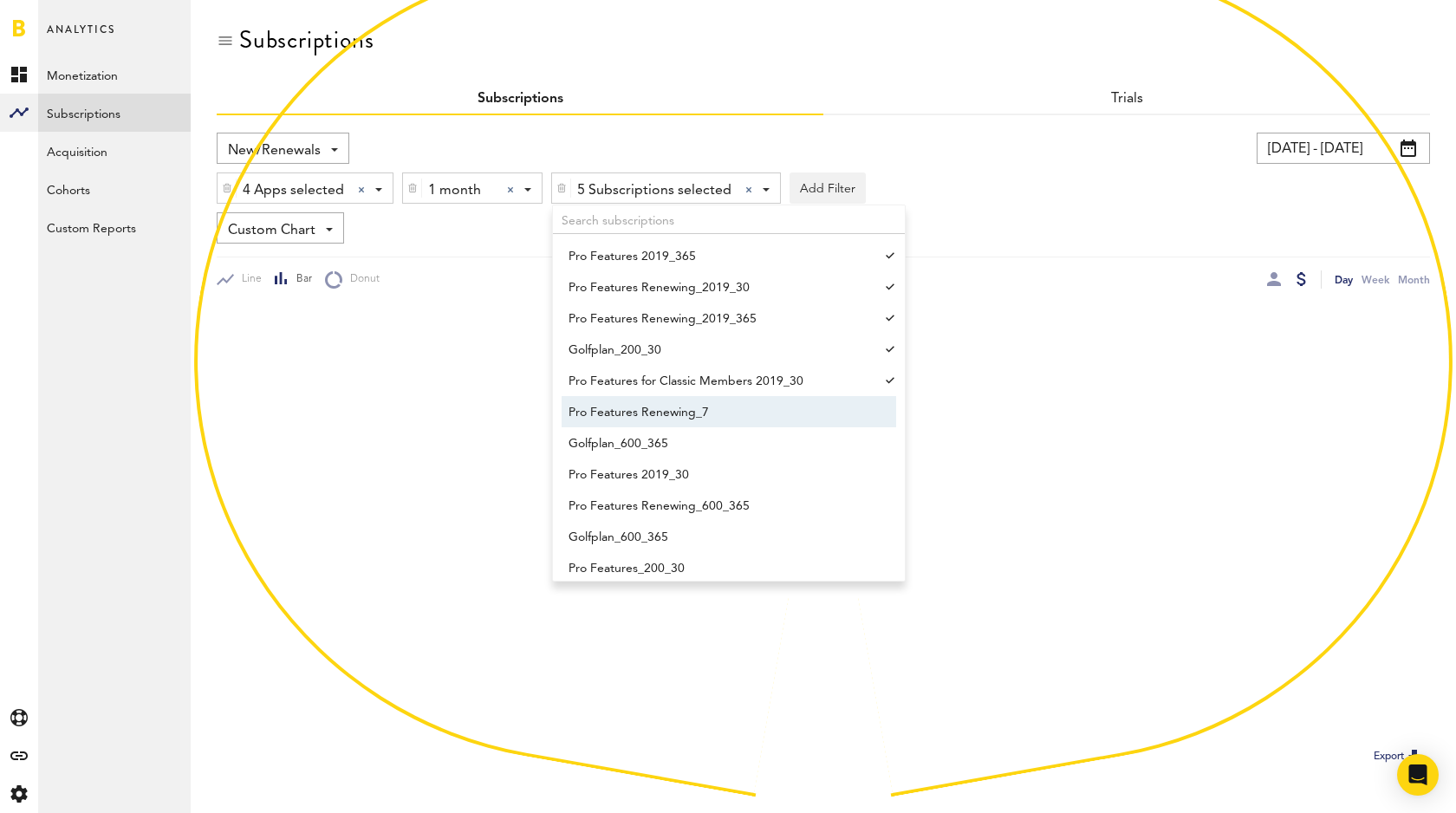
click at [728, 416] on span "Pro Features Renewing_7" at bounding box center [720, 412] width 304 height 29
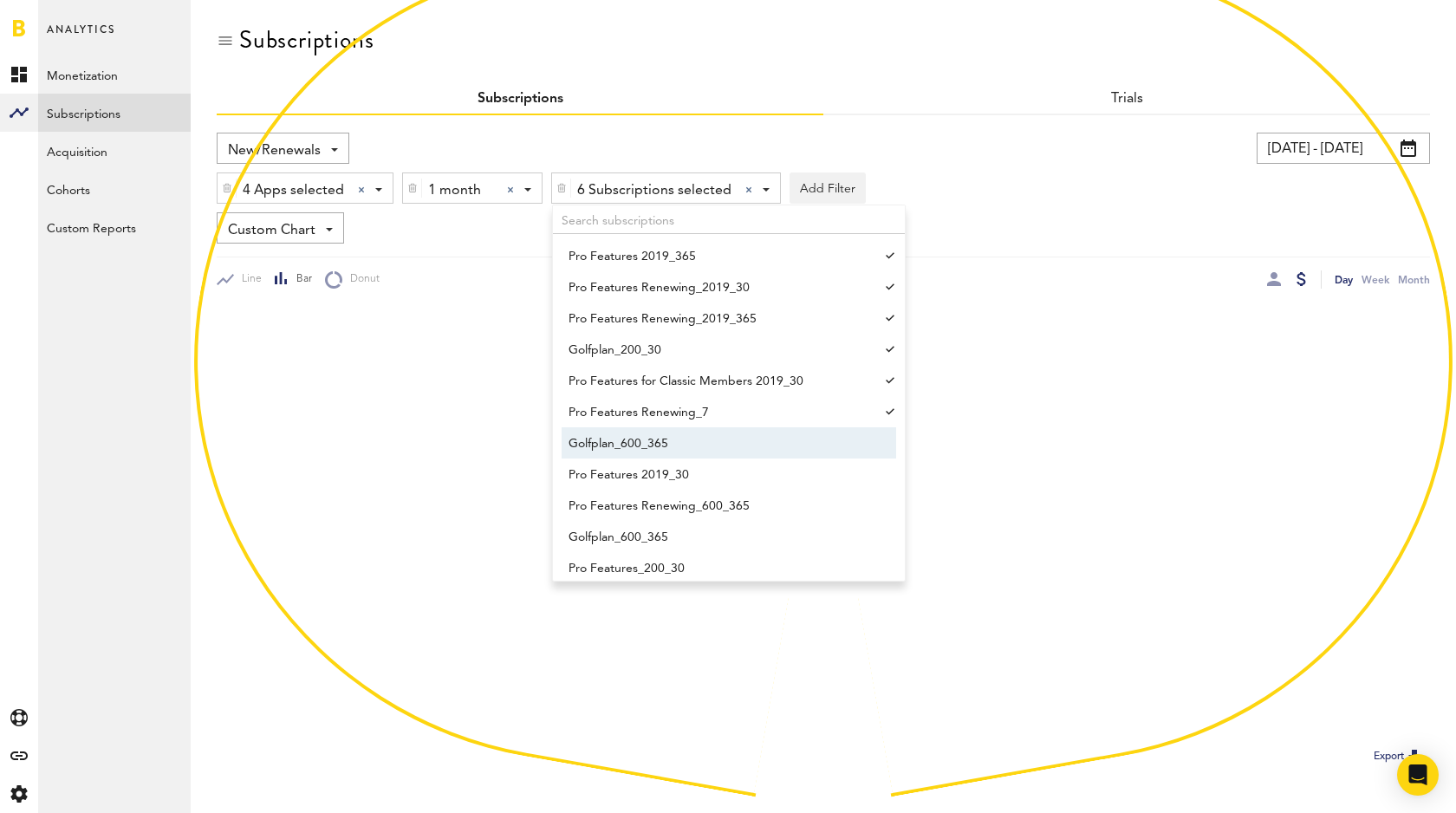
click at [725, 452] on span "Golfplan_600_365" at bounding box center [720, 443] width 304 height 29
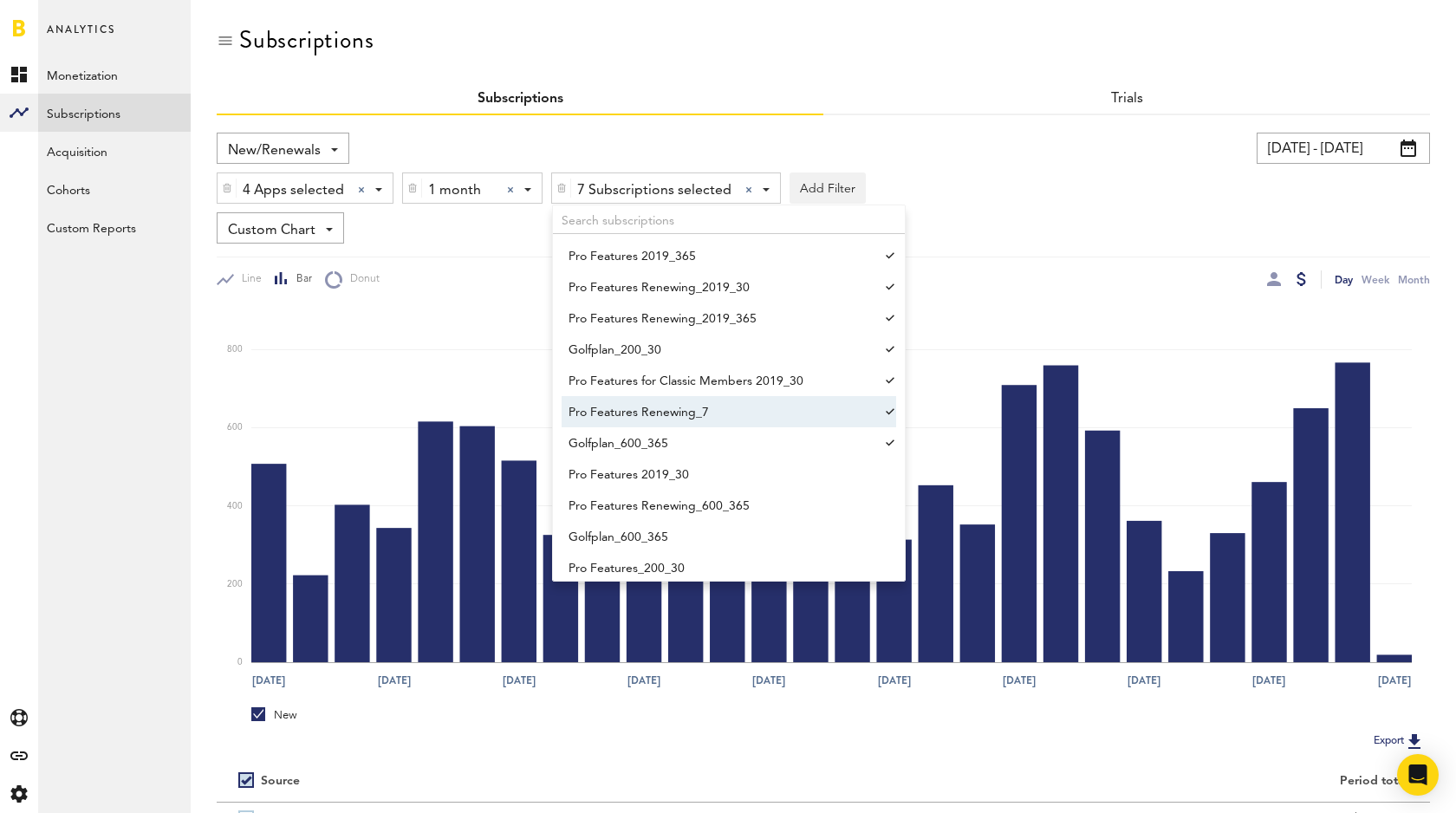
click at [728, 425] on span "Pro Features Renewing_7" at bounding box center [720, 412] width 304 height 29
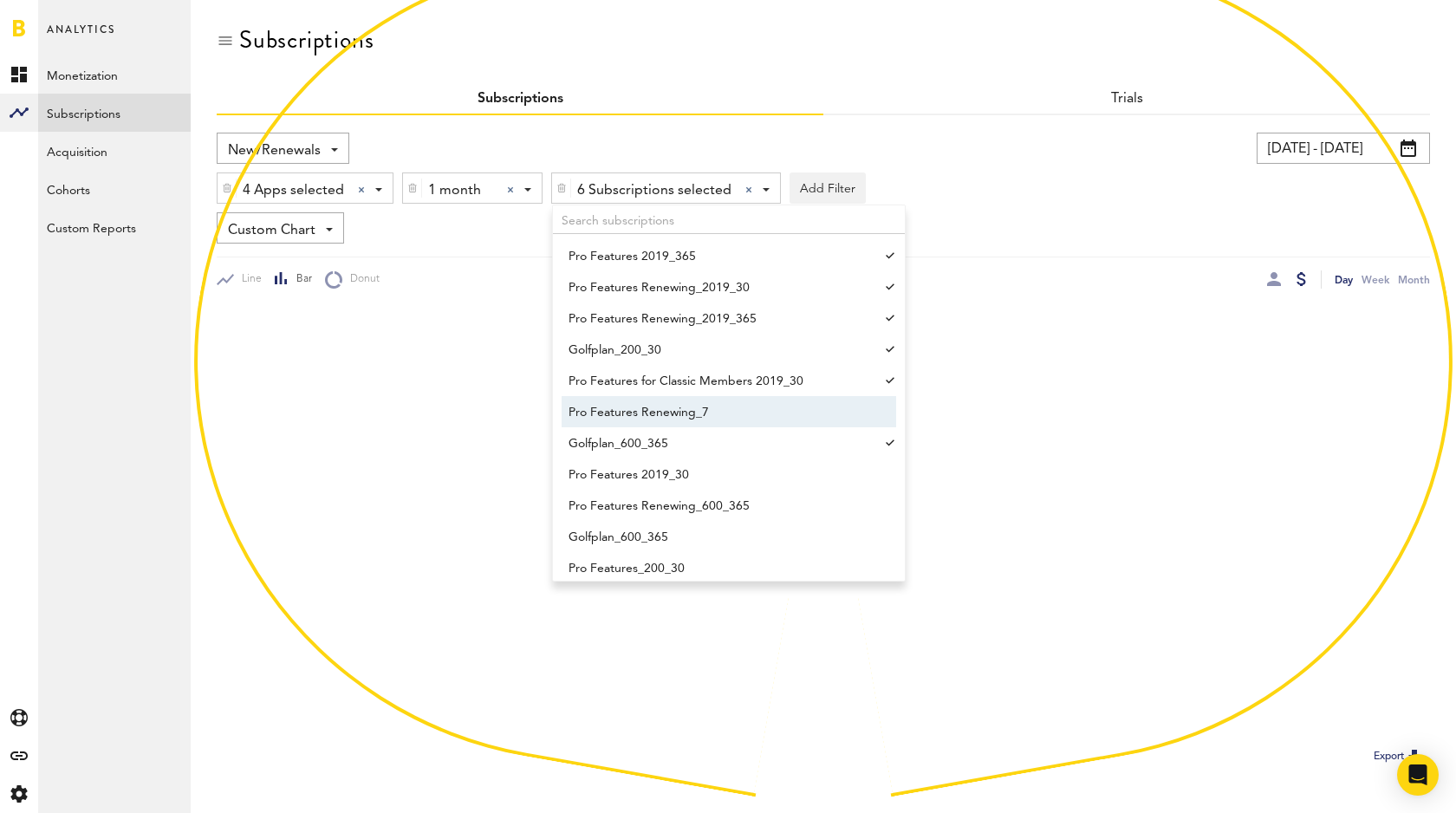
click at [734, 414] on span "Pro Features Renewing_7" at bounding box center [720, 412] width 304 height 29
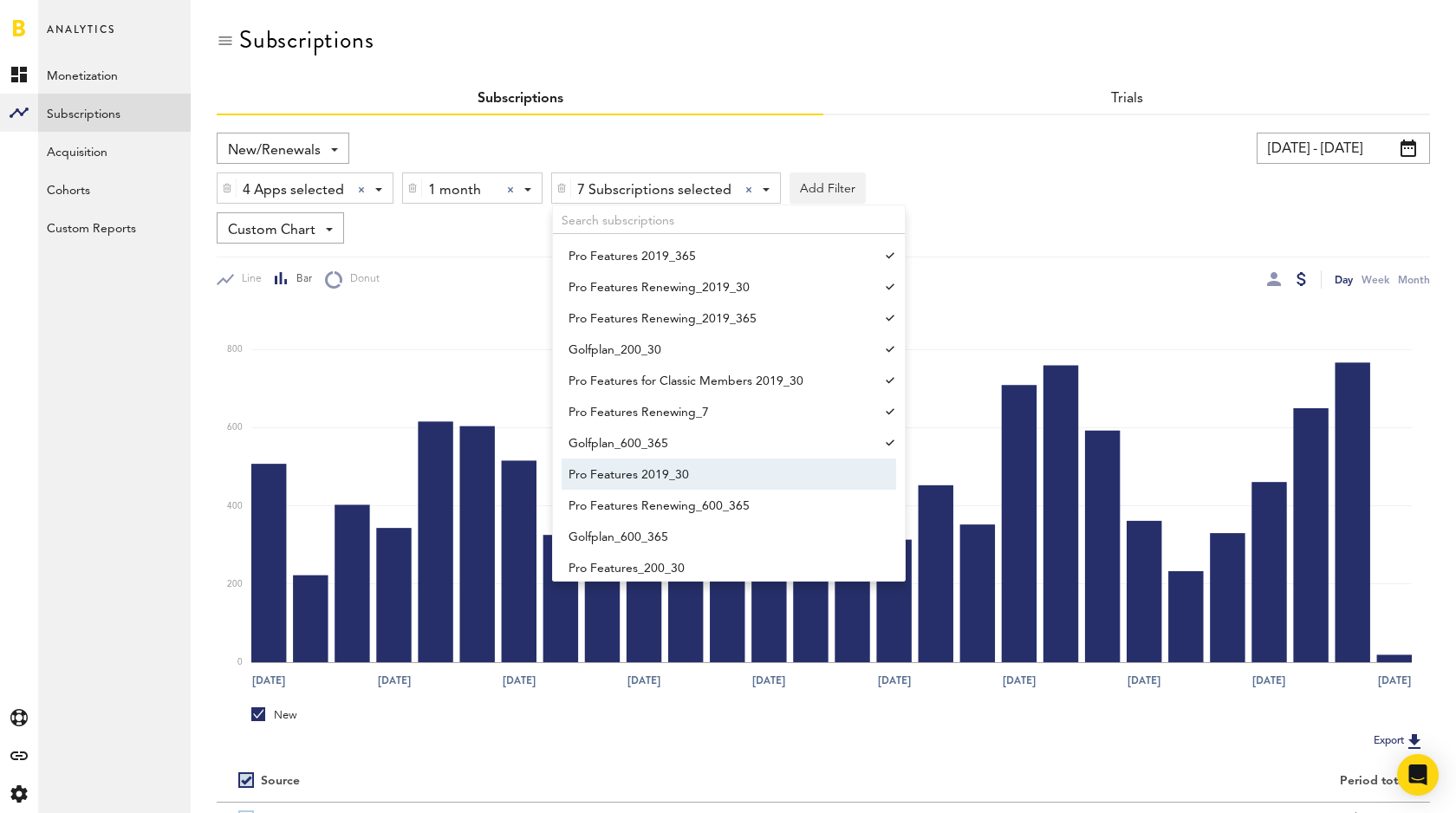
click at [729, 466] on span "Pro Features 2019_30" at bounding box center [720, 475] width 304 height 29
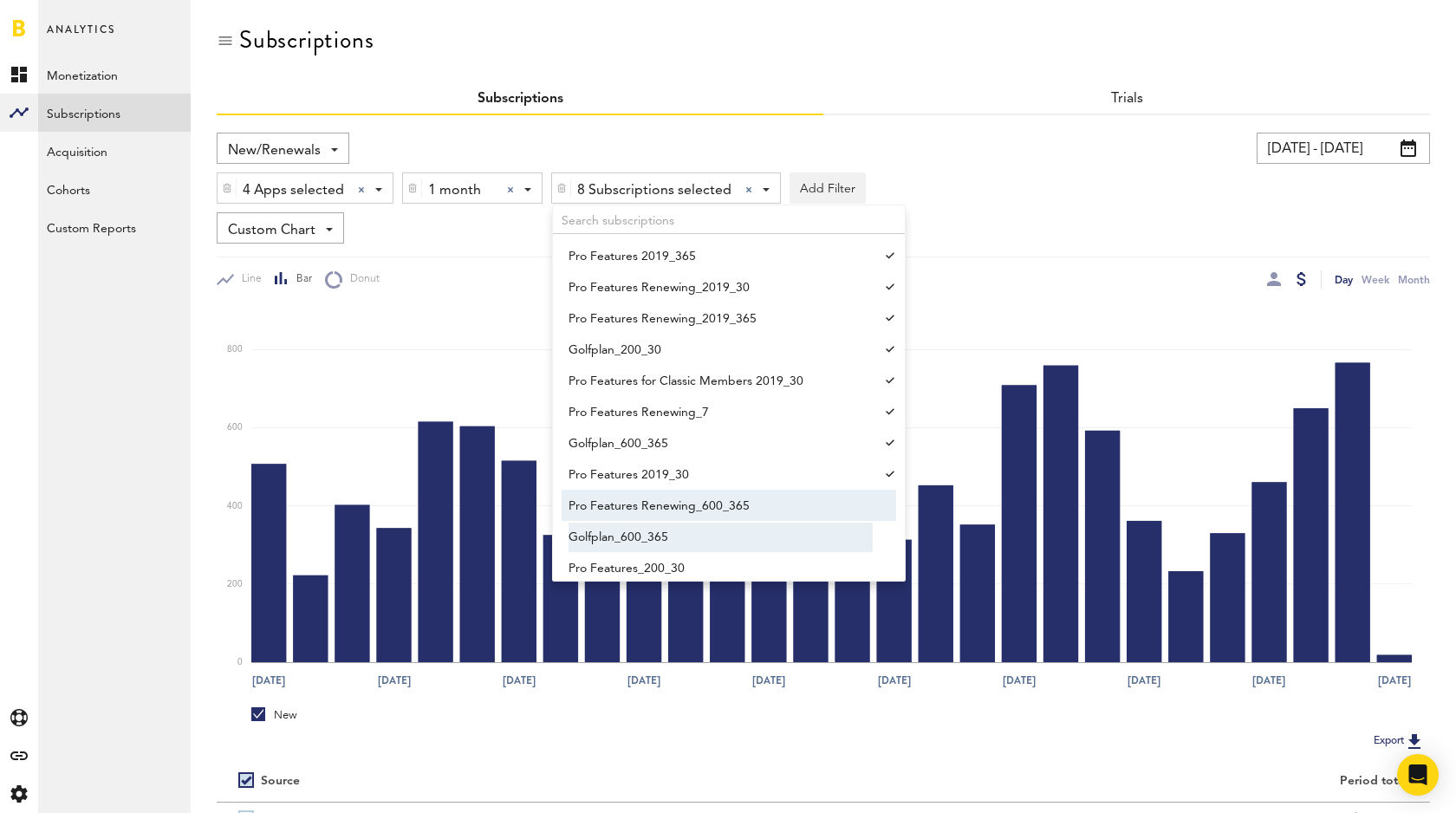
drag, startPoint x: 737, startPoint y: 505, endPoint x: 739, endPoint y: 536, distance: 31.1
click at [738, 505] on span "Pro Features Renewing_600_365" at bounding box center [720, 506] width 304 height 29
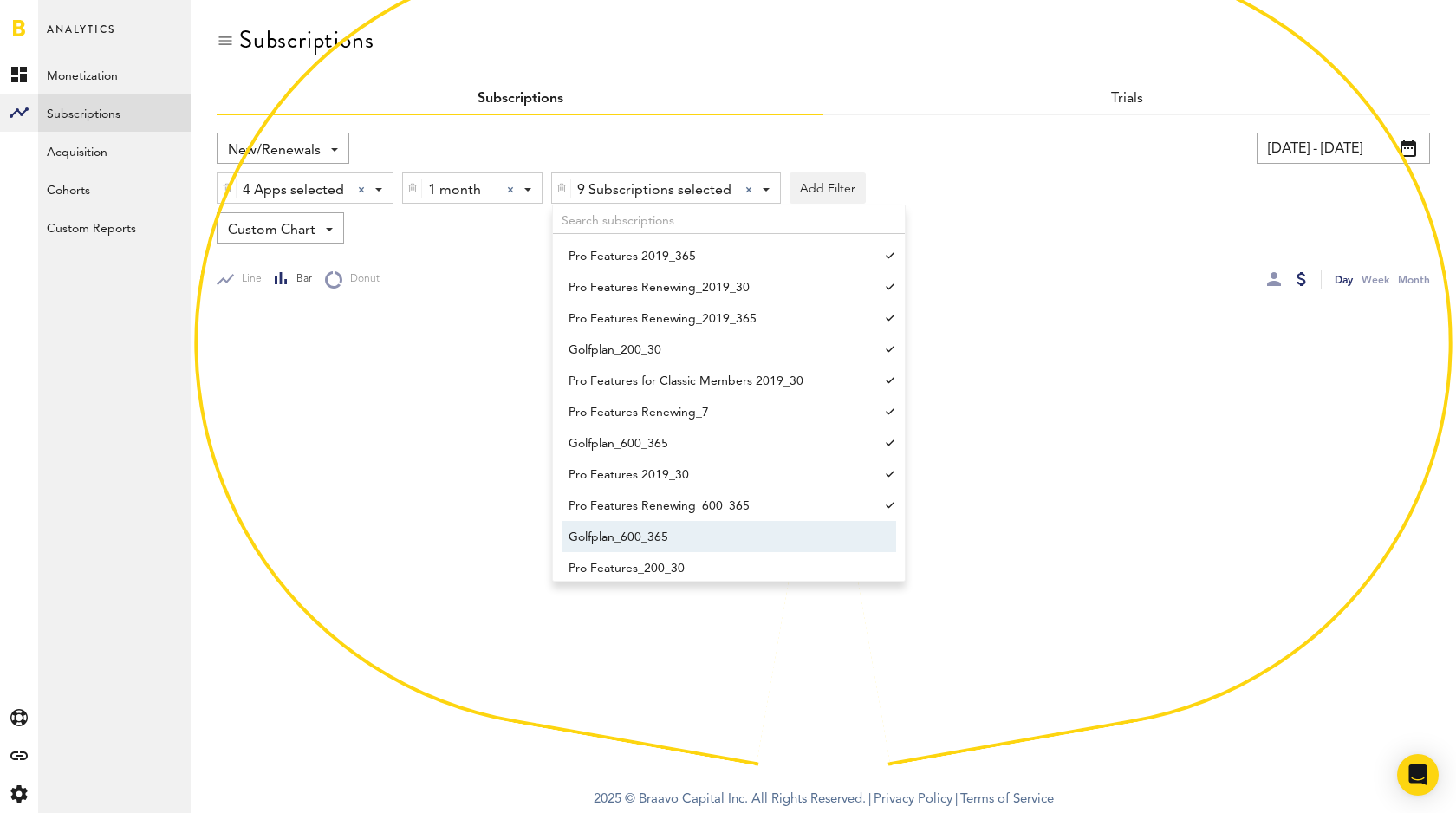
click at [736, 540] on span "Golfplan_600_365" at bounding box center [720, 537] width 304 height 29
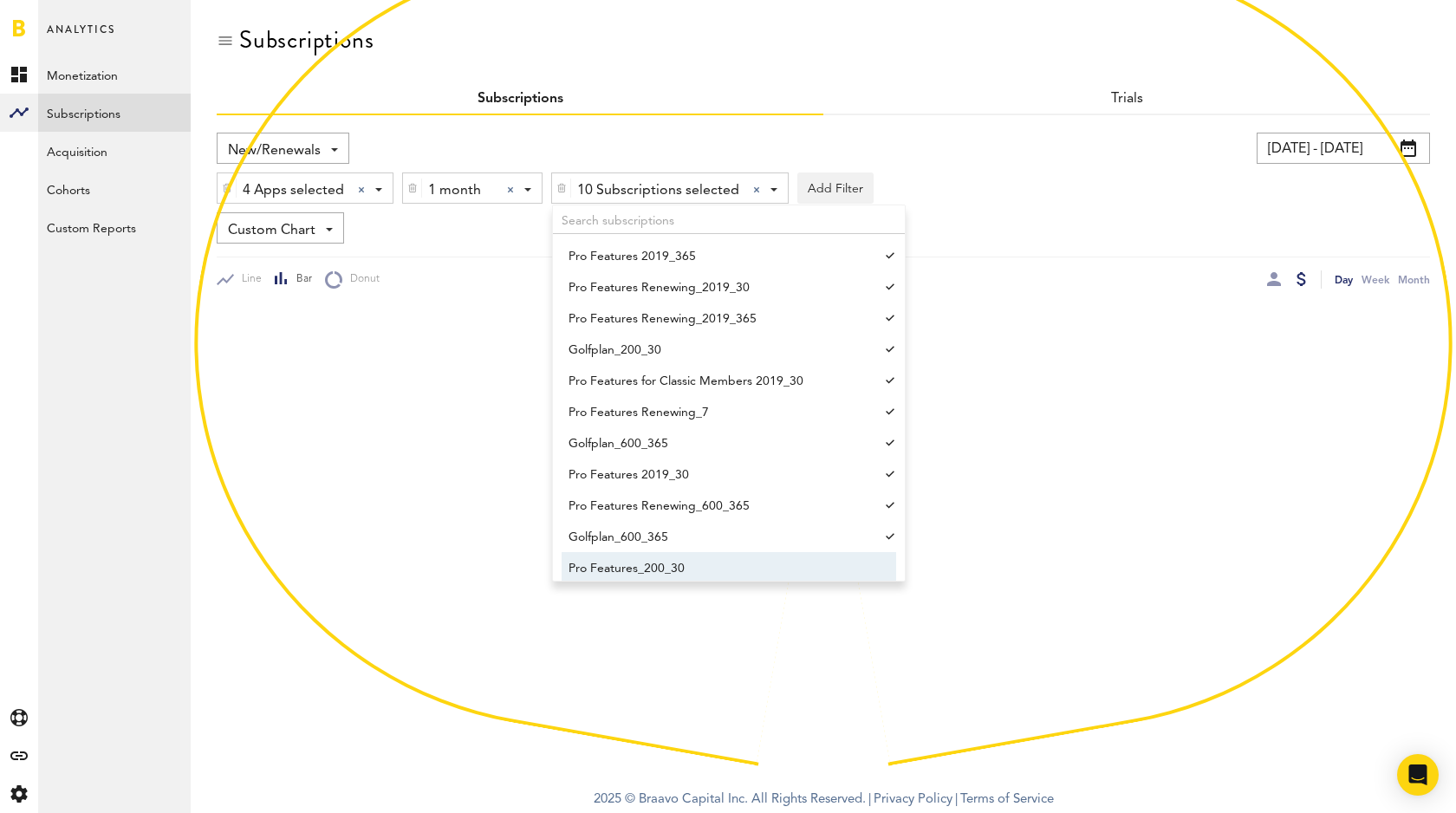
drag, startPoint x: 734, startPoint y: 567, endPoint x: 738, endPoint y: 556, distance: 11.7
click at [734, 567] on span "Pro Features_200_30" at bounding box center [720, 569] width 304 height 29
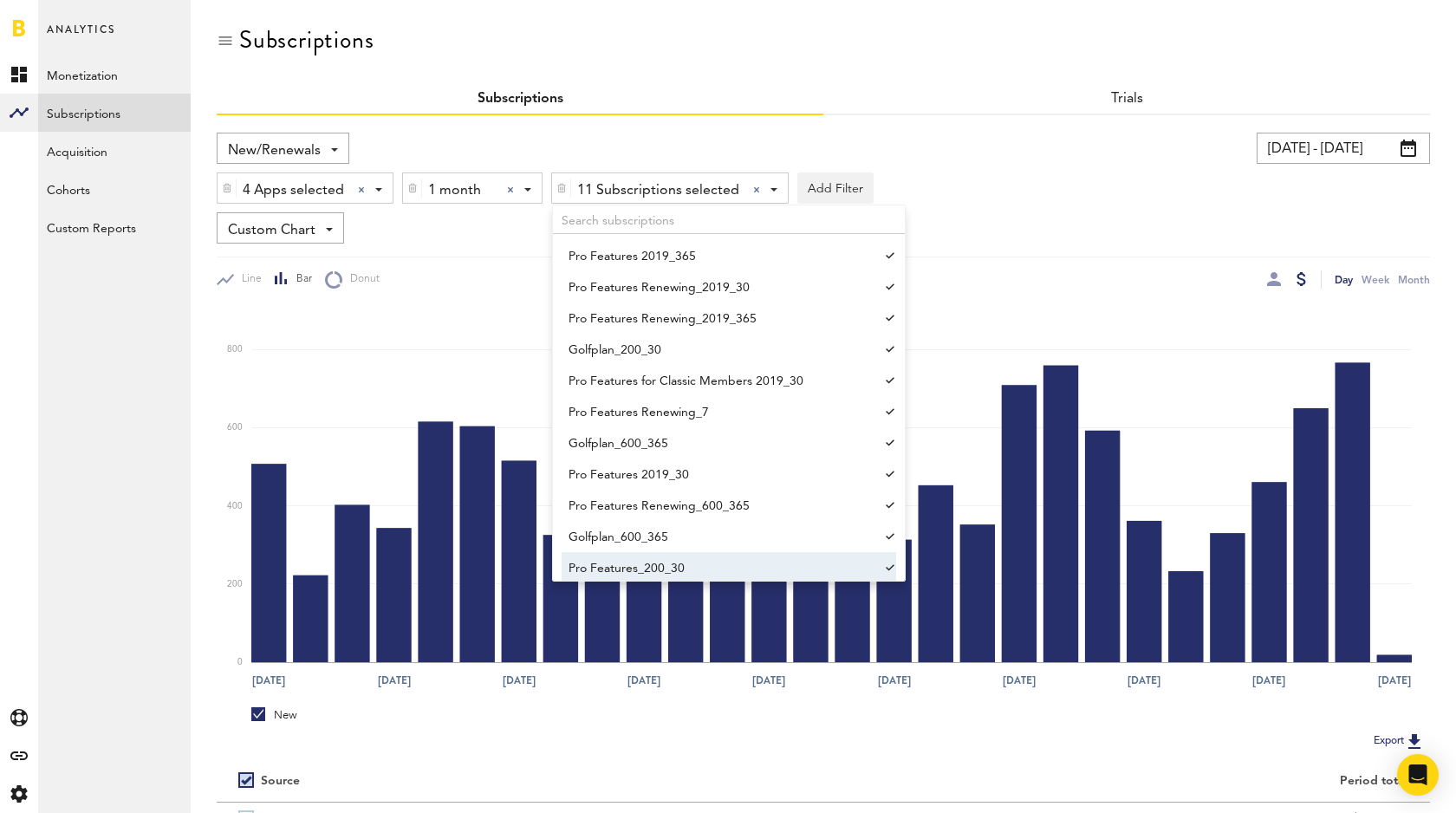
scroll to position [93, 0]
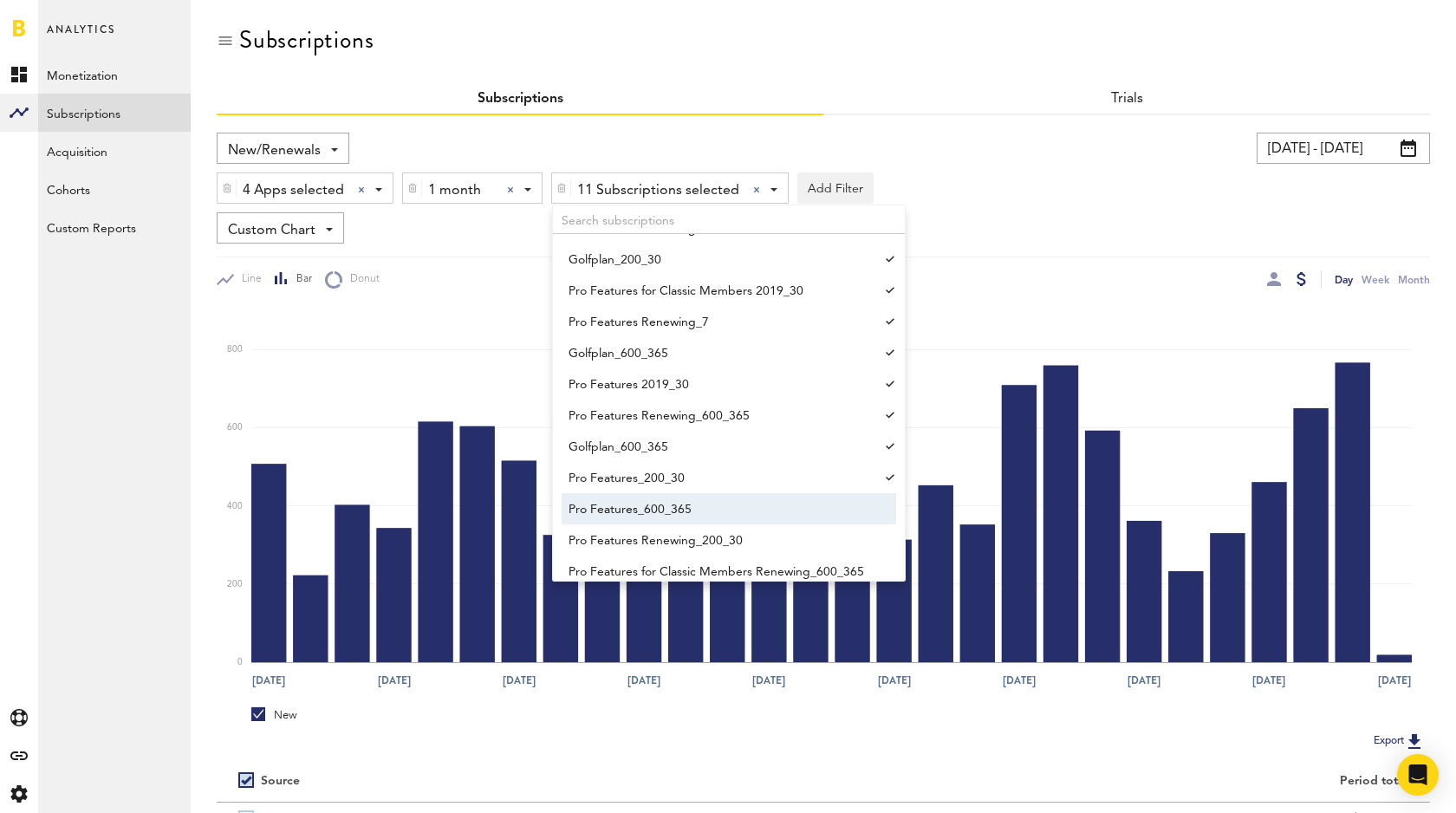
click at [746, 514] on span "Pro Features_600_365" at bounding box center [720, 509] width 304 height 29
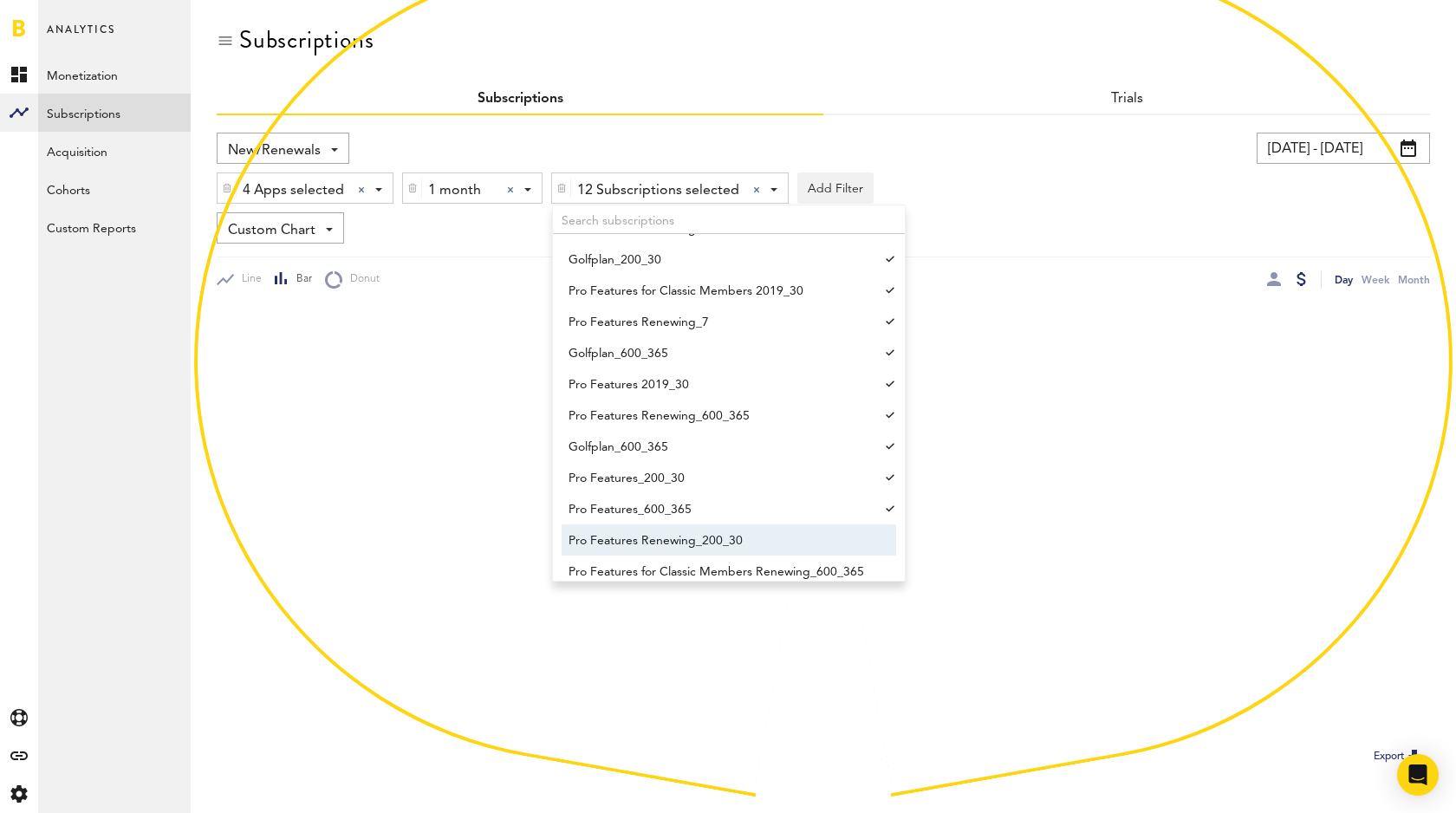
click at [745, 537] on span "Pro Features Renewing_200_30" at bounding box center [720, 540] width 304 height 29
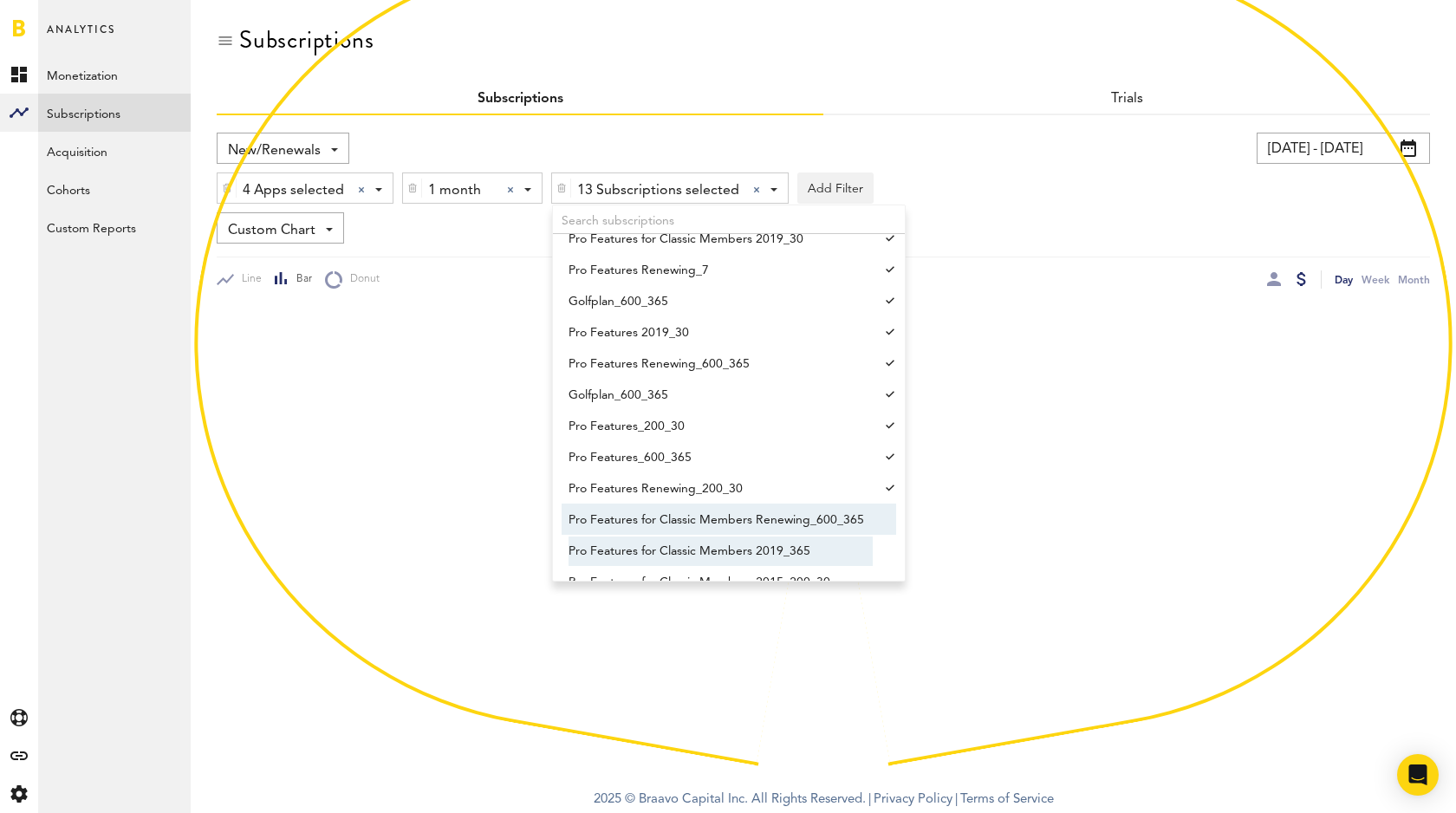
scroll to position [173, 0]
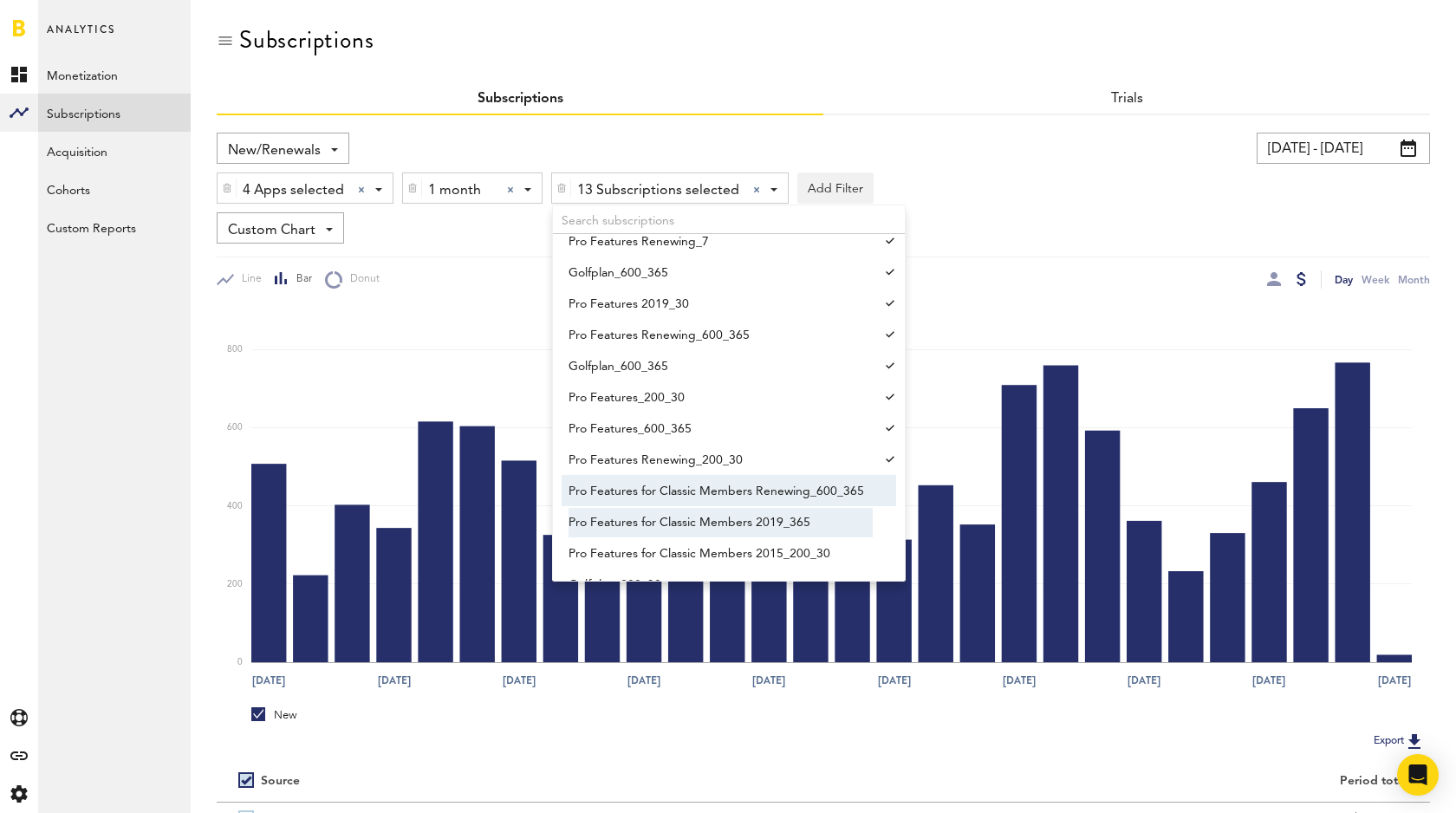
drag, startPoint x: 780, startPoint y: 495, endPoint x: 772, endPoint y: 515, distance: 21.5
click at [780, 495] on span "Pro Features for Classic Members Renewing_600_365" at bounding box center [720, 491] width 304 height 29
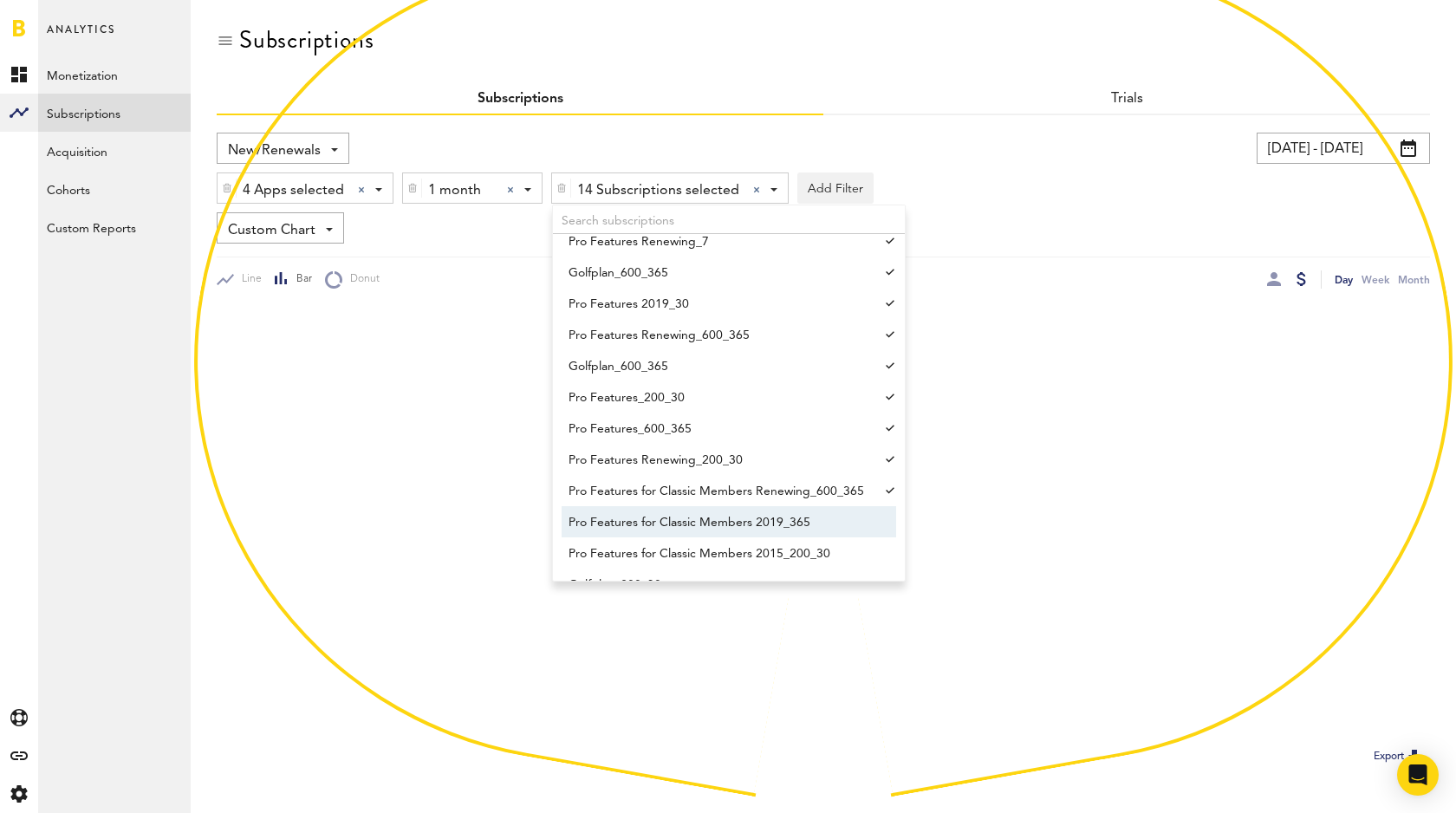
click at [770, 521] on span "Pro Features for Classic Members 2019_365" at bounding box center [720, 522] width 304 height 29
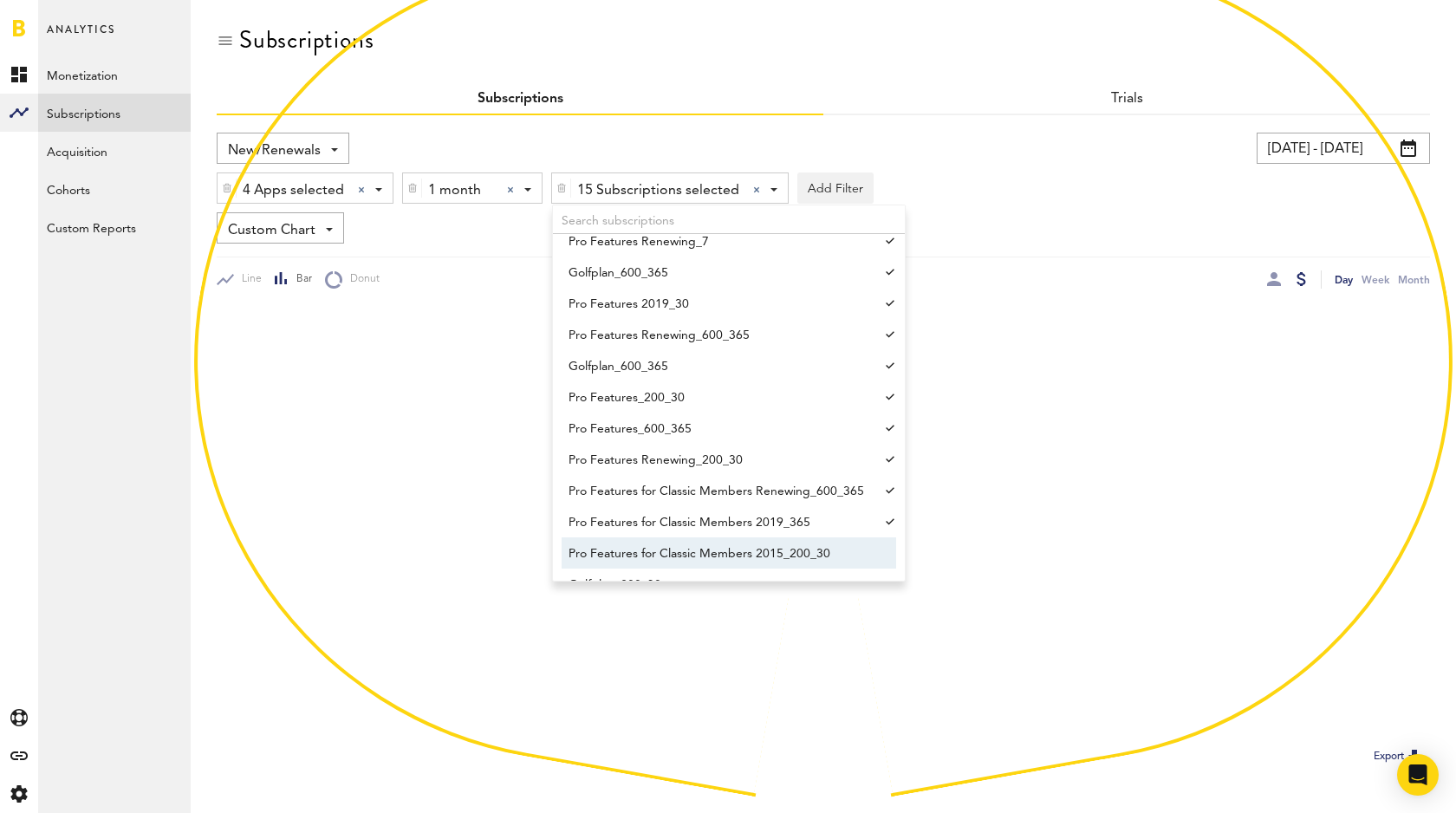
click at [780, 545] on span "Pro Features for Classic Members 2015_200_30" at bounding box center [720, 553] width 304 height 29
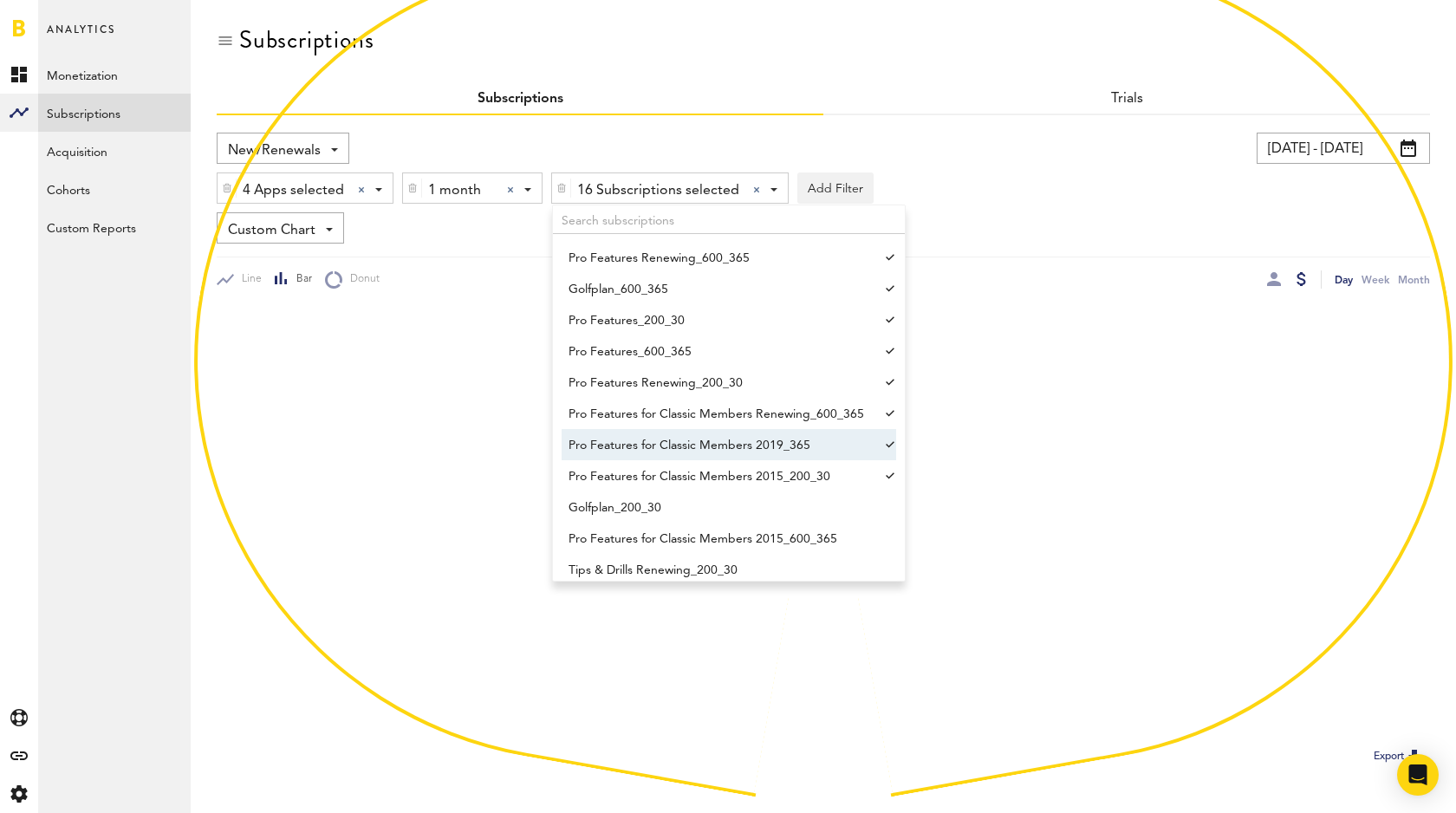
scroll to position [271, 0]
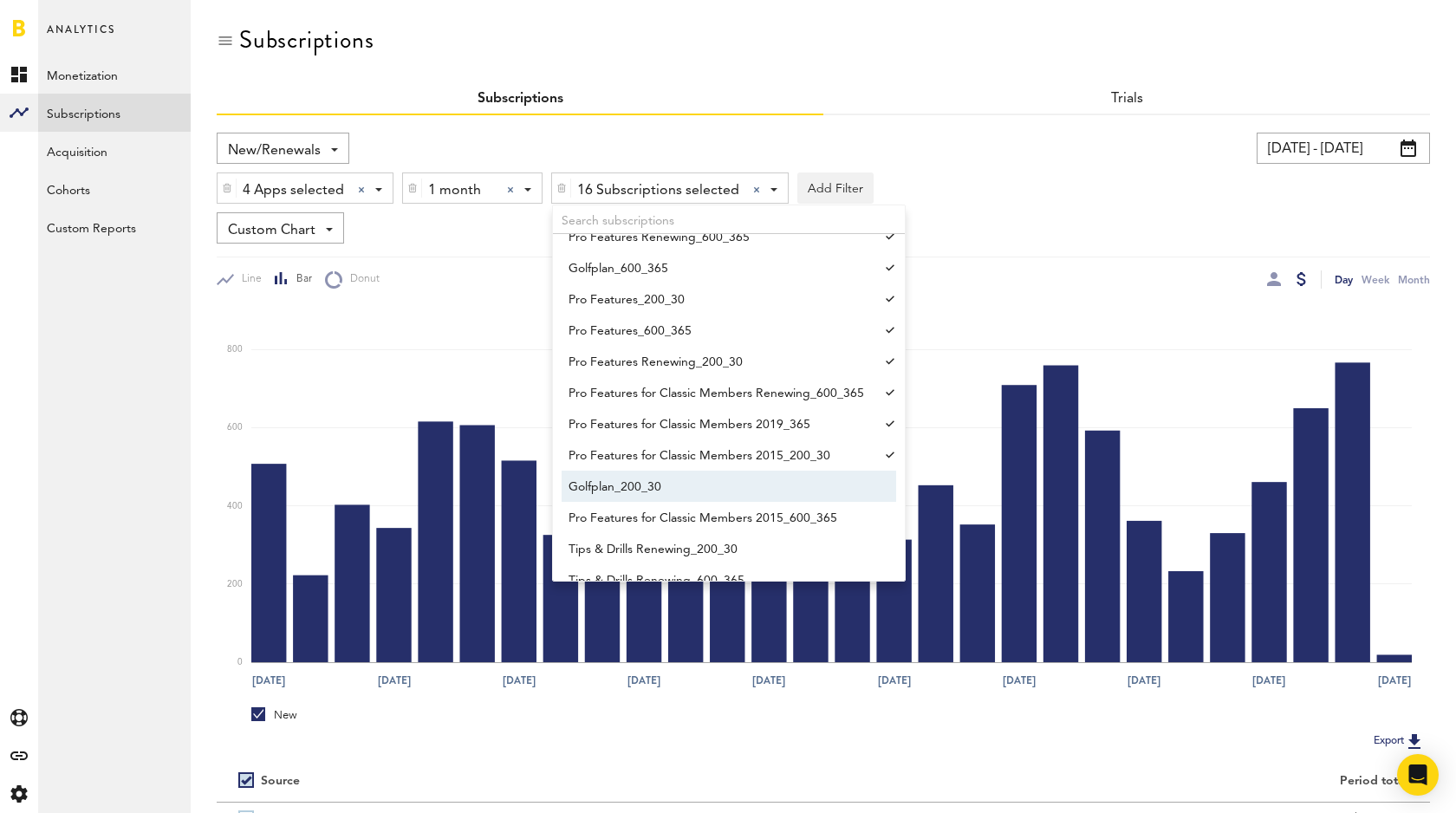
click at [783, 486] on span "Golfplan_200_30" at bounding box center [720, 487] width 304 height 29
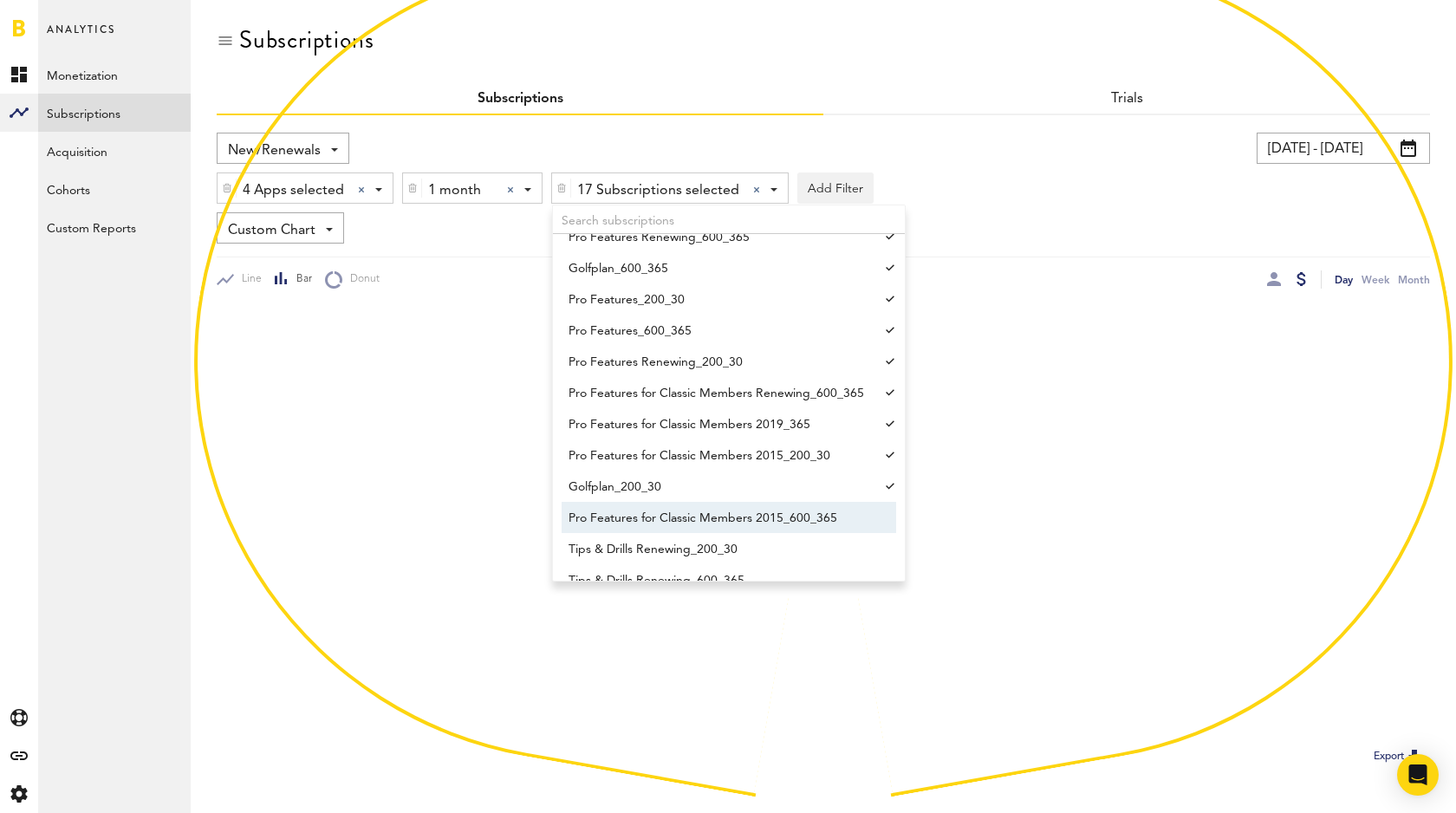
click at [780, 518] on span "Pro Features for Classic Members 2015_600_365" at bounding box center [720, 518] width 304 height 29
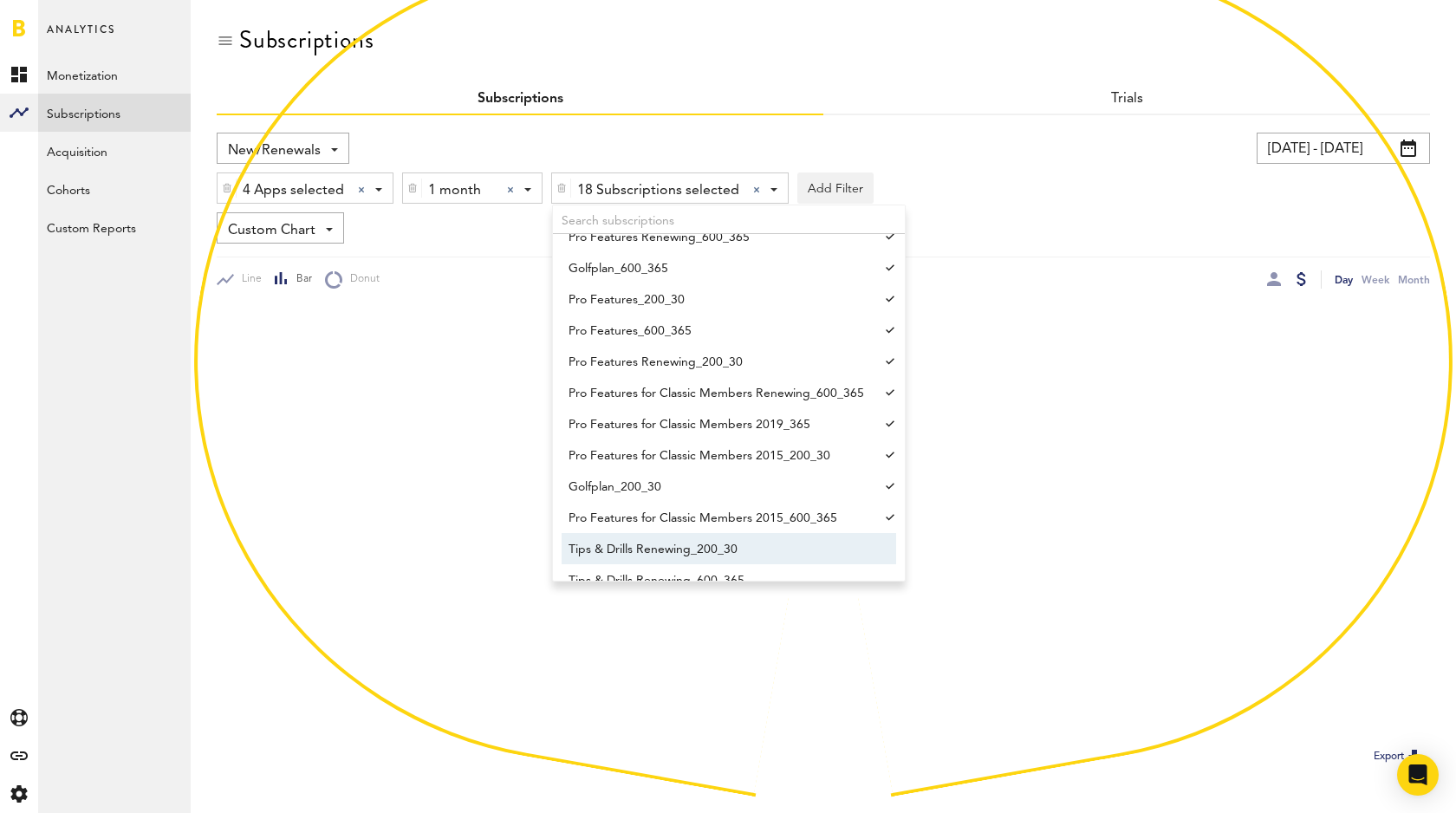
click at [762, 542] on span "Tips & Drills Renewing_200_30" at bounding box center [720, 550] width 304 height 29
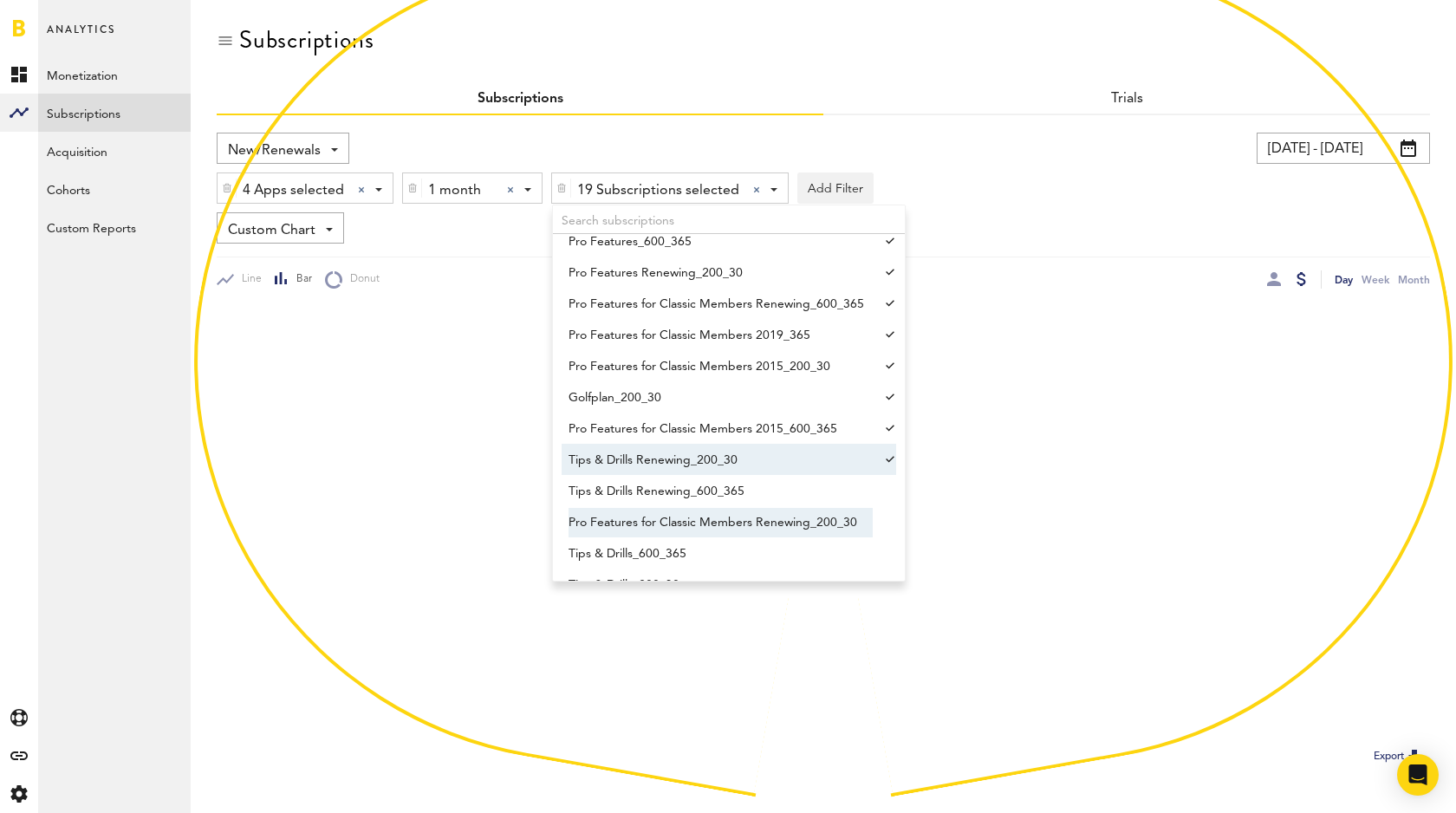
scroll to position [363, 0]
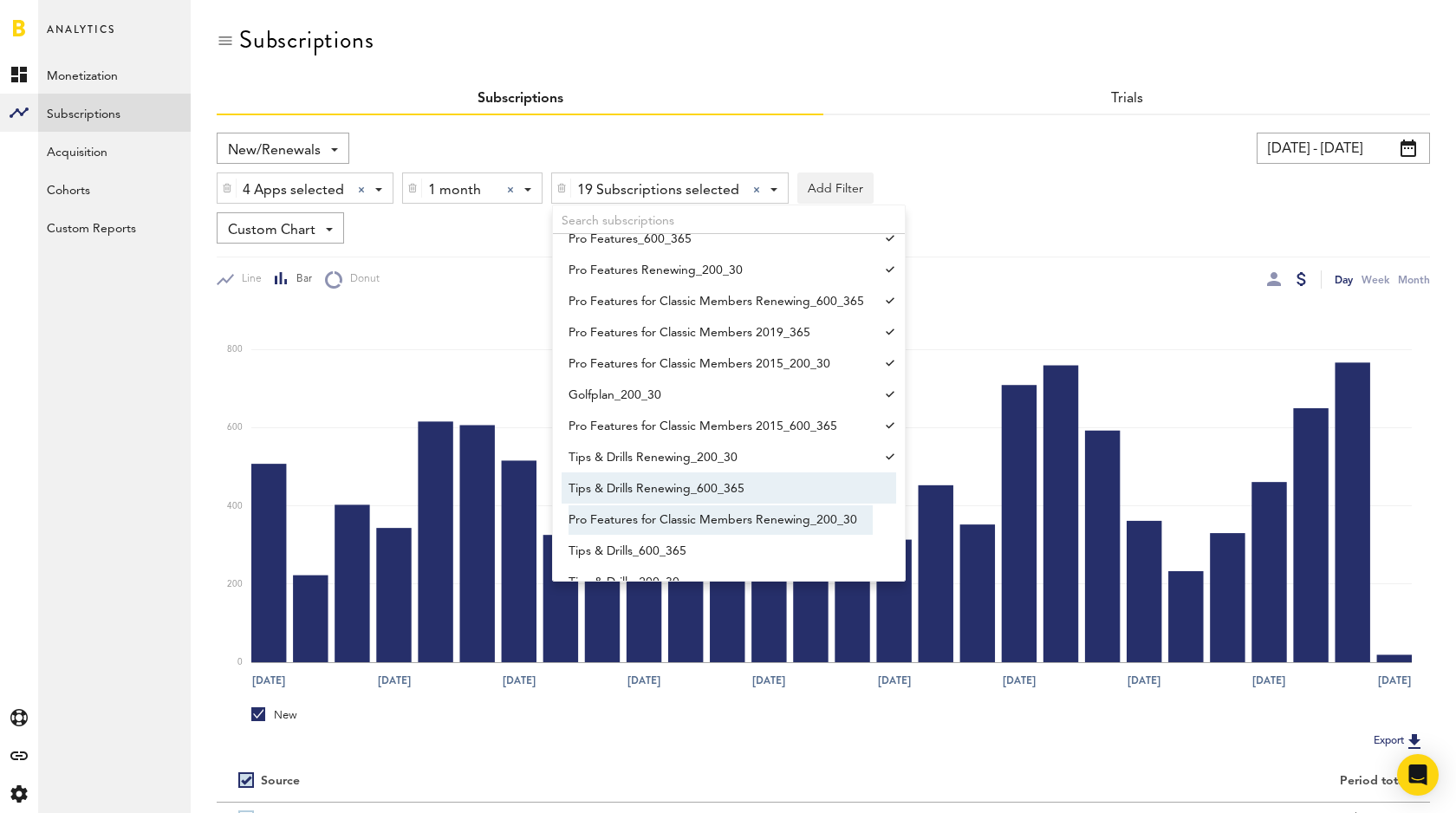
drag, startPoint x: 769, startPoint y: 494, endPoint x: 770, endPoint y: 515, distance: 21.0
click at [769, 494] on span "Tips & Drills Renewing_600_365" at bounding box center [720, 488] width 304 height 29
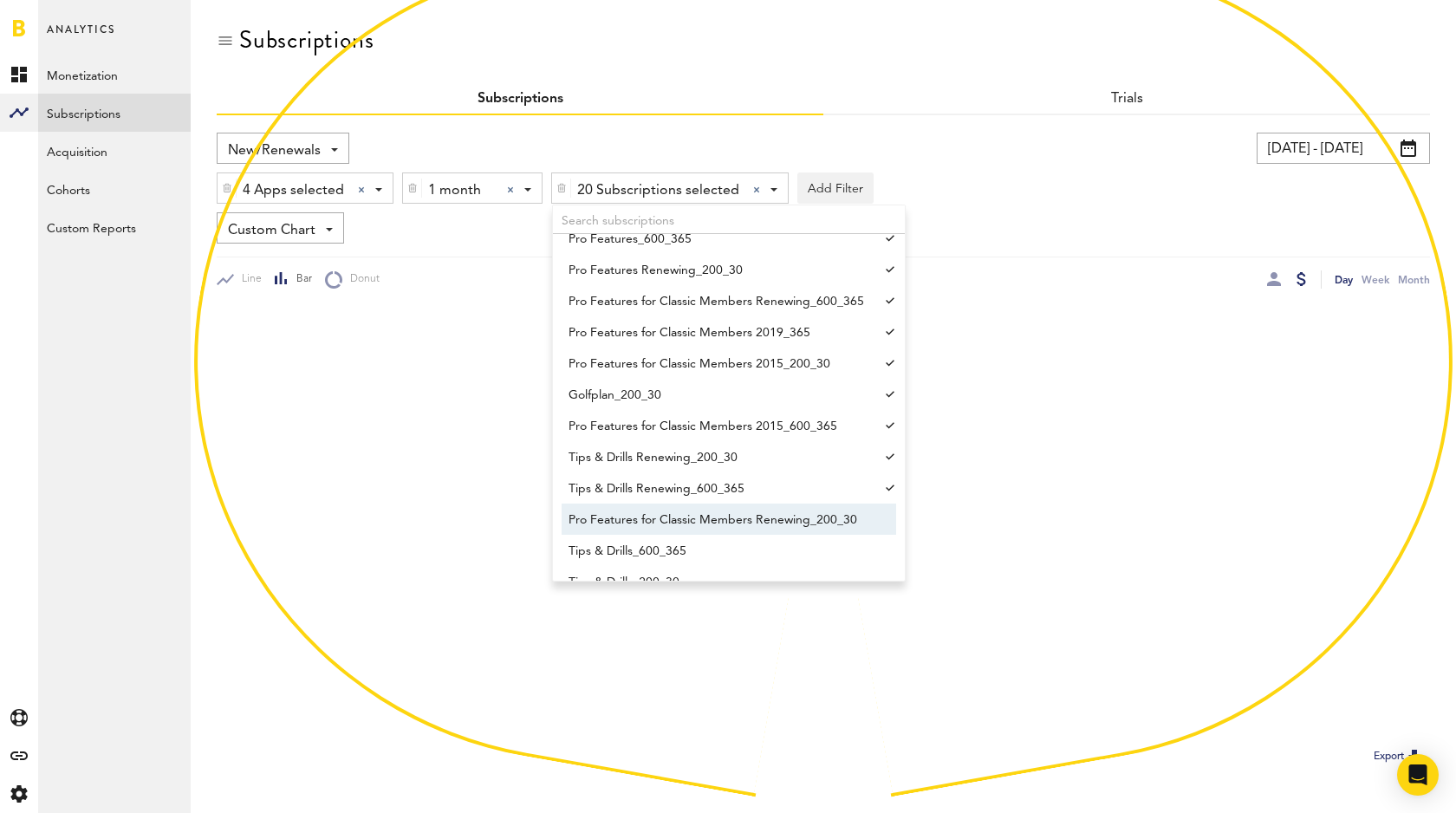
click at [769, 521] on span "Pro Features for Classic Members Renewing_200_30" at bounding box center [720, 519] width 304 height 29
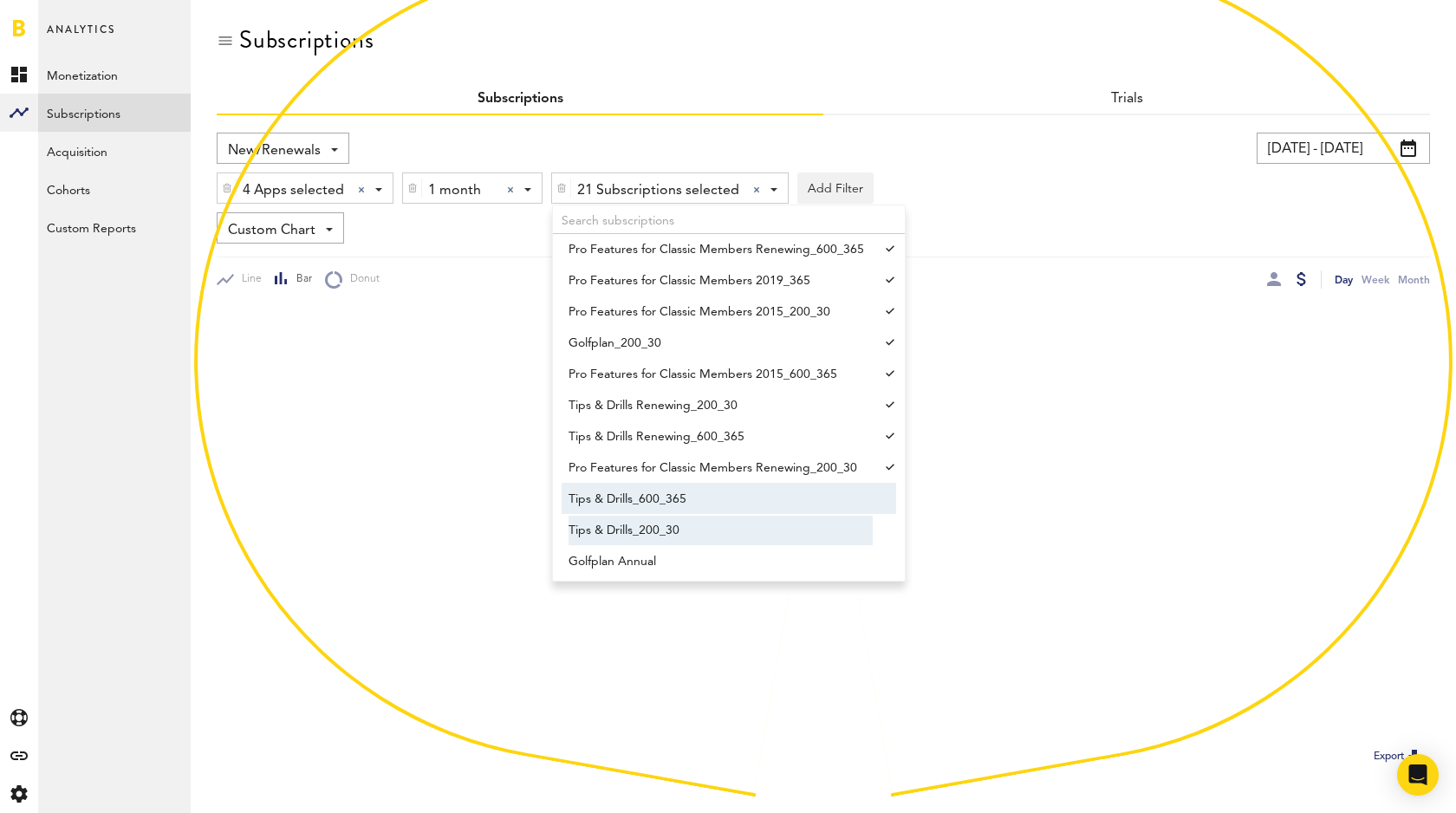
scroll to position [432, 0]
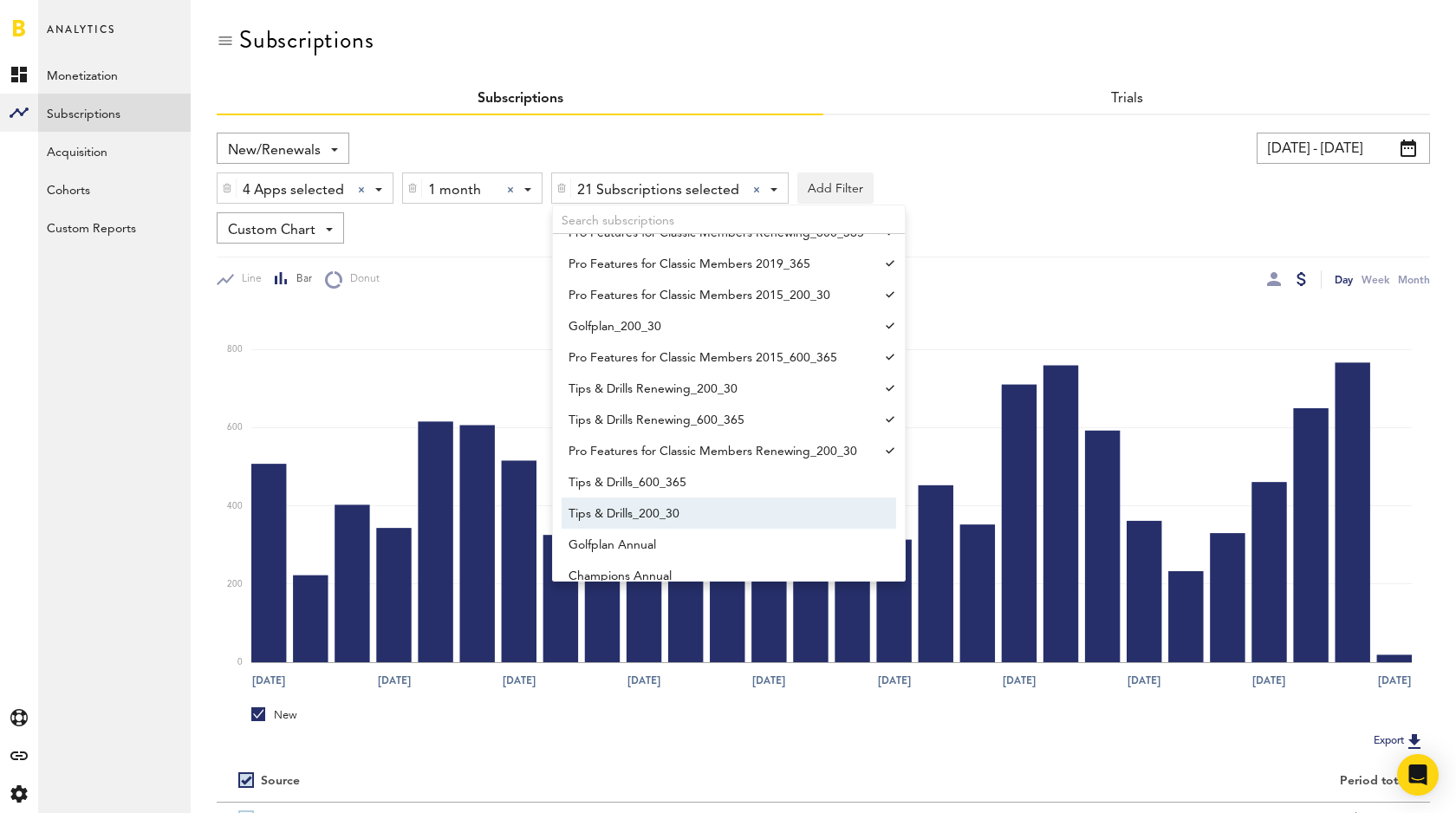
click at [726, 499] on span "Tips & Drills_200_30" at bounding box center [720, 514] width 304 height 29
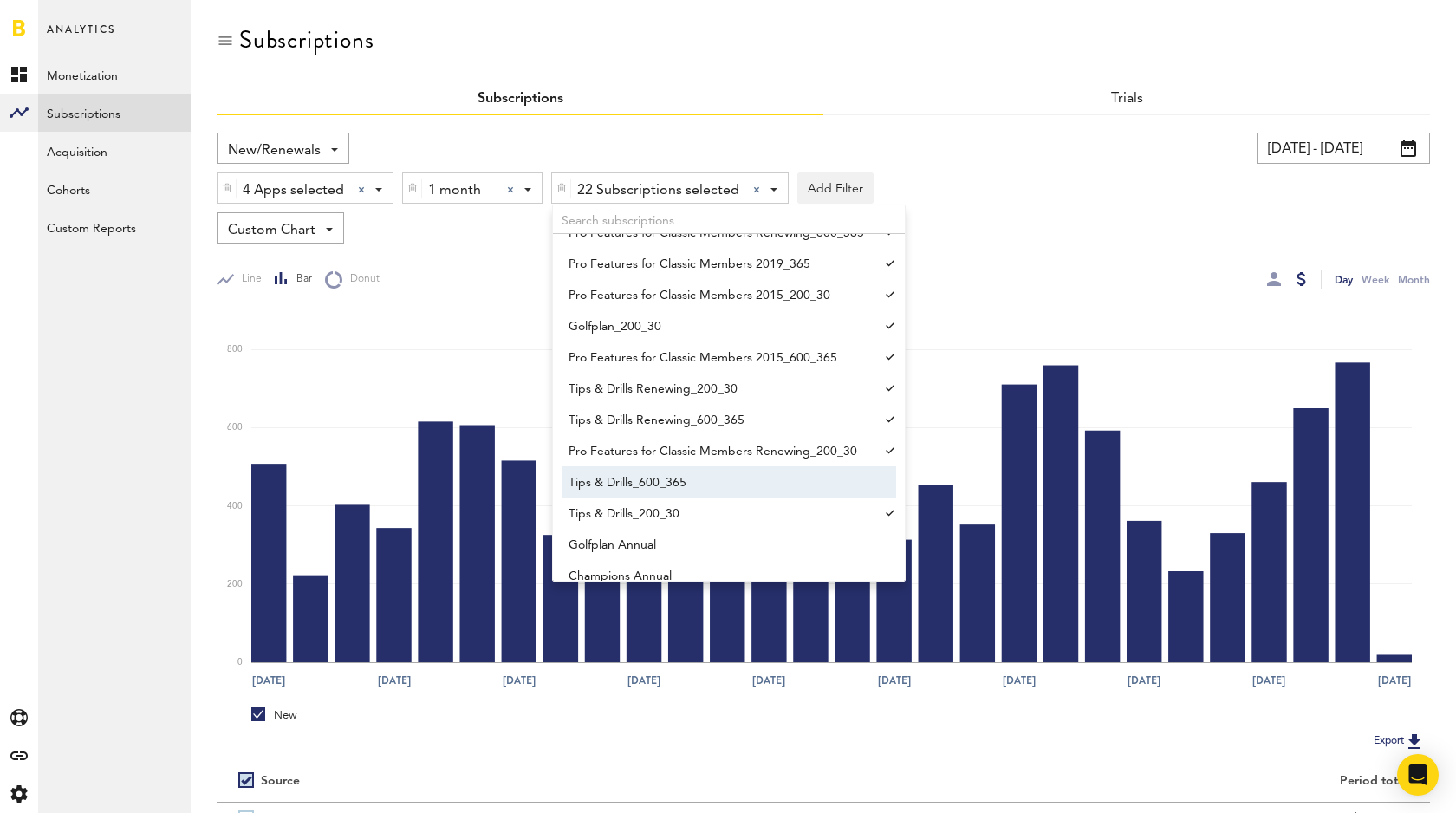
click at [720, 484] on span "Tips & Drills_600_365" at bounding box center [720, 482] width 304 height 29
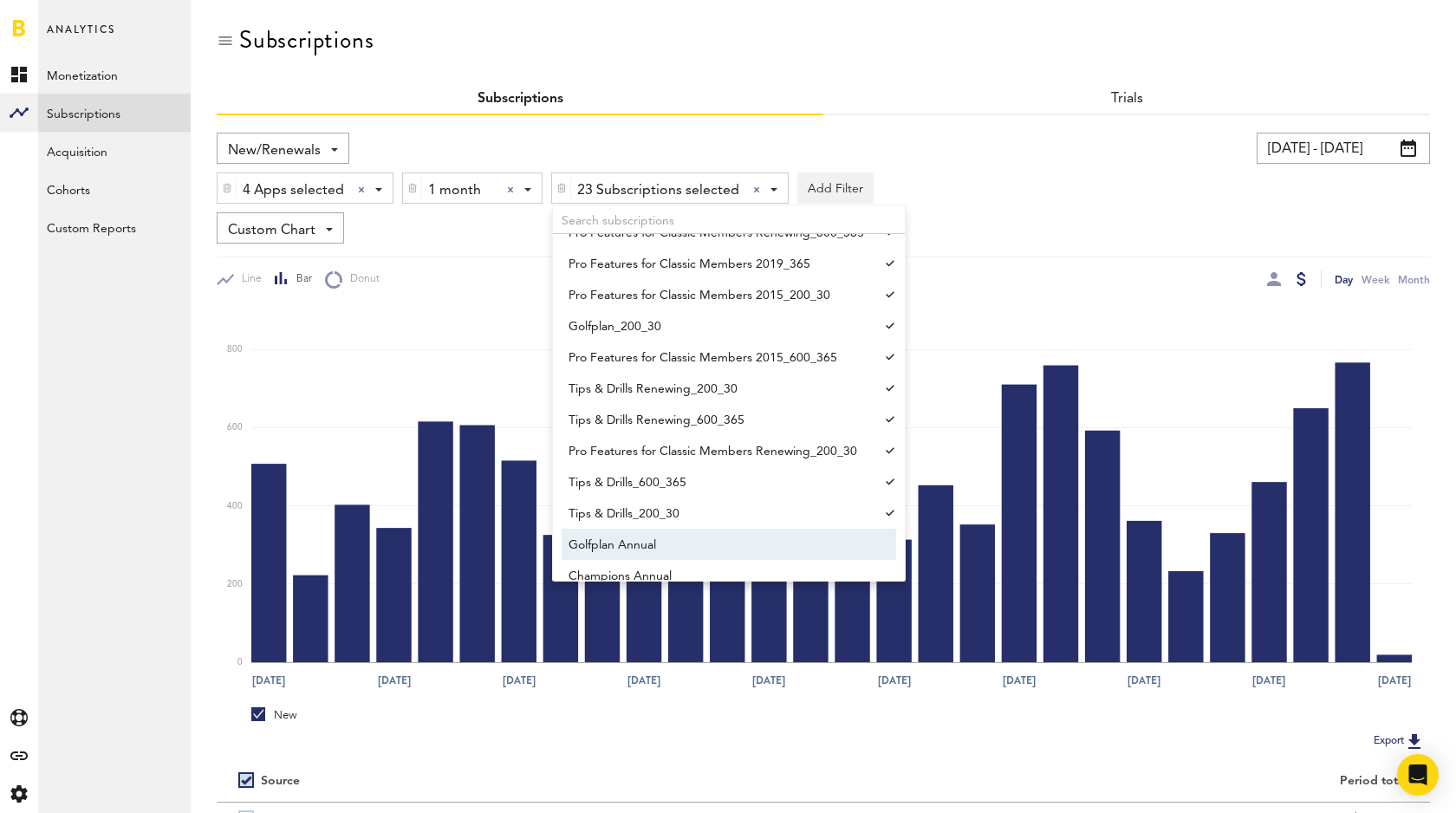
click at [699, 550] on span "Golfplan Annual" at bounding box center [720, 545] width 304 height 29
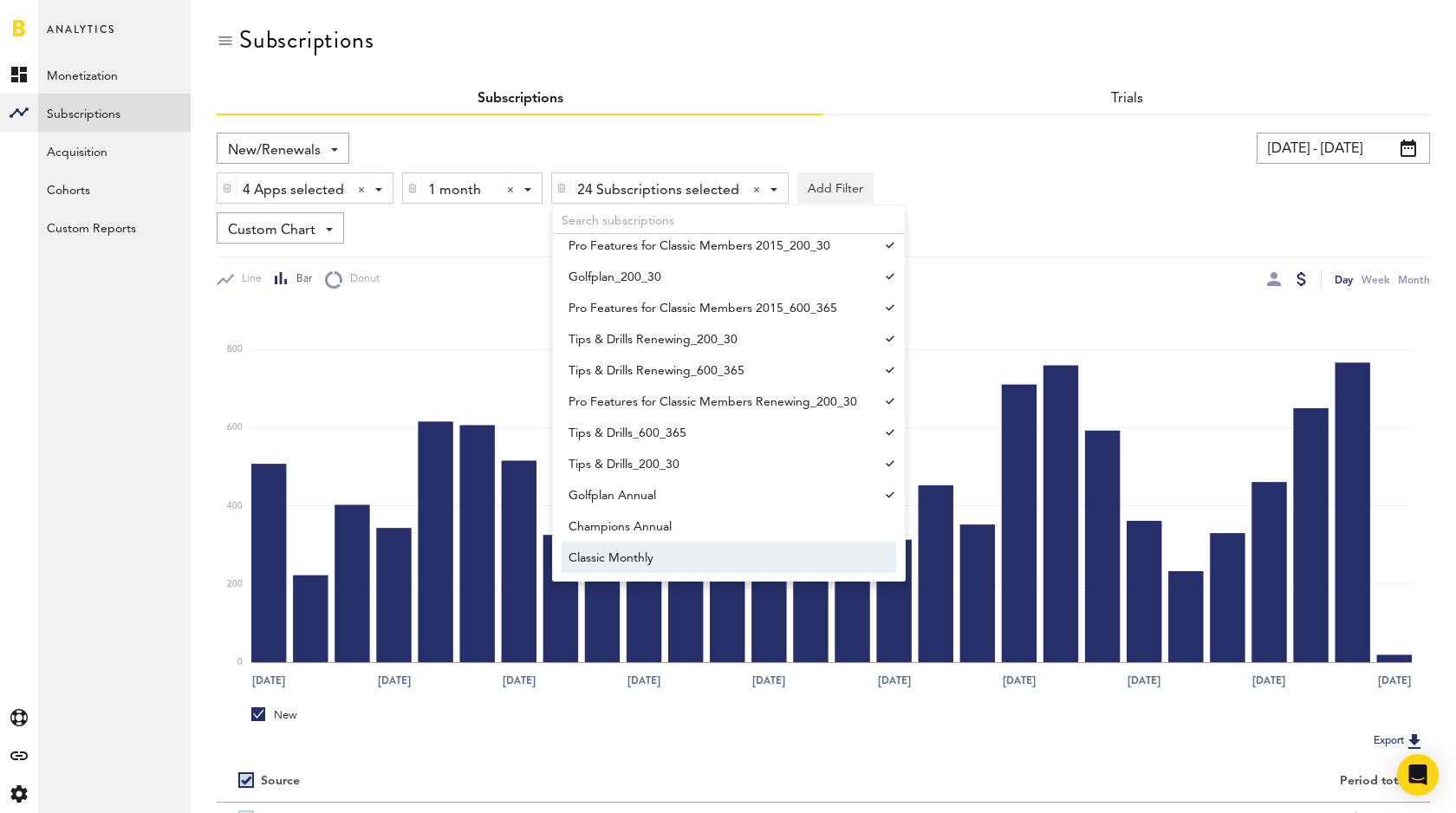
scroll to position [498, 0]
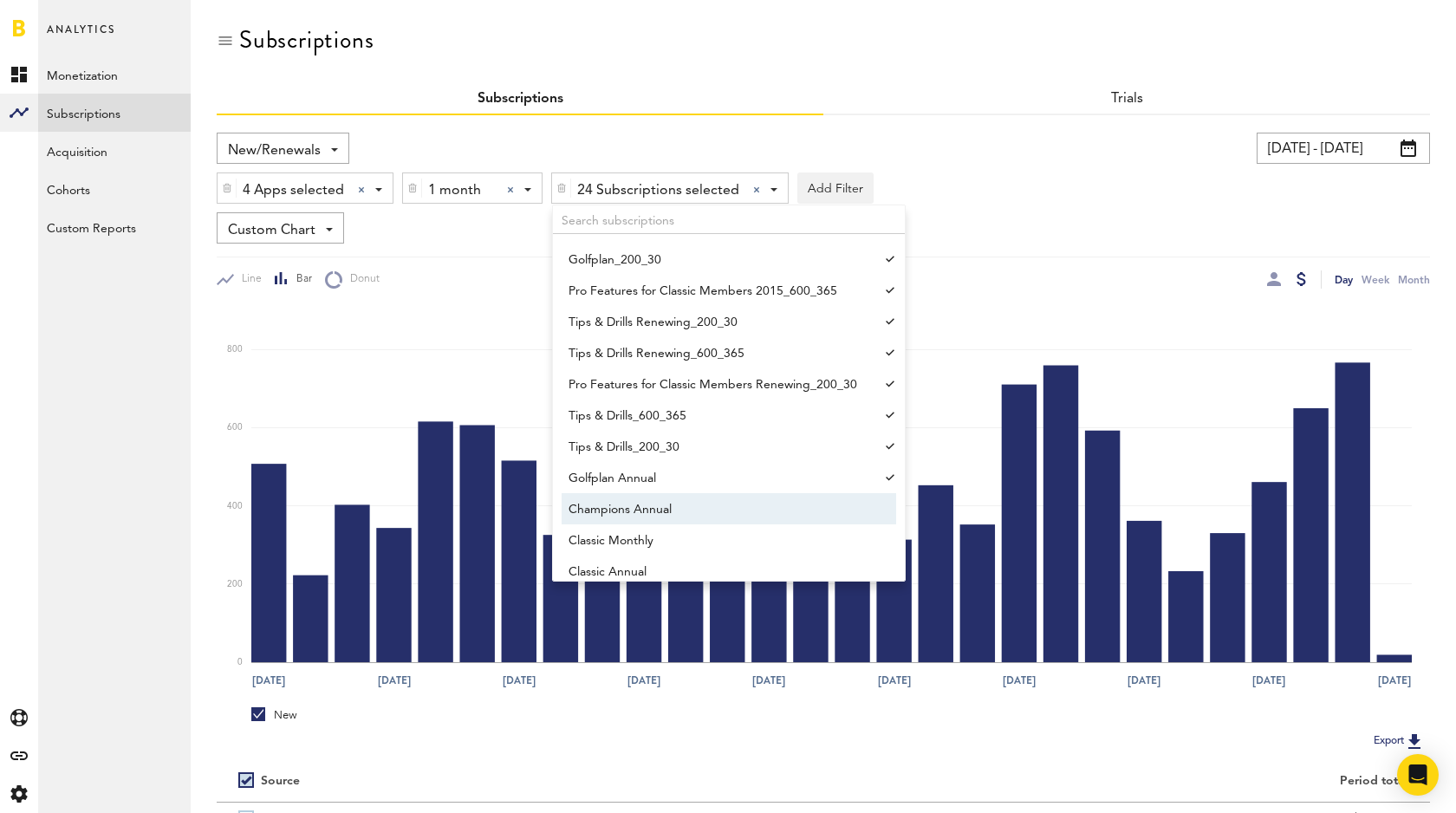
click at [712, 505] on span "Champions Annual" at bounding box center [720, 509] width 304 height 29
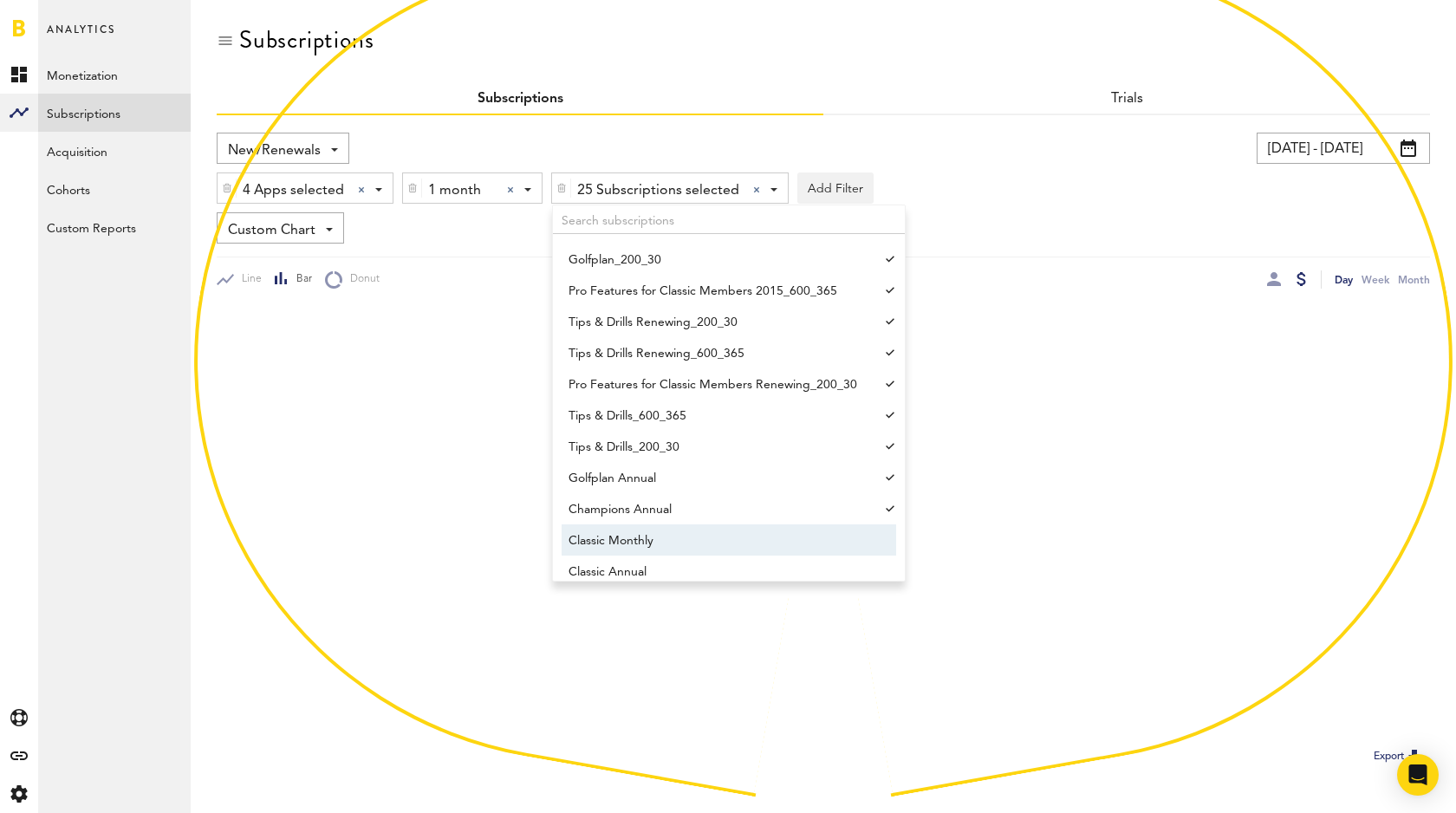
click at [698, 535] on span "Classic Monthly" at bounding box center [720, 540] width 304 height 29
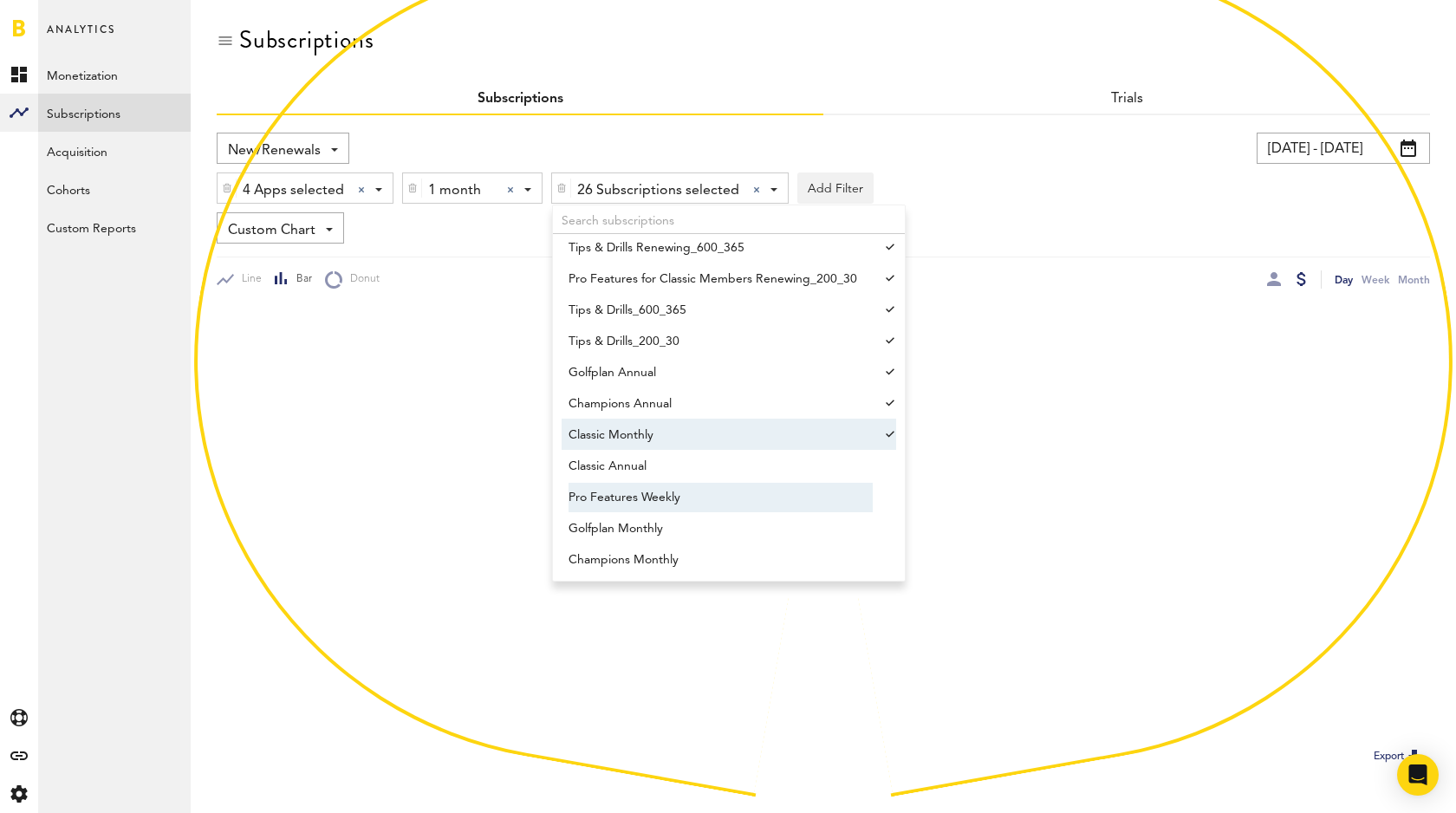
scroll to position [608, 0]
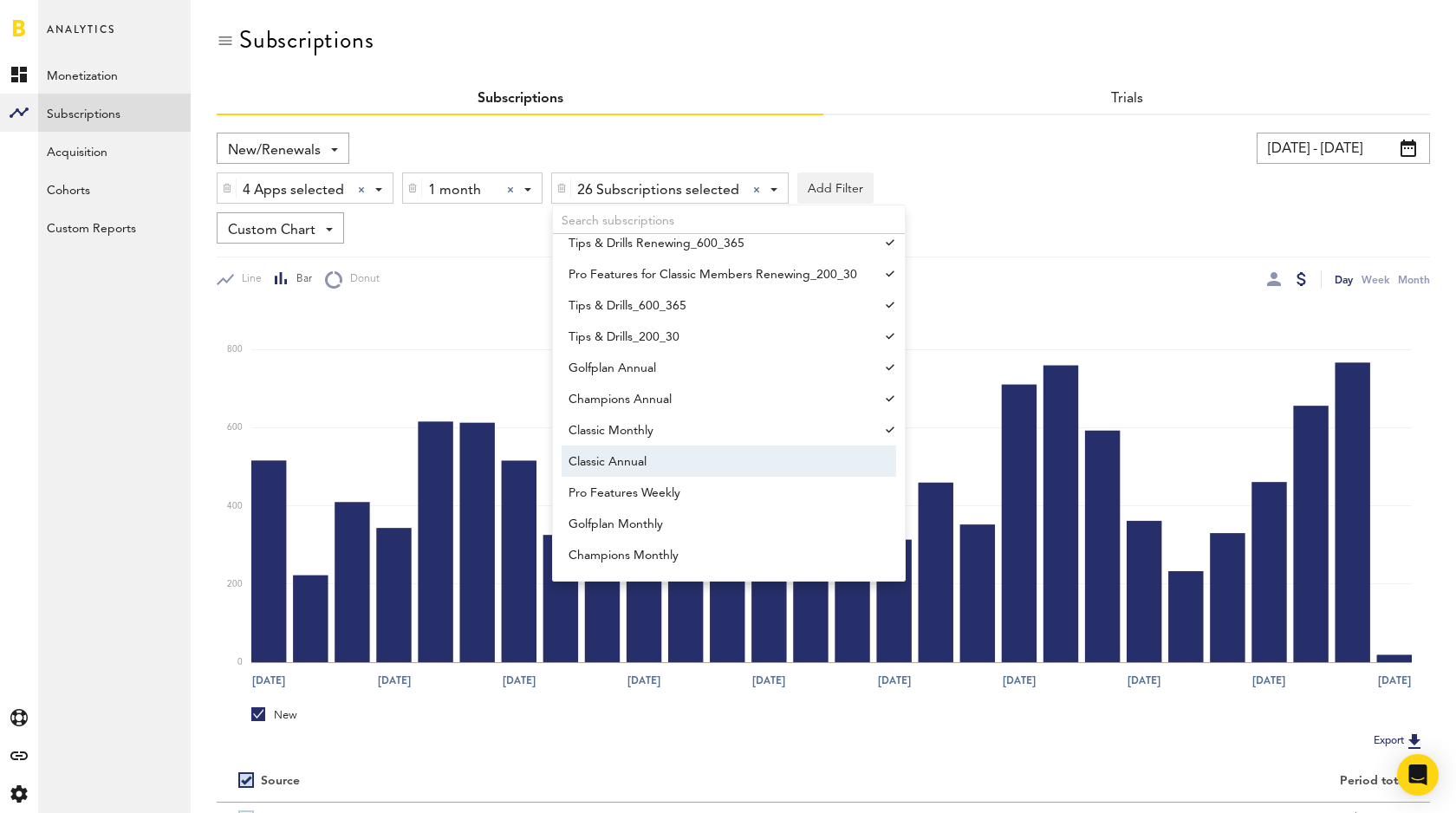
click at [694, 462] on span "Classic Annual" at bounding box center [720, 461] width 304 height 29
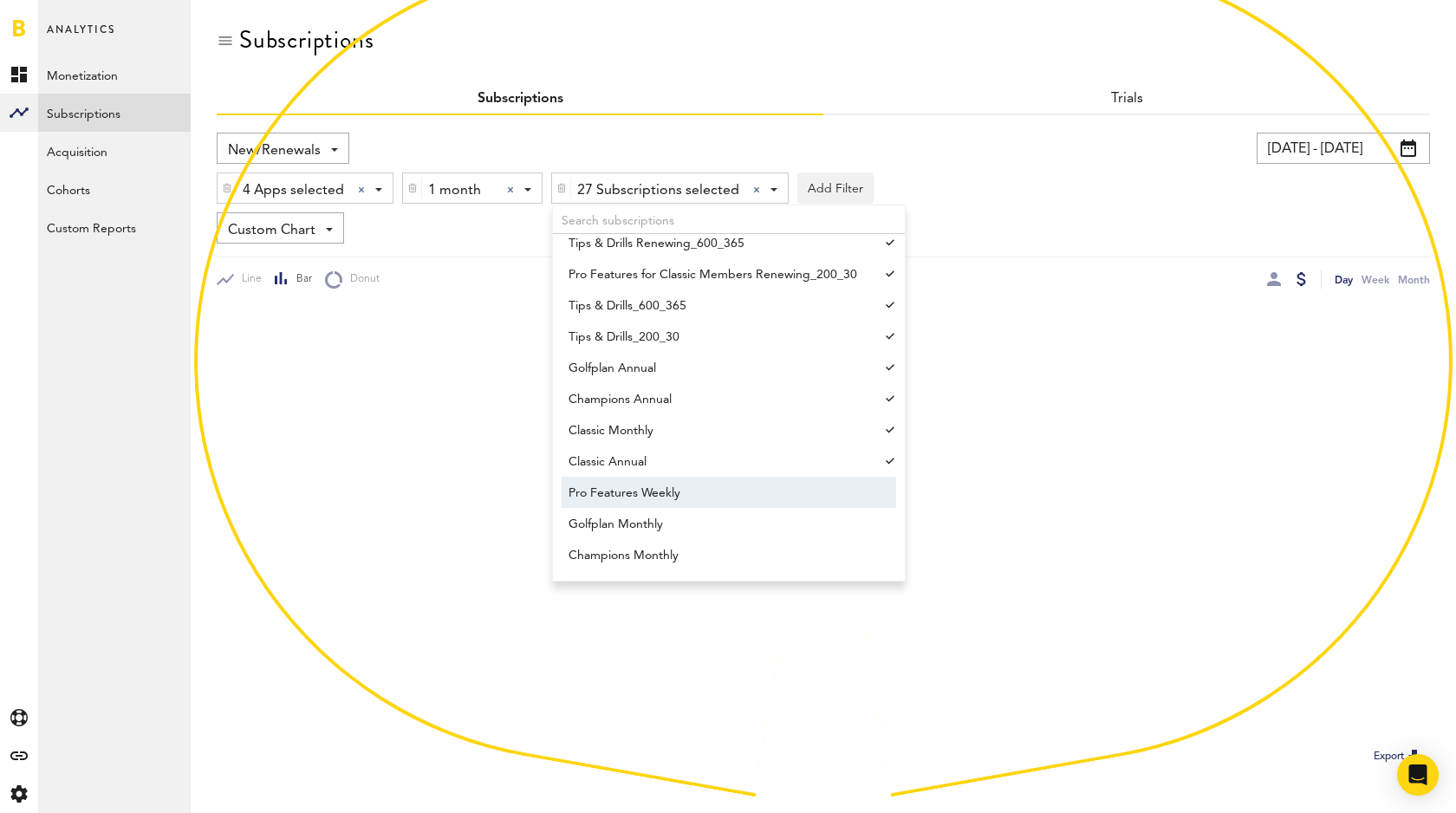
click at [692, 491] on span "Pro Features Weekly" at bounding box center [720, 493] width 304 height 29
click at [688, 521] on span "Golfplan Monthly" at bounding box center [720, 524] width 304 height 29
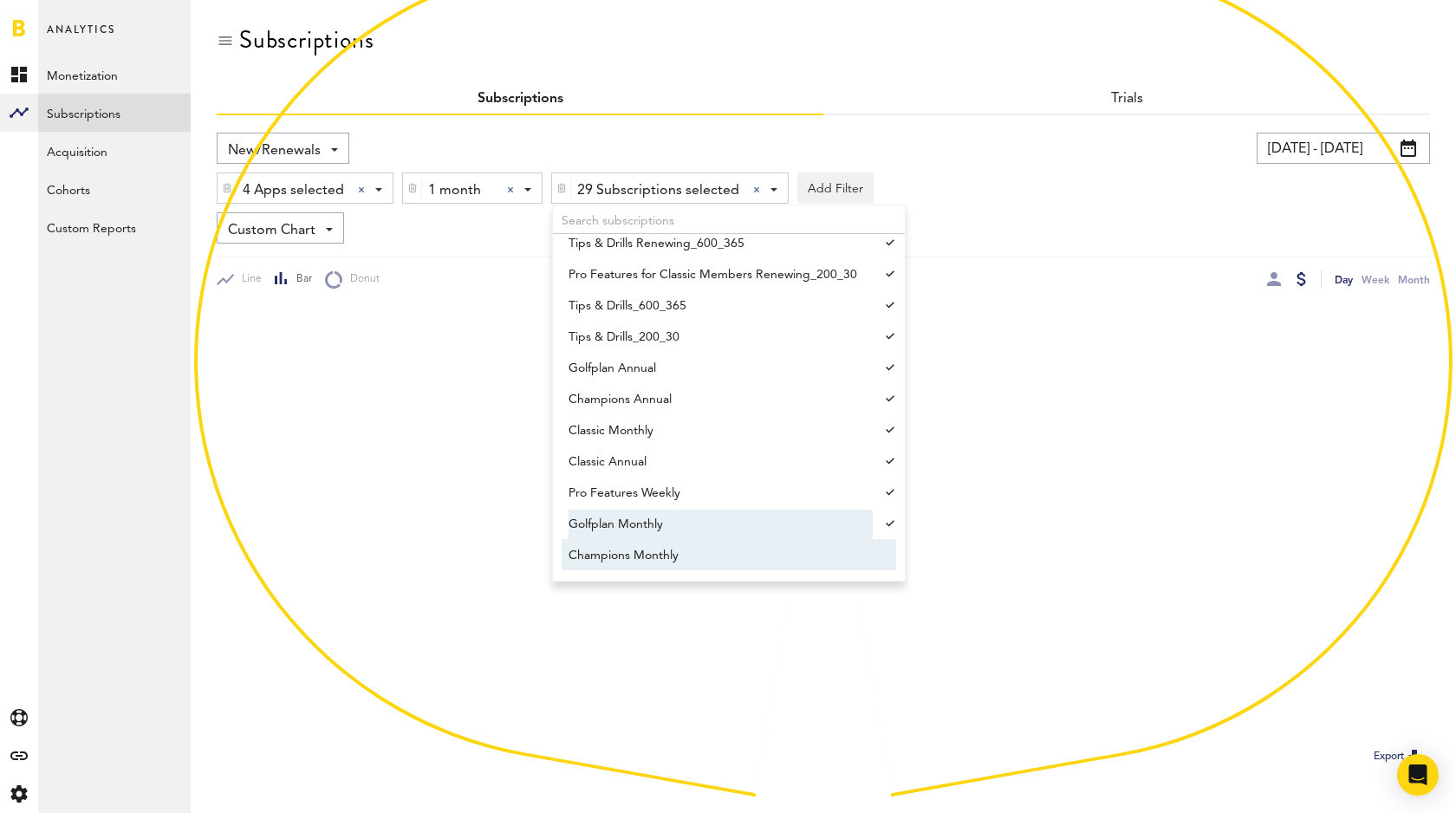
drag, startPoint x: 693, startPoint y: 551, endPoint x: 702, endPoint y: 532, distance: 21.0
click at [693, 551] on span "Champions Monthly" at bounding box center [720, 555] width 304 height 29
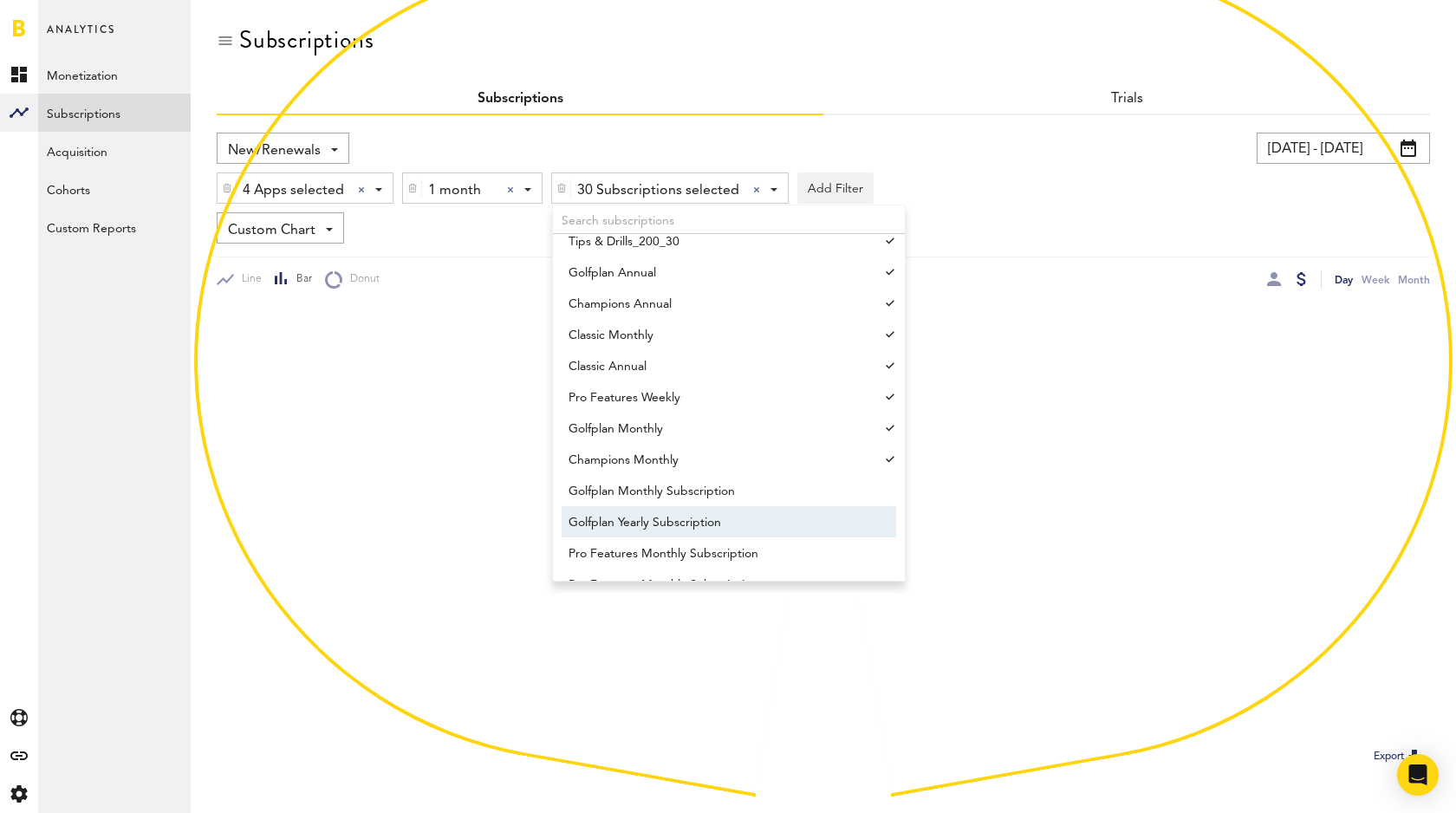
scroll to position [708, 0]
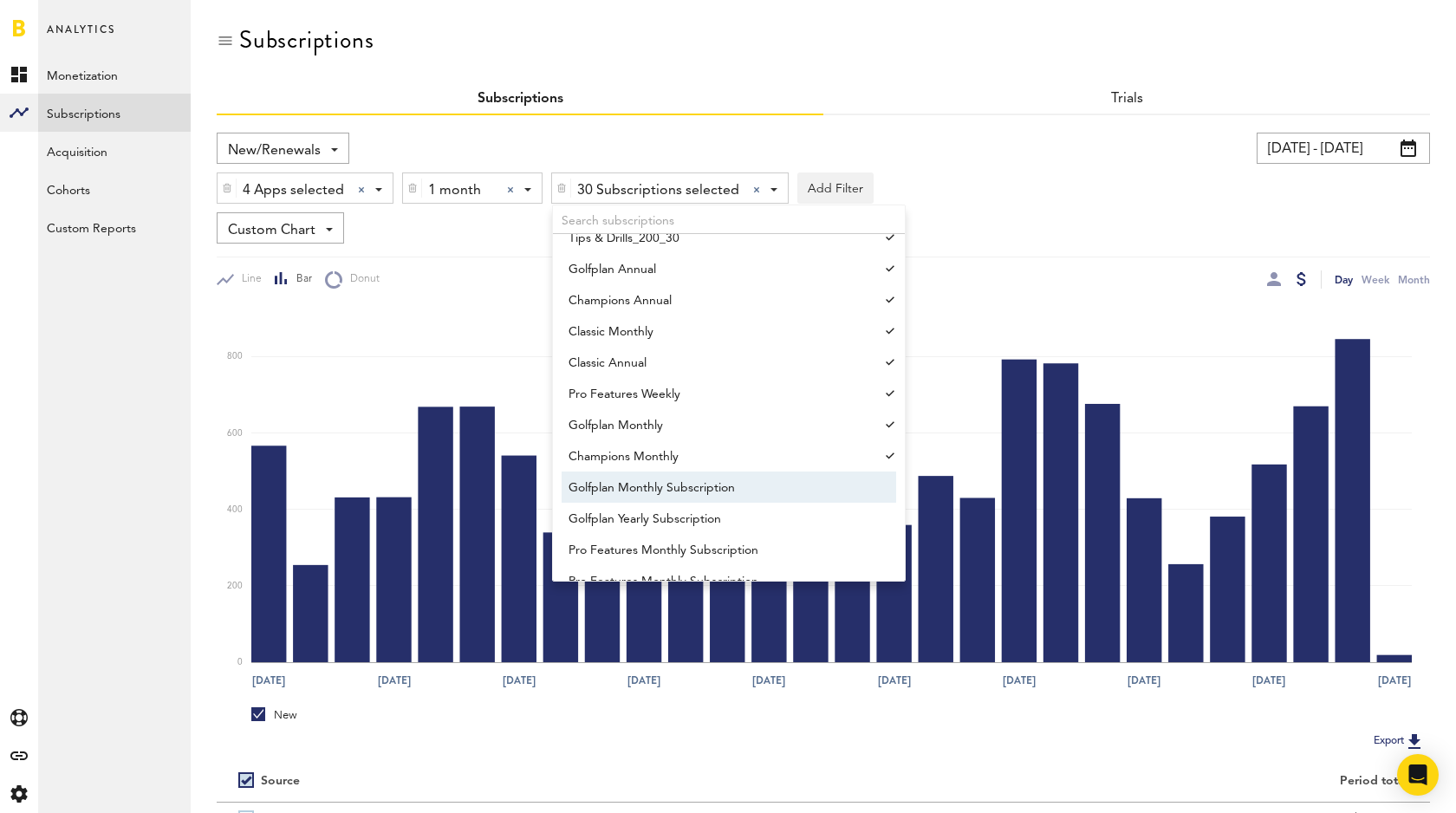
click at [710, 485] on span "Golfplan Monthly Subscription" at bounding box center [720, 488] width 304 height 29
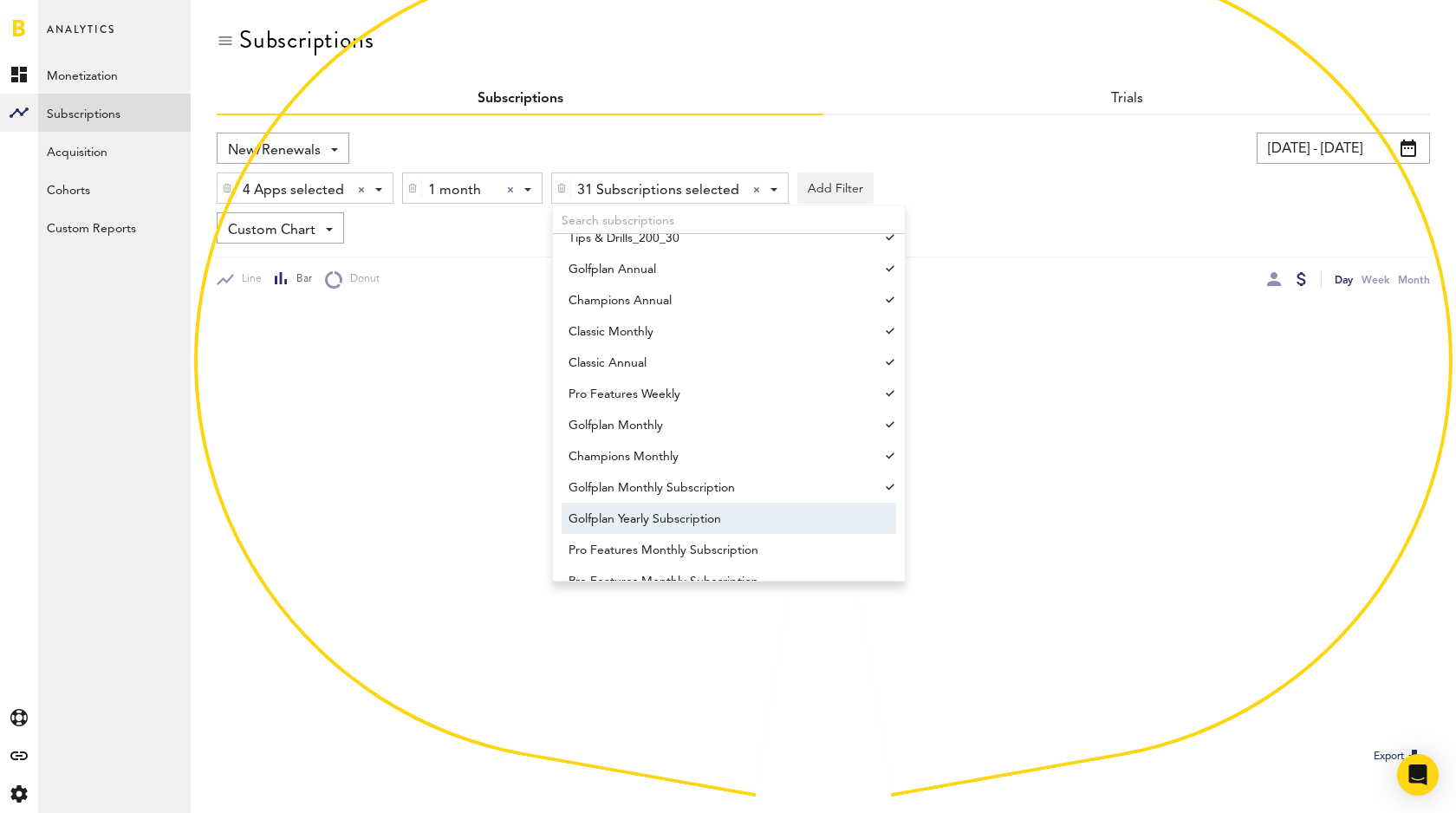
click at [711, 517] on span "Golfplan Yearly Subscription" at bounding box center [720, 518] width 304 height 29
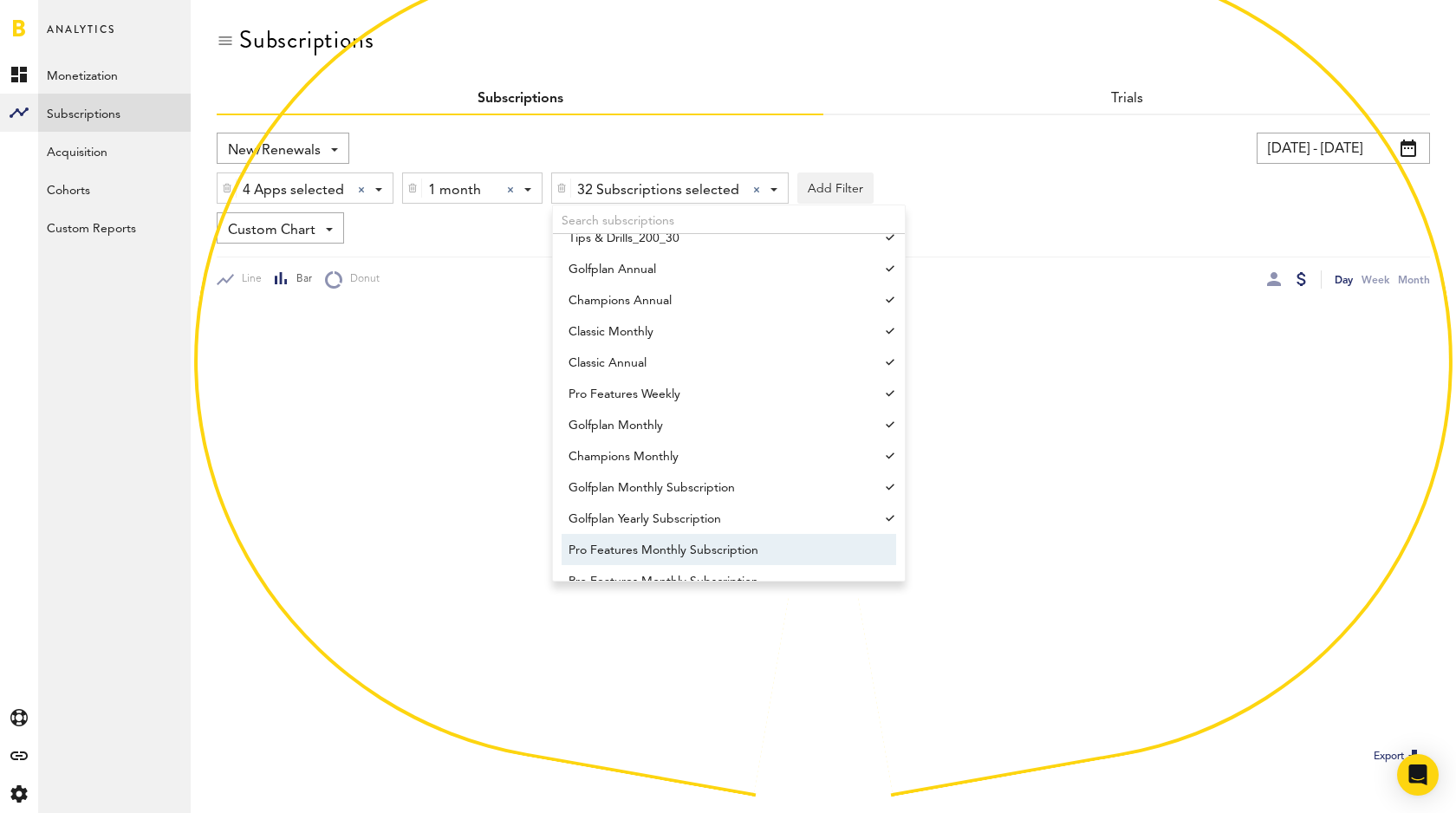
click at [713, 545] on span "Pro Features Monthly Subscription" at bounding box center [720, 550] width 304 height 29
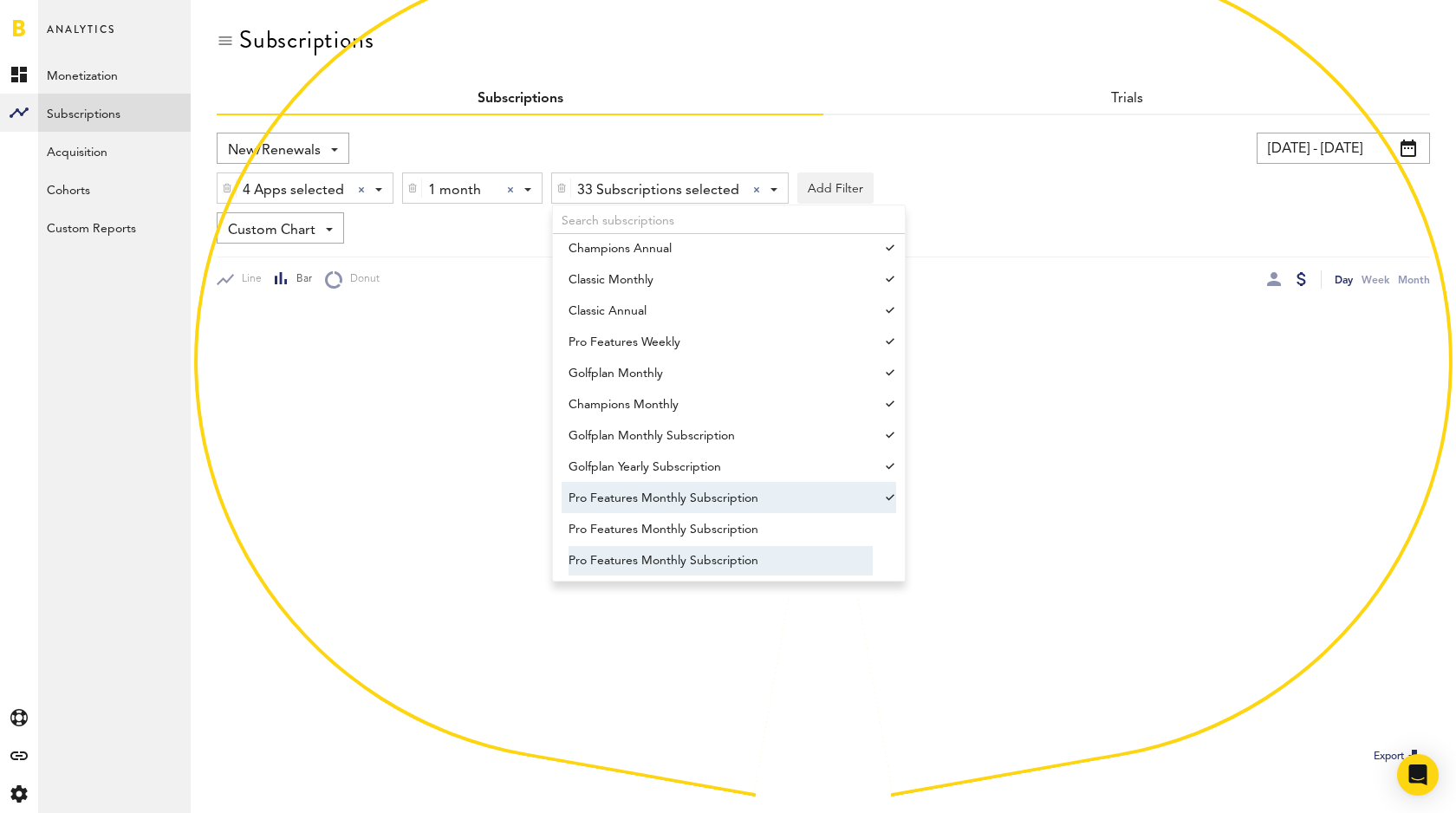
scroll to position [789, 0]
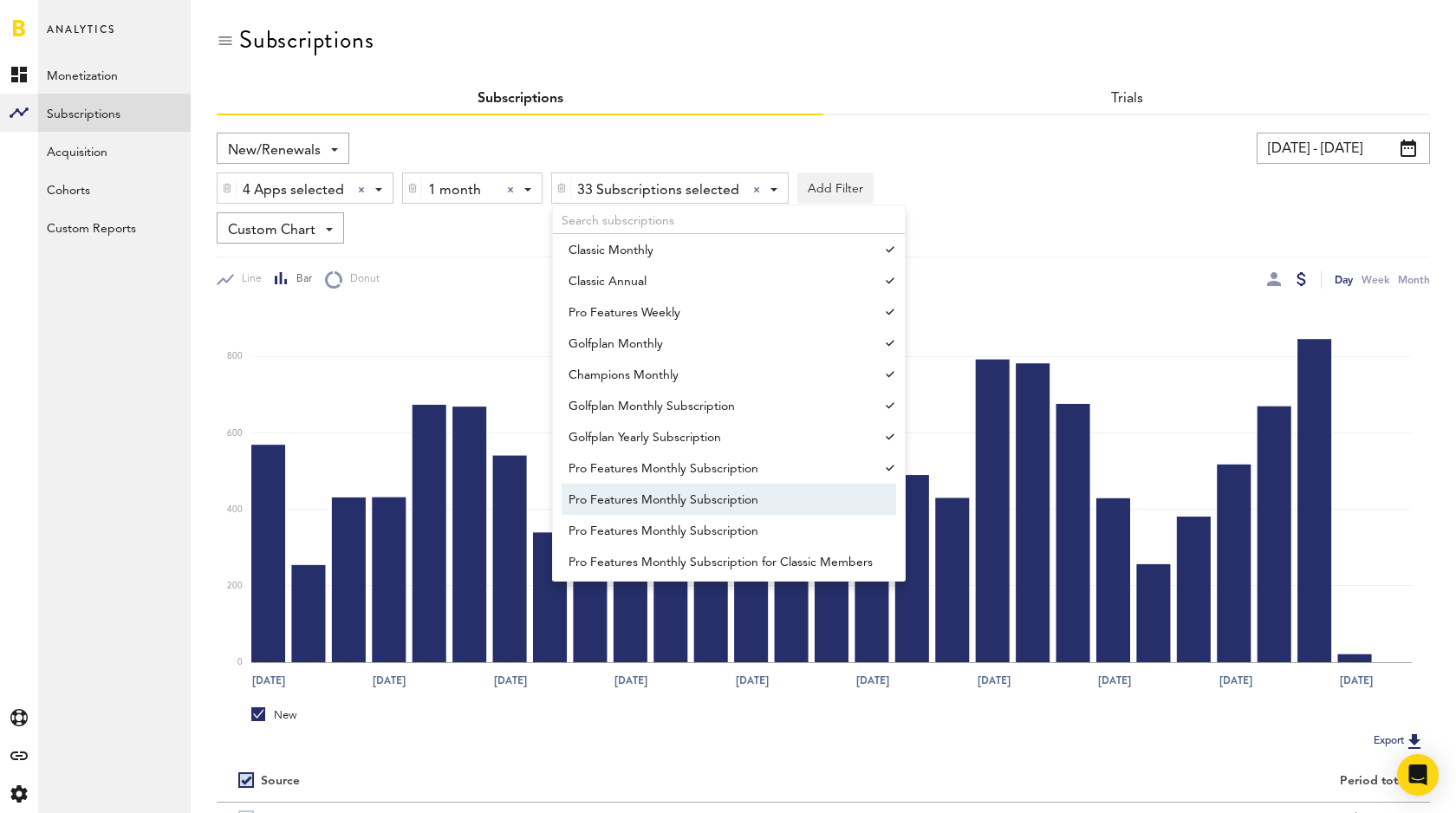
click at [729, 506] on span "Pro Features Monthly Subscription" at bounding box center [720, 499] width 304 height 29
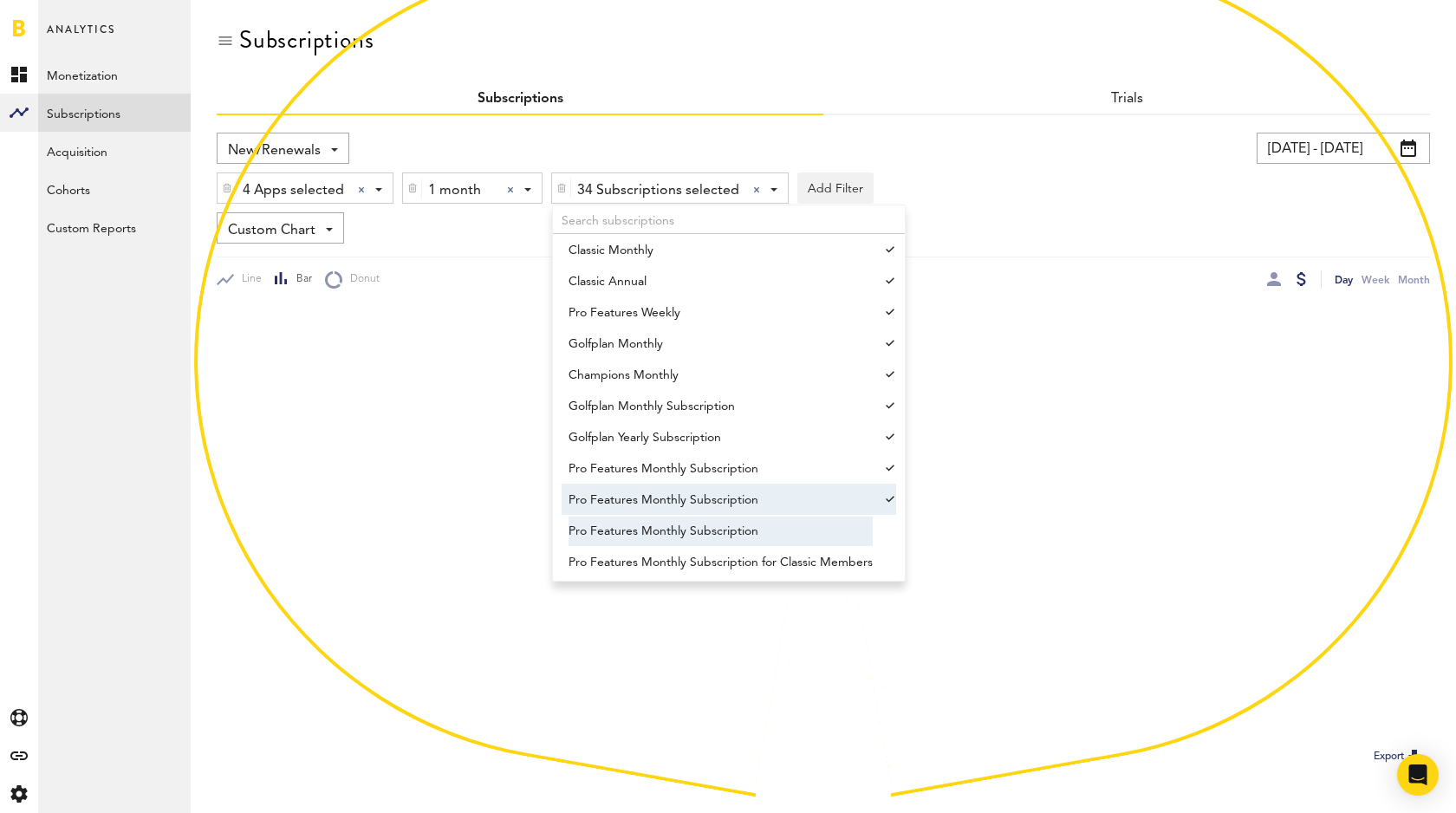
drag, startPoint x: 733, startPoint y: 533, endPoint x: 739, endPoint y: 544, distance: 12.5
click at [733, 533] on span "Pro Features Monthly Subscription" at bounding box center [720, 531] width 304 height 29
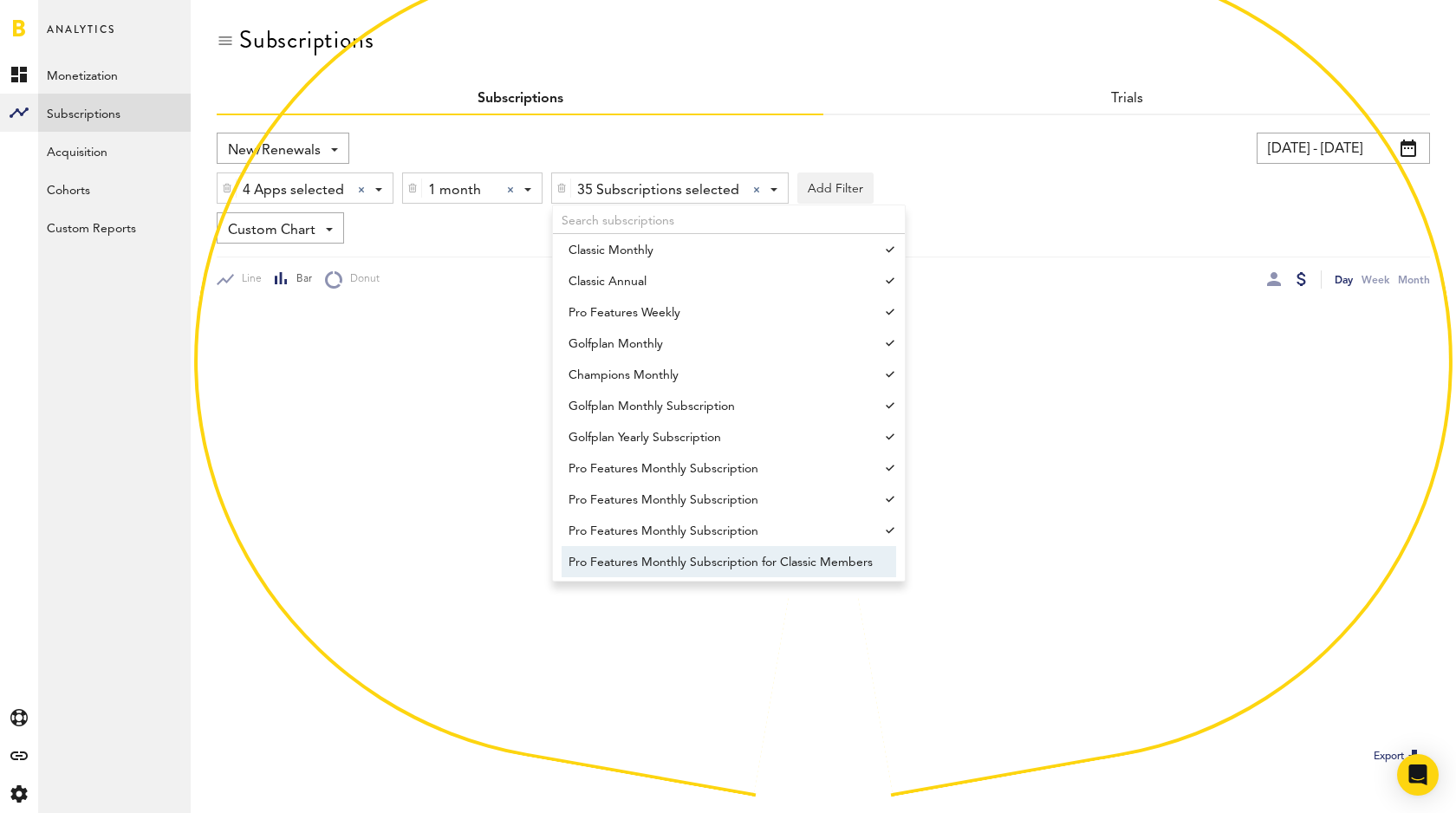
click at [746, 566] on span "Pro Features Monthly Subscription for Classic Members" at bounding box center [720, 562] width 304 height 29
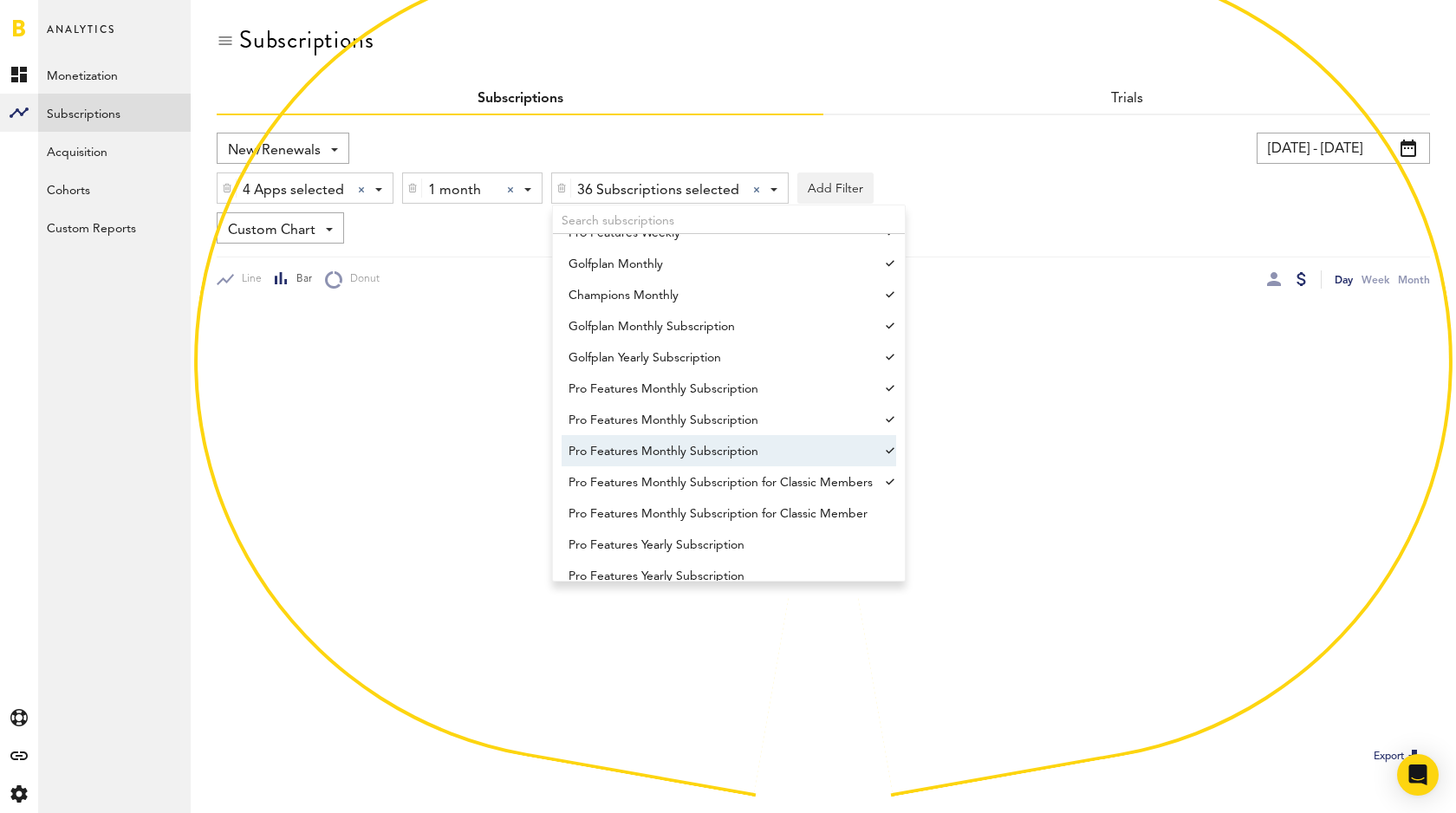
scroll to position [874, 0]
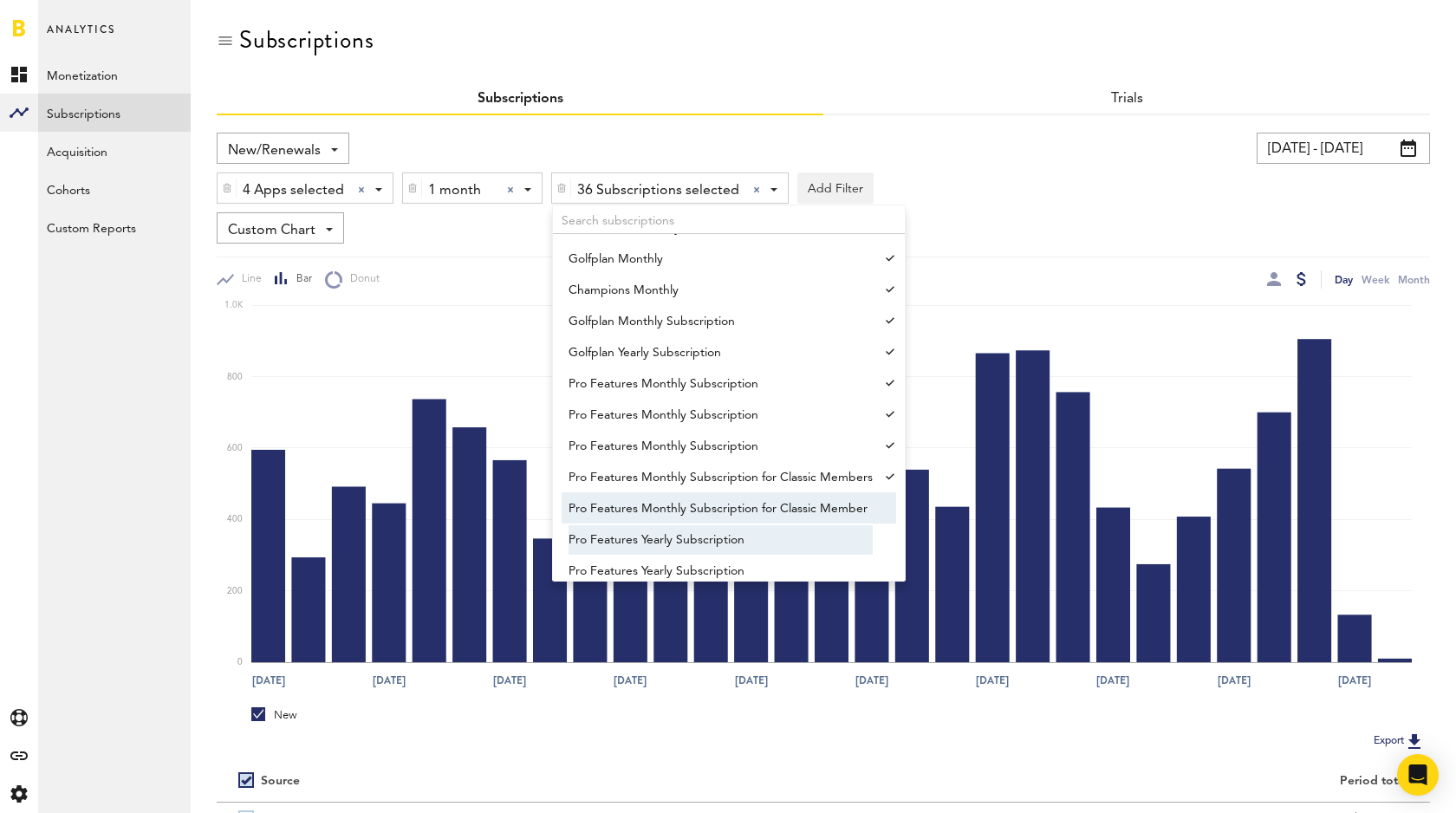
drag, startPoint x: 759, startPoint y: 512, endPoint x: 743, endPoint y: 533, distance: 26.4
click at [759, 512] on span "Pro Features Monthly Subscription for Classic Member" at bounding box center [720, 509] width 304 height 29
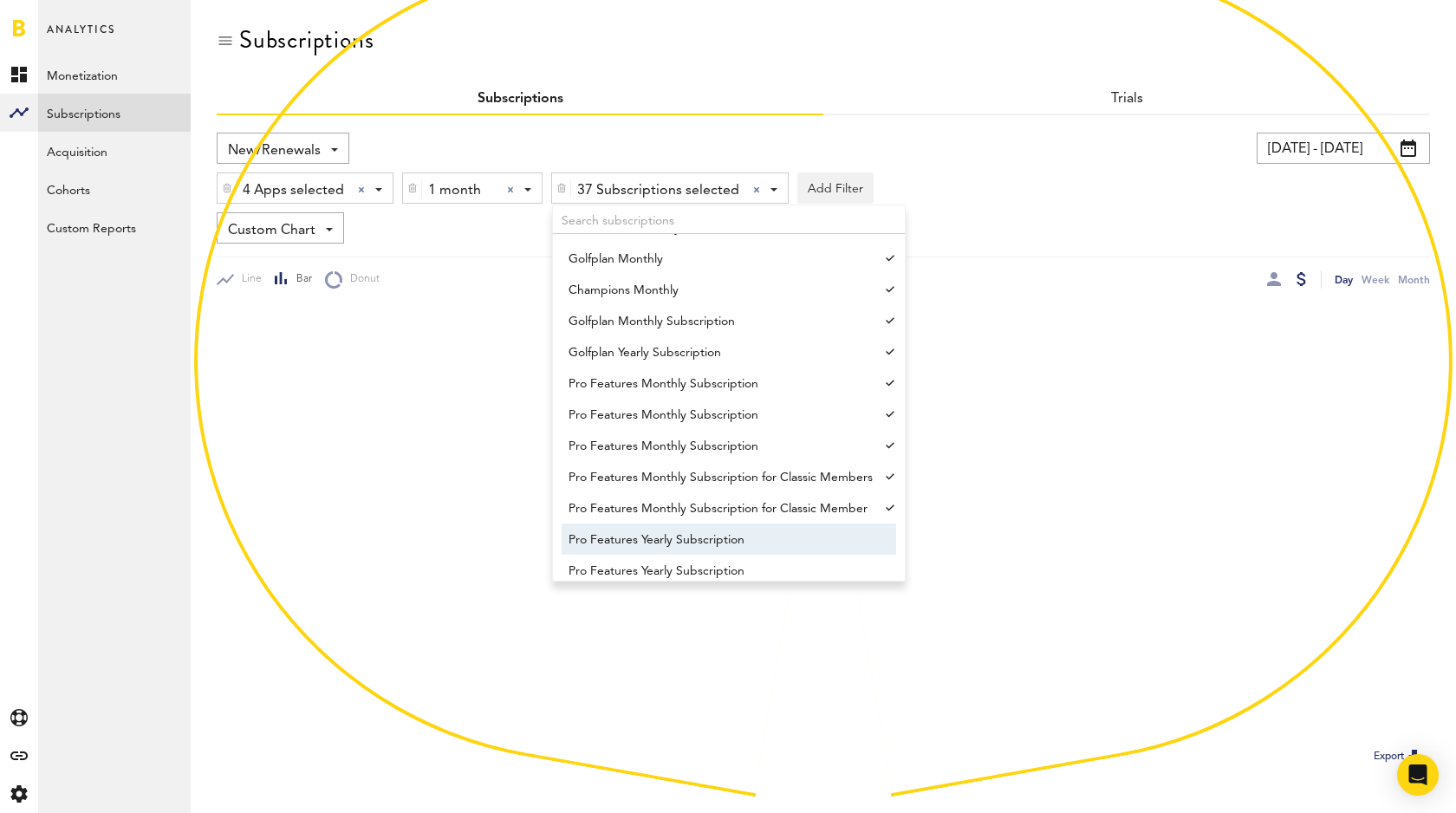
drag, startPoint x: 739, startPoint y: 537, endPoint x: 740, endPoint y: 547, distance: 10.0
click at [739, 537] on span "Pro Features Yearly Subscription" at bounding box center [720, 539] width 304 height 29
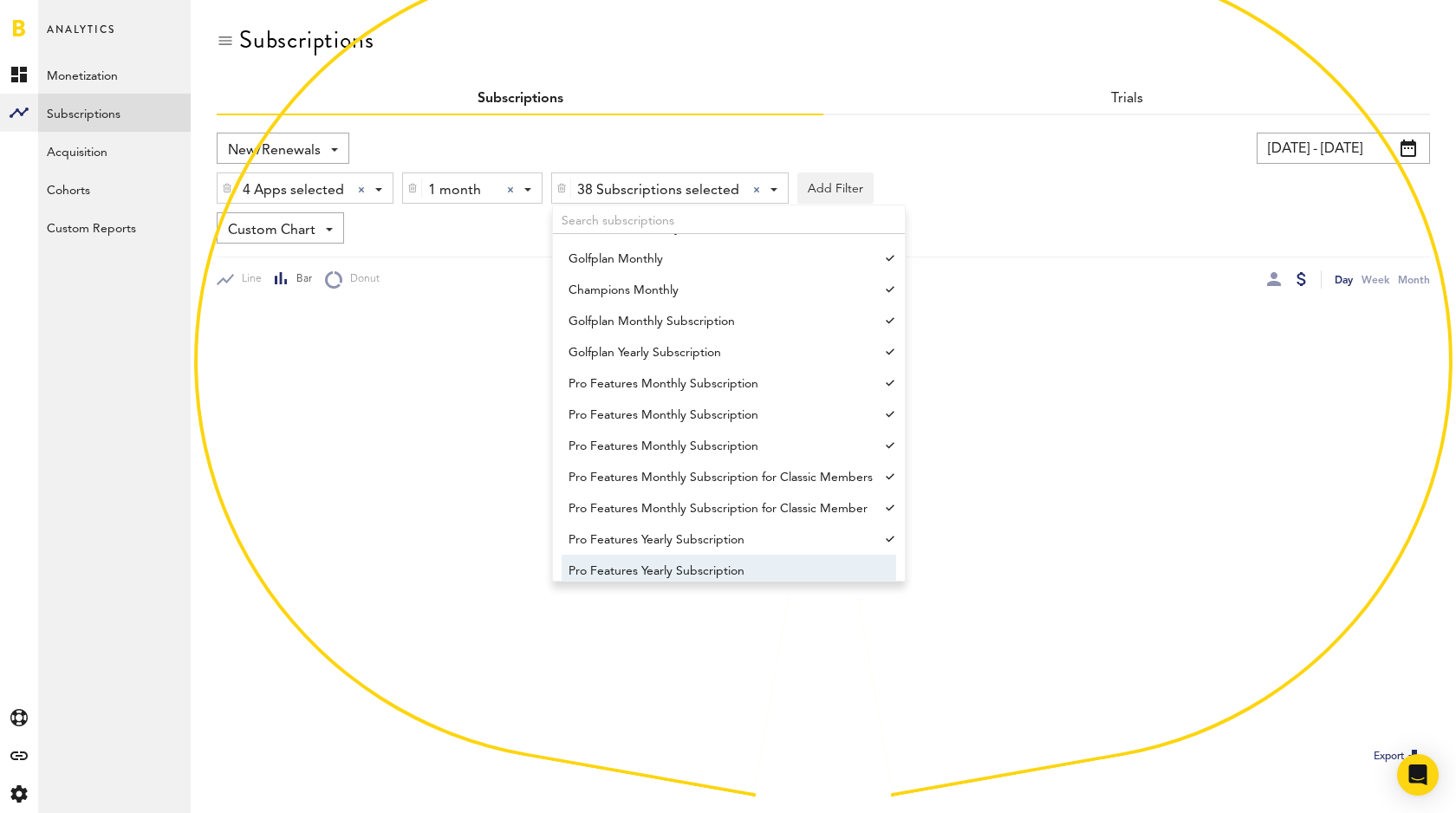
click at [739, 560] on span "Pro Features Yearly Subscription" at bounding box center [720, 570] width 304 height 29
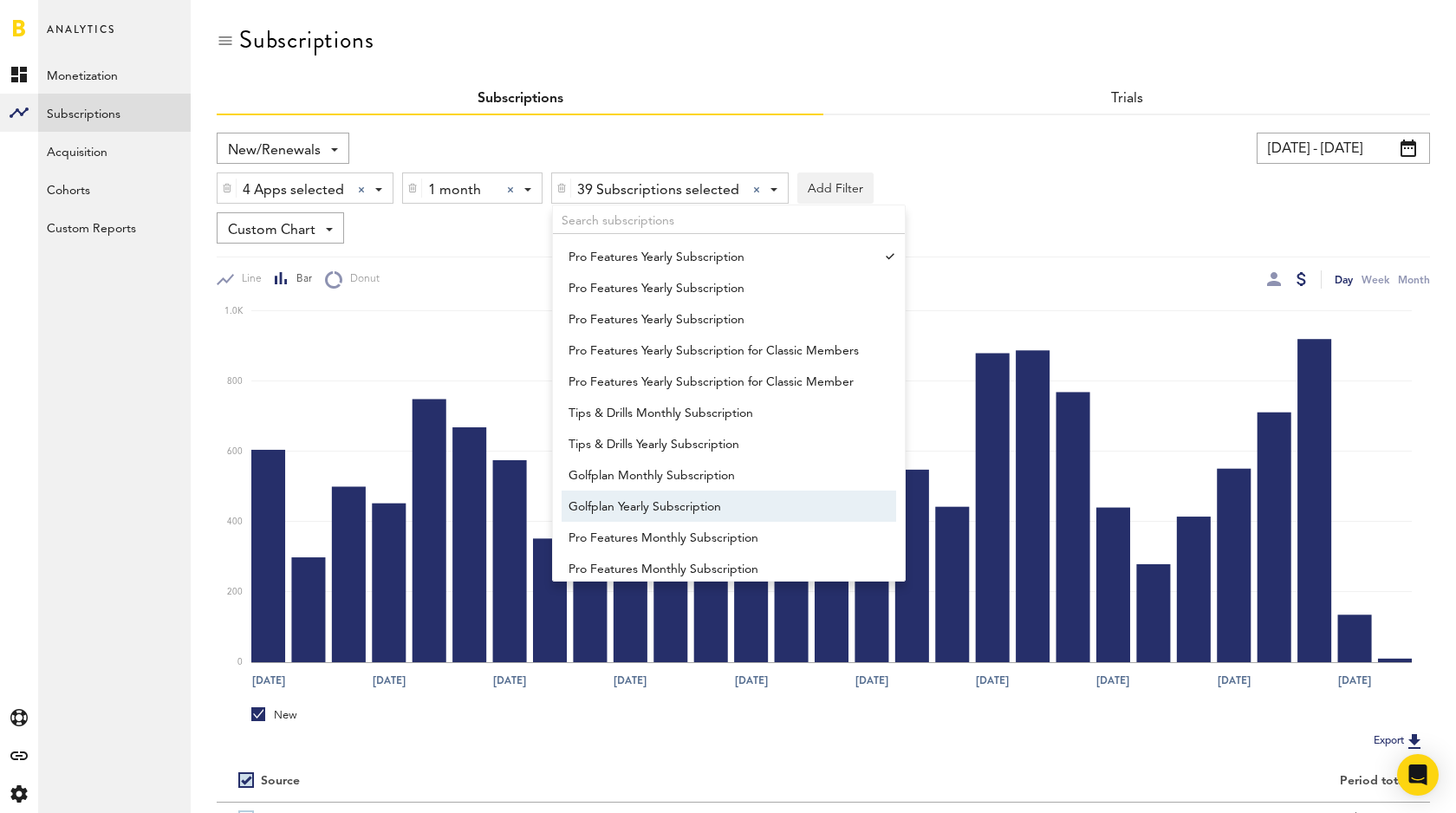
scroll to position [1198, 0]
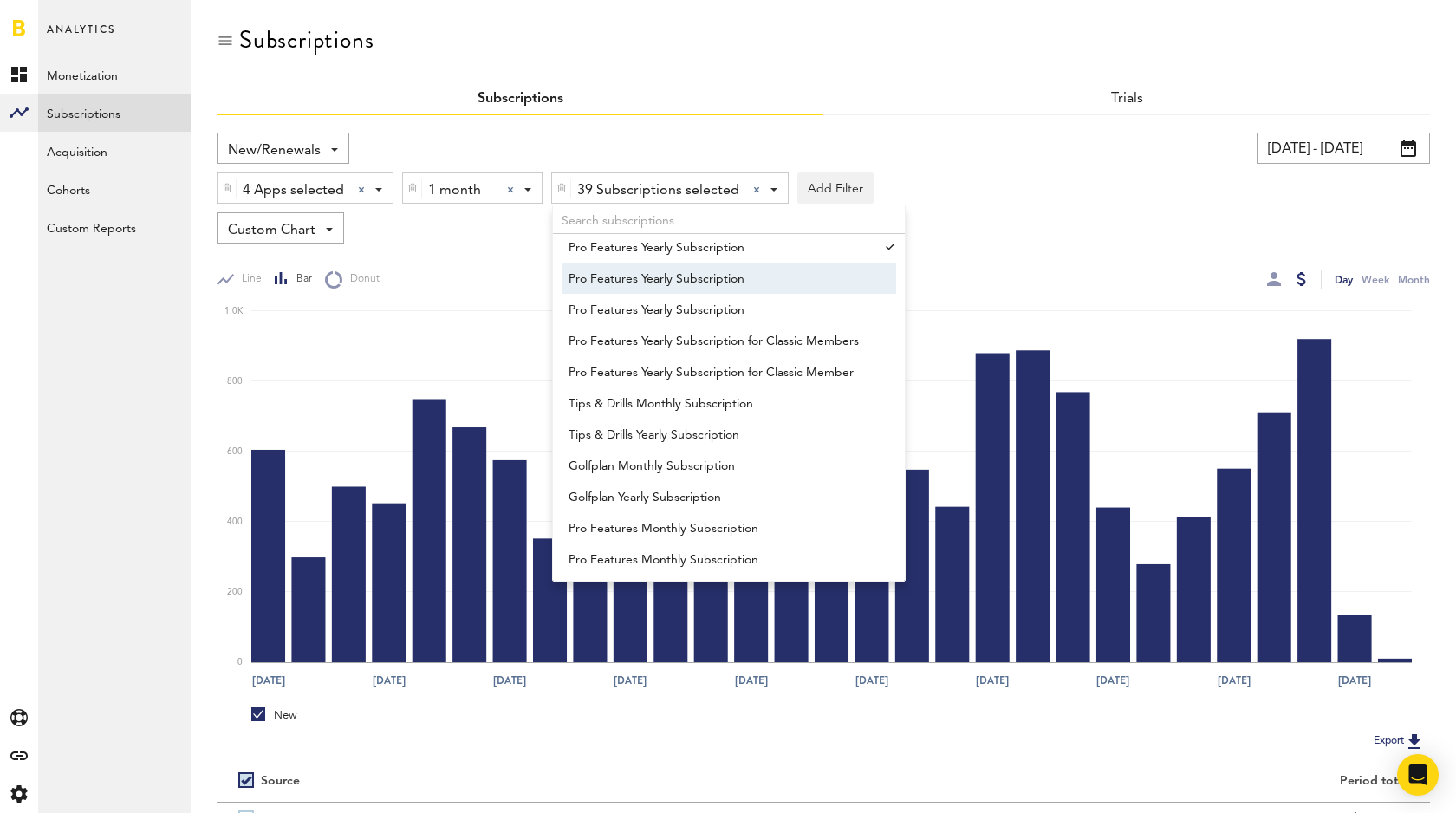
click at [721, 280] on span "Pro Features Yearly Subscription" at bounding box center [720, 279] width 304 height 29
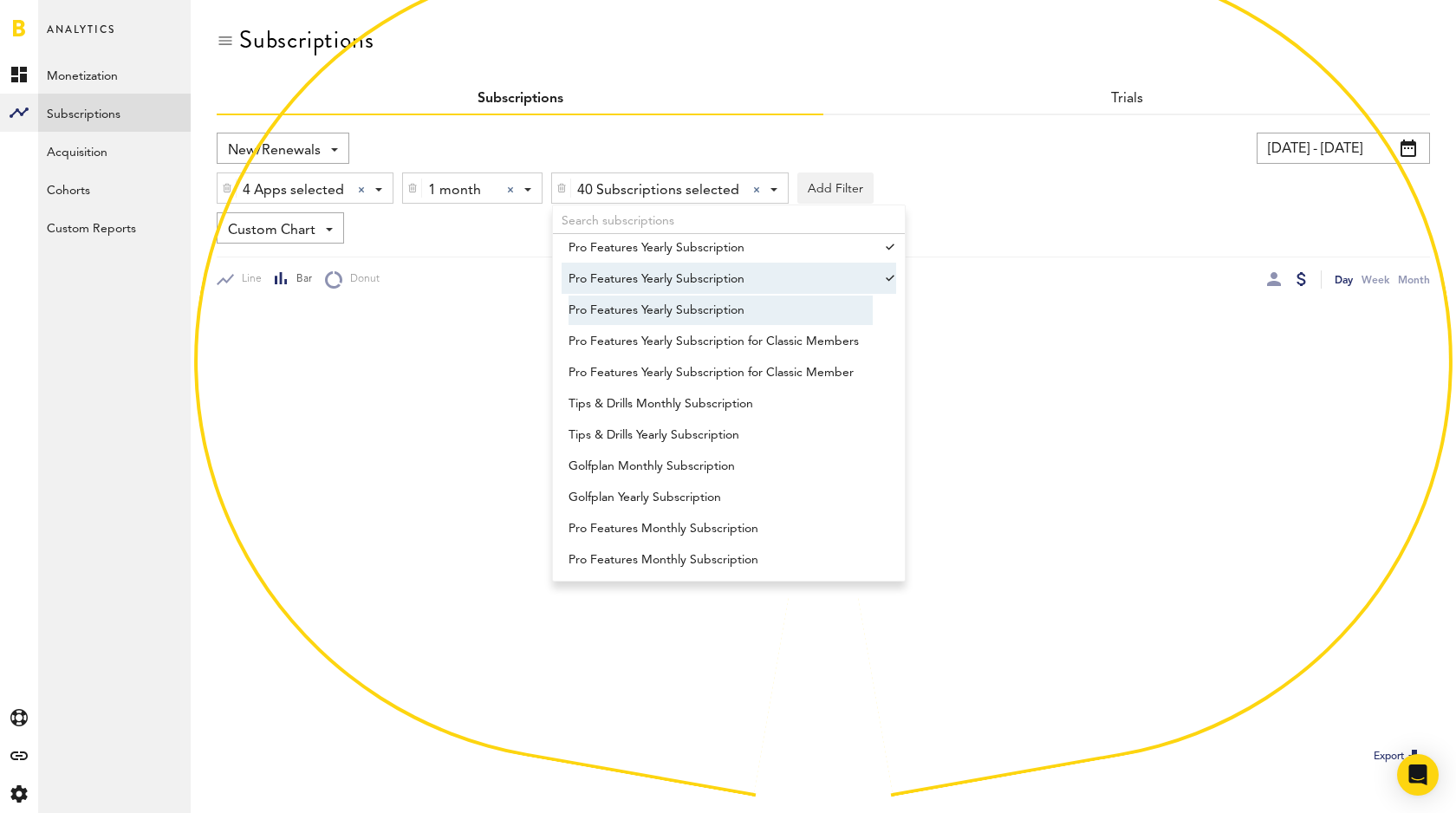
click at [718, 303] on span "Pro Features Yearly Subscription" at bounding box center [720, 310] width 304 height 29
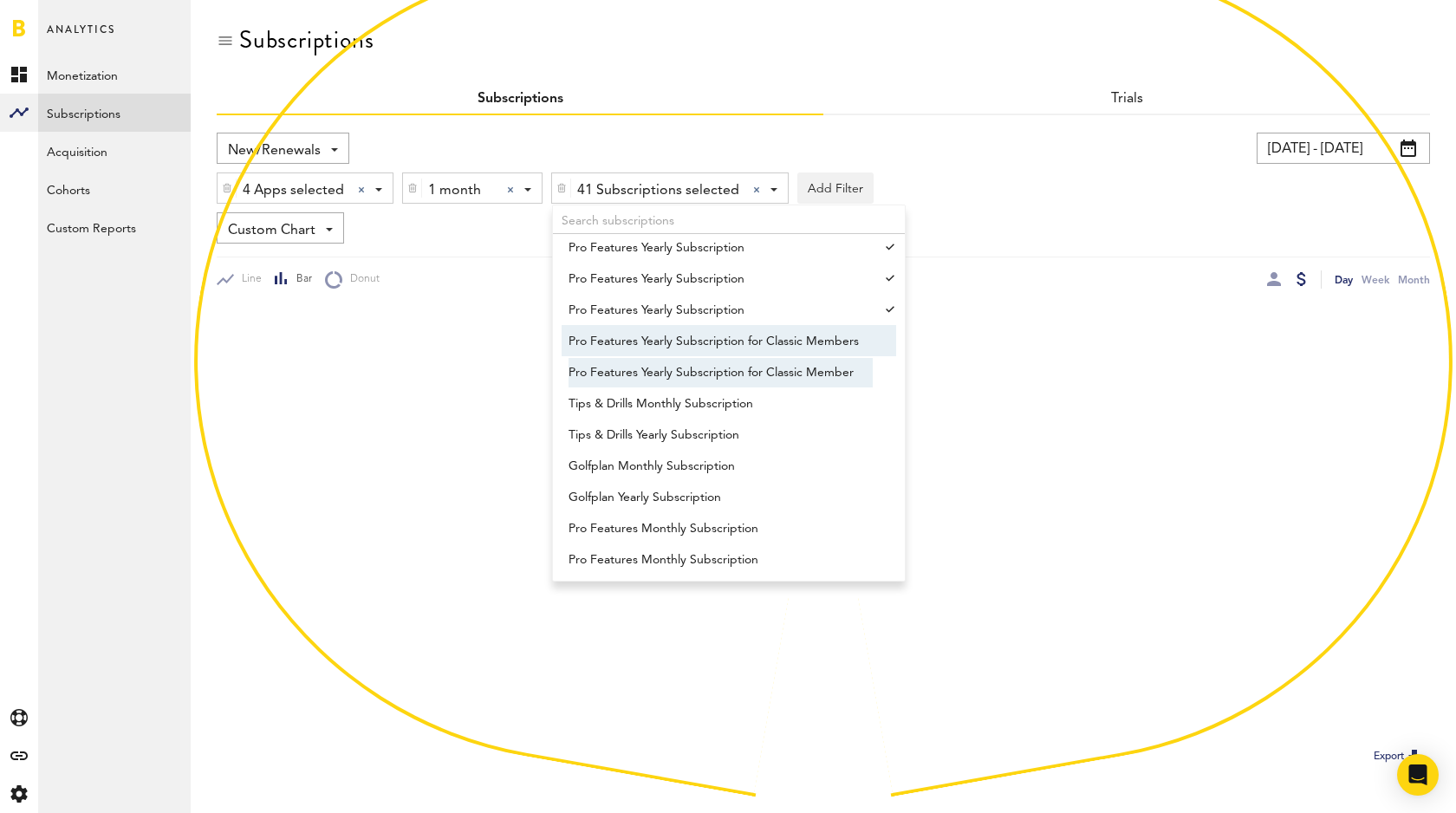
drag, startPoint x: 716, startPoint y: 337, endPoint x: 734, endPoint y: 370, distance: 37.6
click at [717, 337] on span "Pro Features Yearly Subscription for Classic Members" at bounding box center [720, 341] width 304 height 29
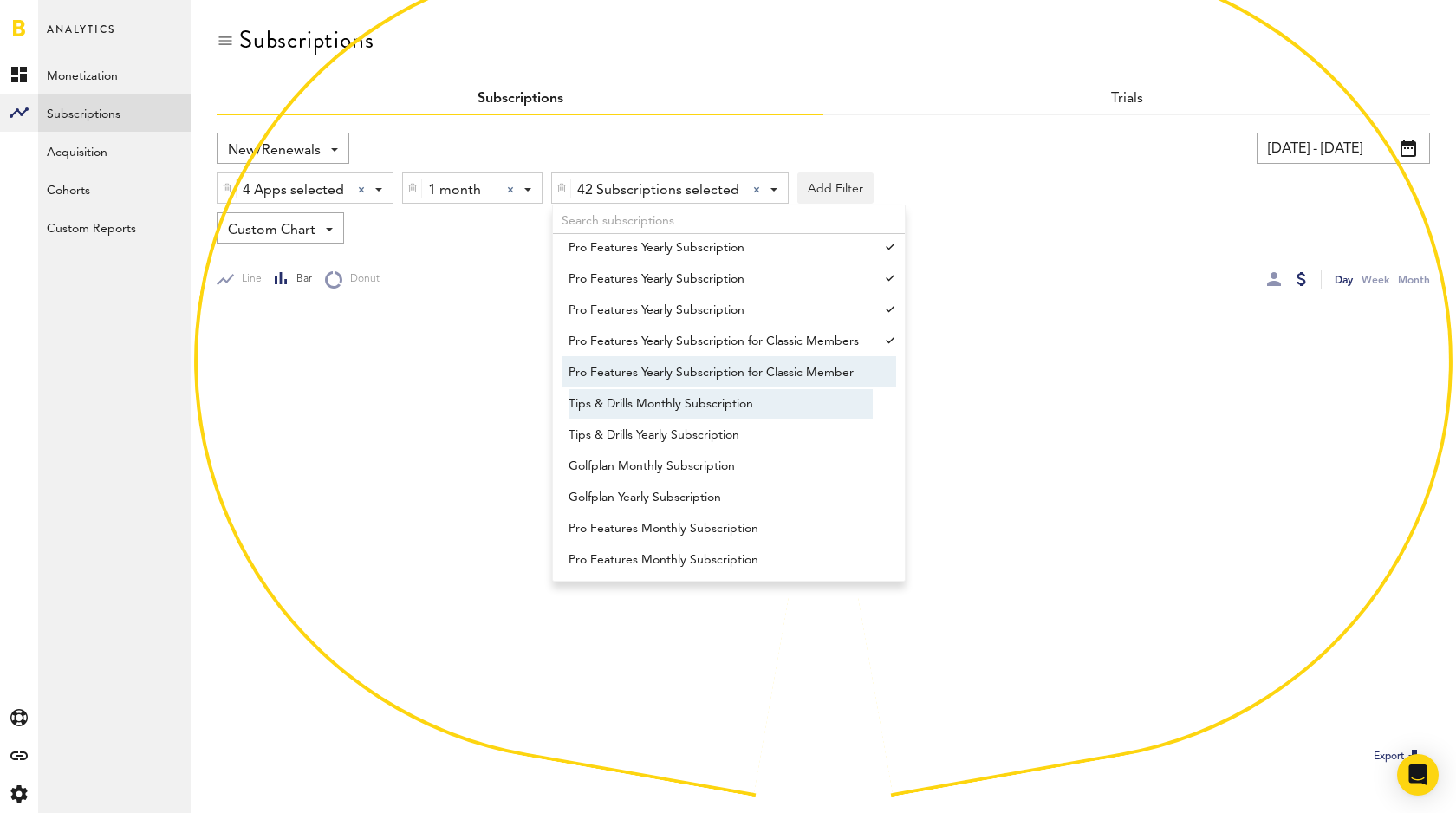
drag, startPoint x: 733, startPoint y: 374, endPoint x: 736, endPoint y: 388, distance: 14.3
click at [734, 374] on span "Pro Features Yearly Subscription for Classic Member" at bounding box center [720, 372] width 304 height 29
click at [721, 401] on span "Tips & Drills Monthly Subscription" at bounding box center [720, 404] width 304 height 29
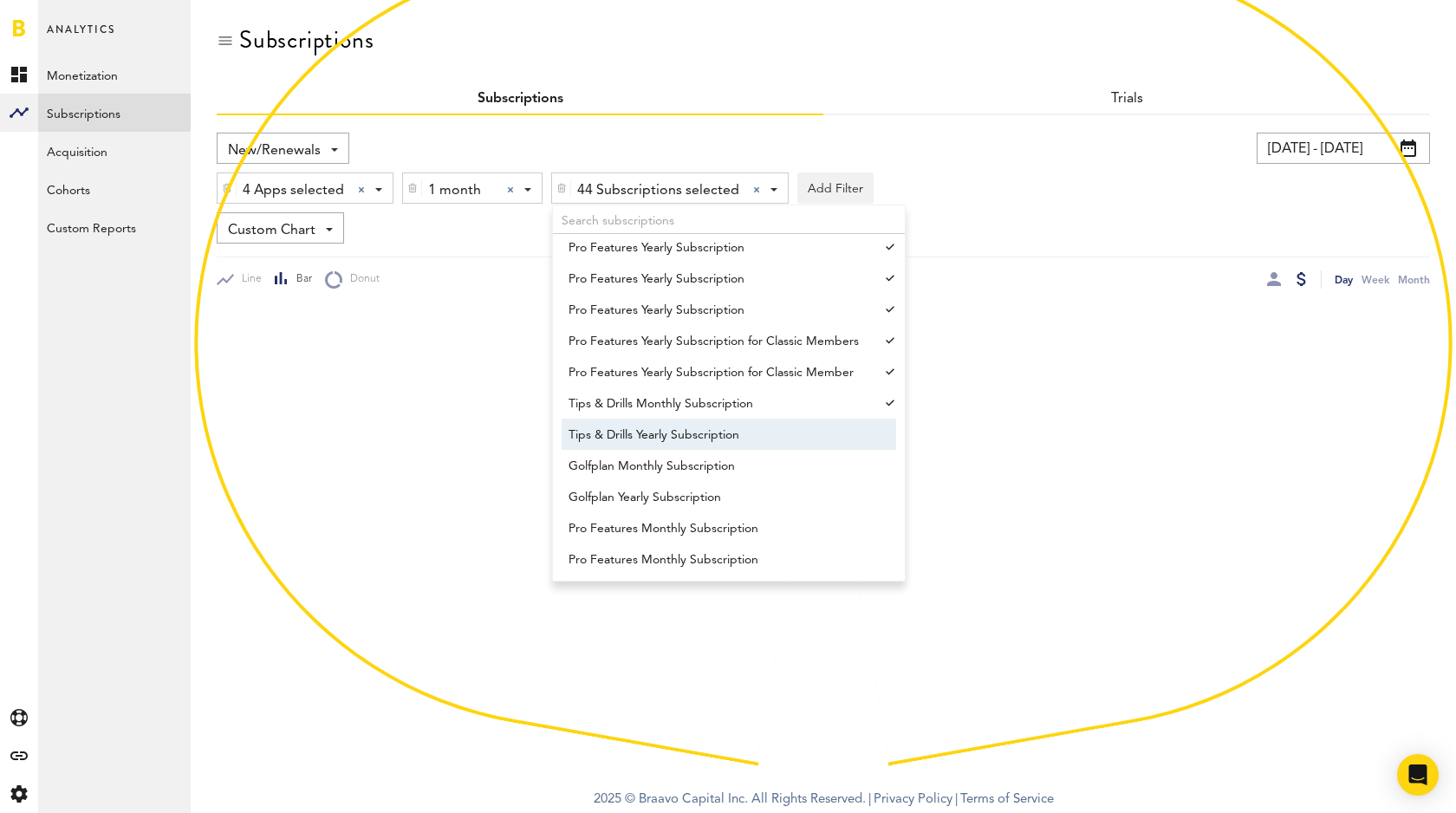
click at [713, 440] on span "Tips & Drills Yearly Subscription" at bounding box center [720, 435] width 304 height 29
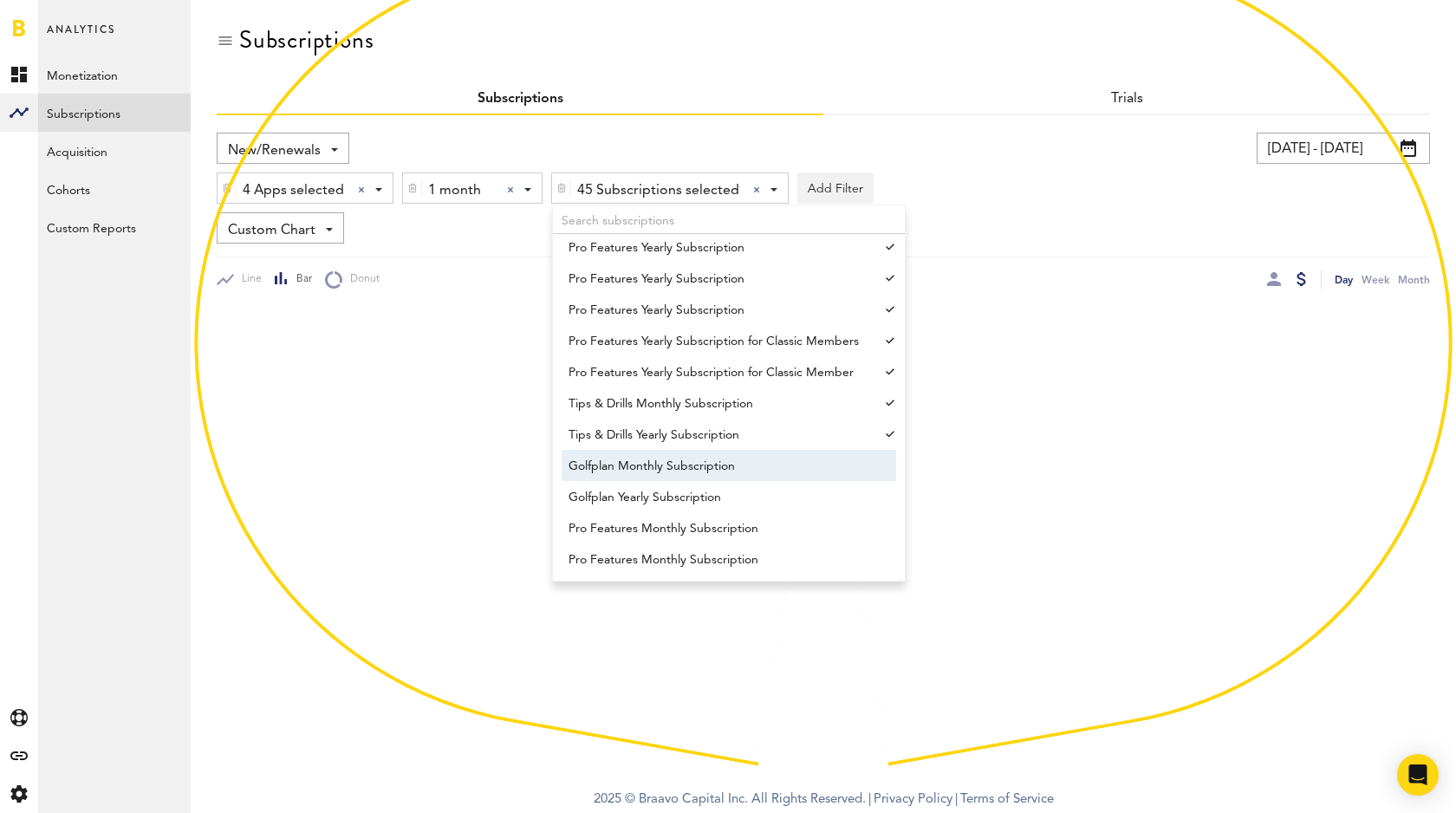
click at [715, 463] on span "Golfplan Monthly Subscription" at bounding box center [720, 466] width 304 height 29
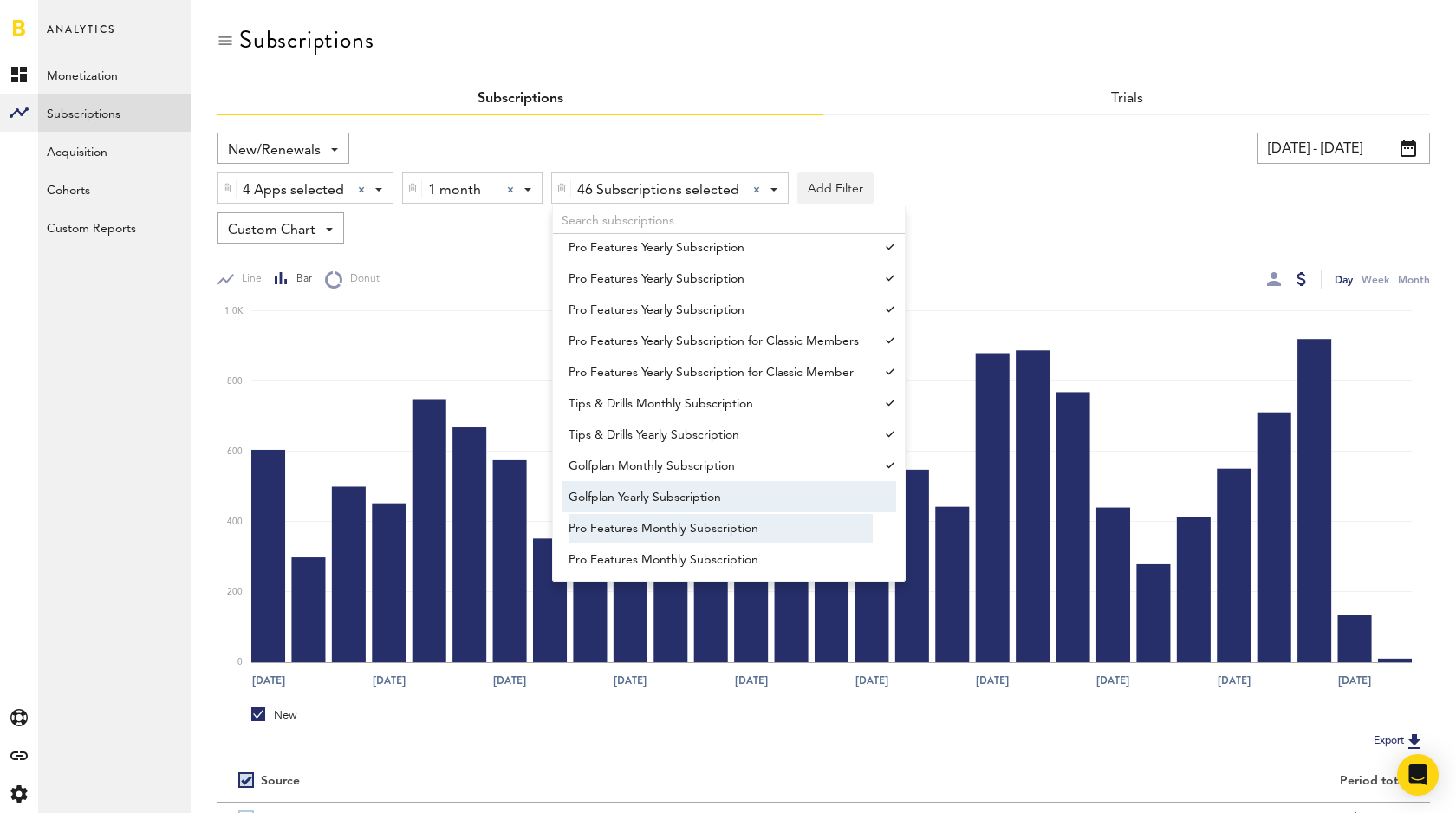
drag, startPoint x: 716, startPoint y: 485, endPoint x: 728, endPoint y: 515, distance: 32.3
click at [716, 486] on span "Golfplan Yearly Subscription" at bounding box center [720, 497] width 304 height 29
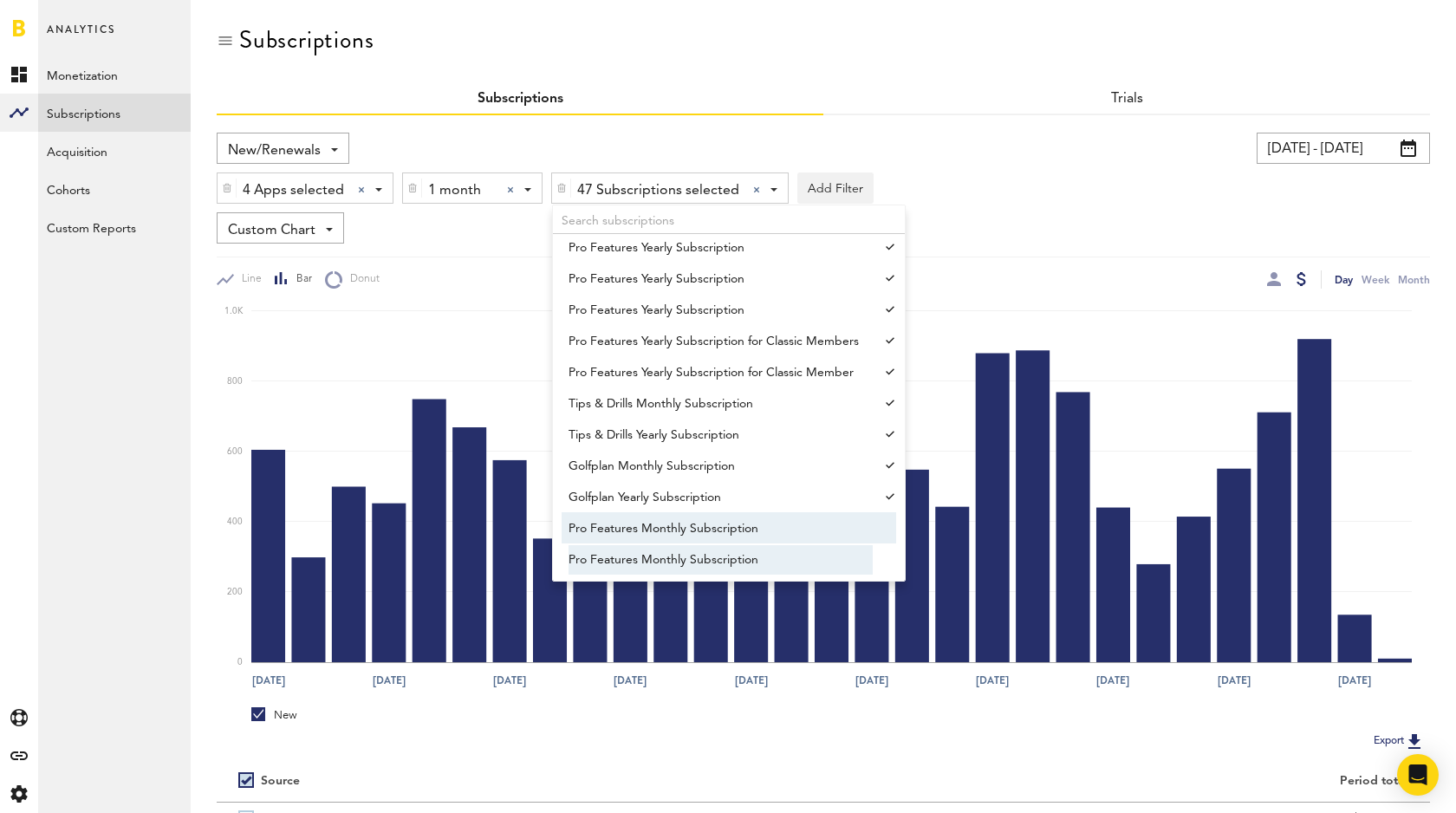
click at [734, 551] on span "Pro Features Monthly Subscription" at bounding box center [720, 559] width 304 height 29
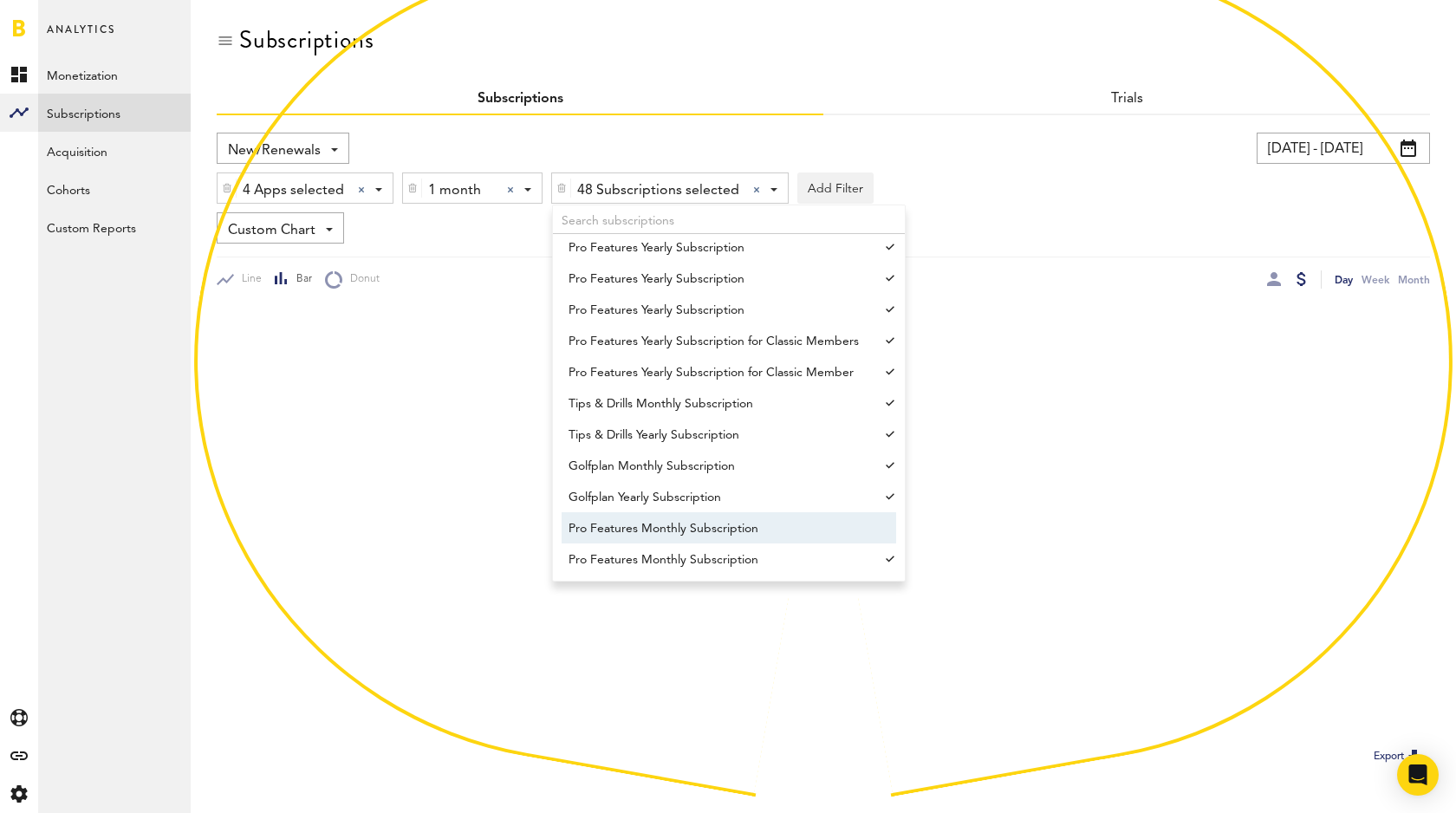
click at [763, 528] on span "Pro Features Monthly Subscription" at bounding box center [720, 529] width 304 height 29
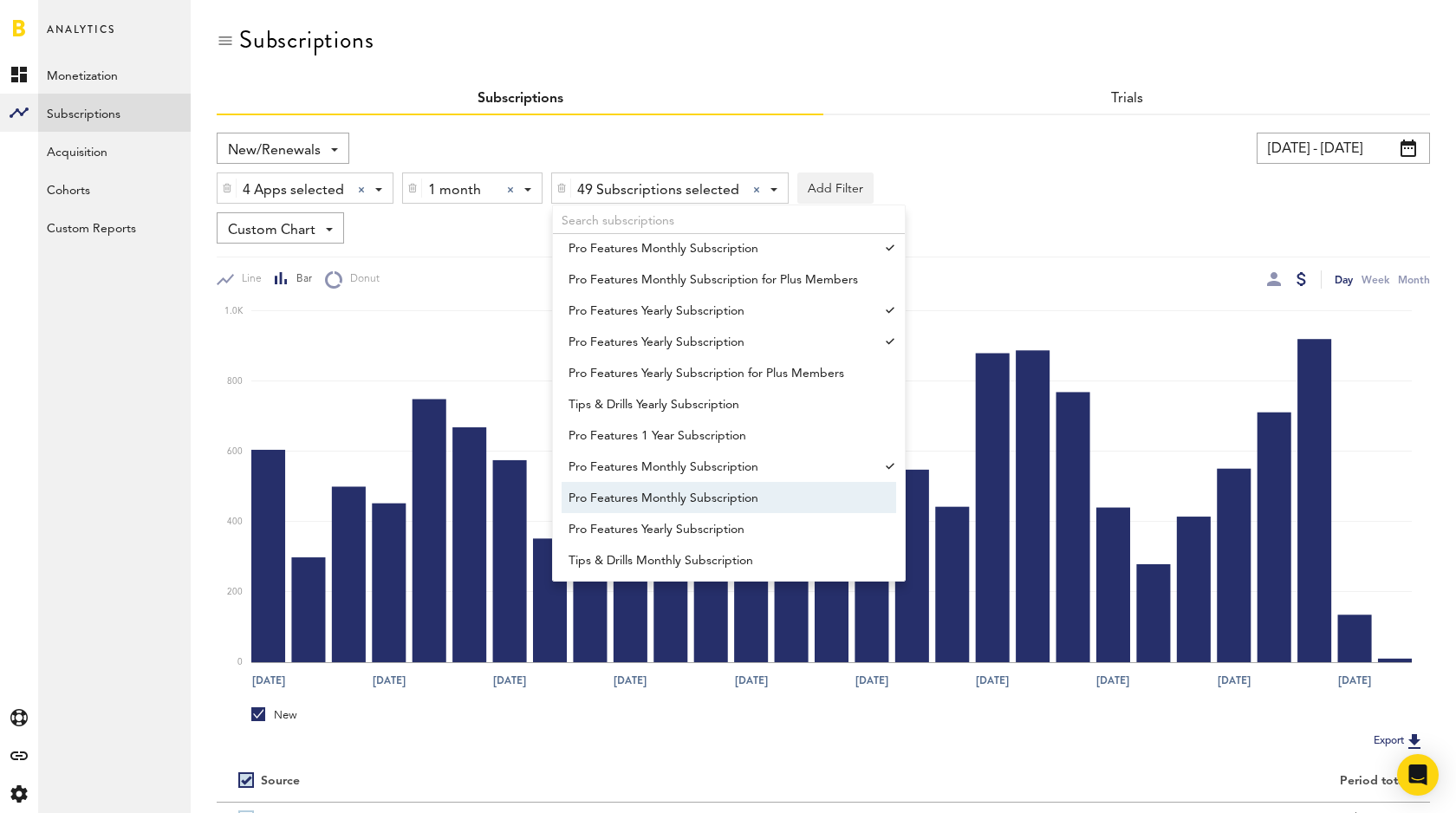
scroll to position [1512, 0]
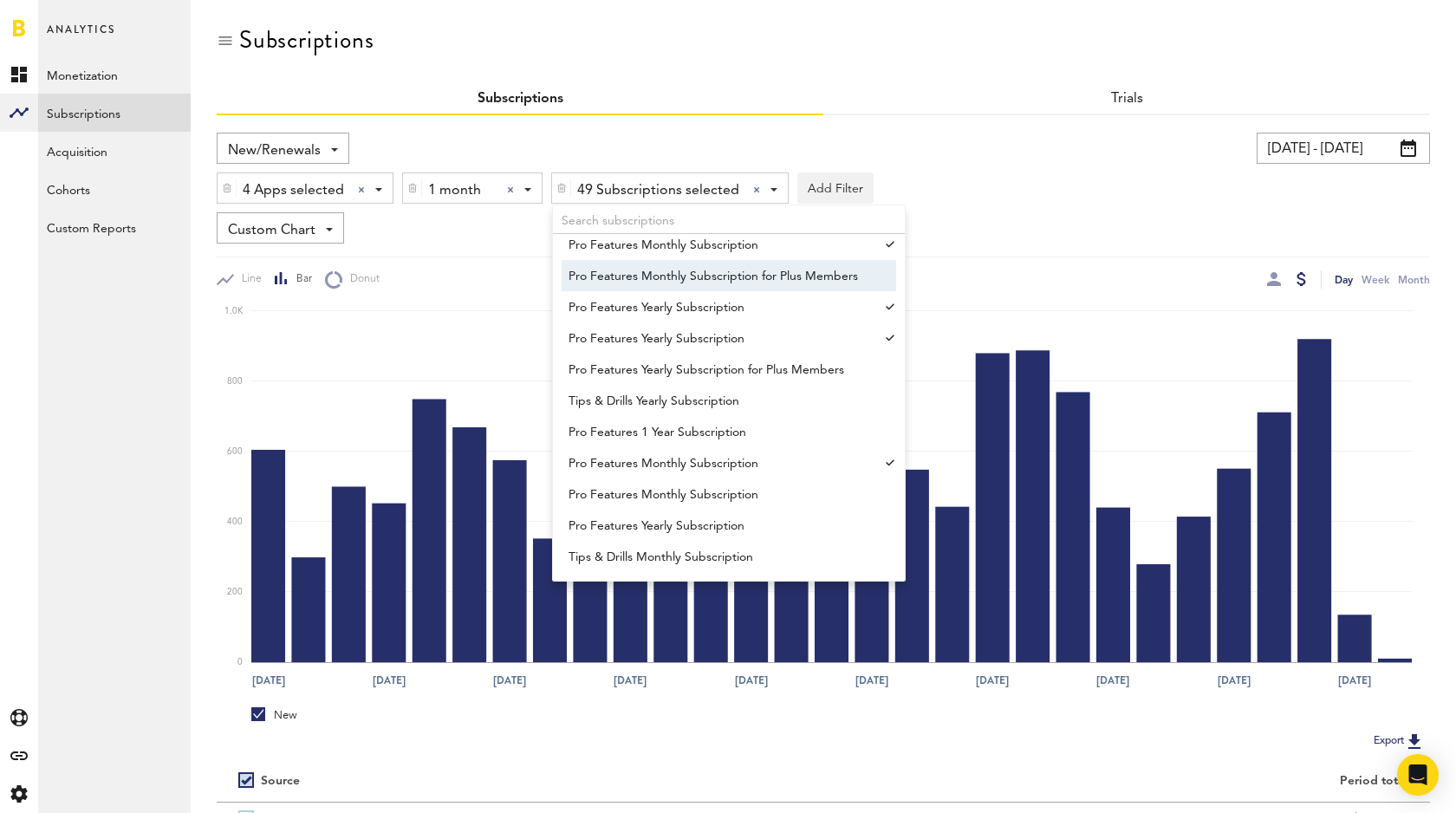
click at [745, 281] on span "Pro Features Monthly Subscription for Plus Members" at bounding box center [720, 276] width 304 height 29
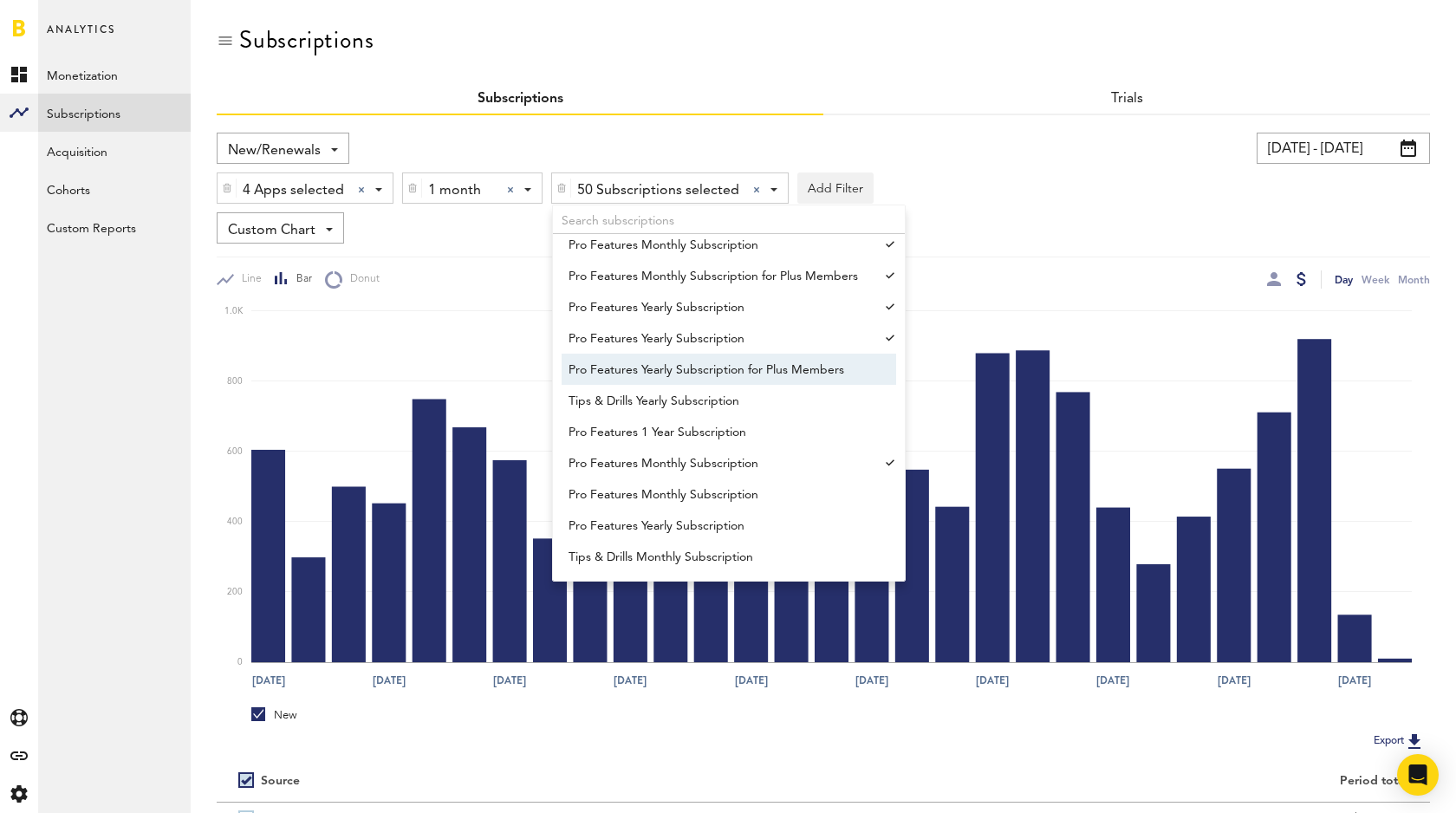
click at [719, 362] on span "Pro Features Yearly Subscription for Plus Members" at bounding box center [720, 370] width 304 height 29
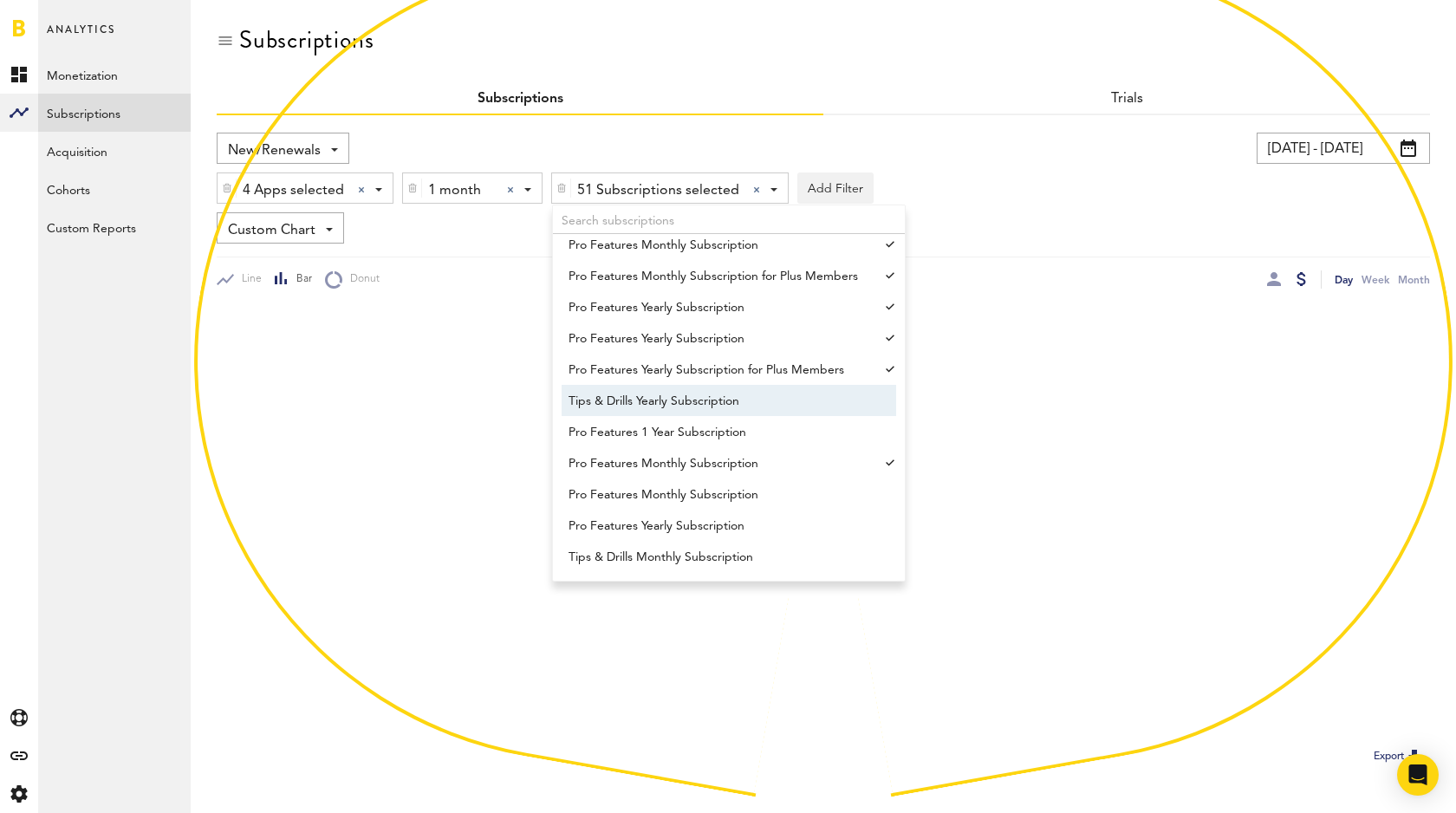
click at [708, 400] on span "Tips & Drills Yearly Subscription" at bounding box center [720, 401] width 304 height 29
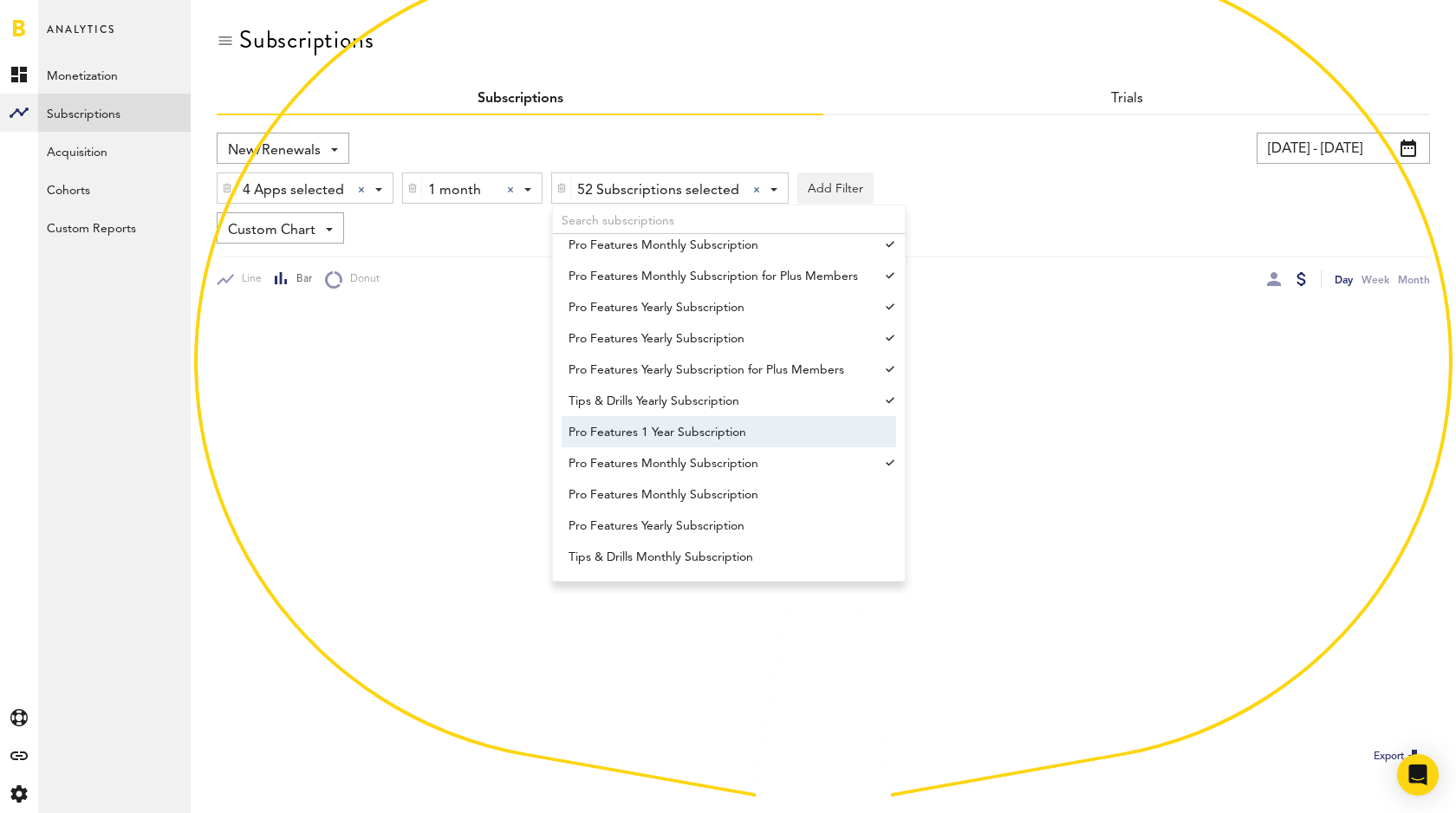
click at [716, 427] on span "Pro Features 1 Year Subscription" at bounding box center [720, 432] width 304 height 29
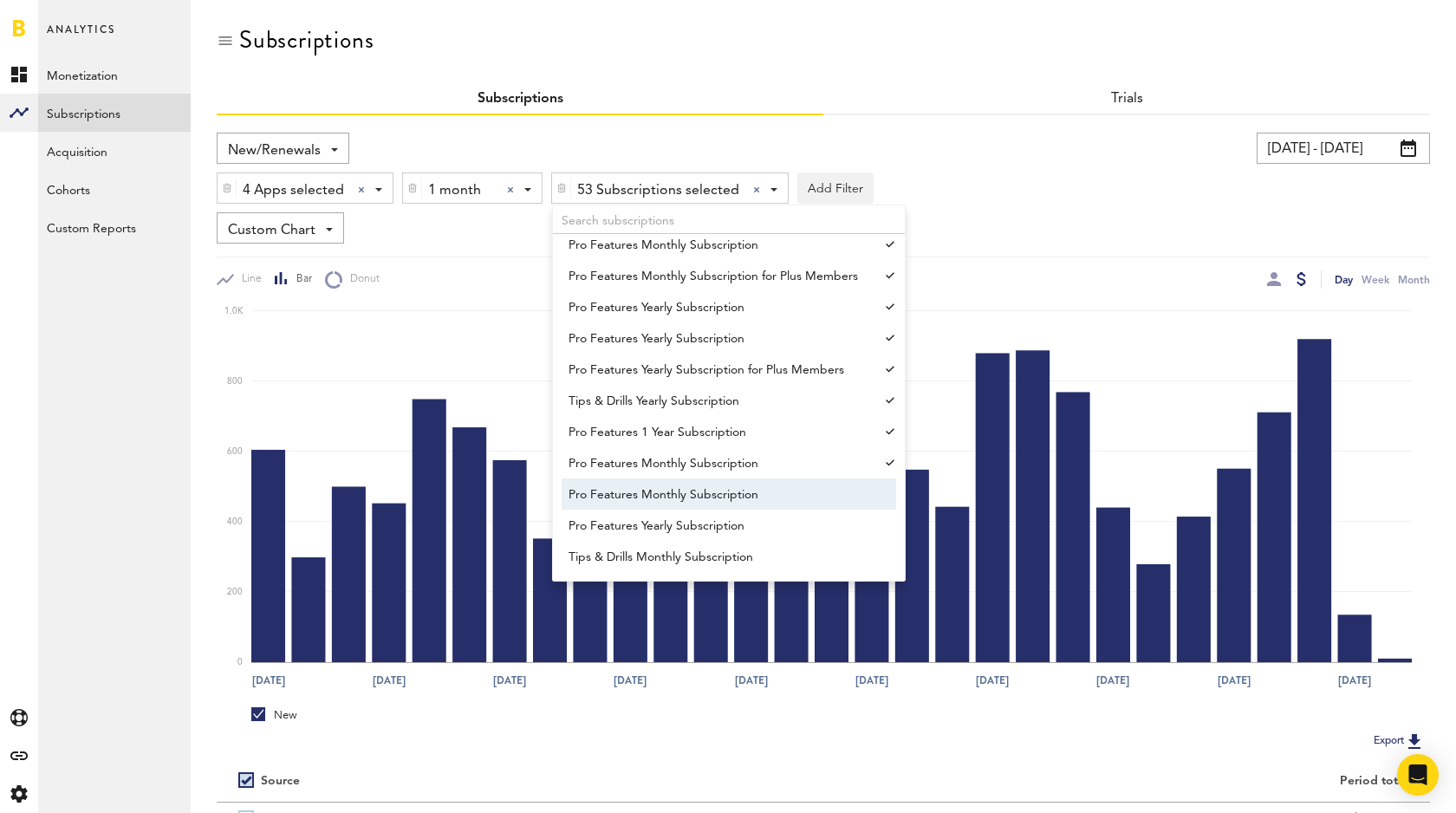
click at [726, 498] on span "Pro Features Monthly Subscription" at bounding box center [720, 495] width 304 height 29
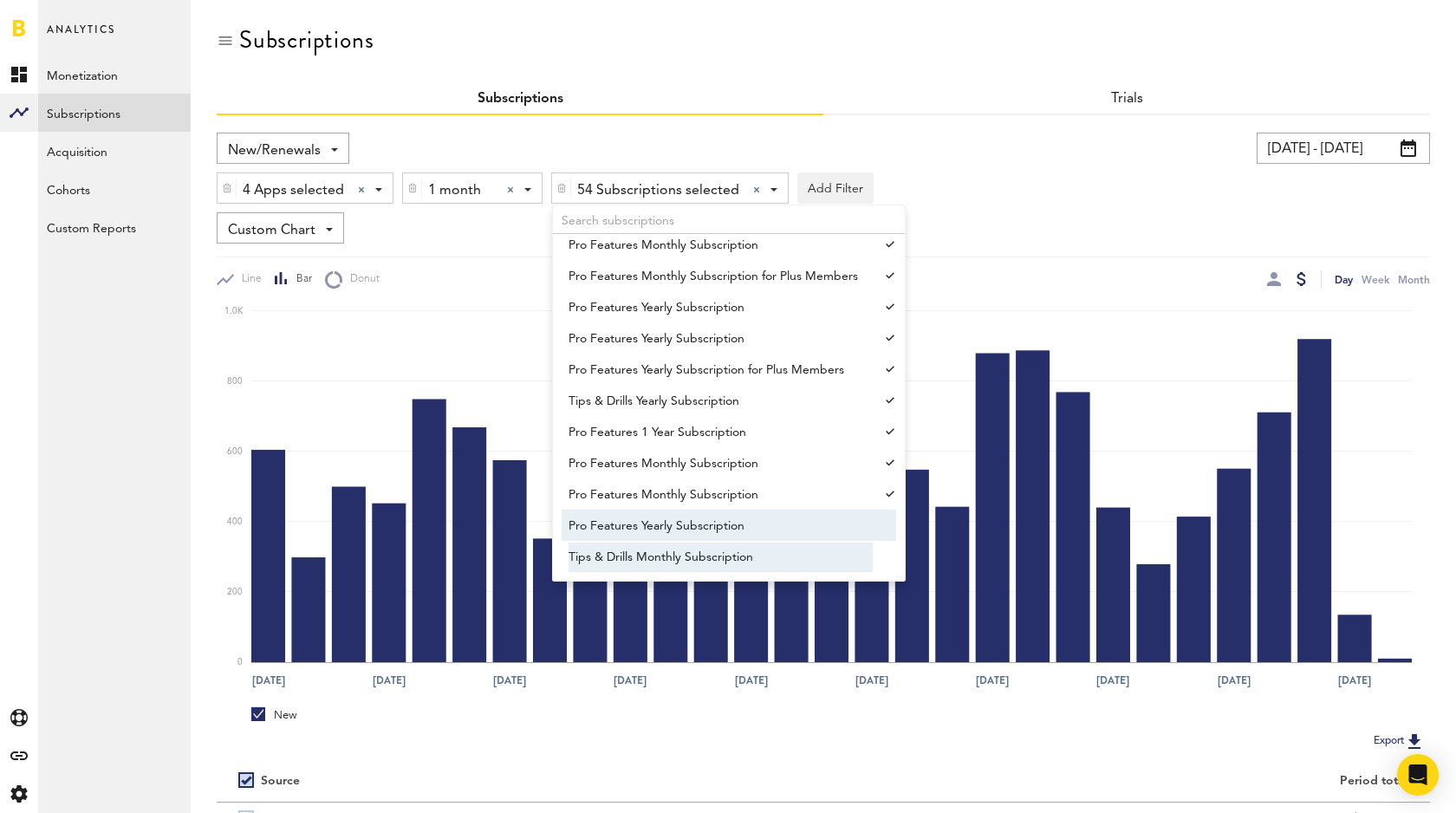
click at [713, 553] on span "Tips & Drills Monthly Subscription" at bounding box center [720, 557] width 304 height 29
click at [736, 526] on span "Pro Features Yearly Subscription" at bounding box center [720, 526] width 304 height 29
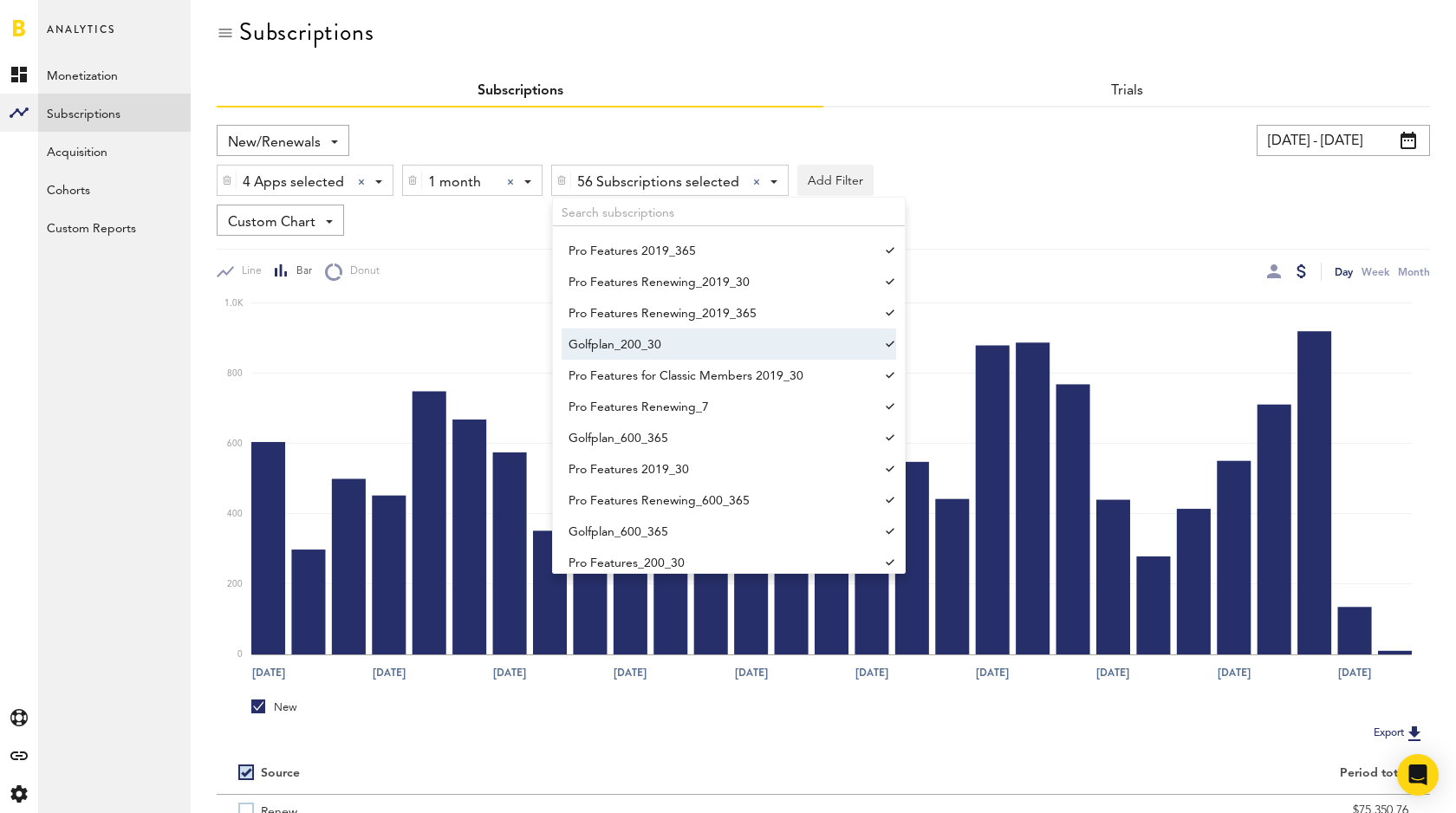
click at [941, 99] on div "Trials" at bounding box center [1126, 92] width 606 height 31
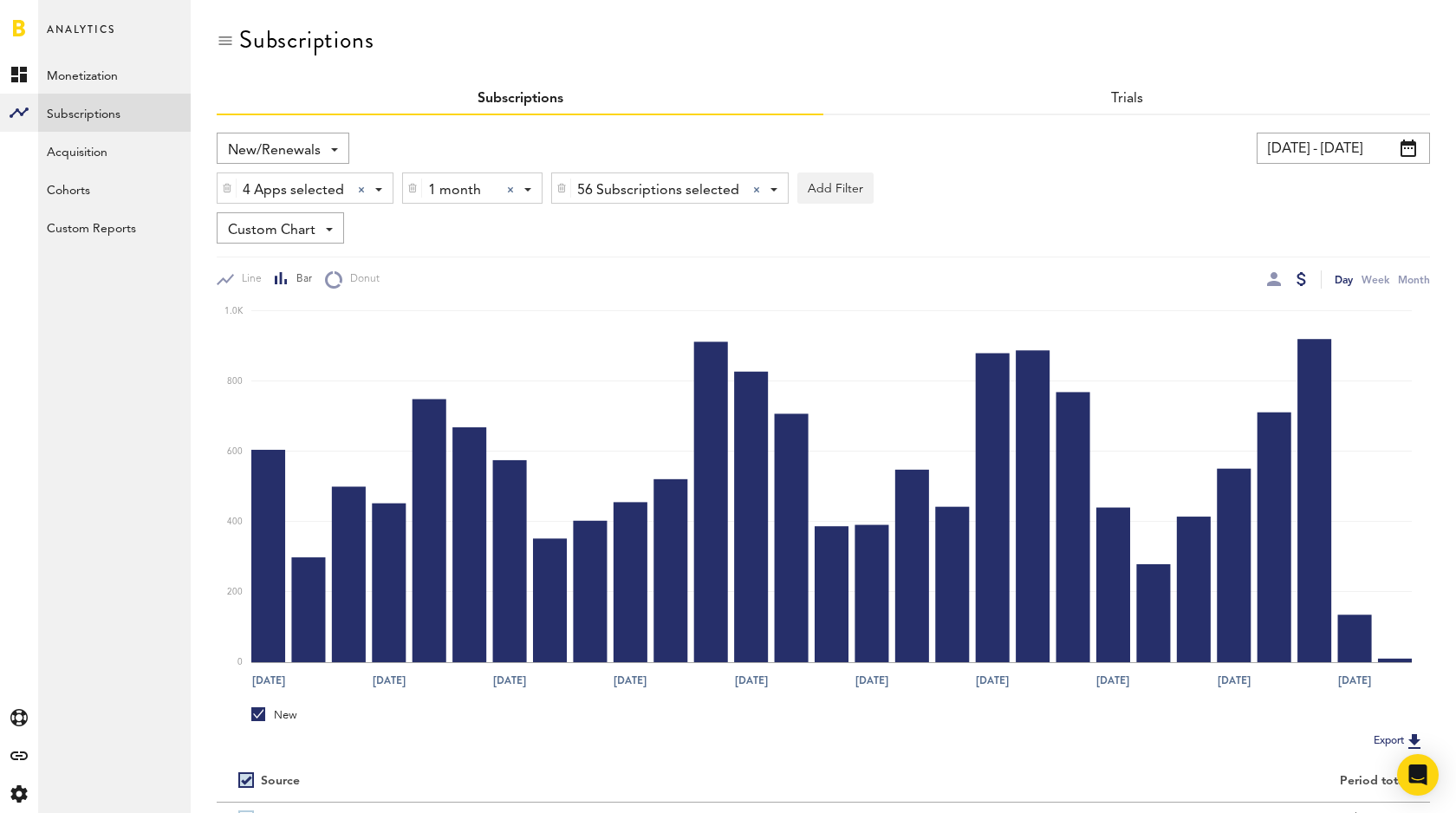
click at [753, 190] on div at bounding box center [756, 190] width 7 height 7
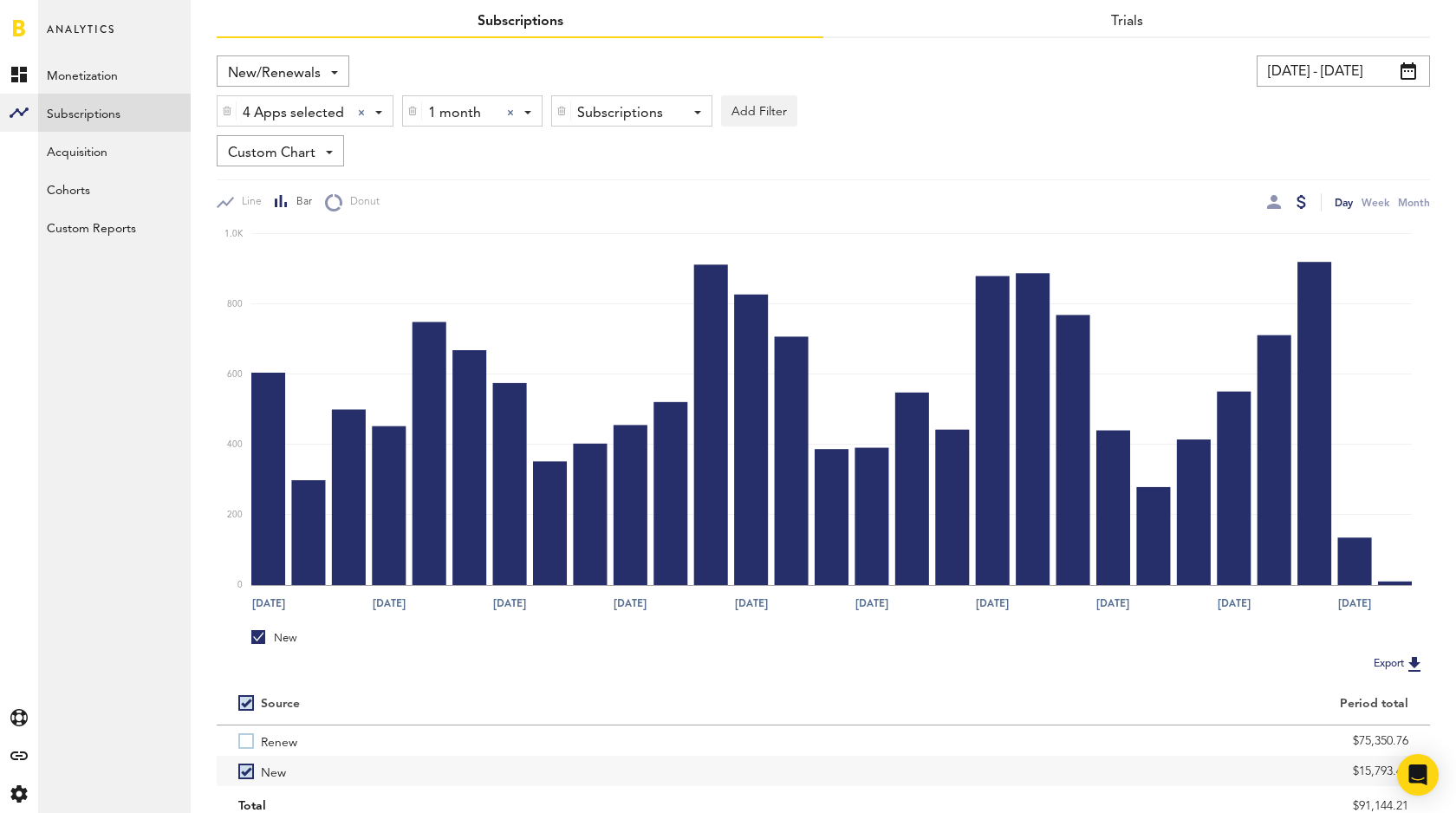
scroll to position [67, 0]
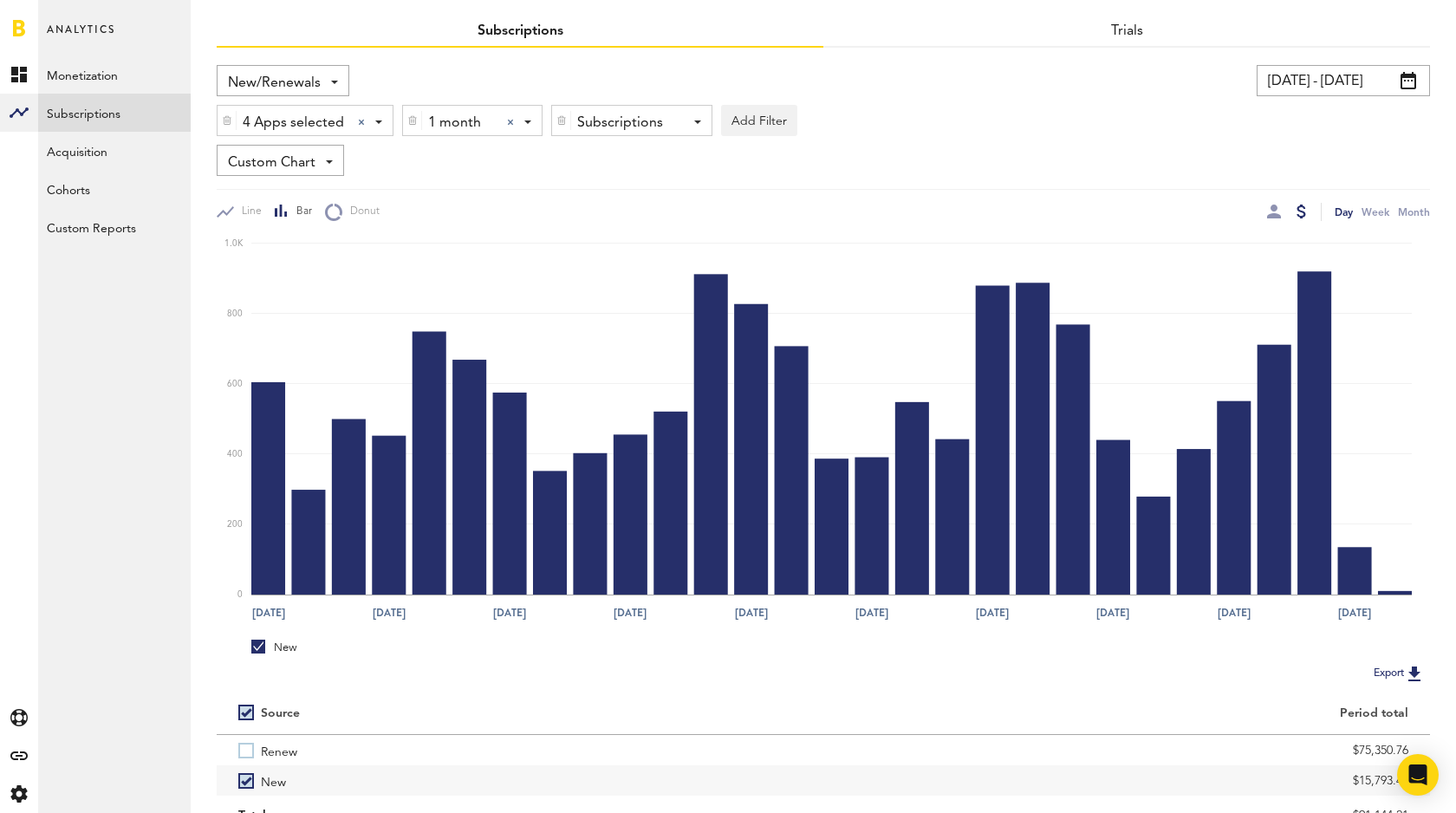
click at [332, 86] on div "New/Renewals Revenue MRR Actives Trial Status Billing Retries New Subscriptions…" at bounding box center [283, 81] width 133 height 31
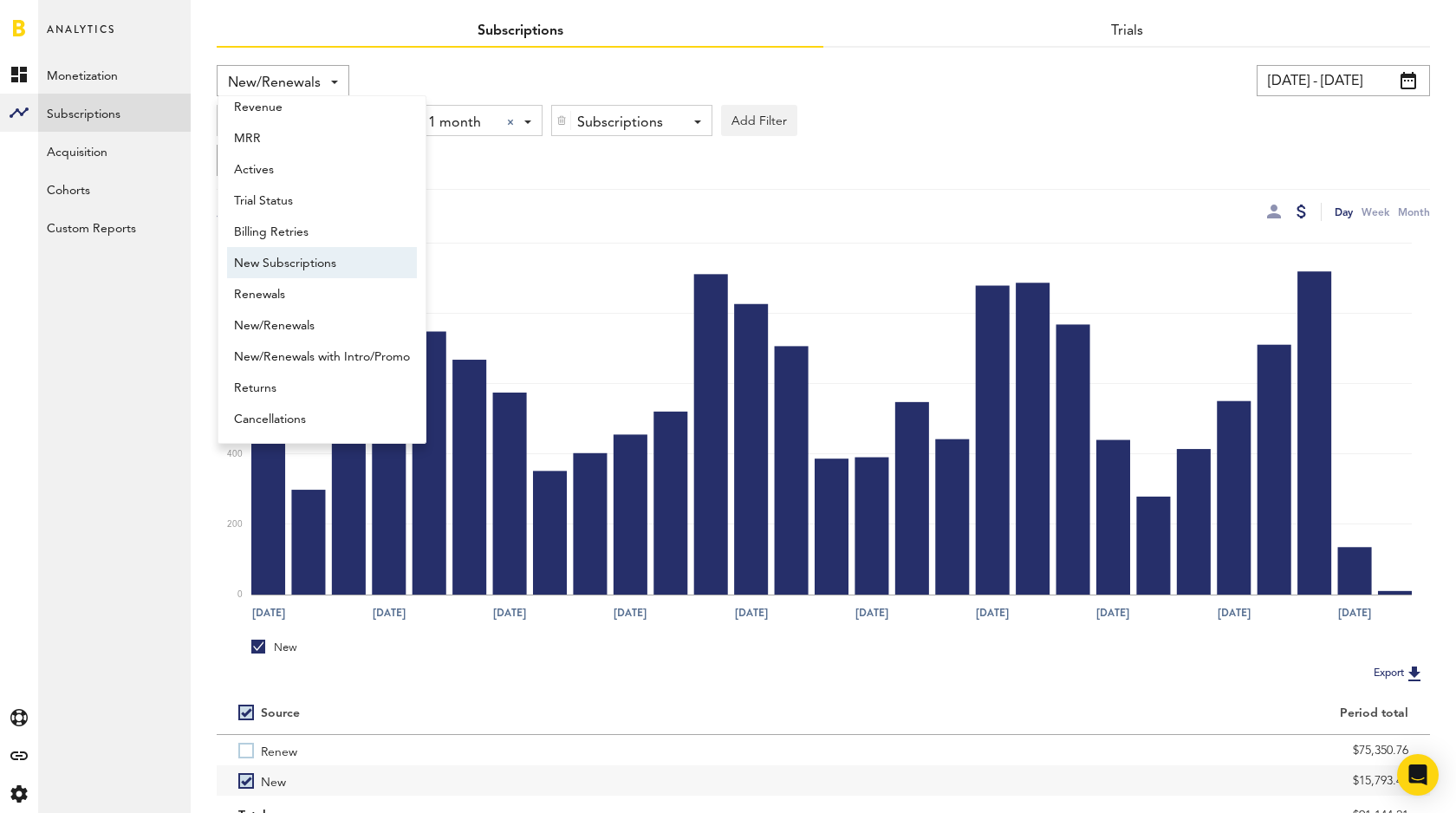
click at [330, 265] on span "New Subscriptions" at bounding box center [322, 263] width 176 height 29
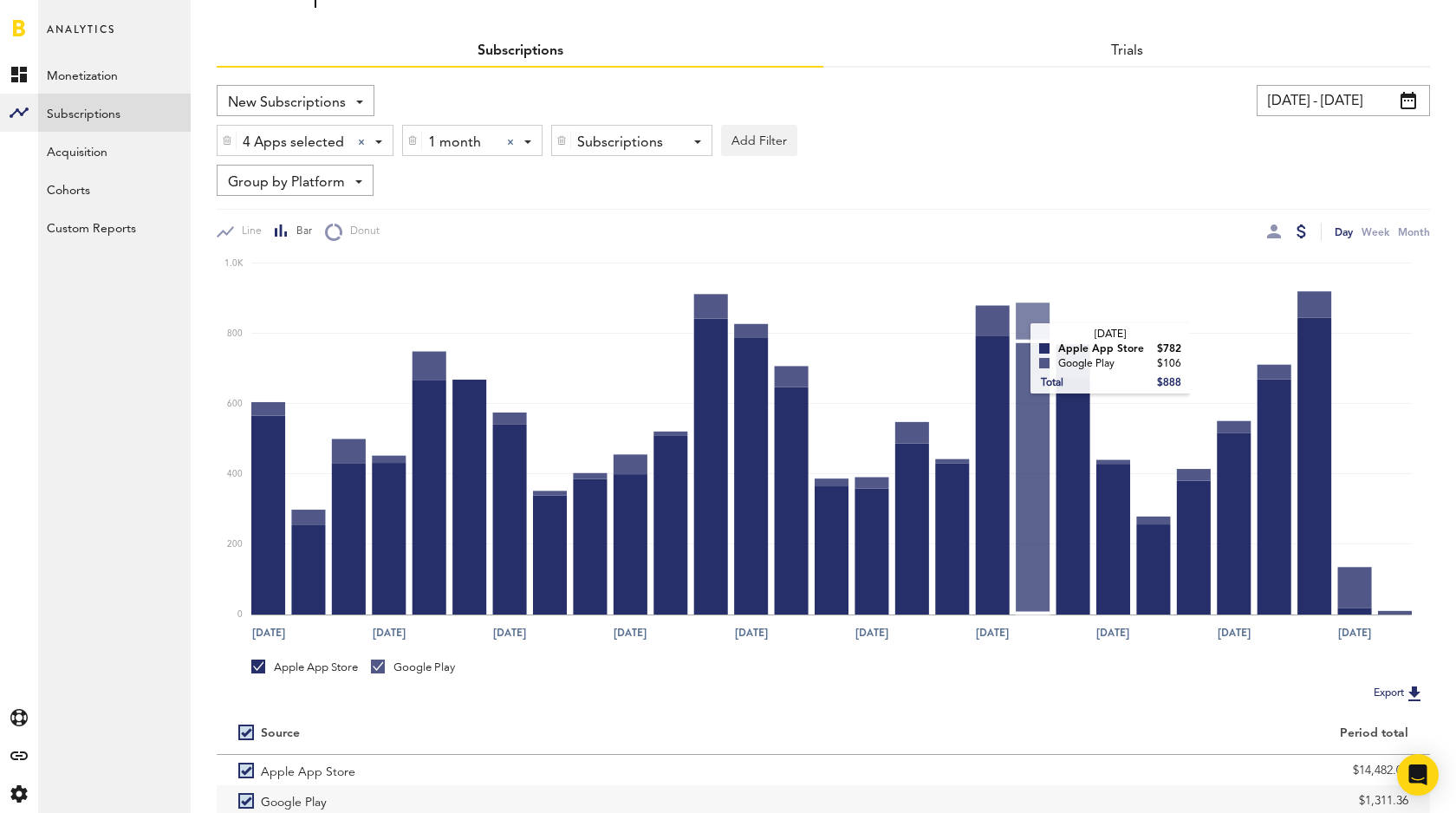
scroll to position [45, 0]
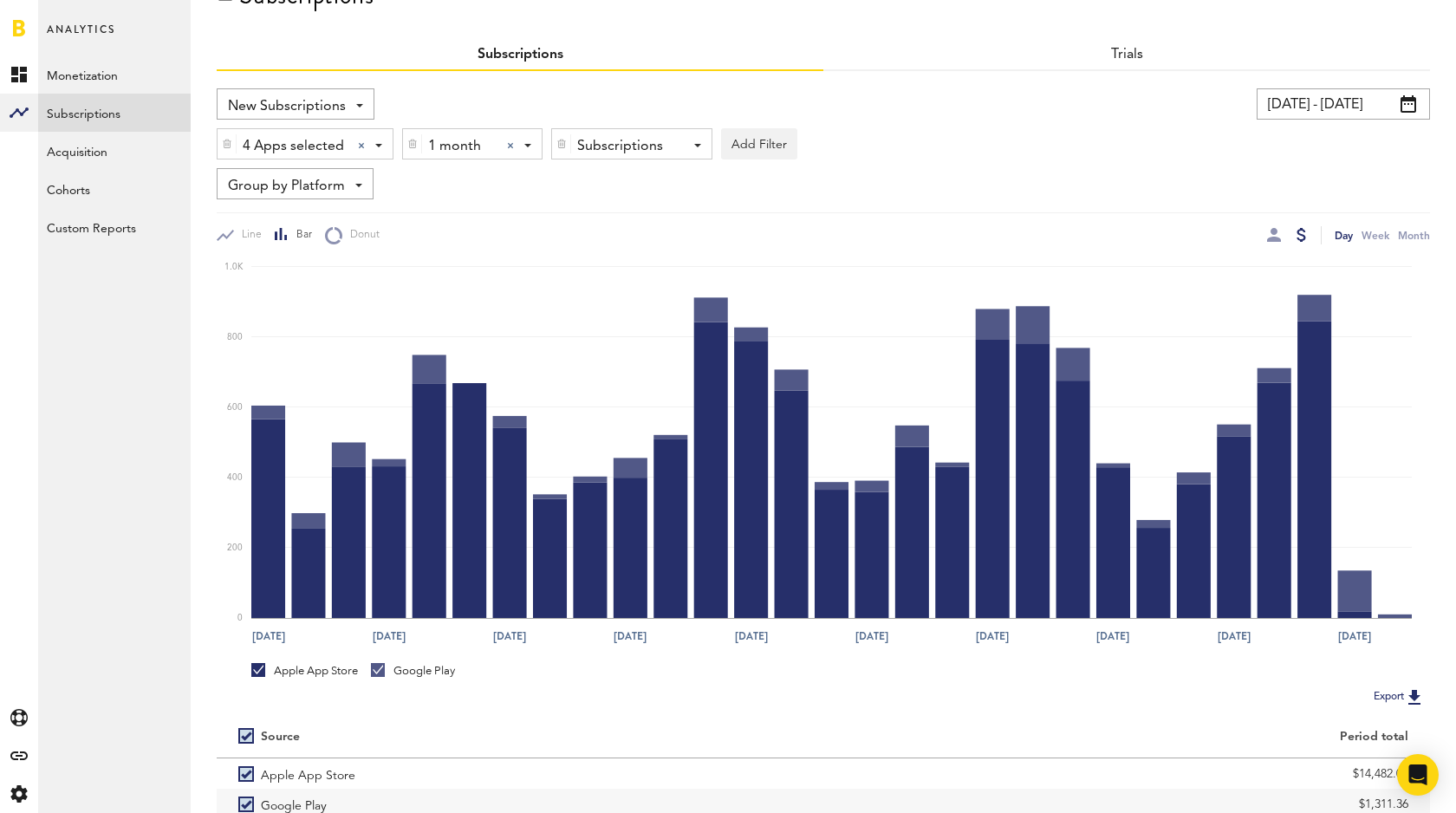
click at [635, 144] on div "Subscriptions" at bounding box center [625, 146] width 97 height 29
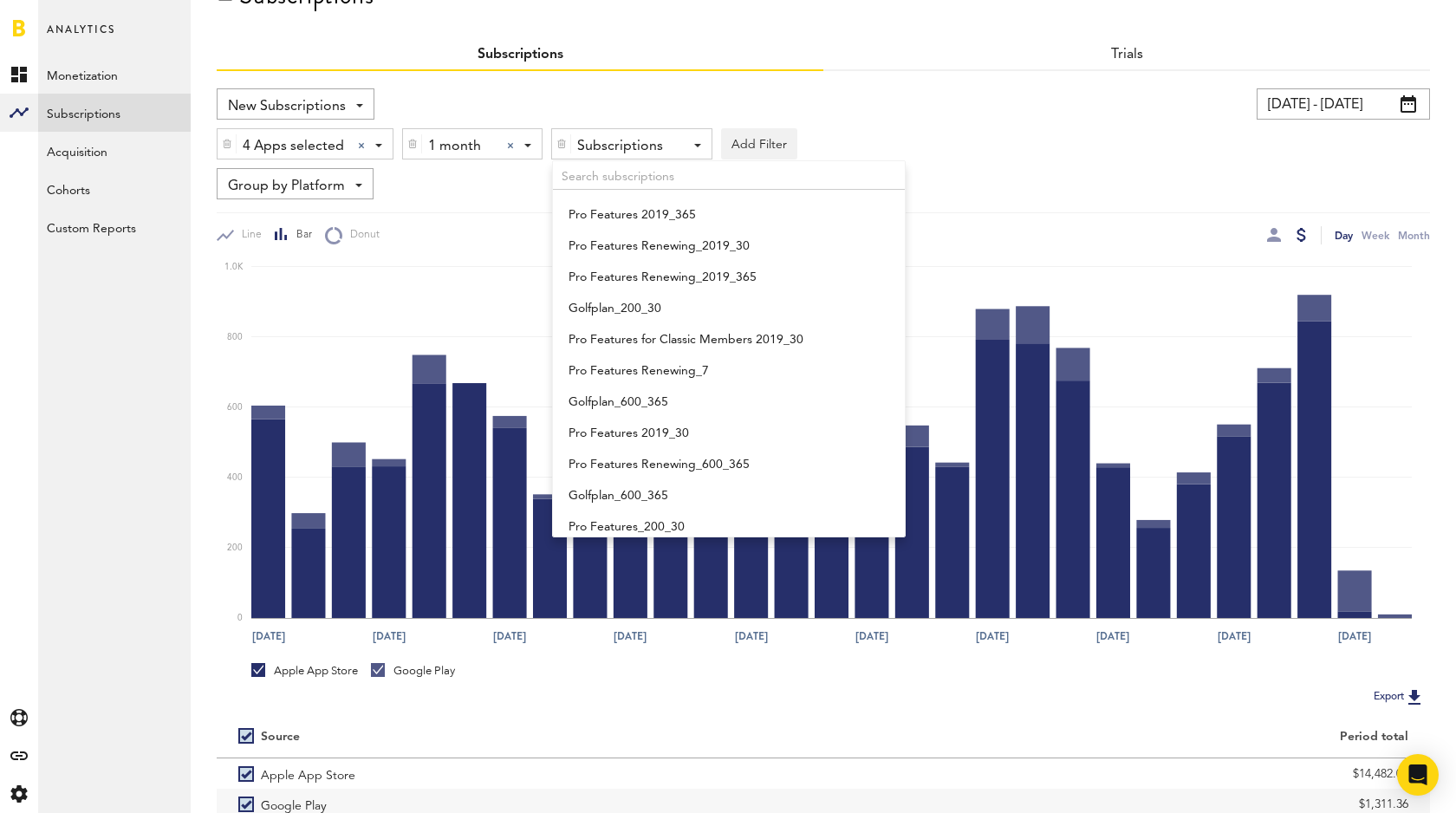
click at [925, 131] on div "4 Apps selected 4 Apps selected All Active Inactive CoachNow: Sports Coaching A…" at bounding box center [823, 139] width 1213 height 40
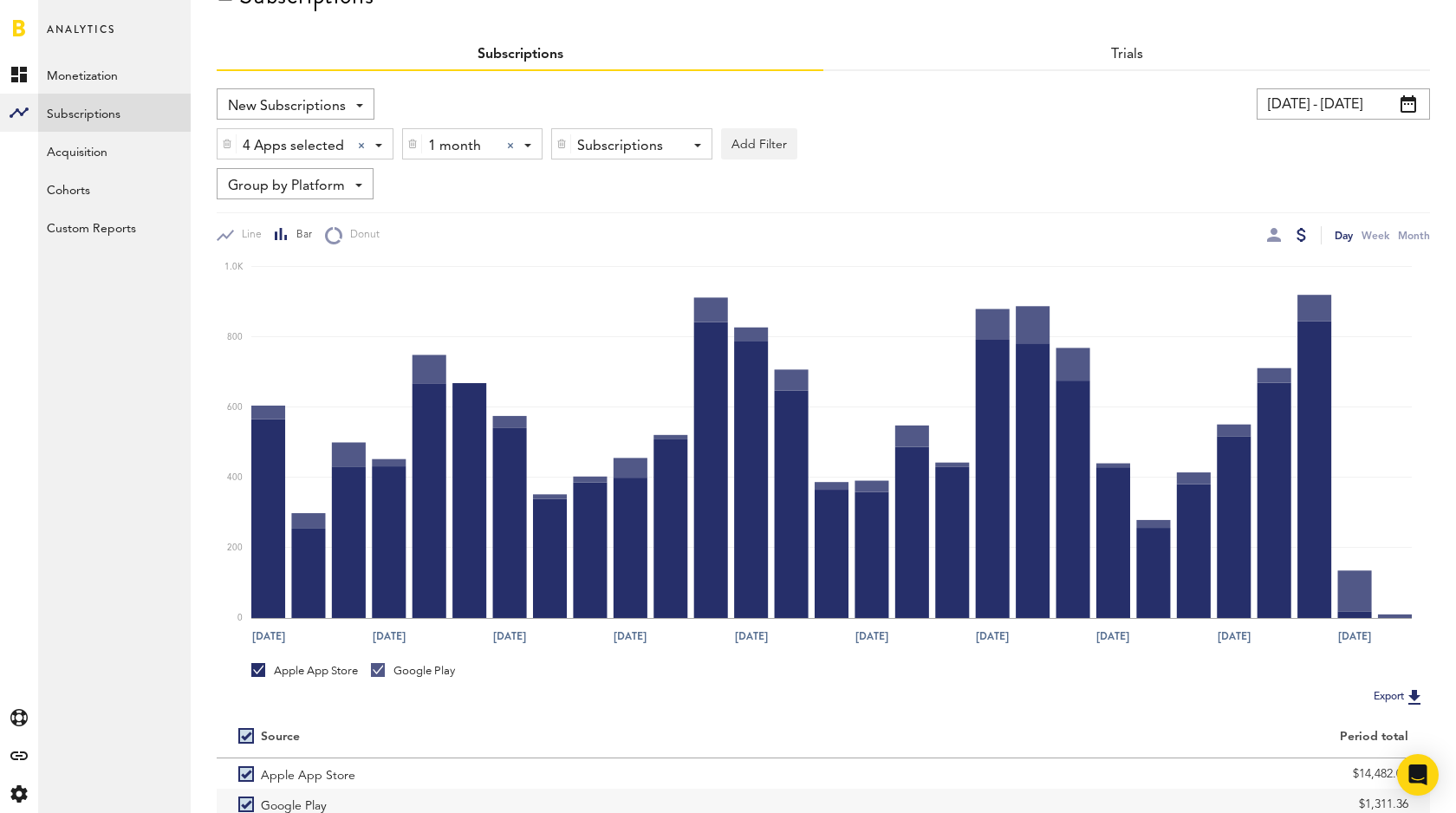
click at [350, 191] on div "Group by Platform Group by Platform Group by App Group by Subscription Group by…" at bounding box center [296, 183] width 157 height 31
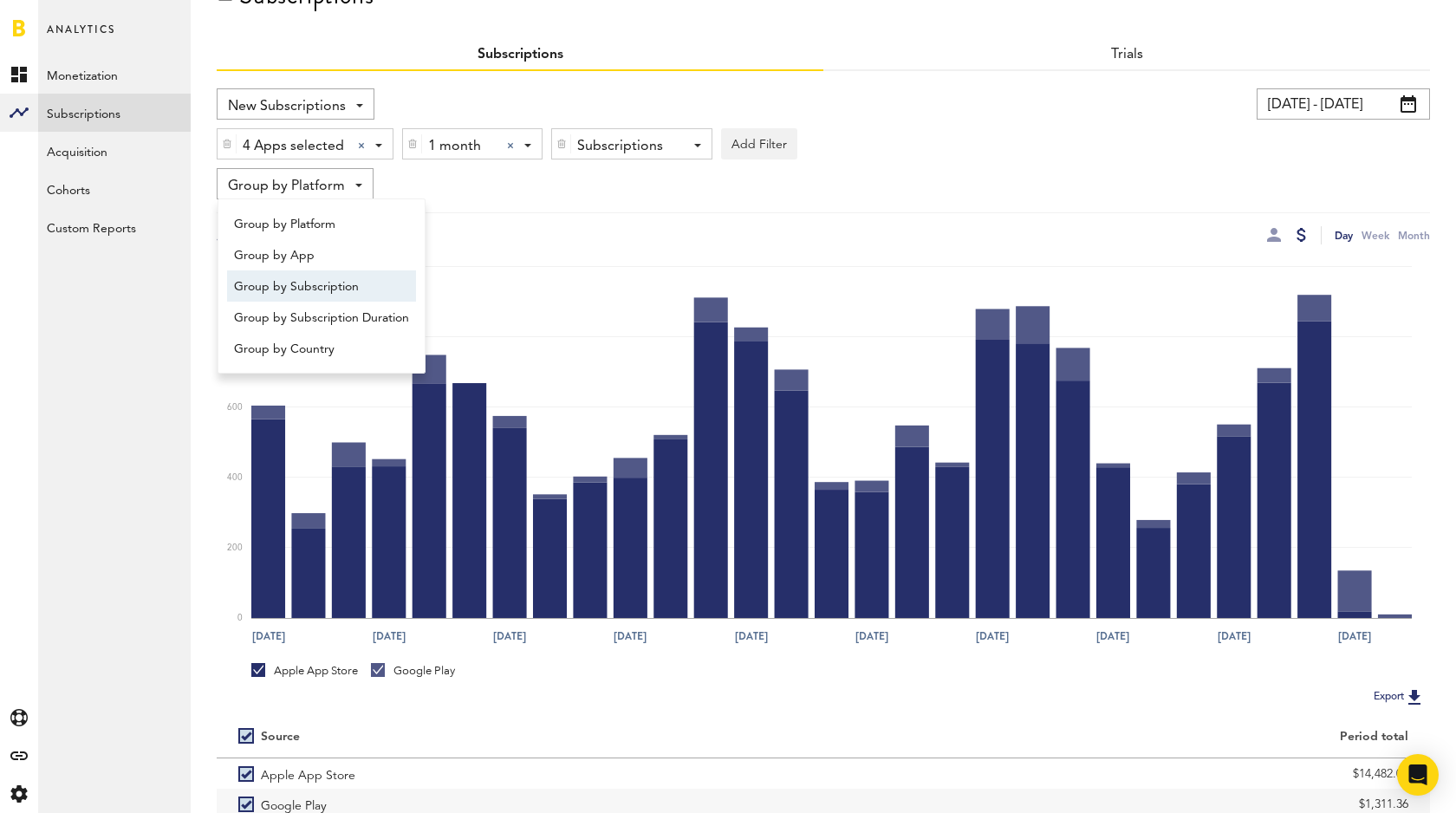
click at [361, 283] on span "Group by Subscription" at bounding box center [321, 286] width 175 height 29
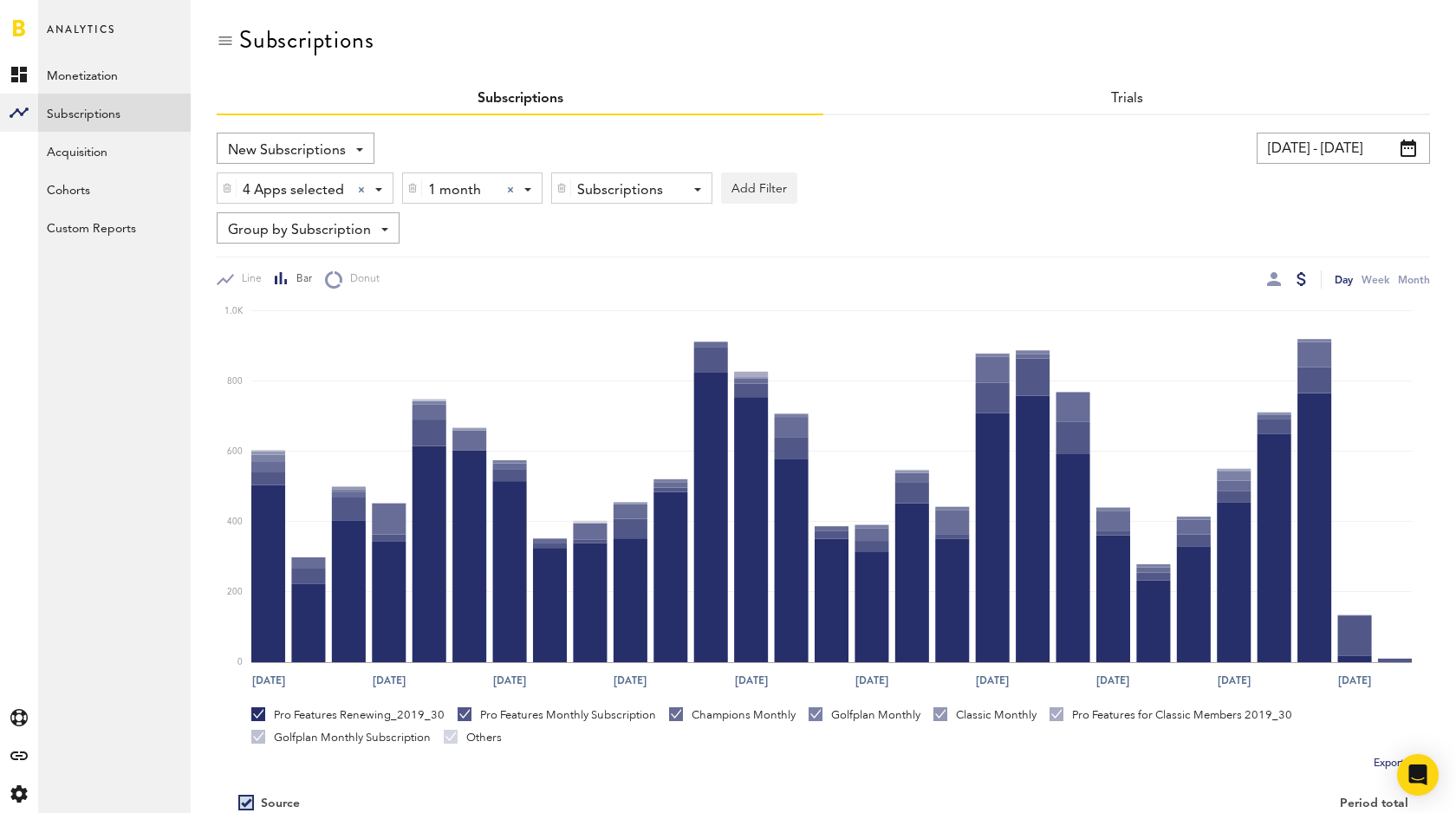
click at [688, 187] on div "Subscriptions - Pro Features 2019_365 Pro Features Renewing_2019_30 Pro Feature…" at bounding box center [632, 189] width 159 height 31
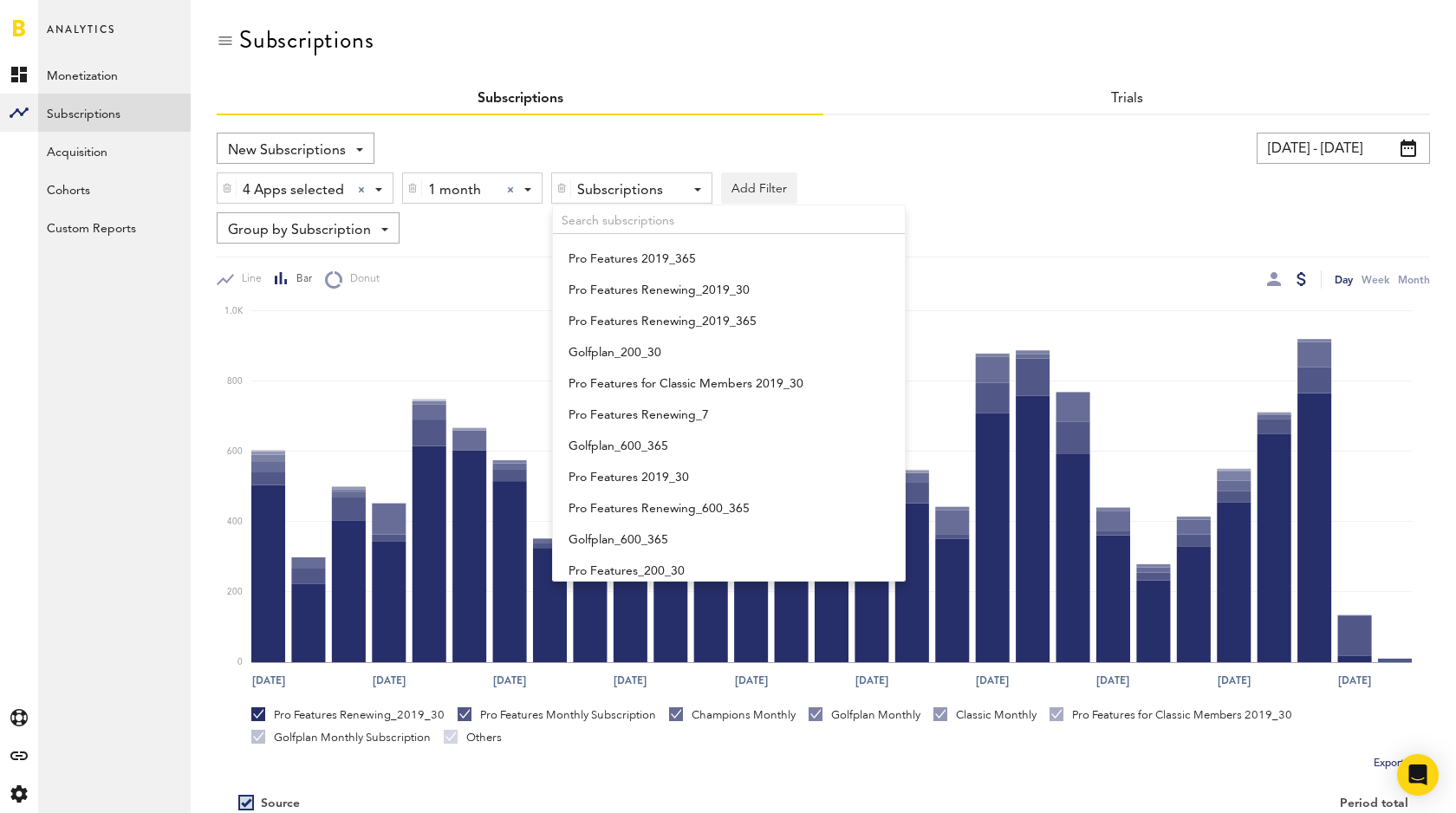
click at [804, 145] on div "New Subscriptions Revenue MRR Actives Trial Status Billing Retries New Subscrip…" at bounding box center [516, 148] width 599 height 31
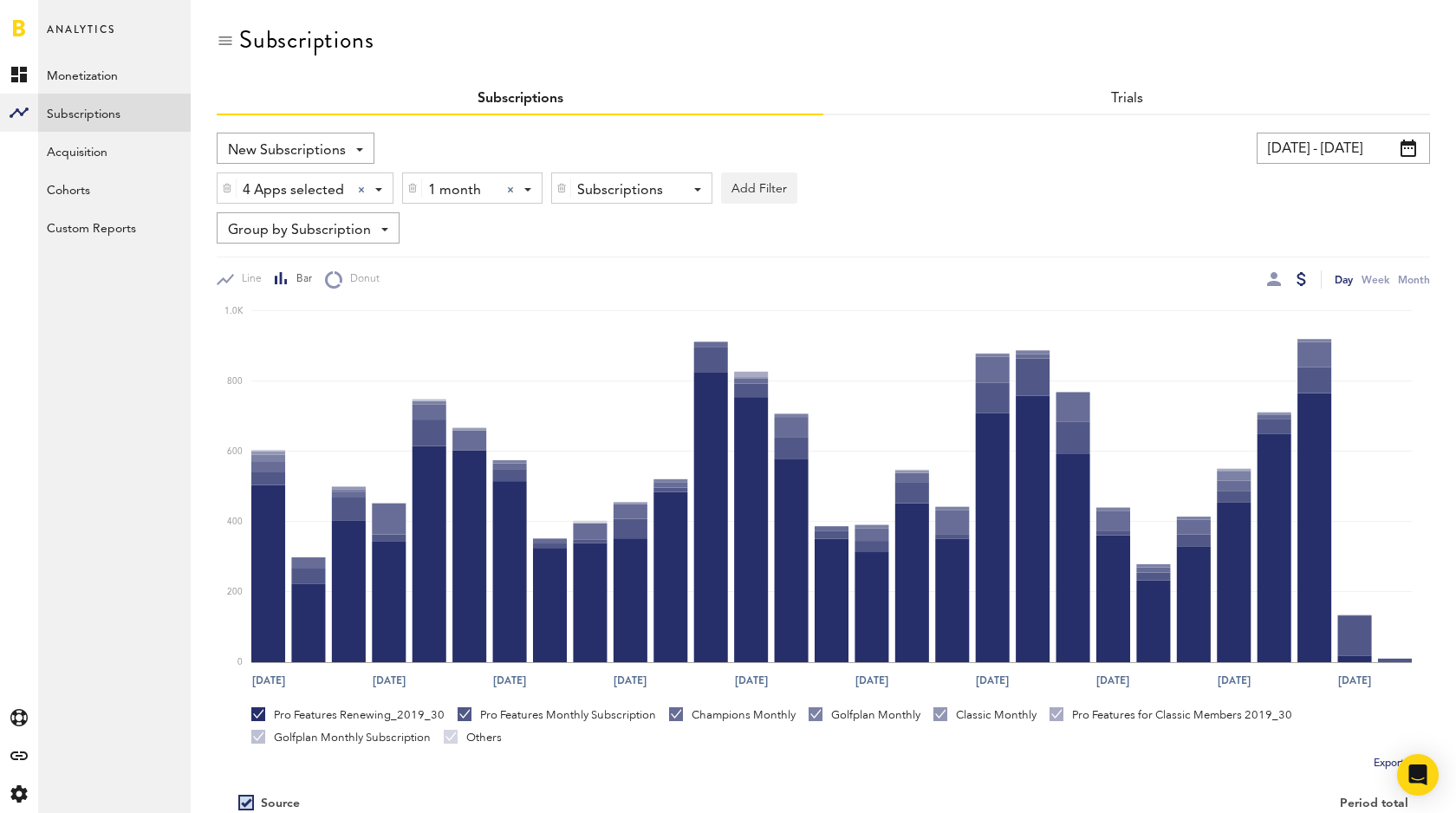
click at [566, 186] on img at bounding box center [561, 188] width 10 height 12
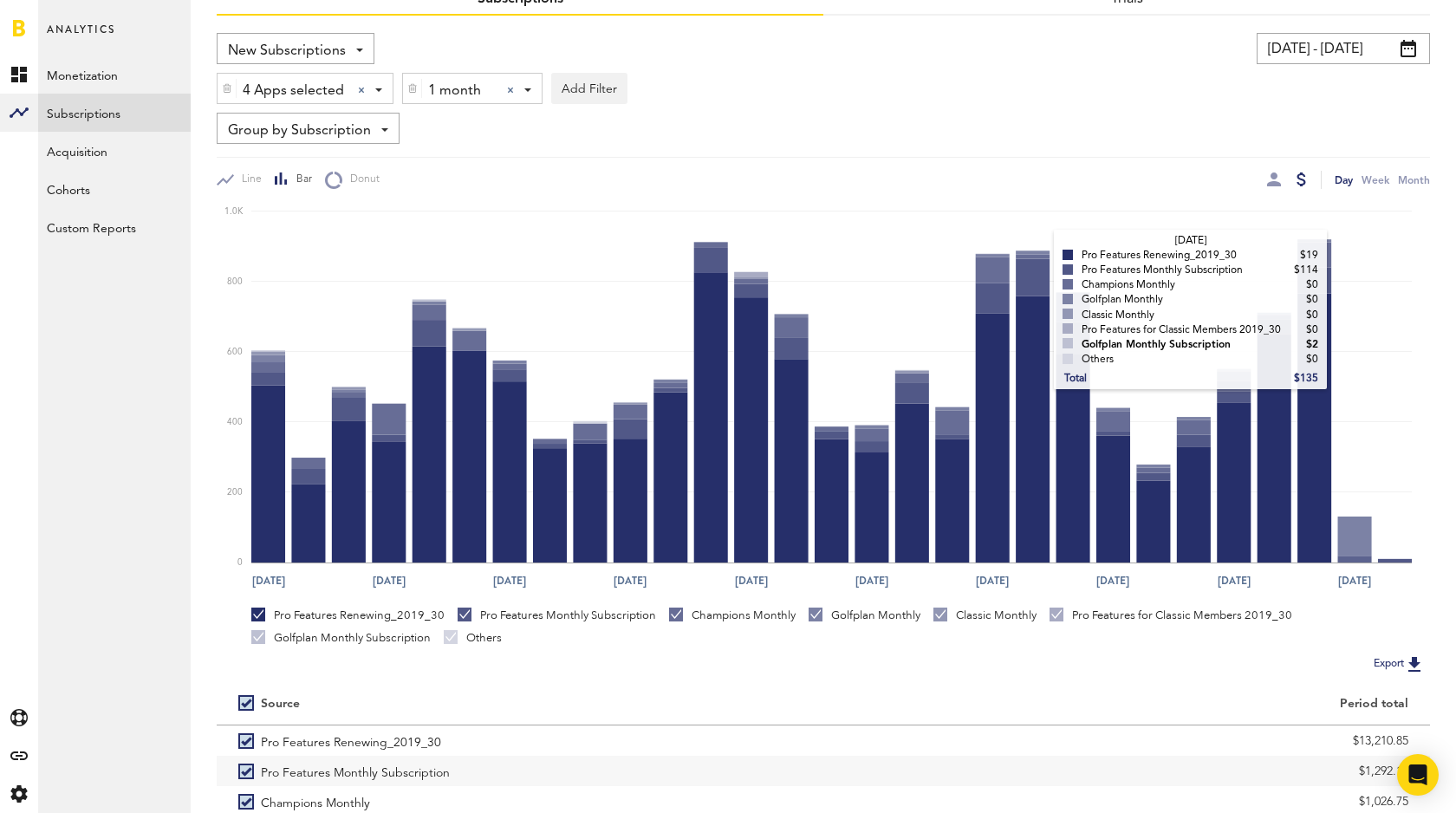
scroll to position [260, 0]
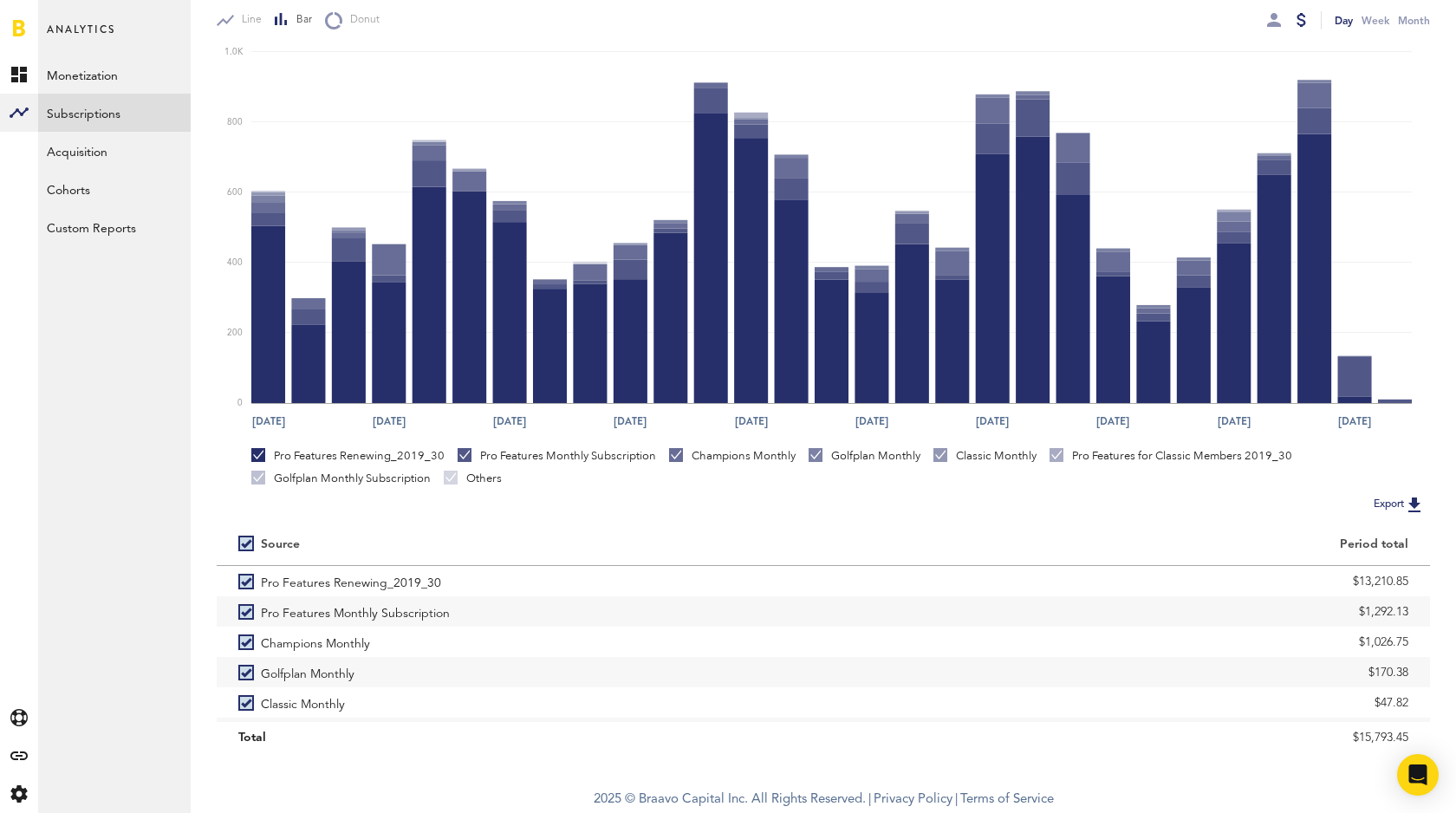
click at [1412, 504] on img at bounding box center [1414, 505] width 21 height 21
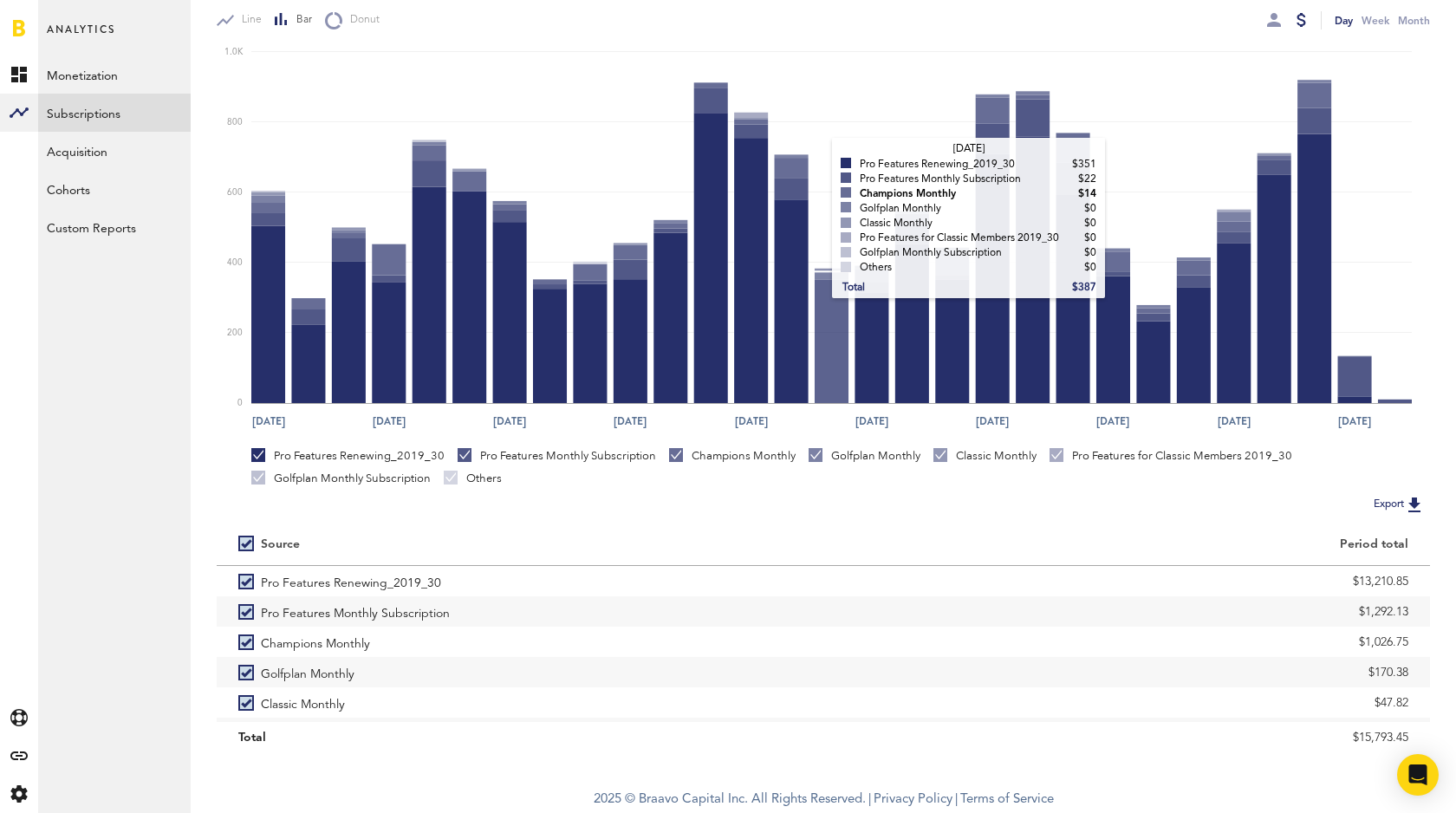
scroll to position [0, 0]
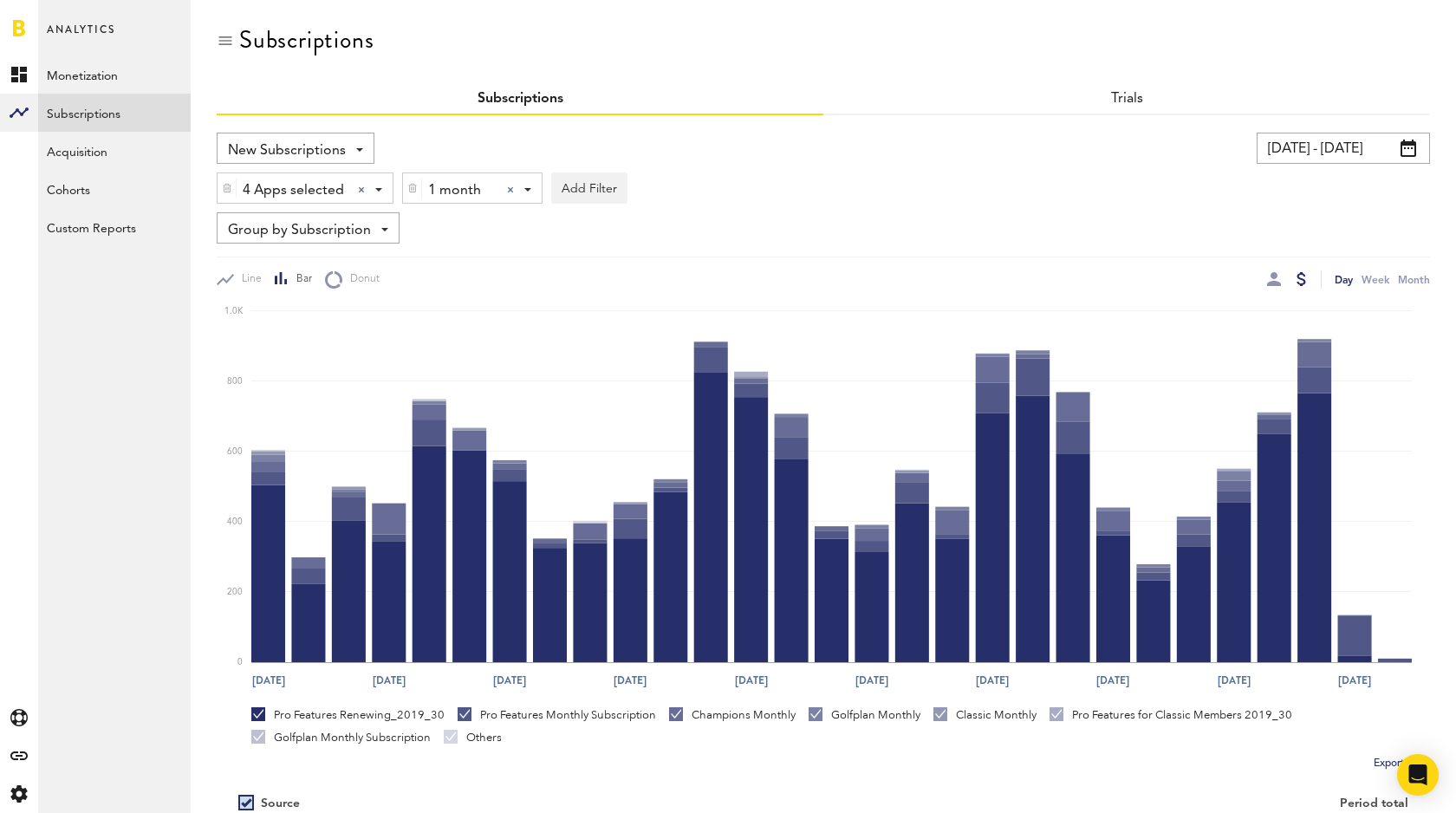
click at [474, 189] on span "1 month" at bounding box center [460, 190] width 65 height 29
click at [455, 296] on span "1 year" at bounding box center [486, 293] width 133 height 29
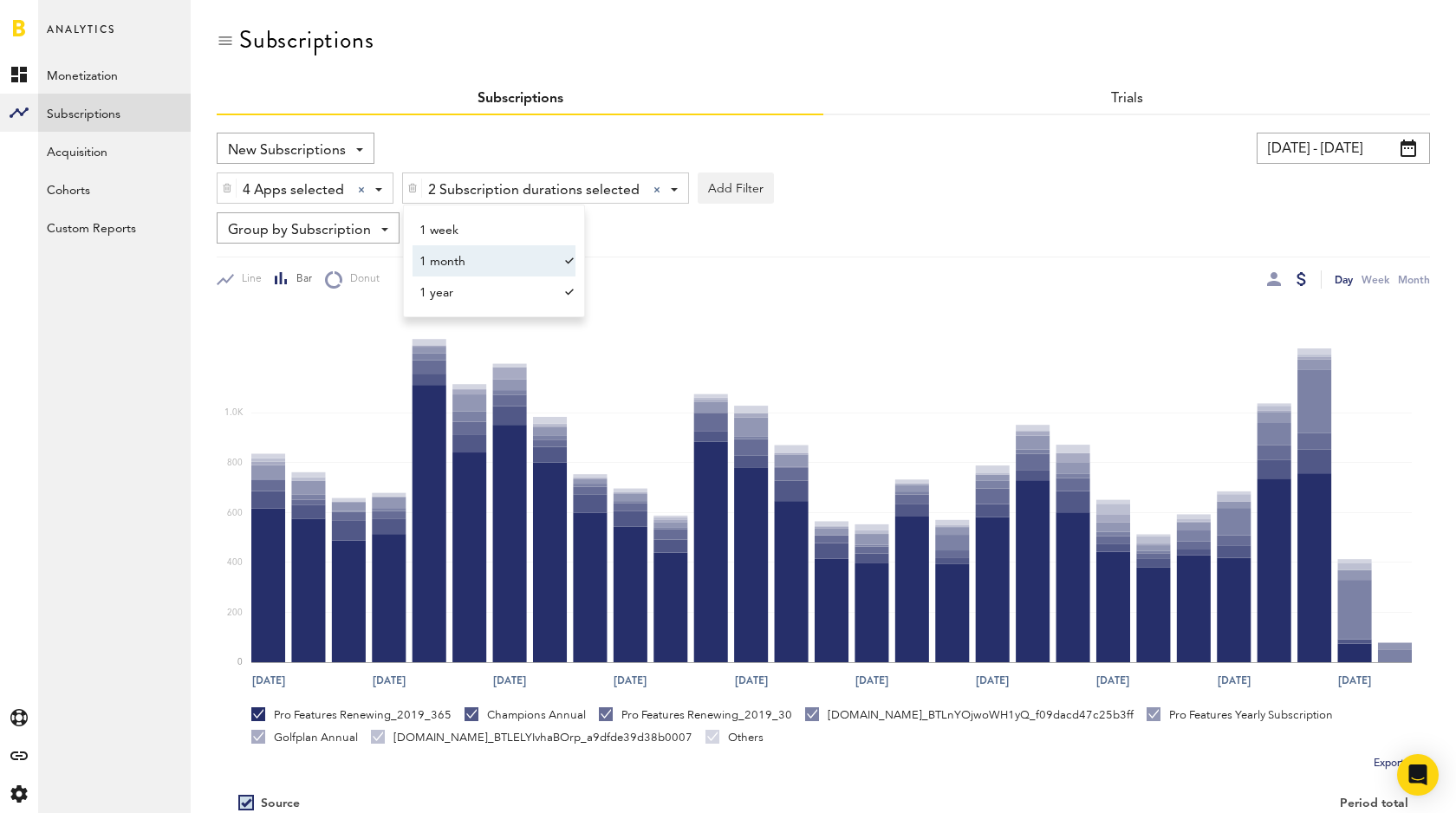
click at [535, 270] on span "1 month" at bounding box center [486, 262] width 133 height 29
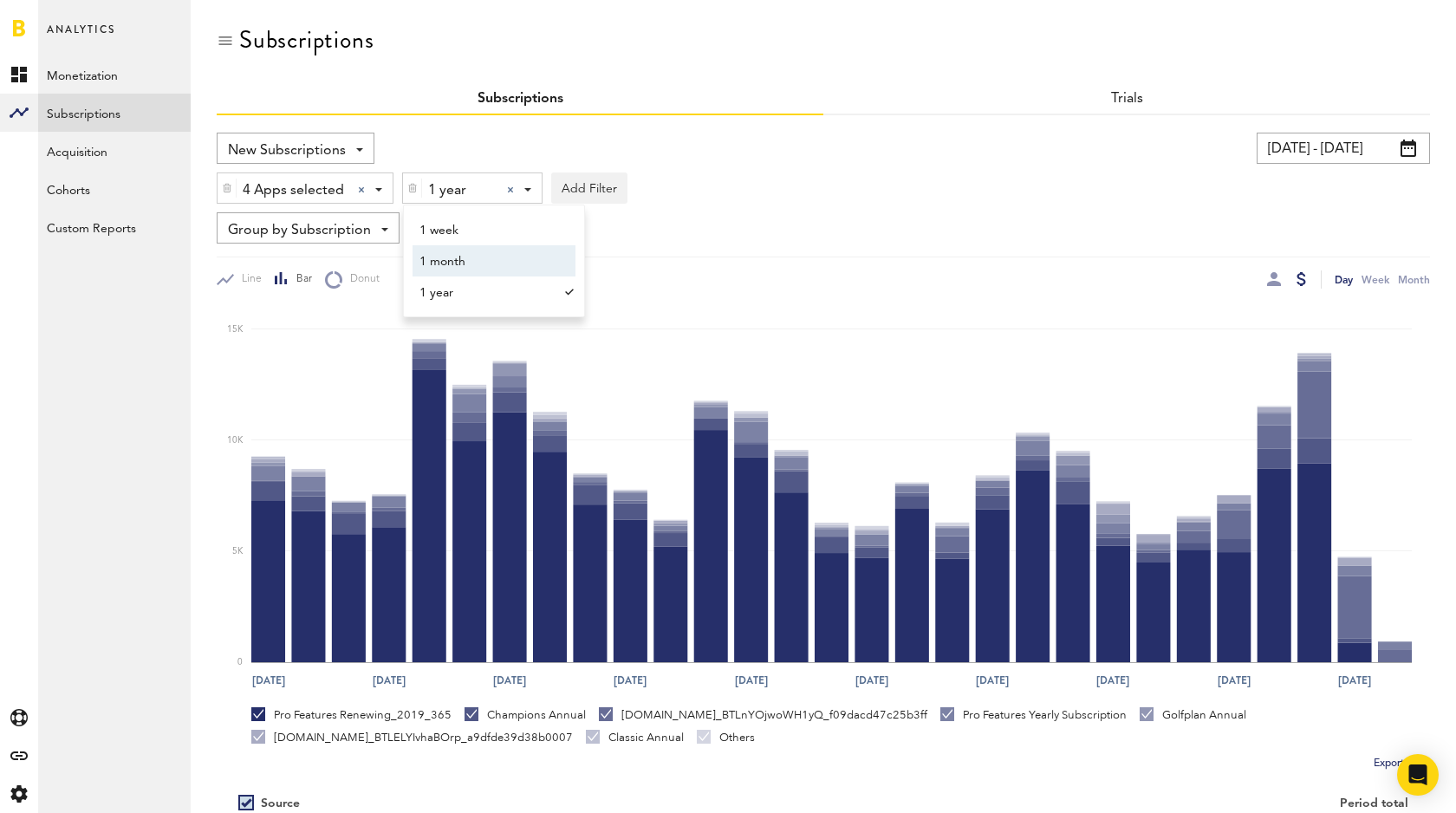
click at [875, 143] on div "09/01/25 - 09/29/25 Last 30 days Last 90 days Last 180 days Last 2 years previo…" at bounding box center [1123, 148] width 615 height 31
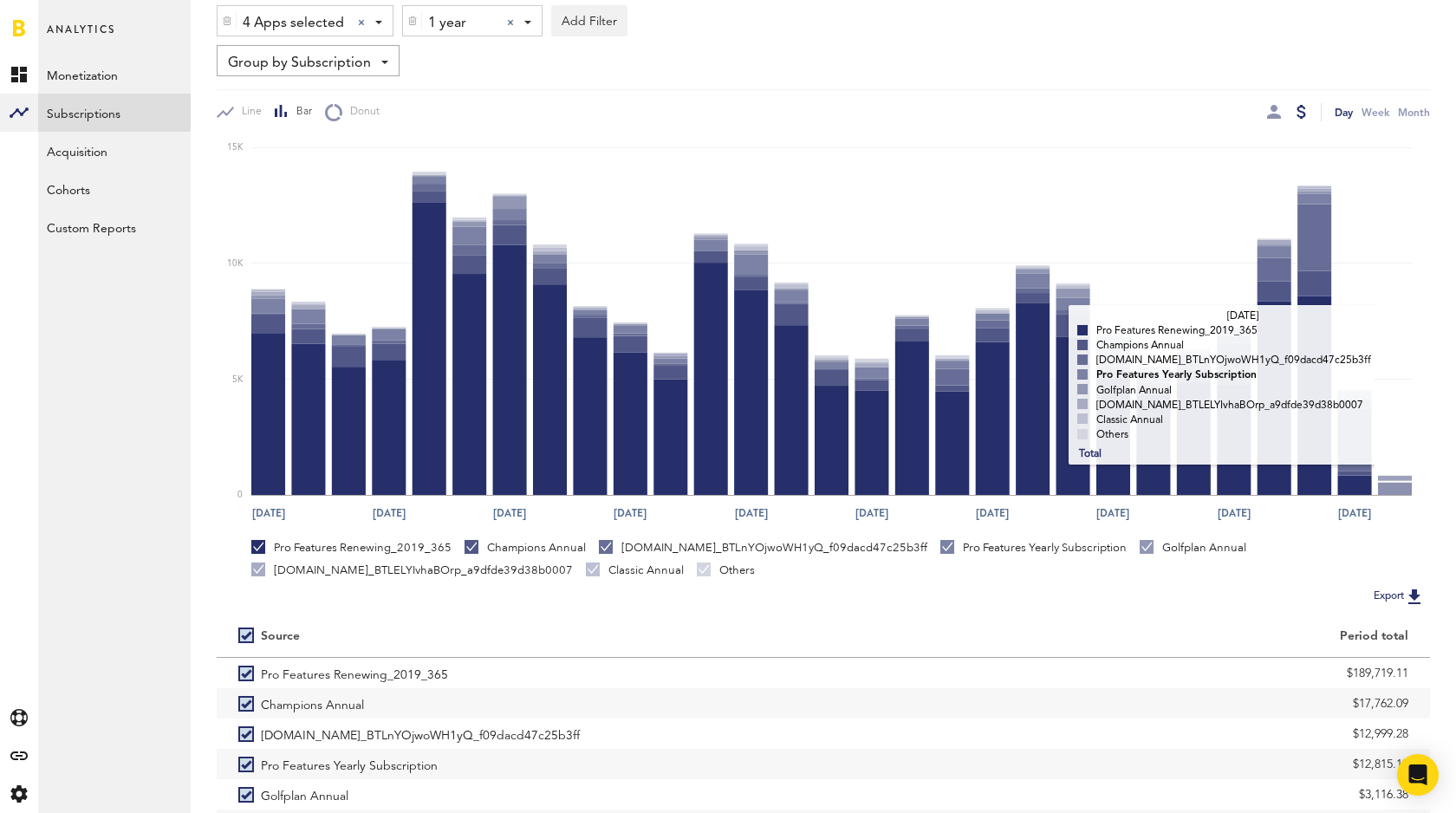
scroll to position [260, 0]
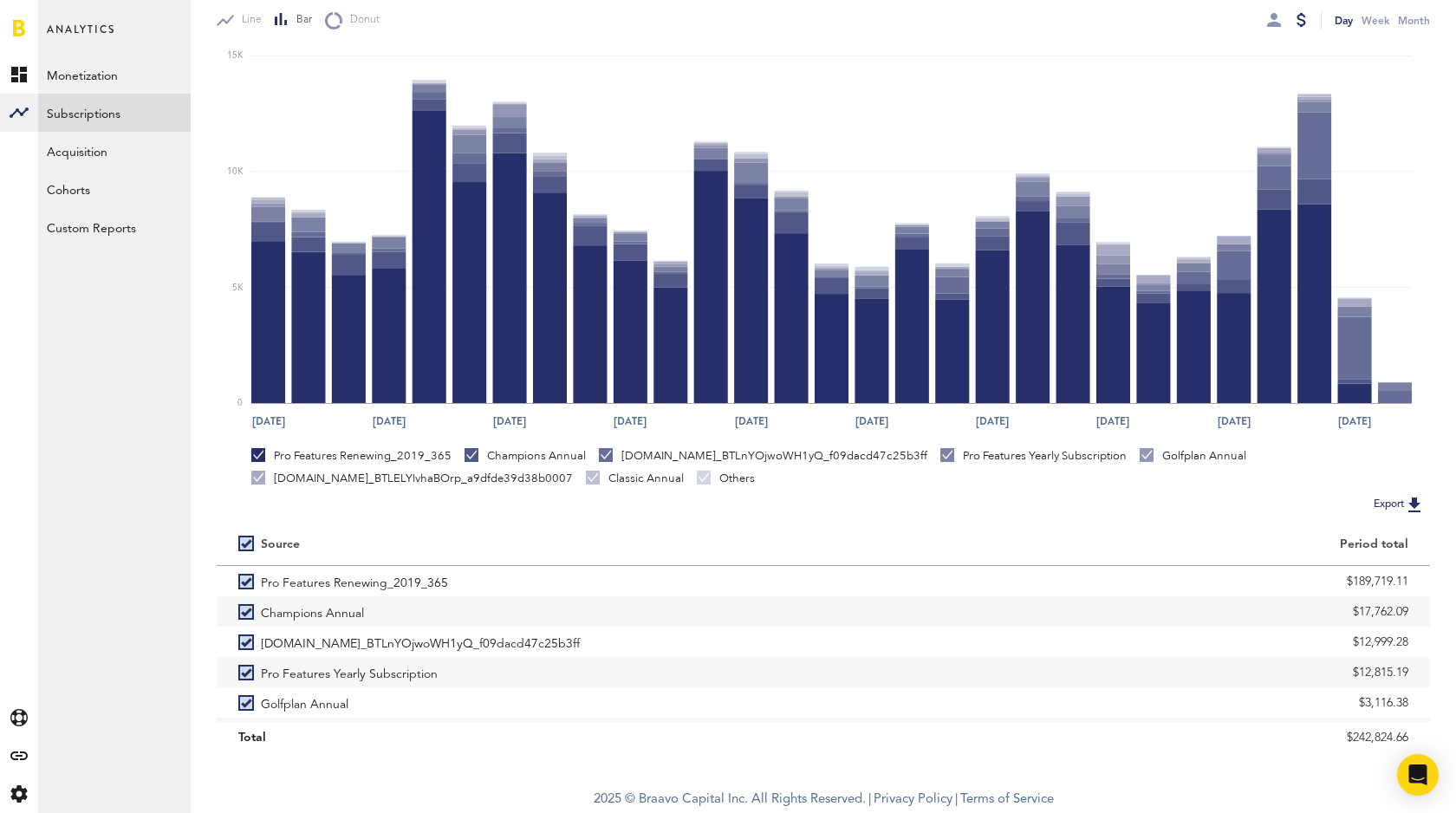
click at [1419, 505] on img at bounding box center [1414, 505] width 21 height 21
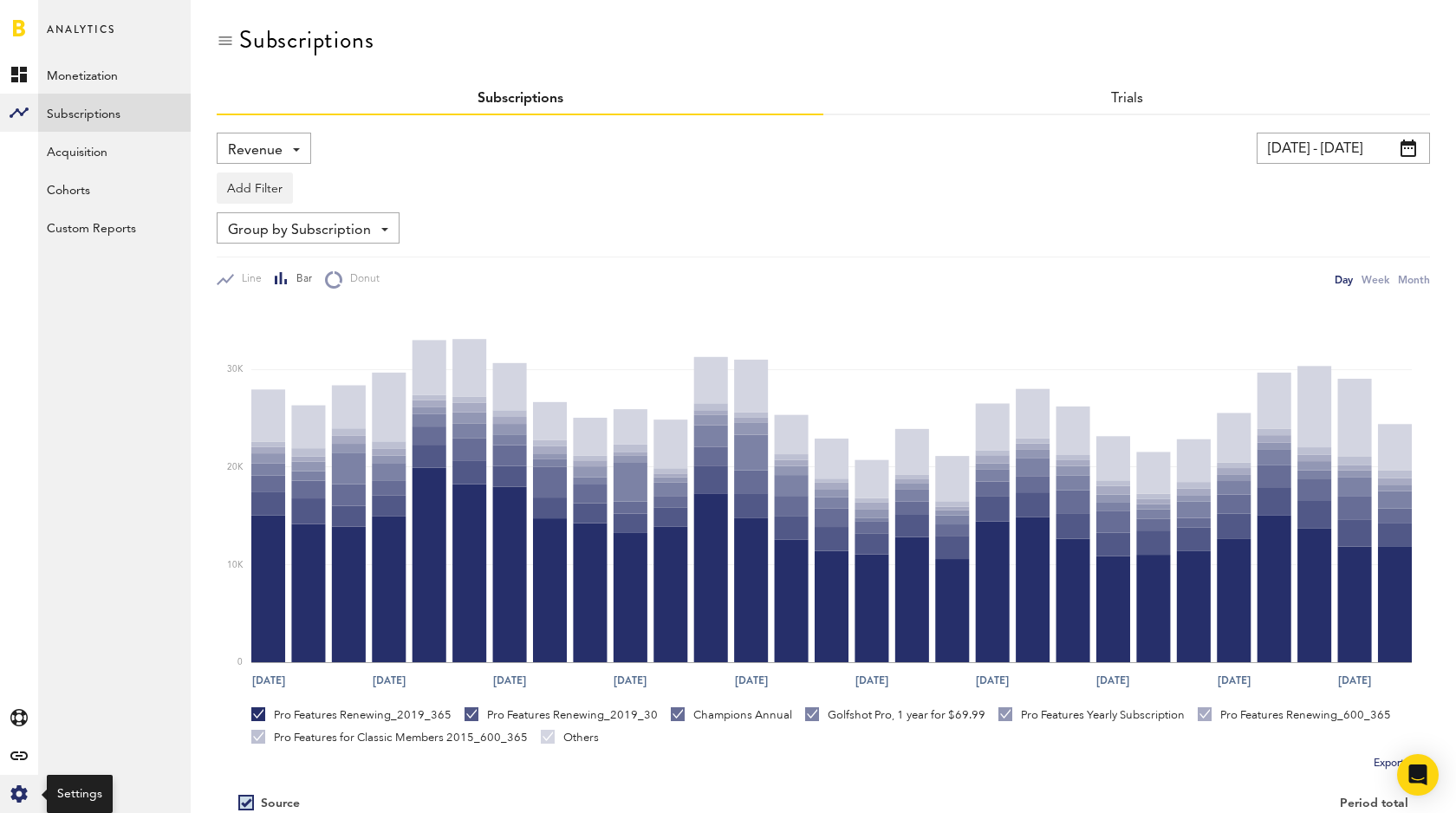
click at [26, 795] on icon at bounding box center [18, 794] width 16 height 17
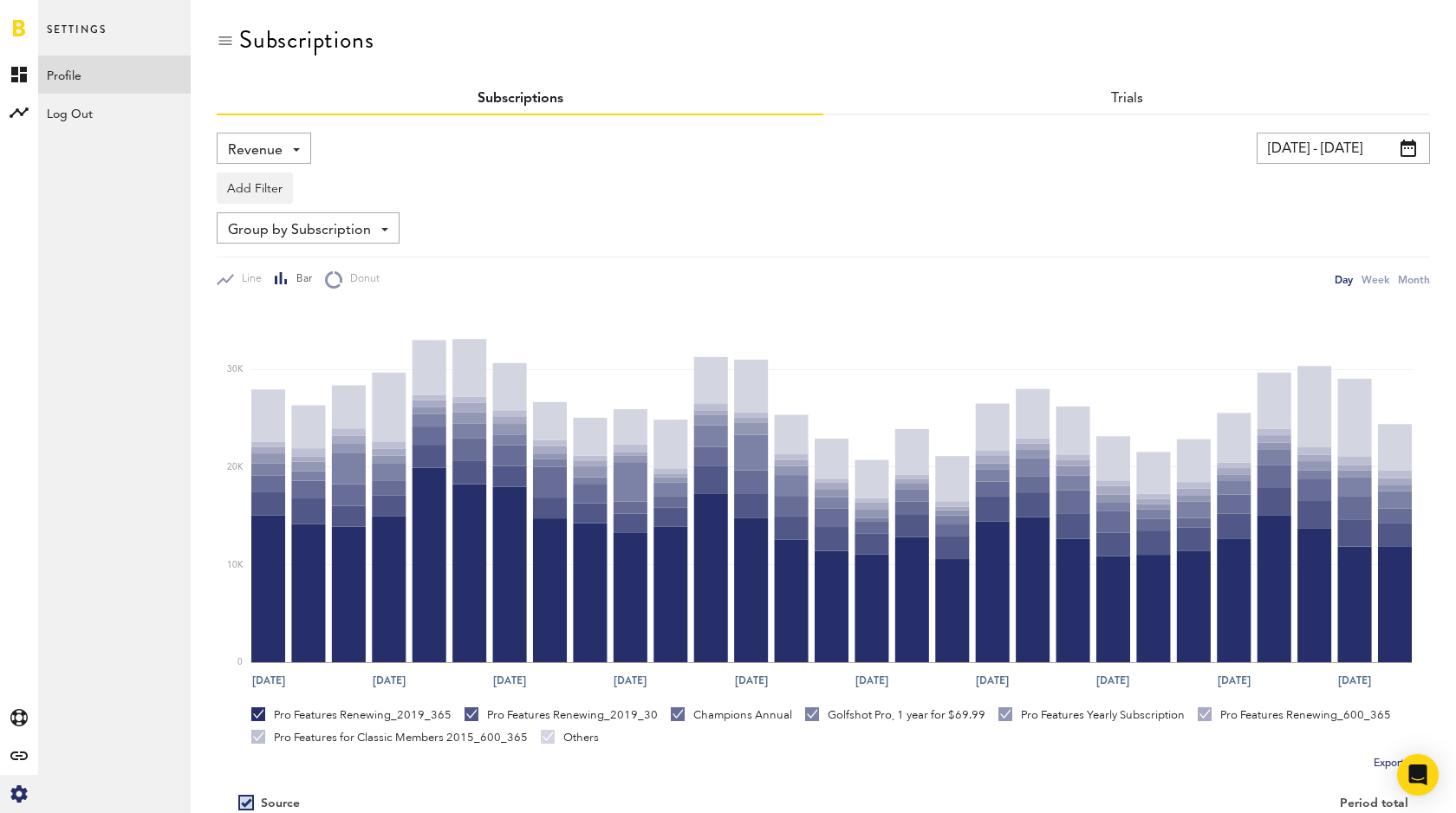
click at [83, 67] on link "Profile" at bounding box center [114, 75] width 153 height 38
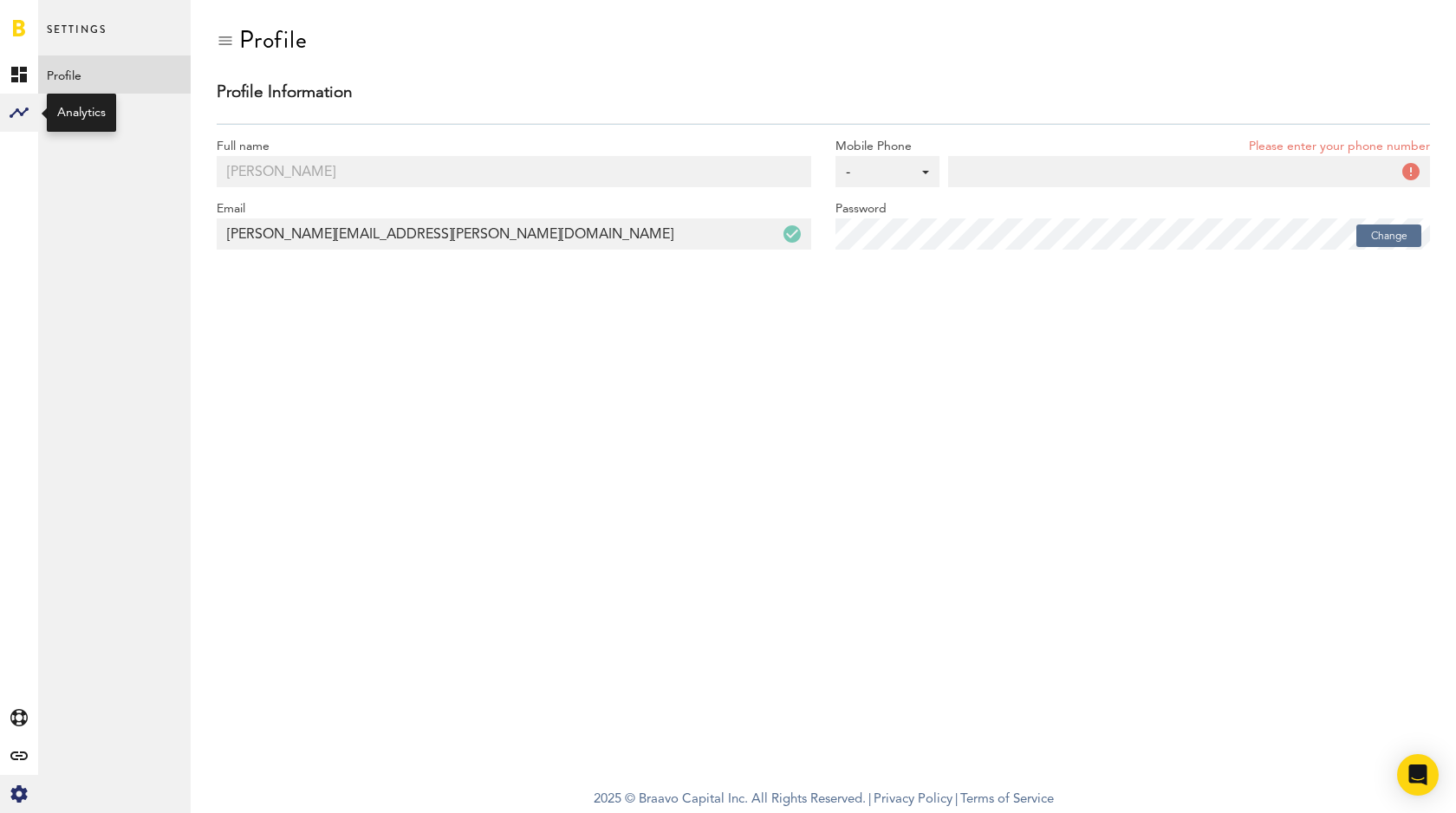
click at [25, 116] on rect at bounding box center [19, 113] width 21 height 21
click at [104, 215] on link "Custom Reports" at bounding box center [114, 227] width 153 height 38
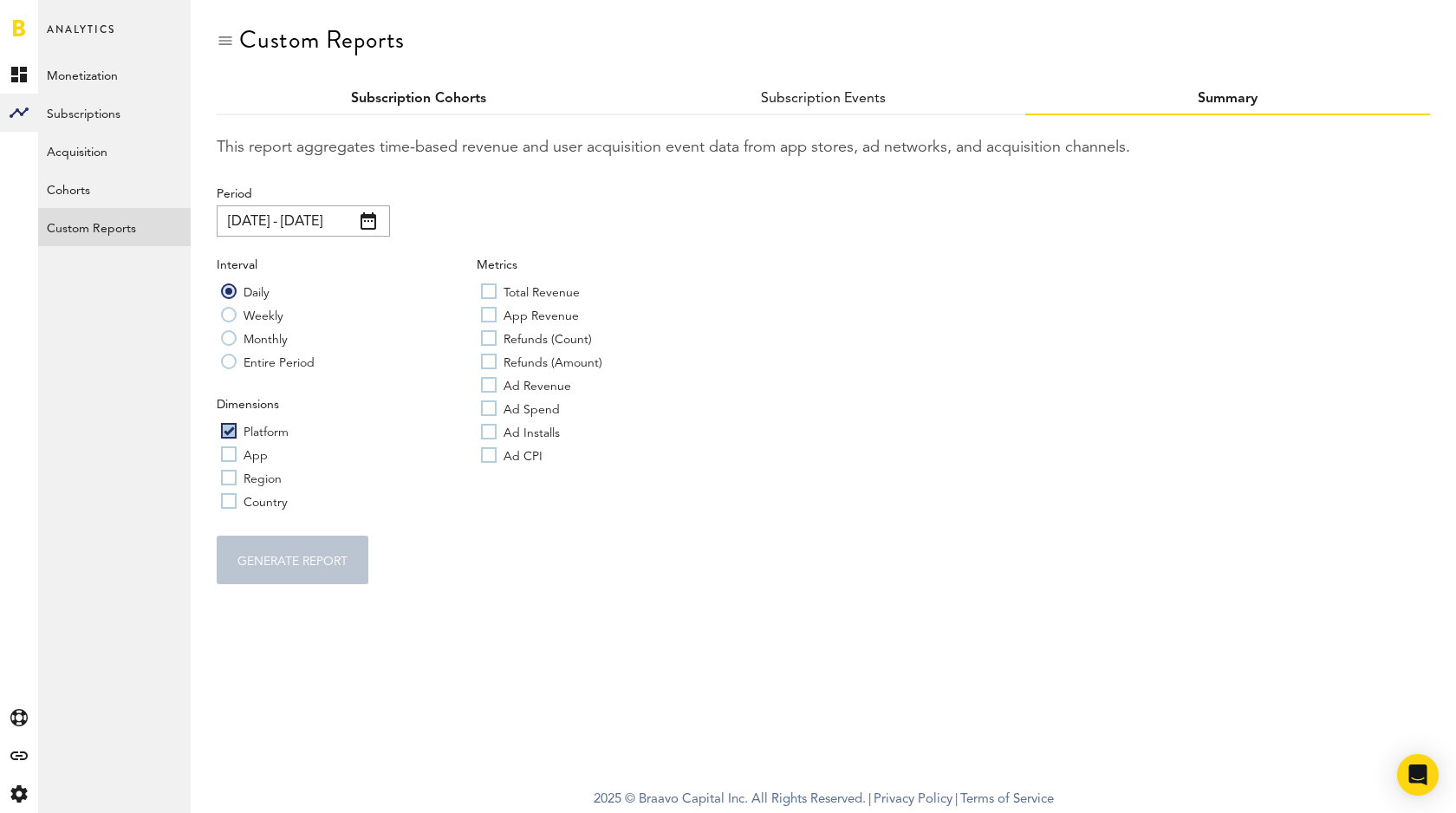
click at [437, 97] on link "Subscription Cohorts" at bounding box center [419, 99] width 135 height 14
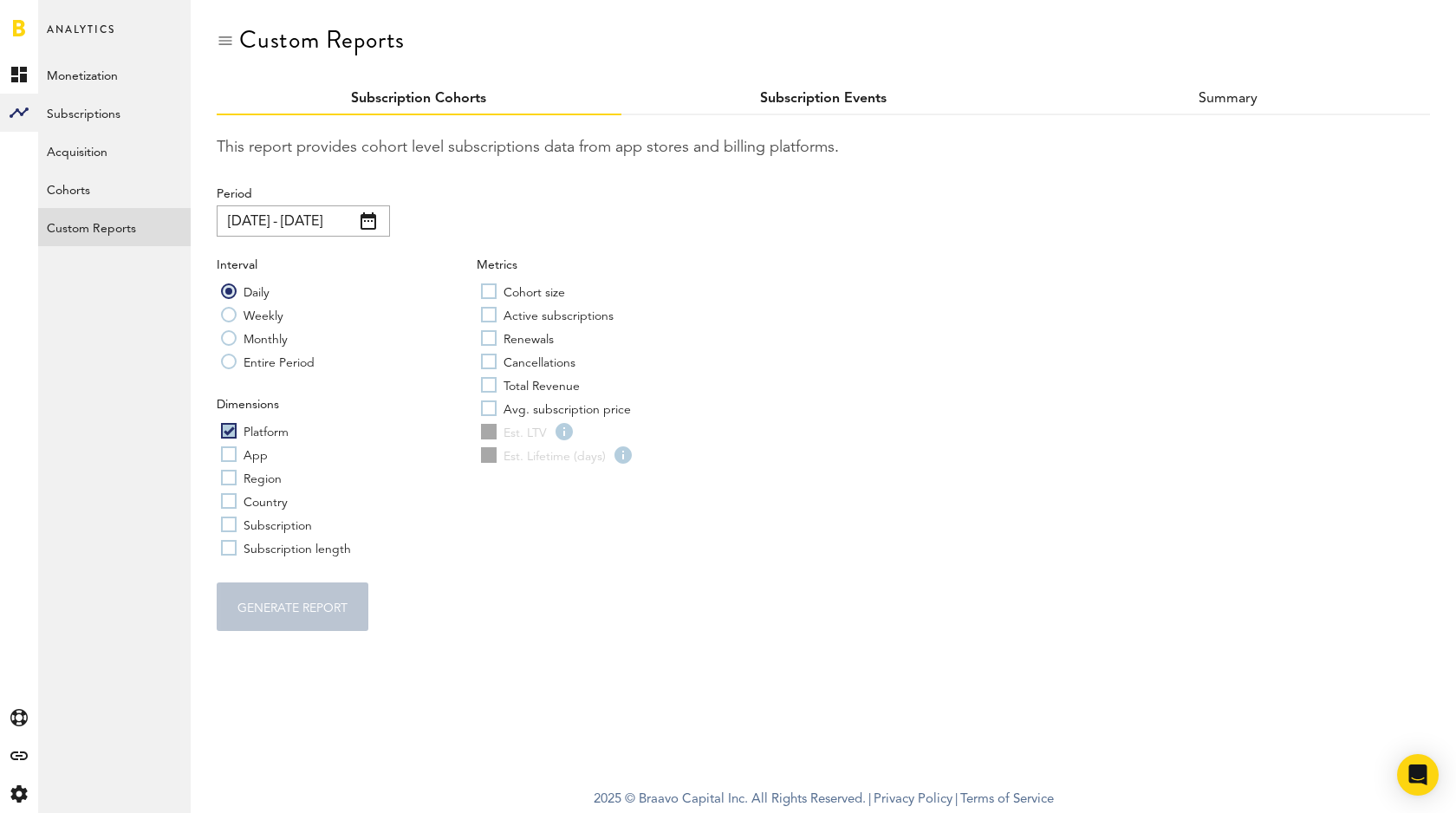
click at [831, 93] on link "Subscription Events" at bounding box center [823, 99] width 127 height 14
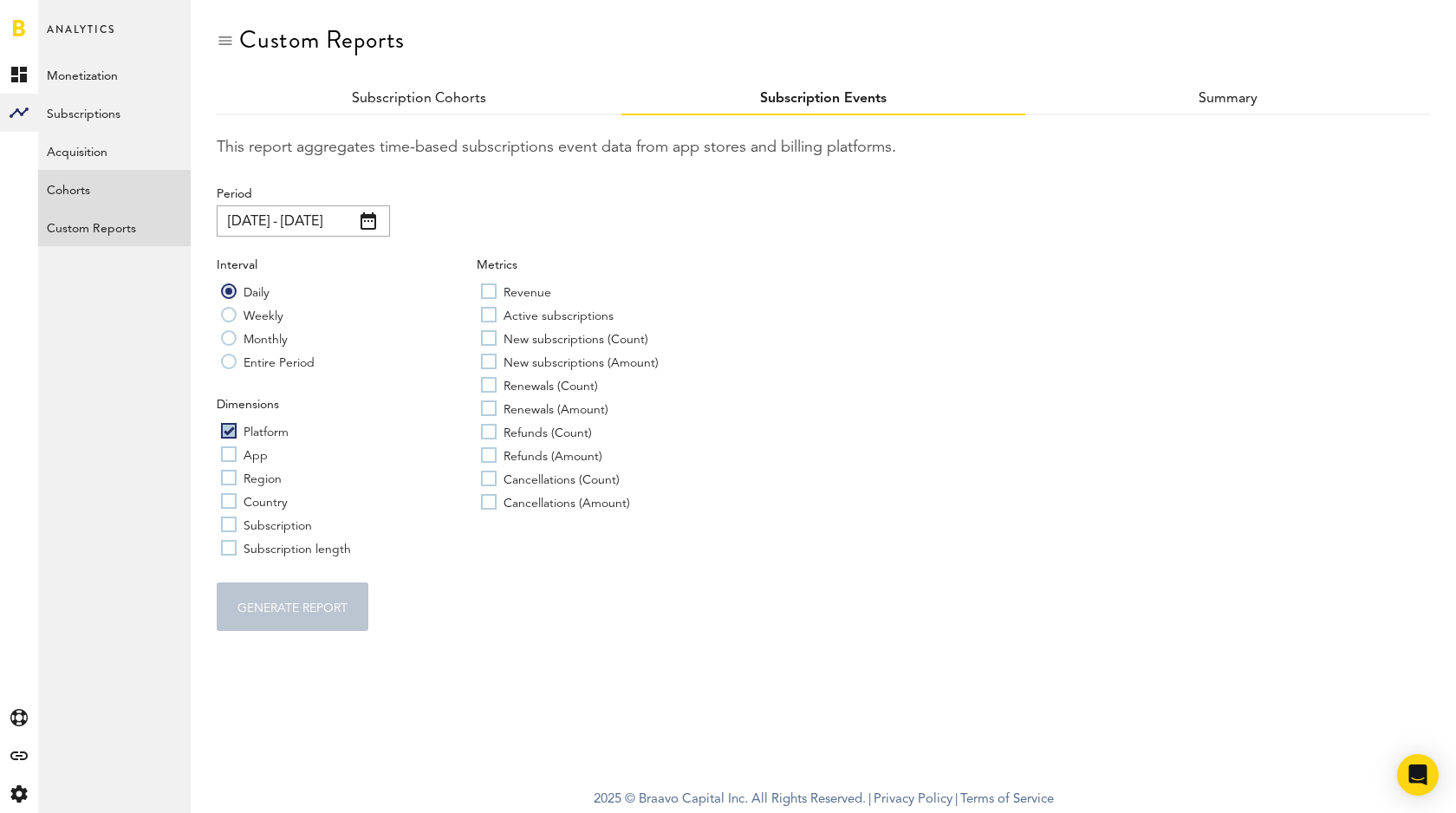
click at [91, 199] on link "Cohorts" at bounding box center [114, 189] width 153 height 38
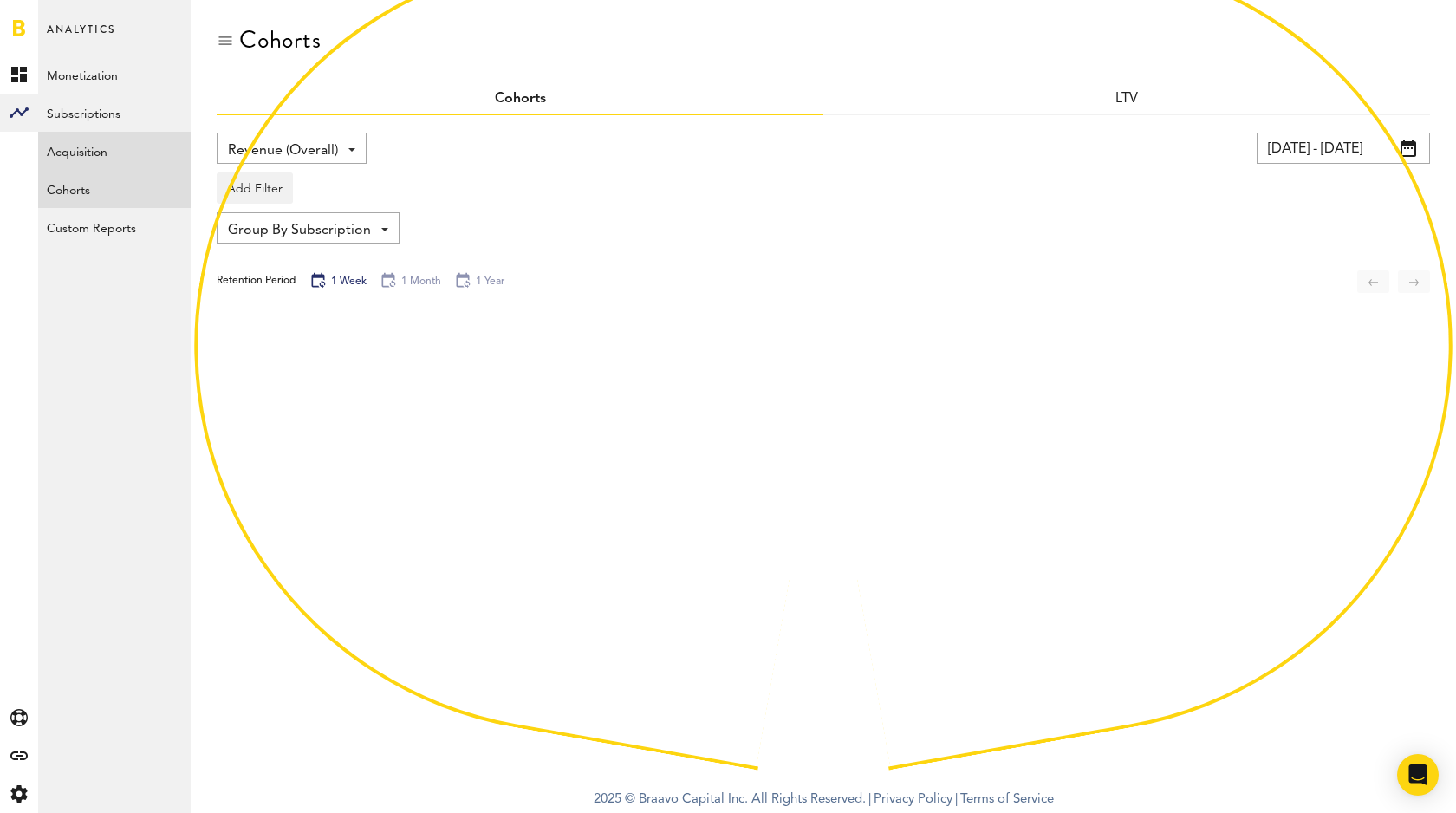
click at [94, 158] on link "Acquisition" at bounding box center [114, 151] width 153 height 38
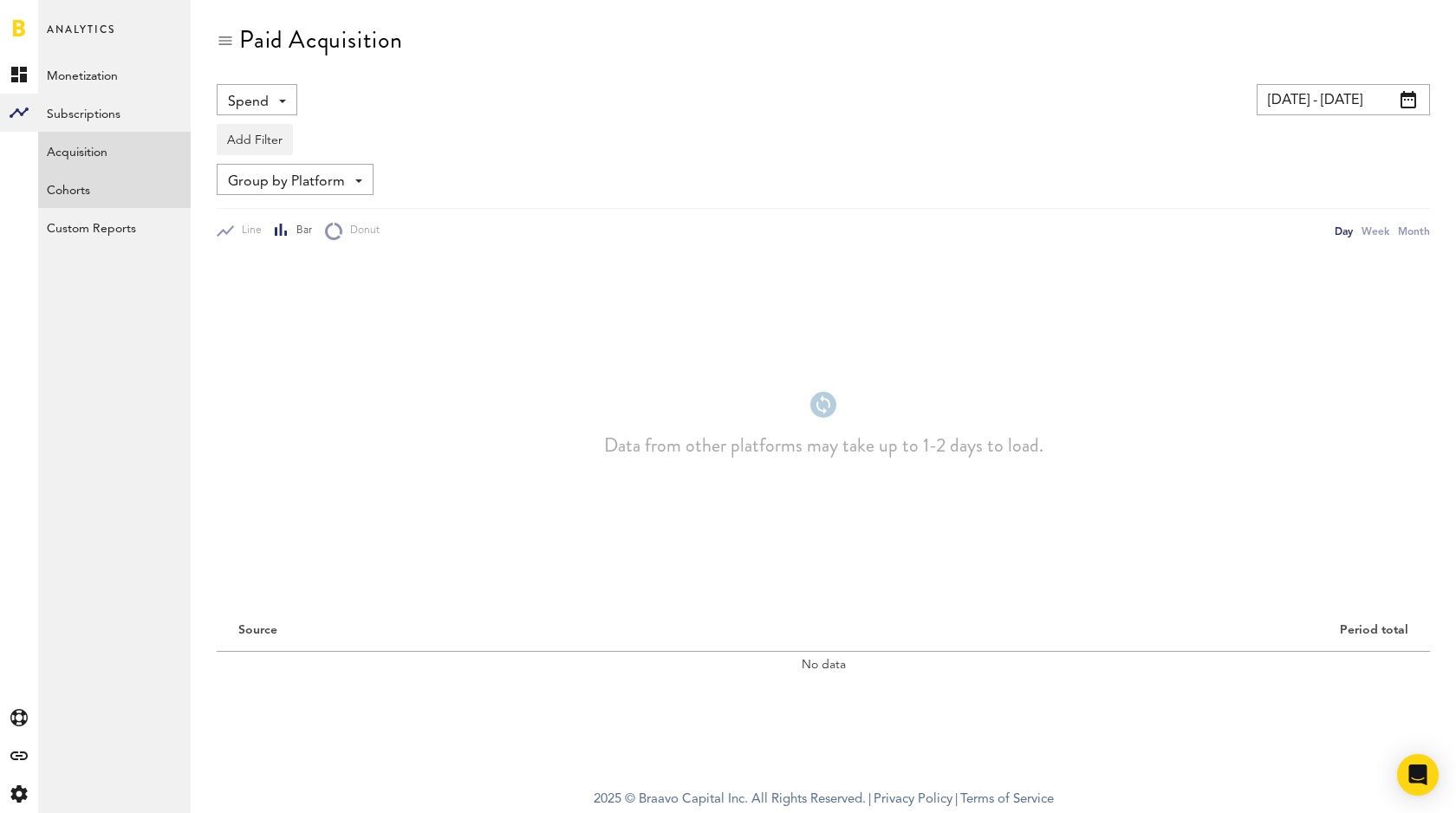
click at [84, 198] on link "Cohorts" at bounding box center [114, 189] width 153 height 38
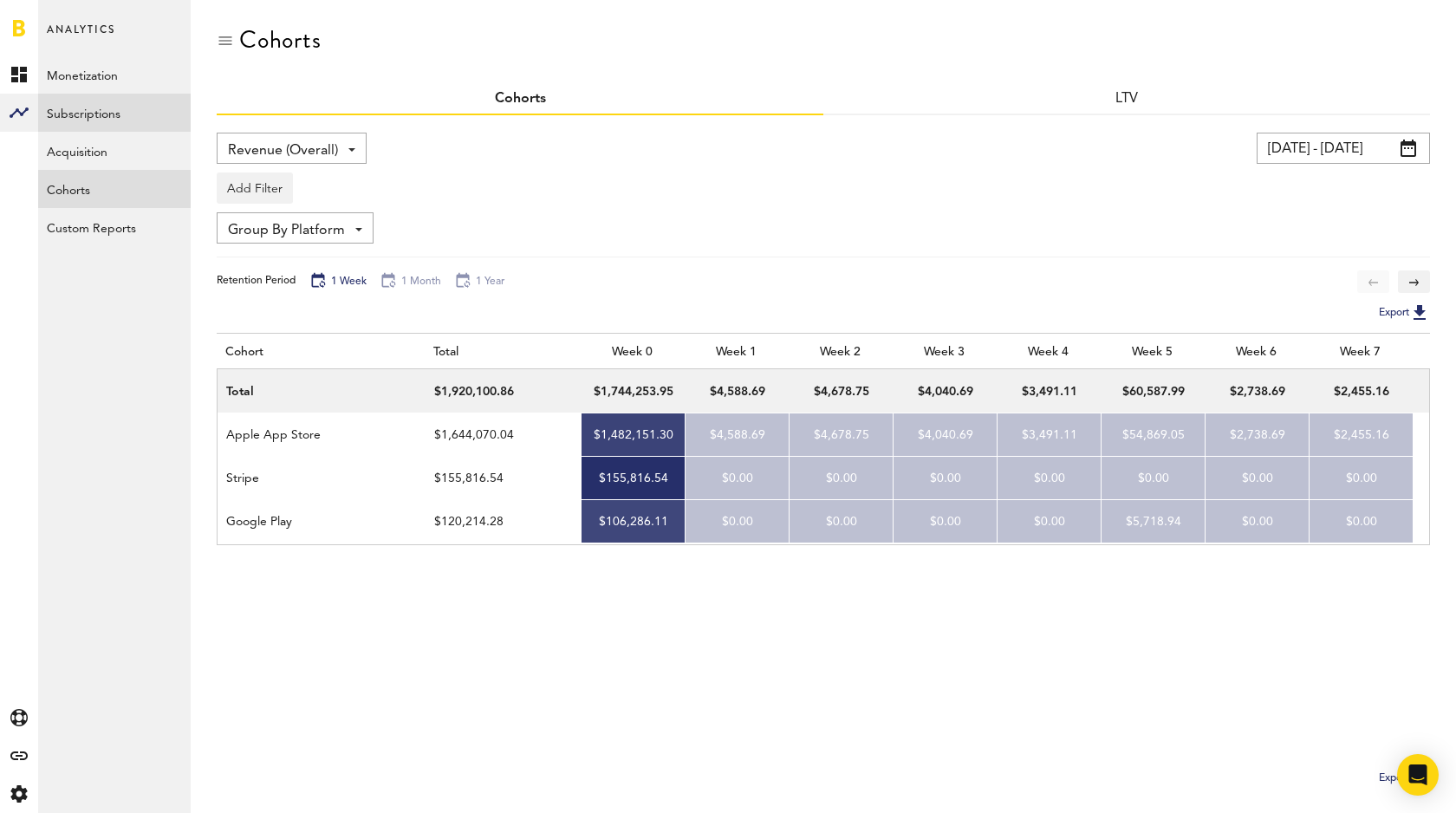
click at [83, 119] on link "Subscriptions" at bounding box center [114, 113] width 153 height 38
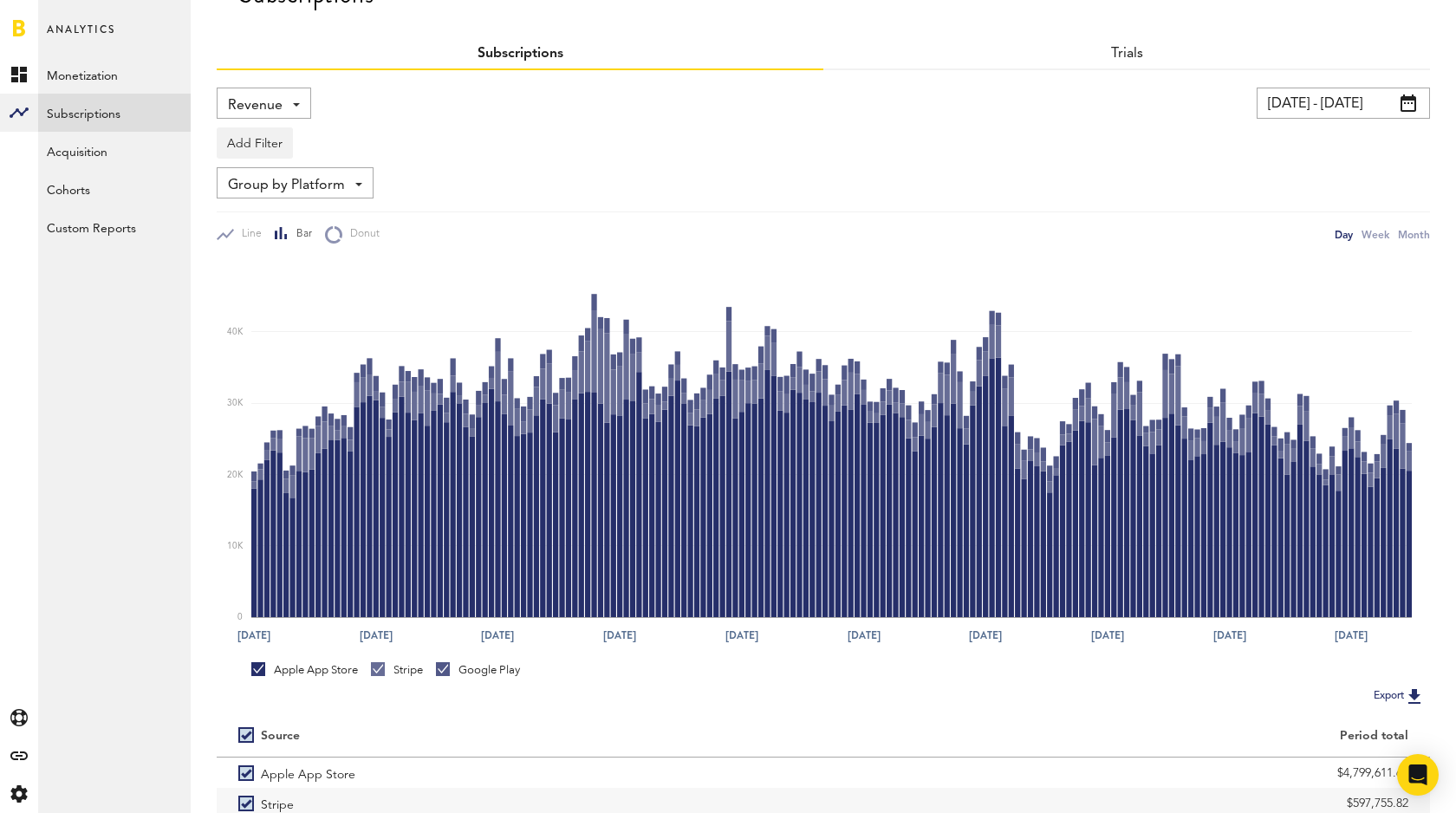
scroll to position [48, 0]
